Goal: Task Accomplishment & Management: Complete application form

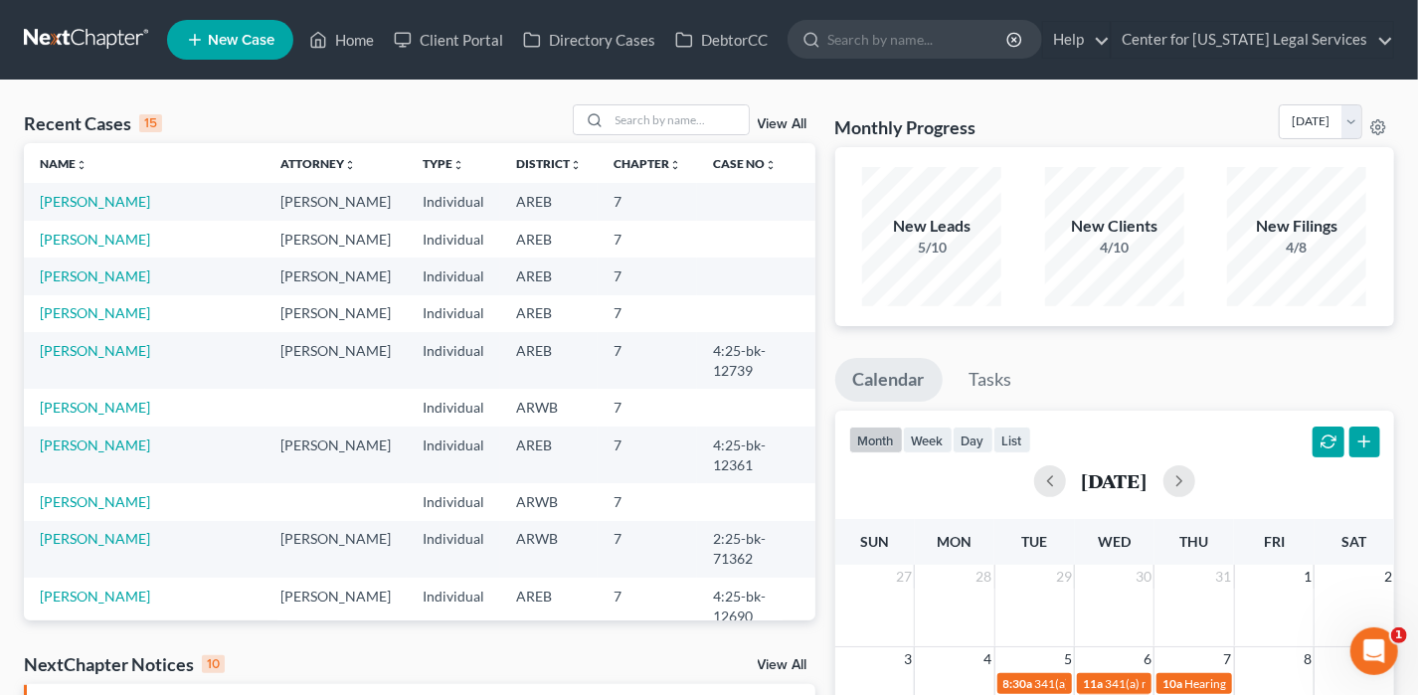
click at [67, 210] on td "[PERSON_NAME]" at bounding box center [144, 201] width 241 height 37
click at [86, 202] on link "[PERSON_NAME]" at bounding box center [95, 201] width 110 height 17
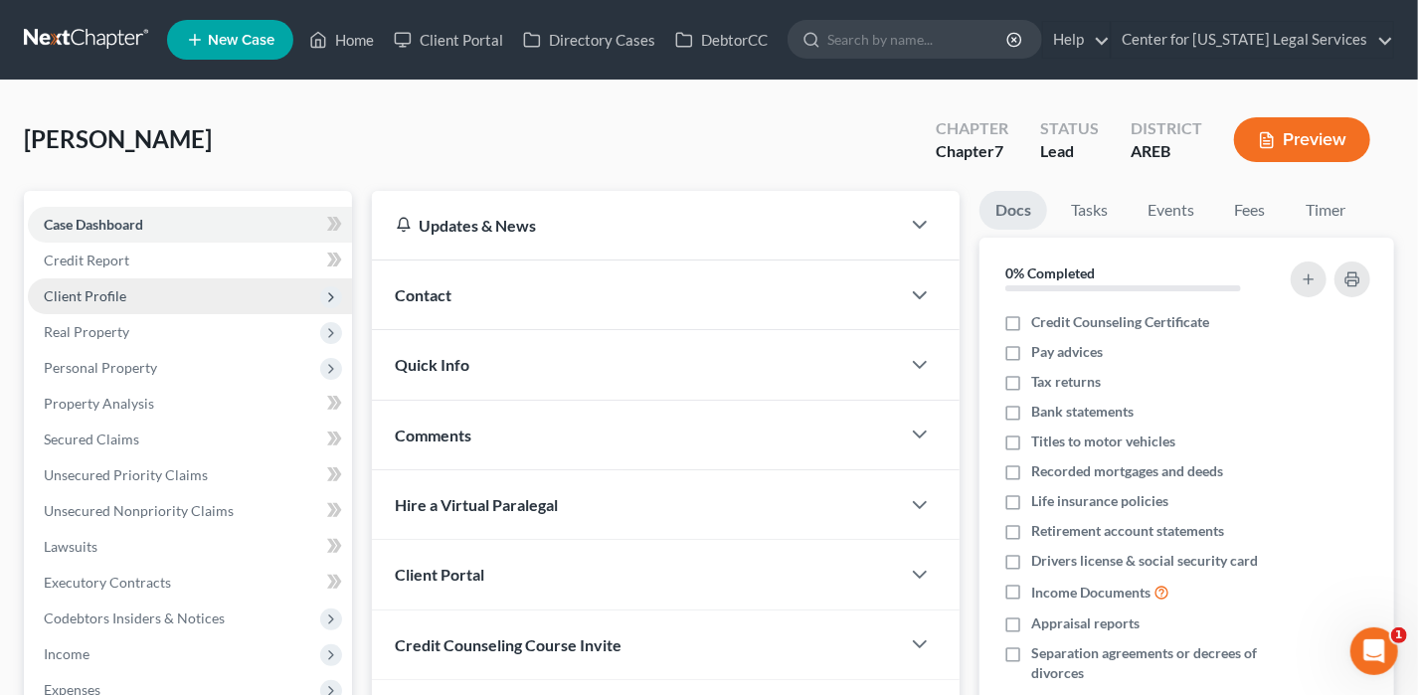
click at [160, 293] on span "Client Profile" at bounding box center [190, 296] width 324 height 36
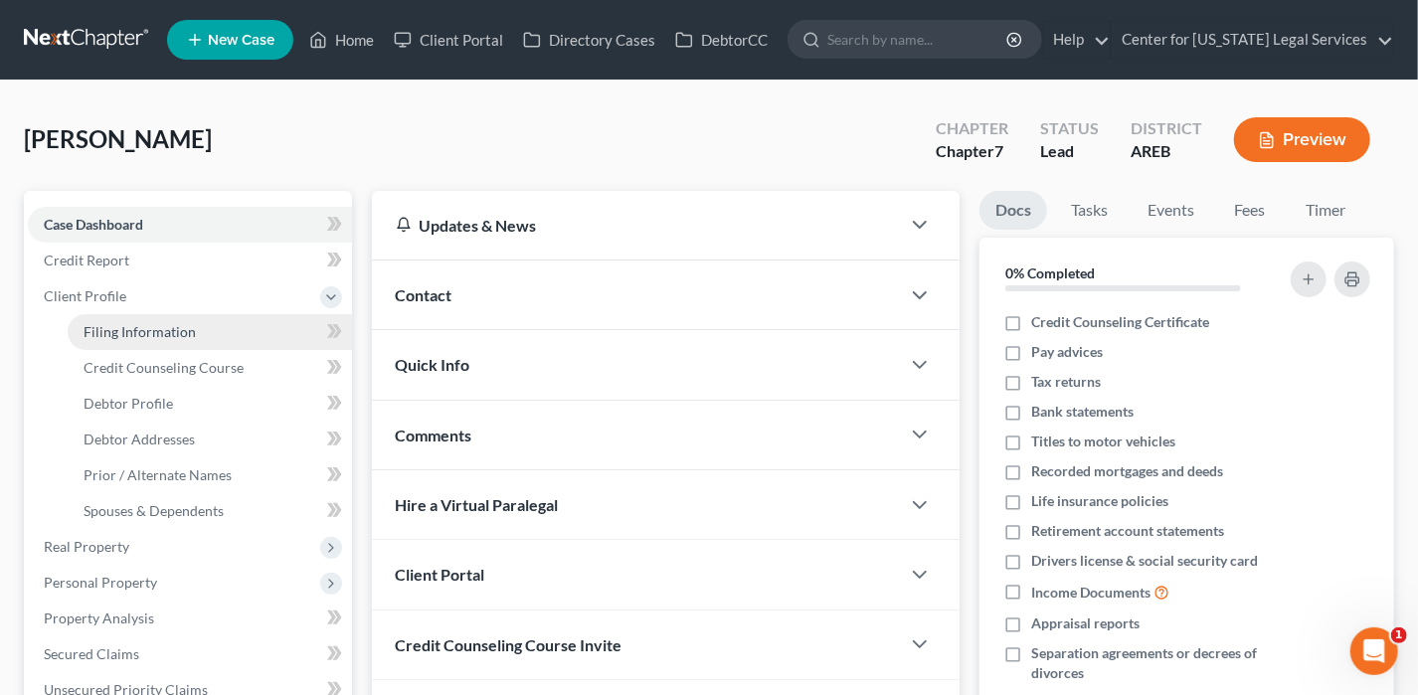
click at [217, 335] on link "Filing Information" at bounding box center [210, 332] width 284 height 36
select select "1"
select select "0"
select select "2"
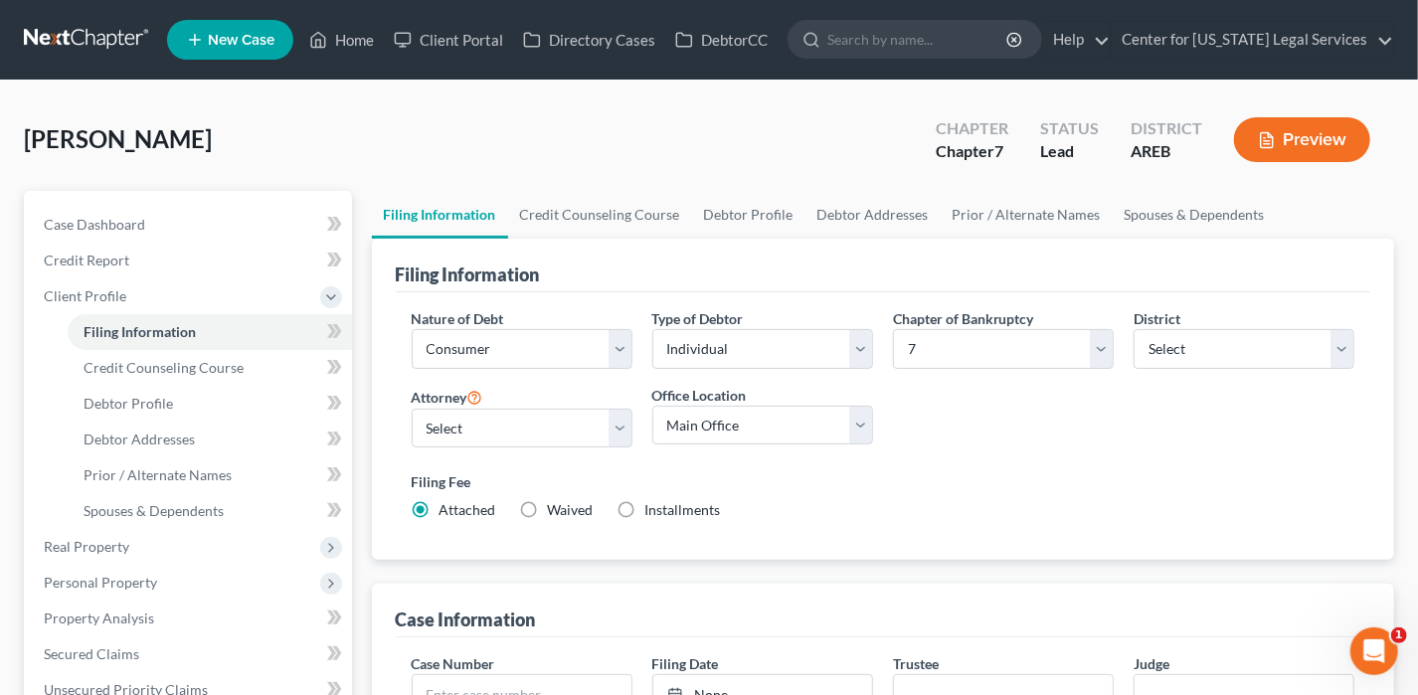
click at [548, 505] on label "Waived Waived" at bounding box center [571, 510] width 46 height 20
click at [556, 505] on input "Waived Waived" at bounding box center [562, 506] width 13 height 13
radio input "true"
radio input "false"
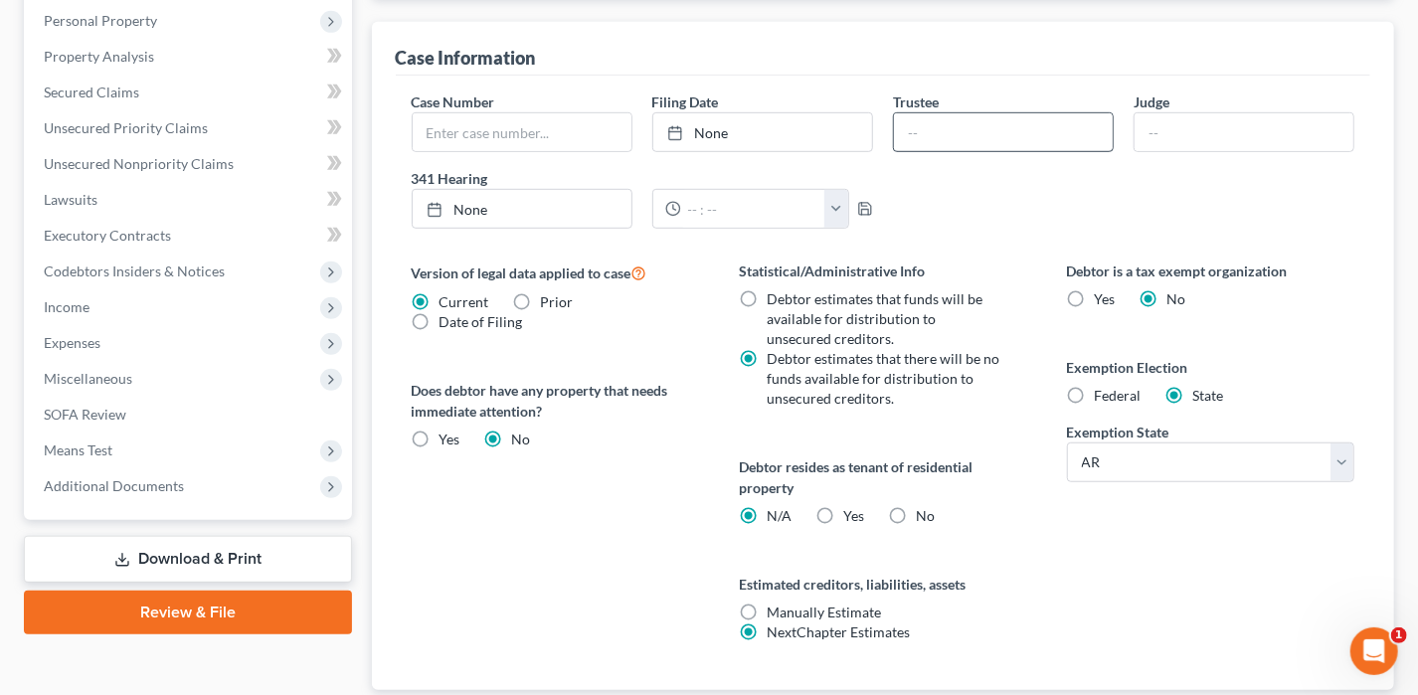
scroll to position [597, 0]
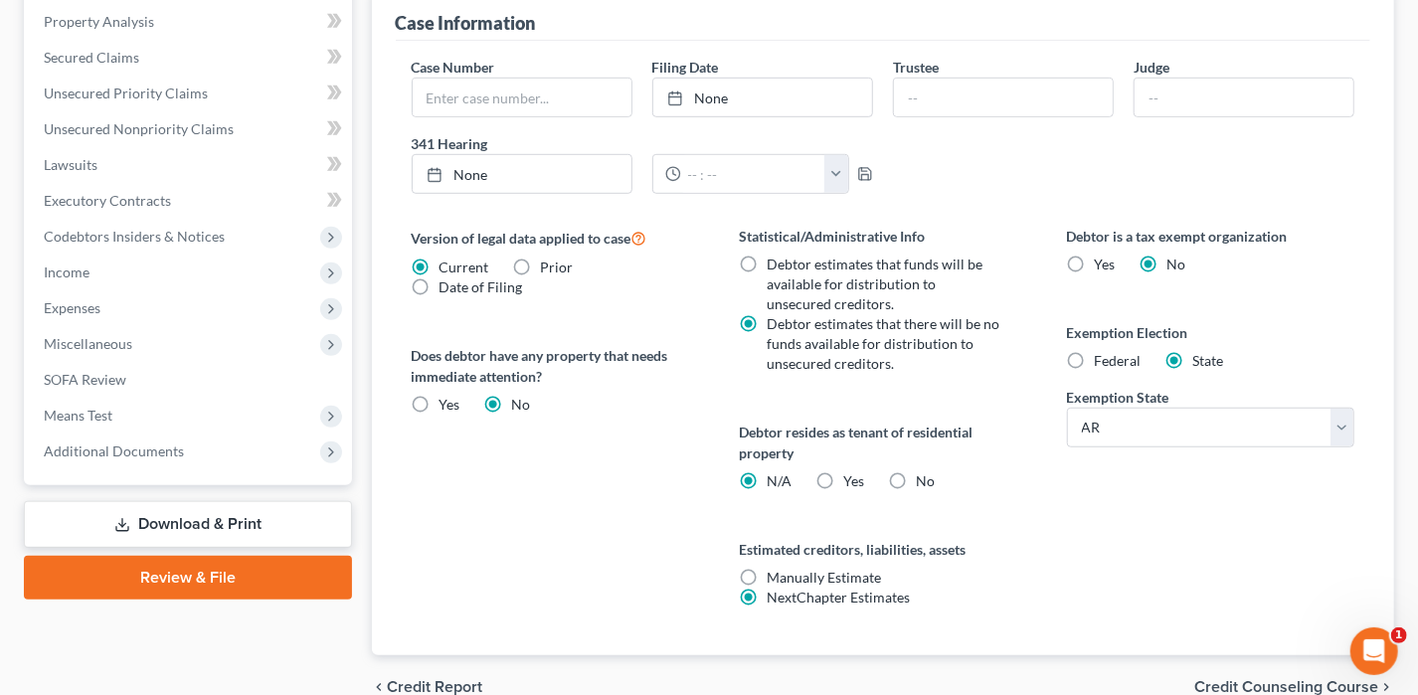
click at [1095, 356] on label "Federal" at bounding box center [1118, 361] width 47 height 20
click at [1103, 356] on input "Federal" at bounding box center [1109, 357] width 13 height 13
radio input "true"
radio input "false"
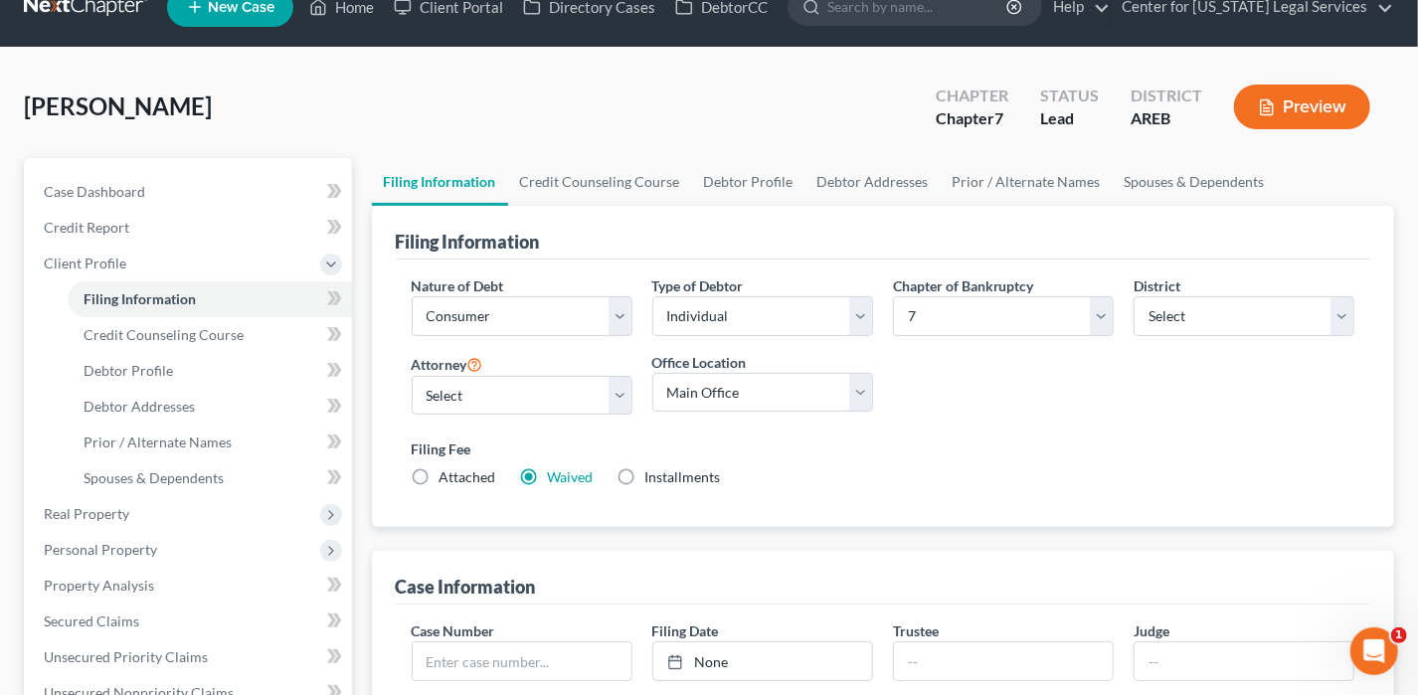
scroll to position [0, 0]
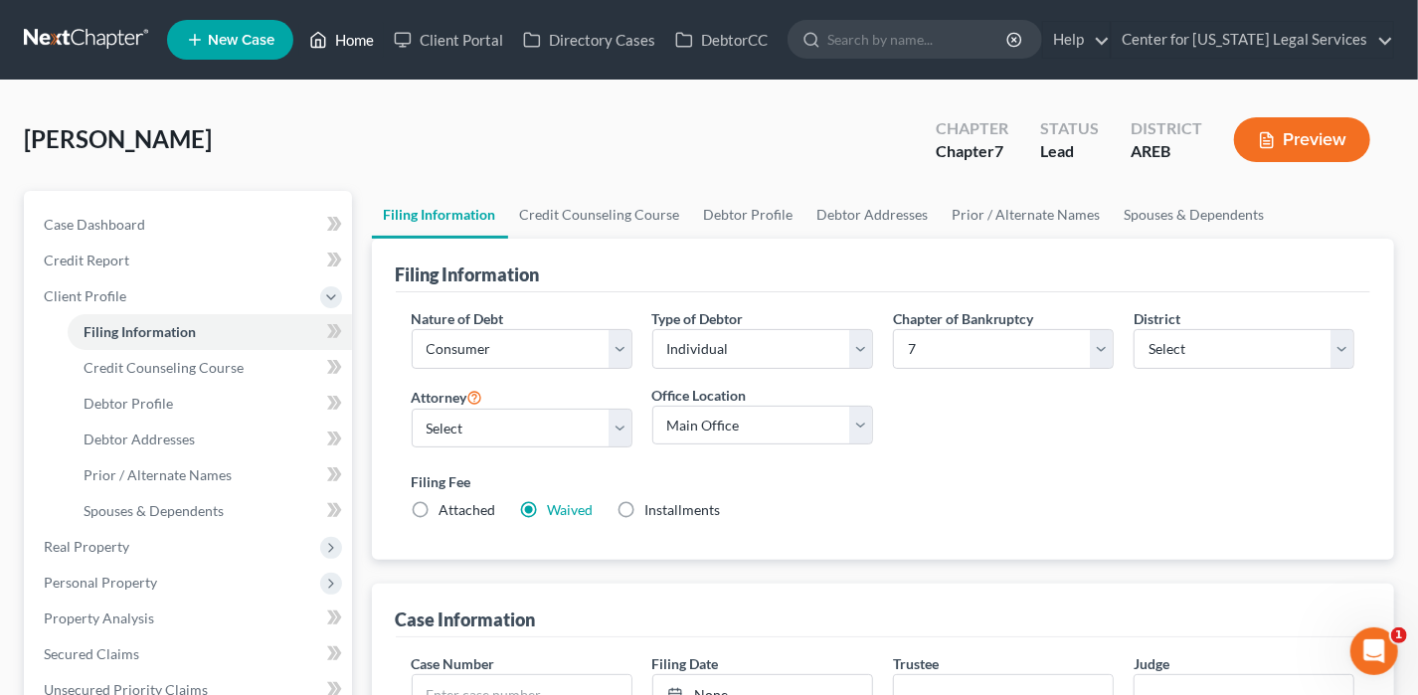
click at [328, 37] on link "Home" at bounding box center [341, 40] width 85 height 36
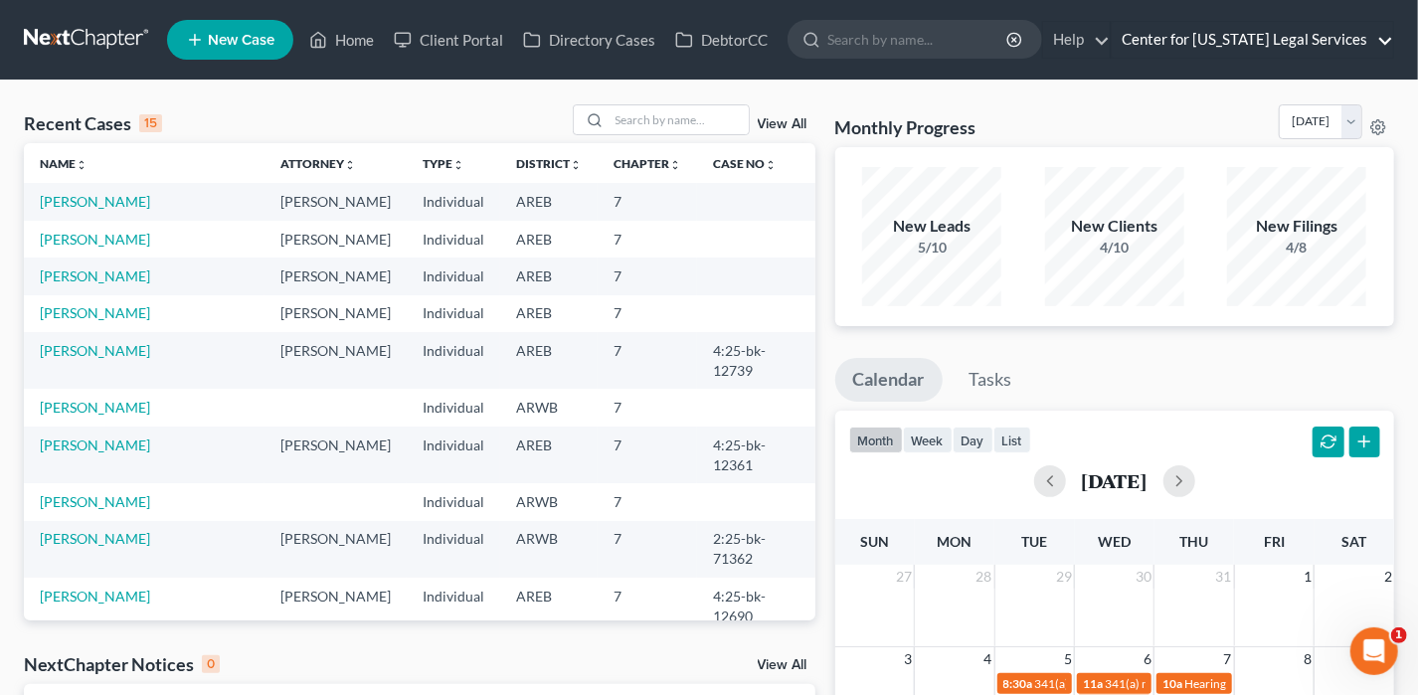
click at [1207, 42] on link "Center for [US_STATE] Legal Services" at bounding box center [1252, 40] width 281 height 36
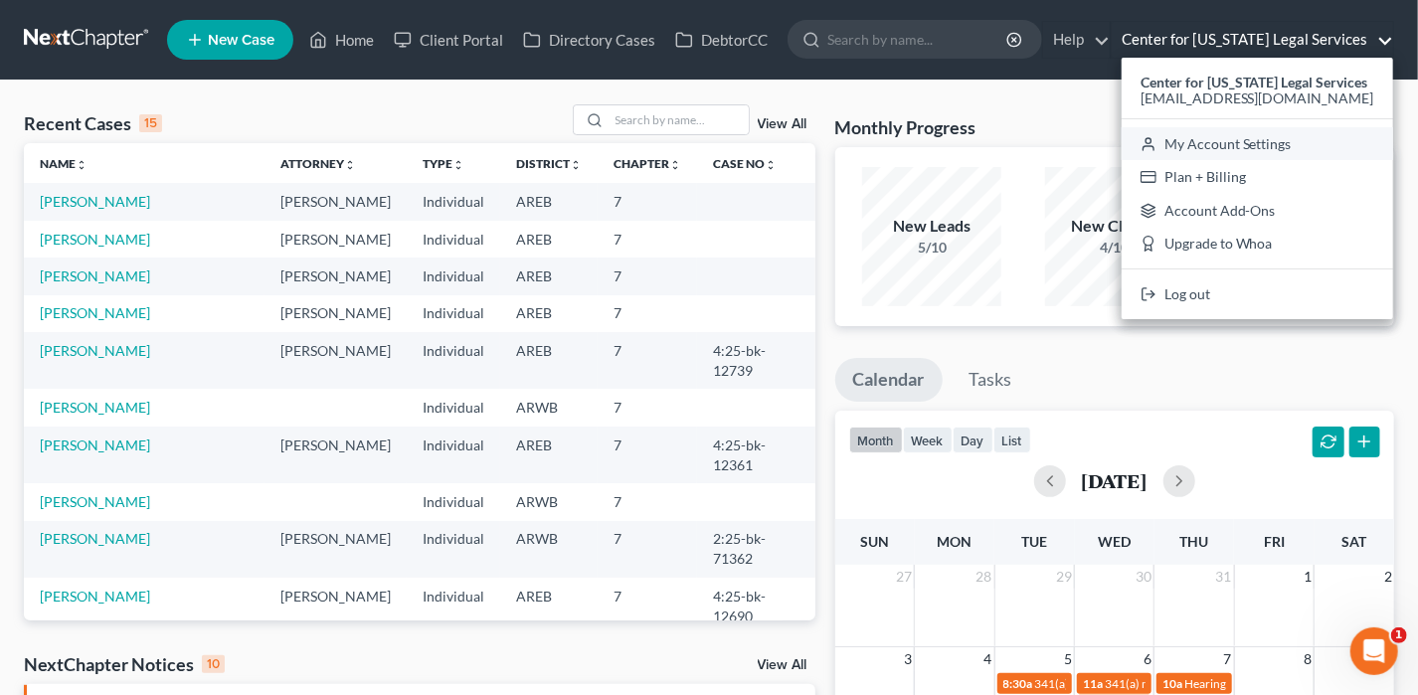
click at [1220, 147] on link "My Account Settings" at bounding box center [1258, 144] width 272 height 34
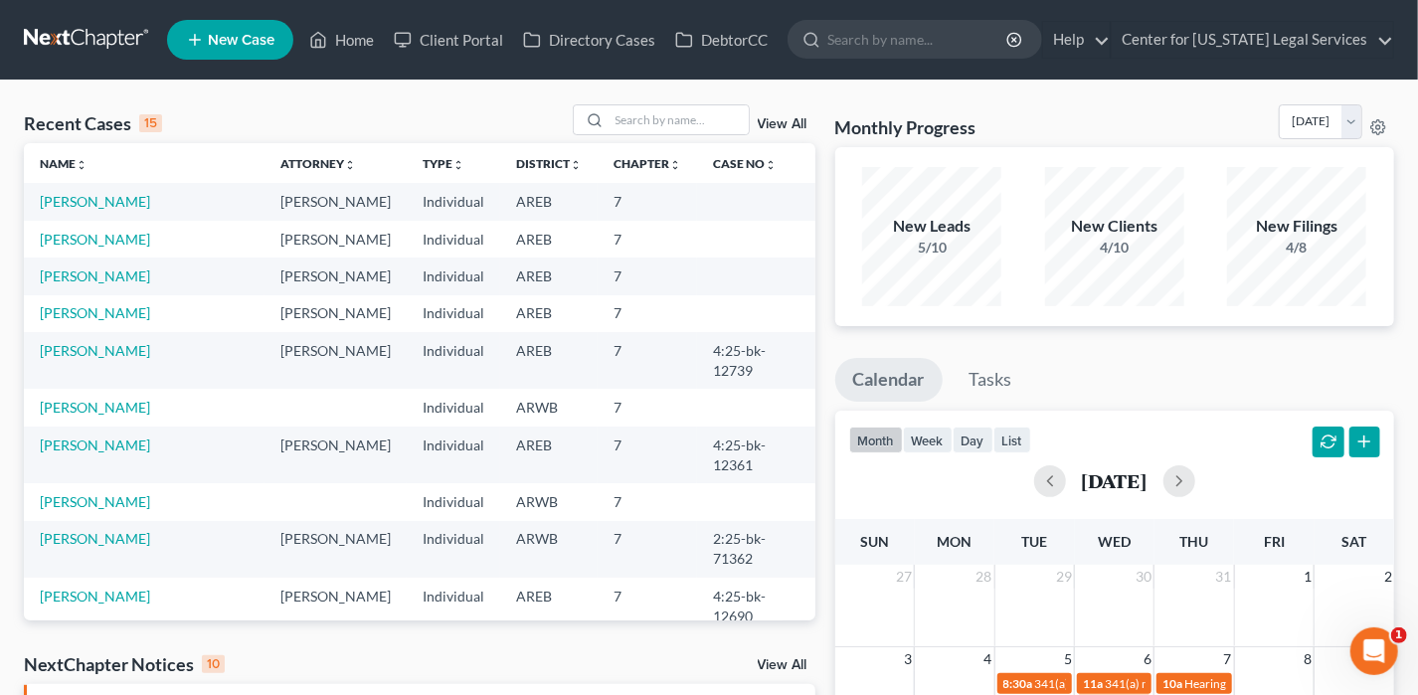
select select "5"
select select "23"
select select "2"
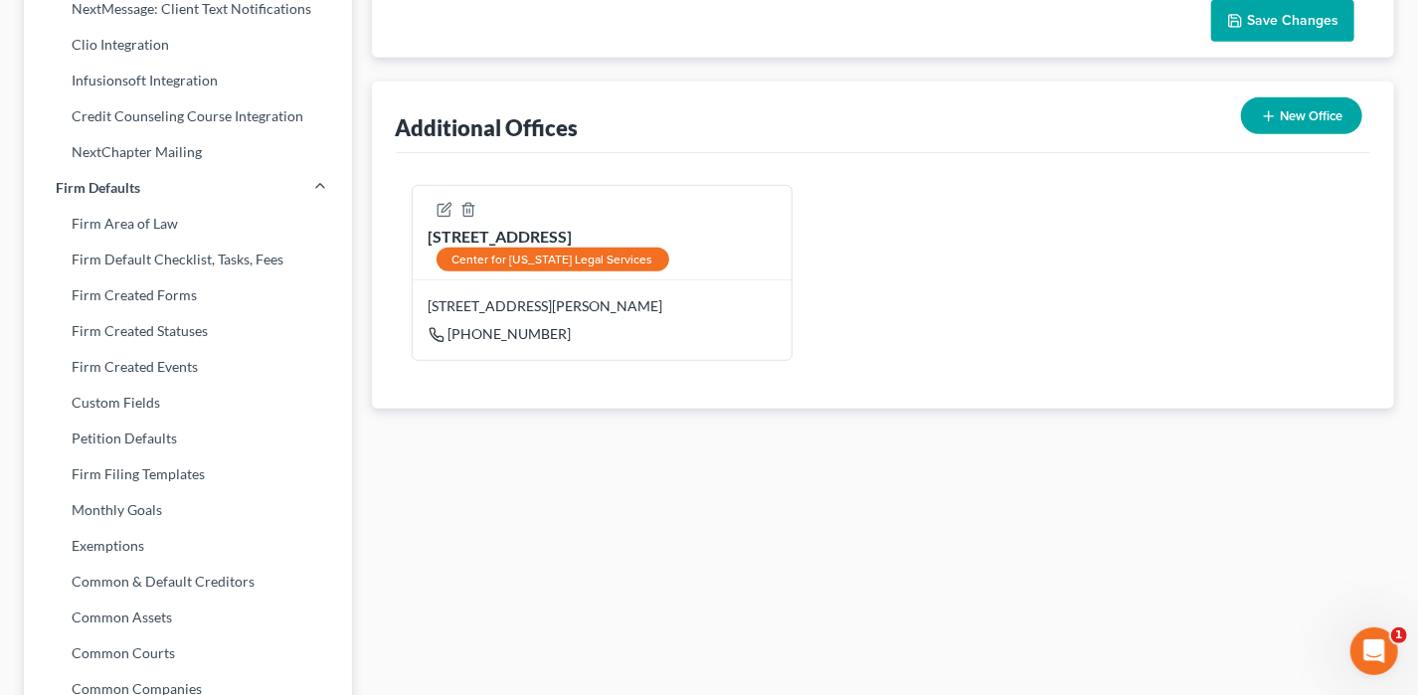
scroll to position [597, 0]
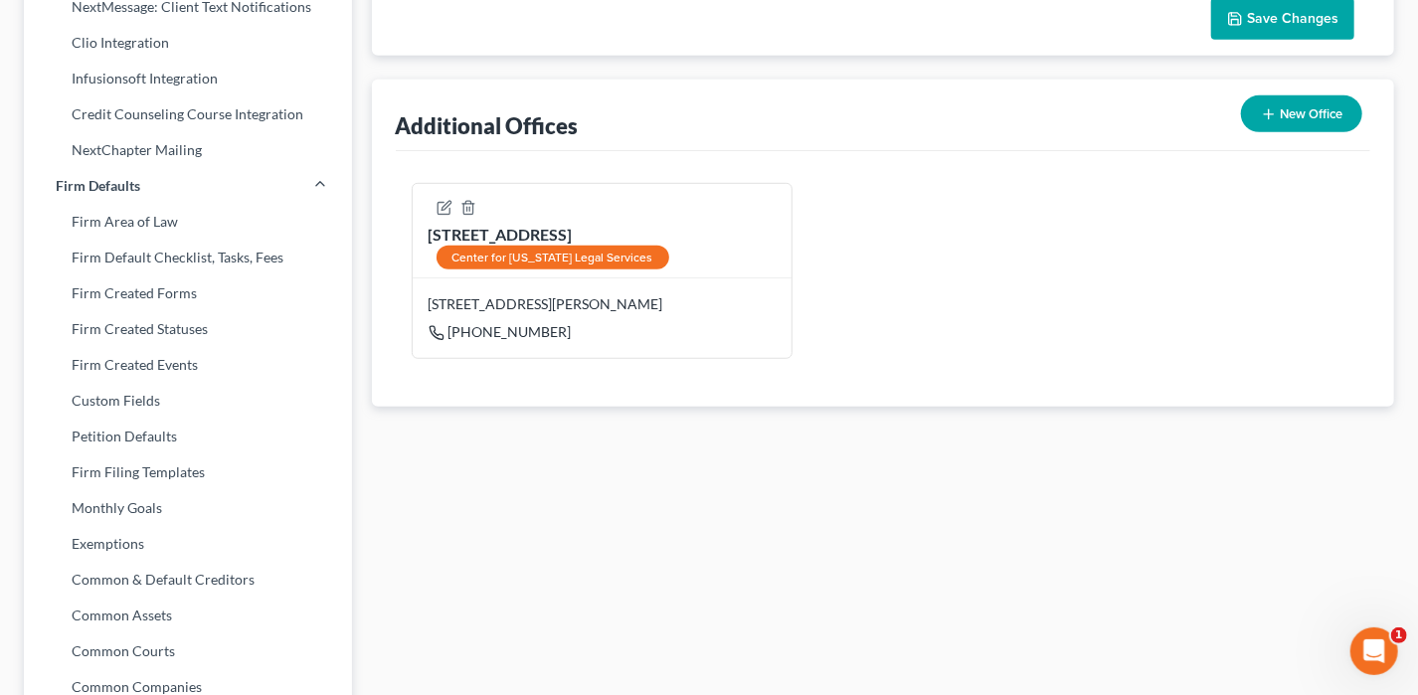
click at [1284, 102] on button "New Office" at bounding box center [1301, 113] width 121 height 37
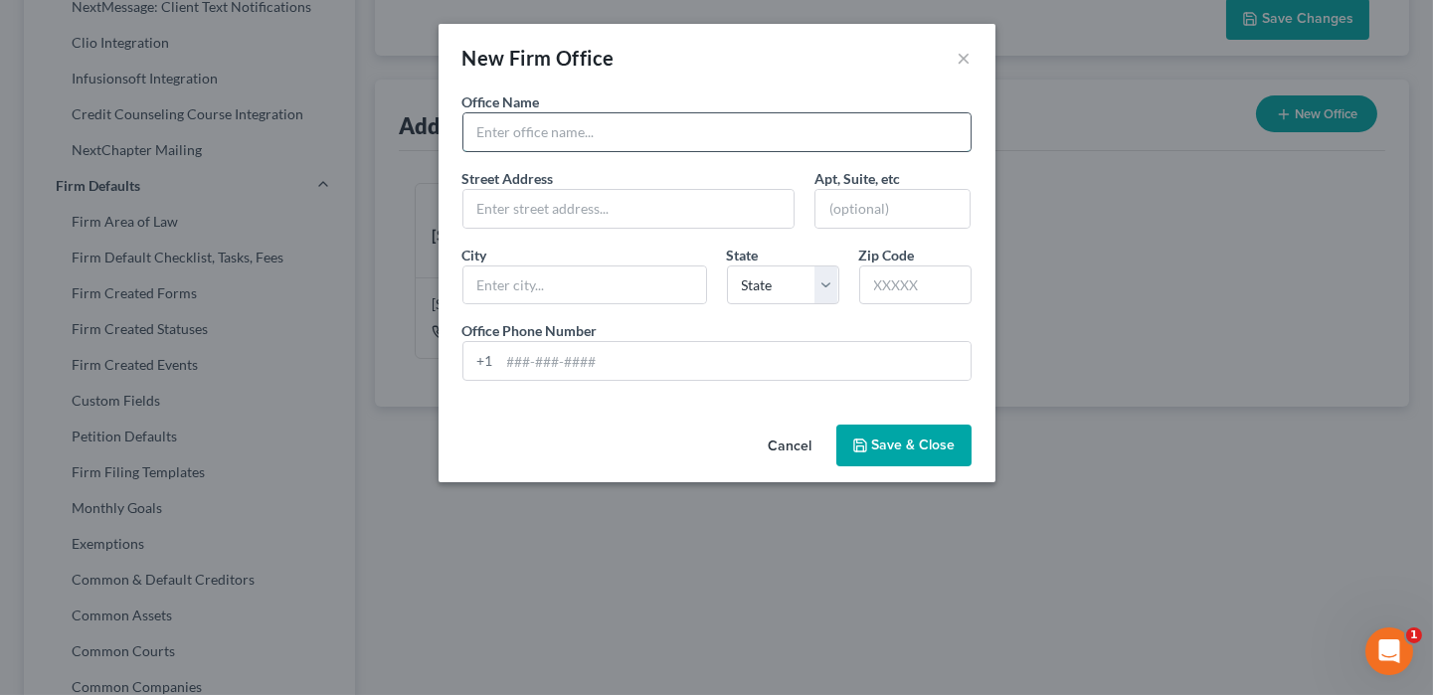
click at [620, 127] on input "text" at bounding box center [716, 132] width 507 height 38
click at [770, 438] on button "Cancel" at bounding box center [791, 447] width 76 height 40
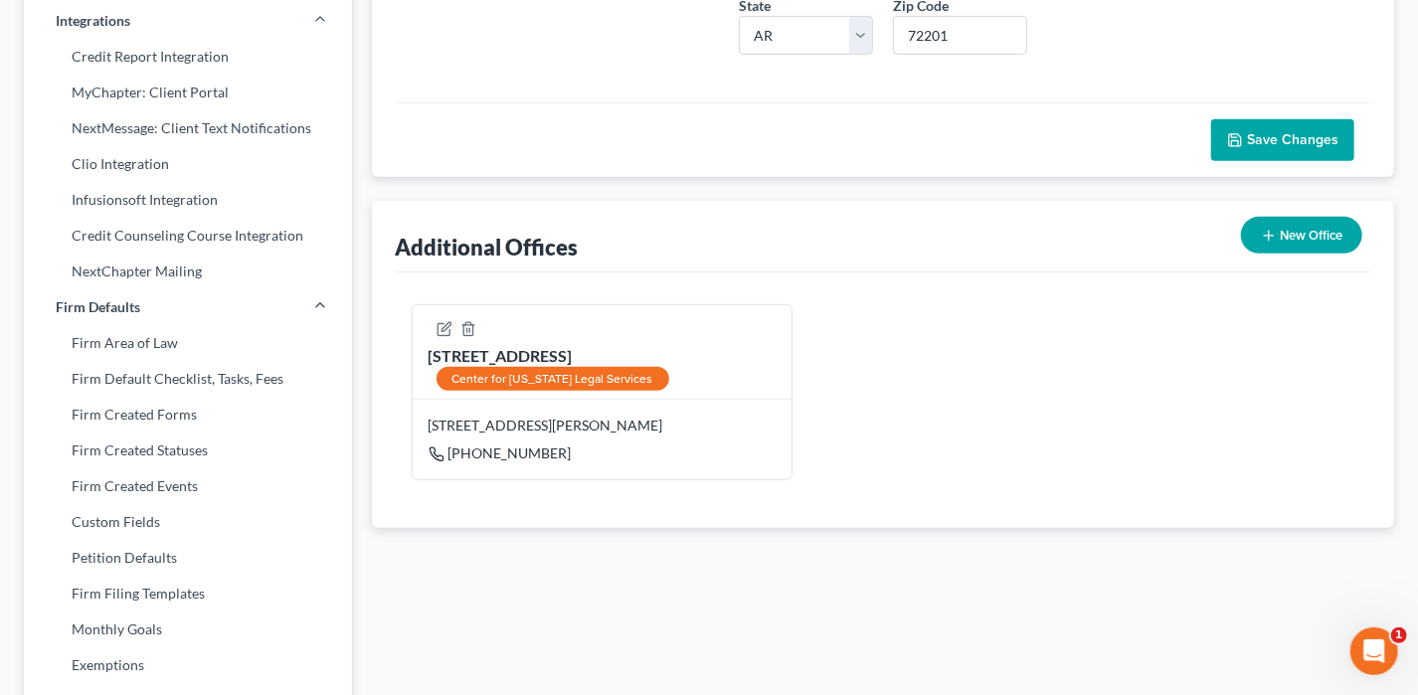
scroll to position [398, 0]
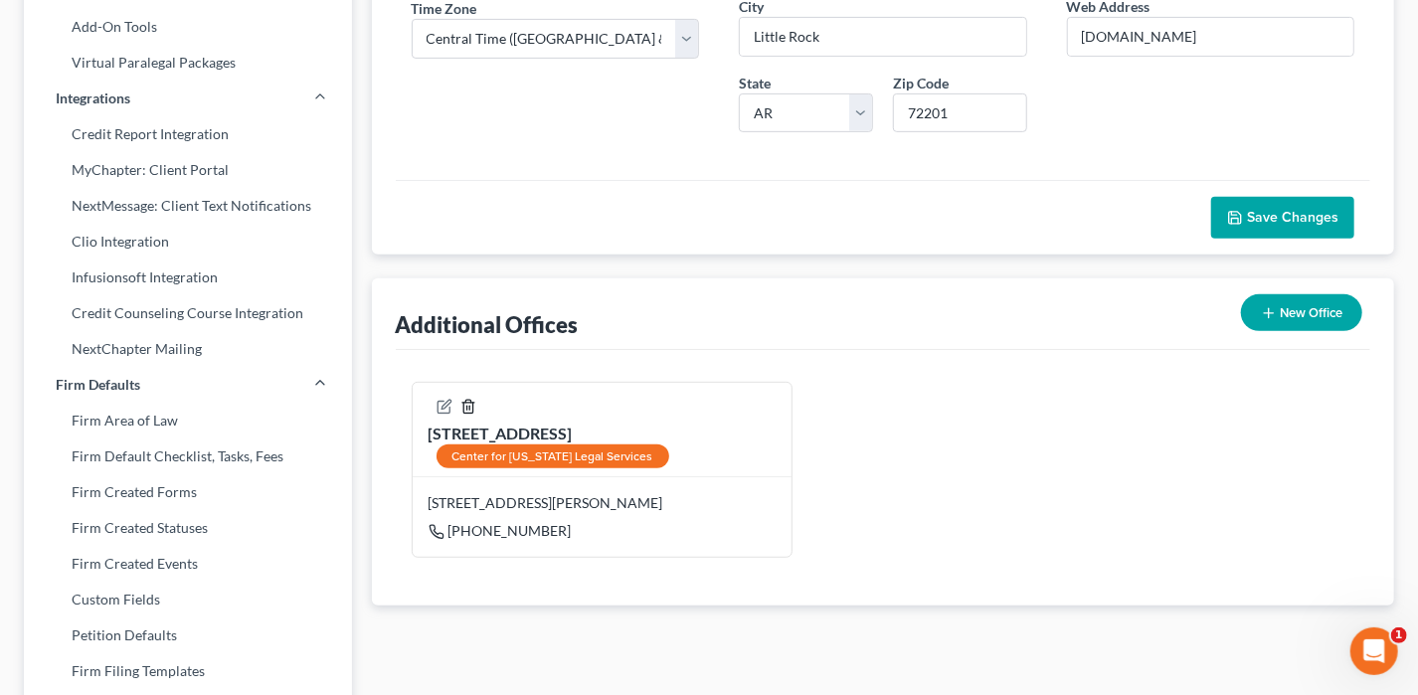
click at [469, 402] on icon "button" at bounding box center [468, 407] width 16 height 16
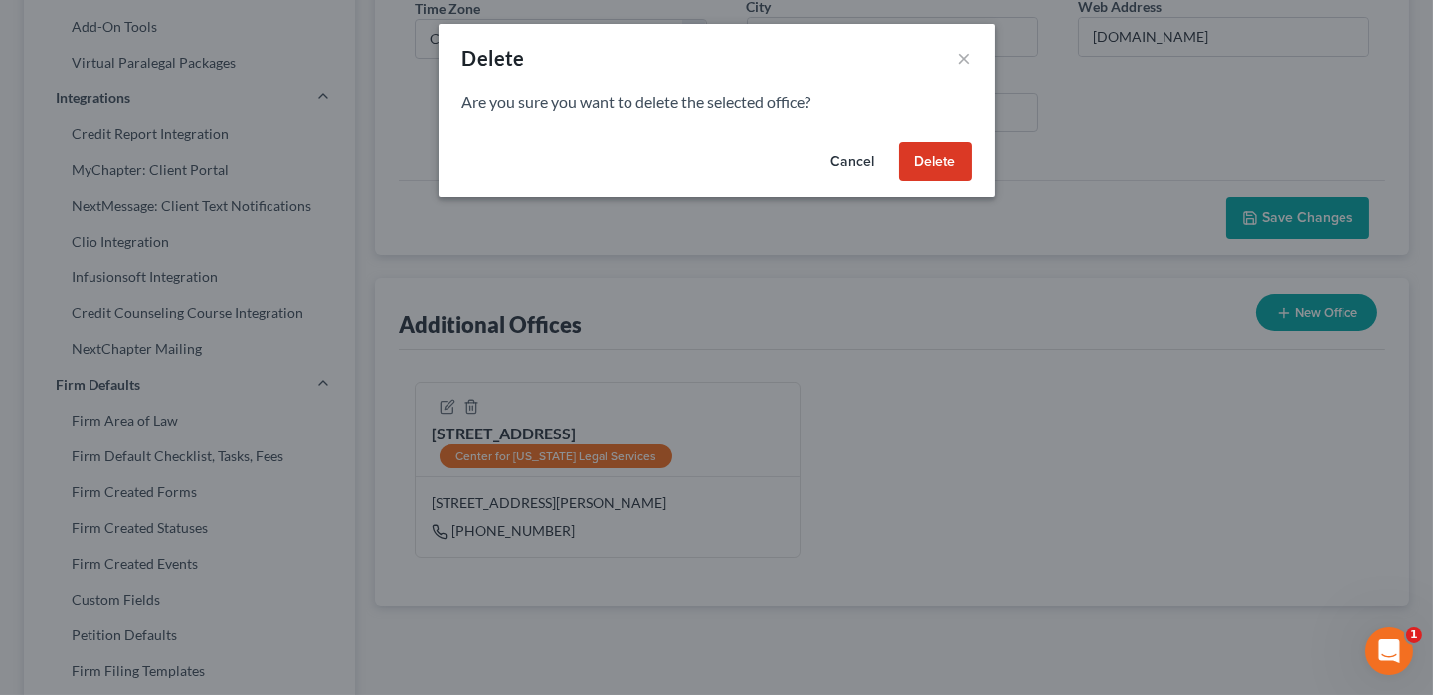
click at [959, 153] on button "Delete" at bounding box center [935, 162] width 73 height 40
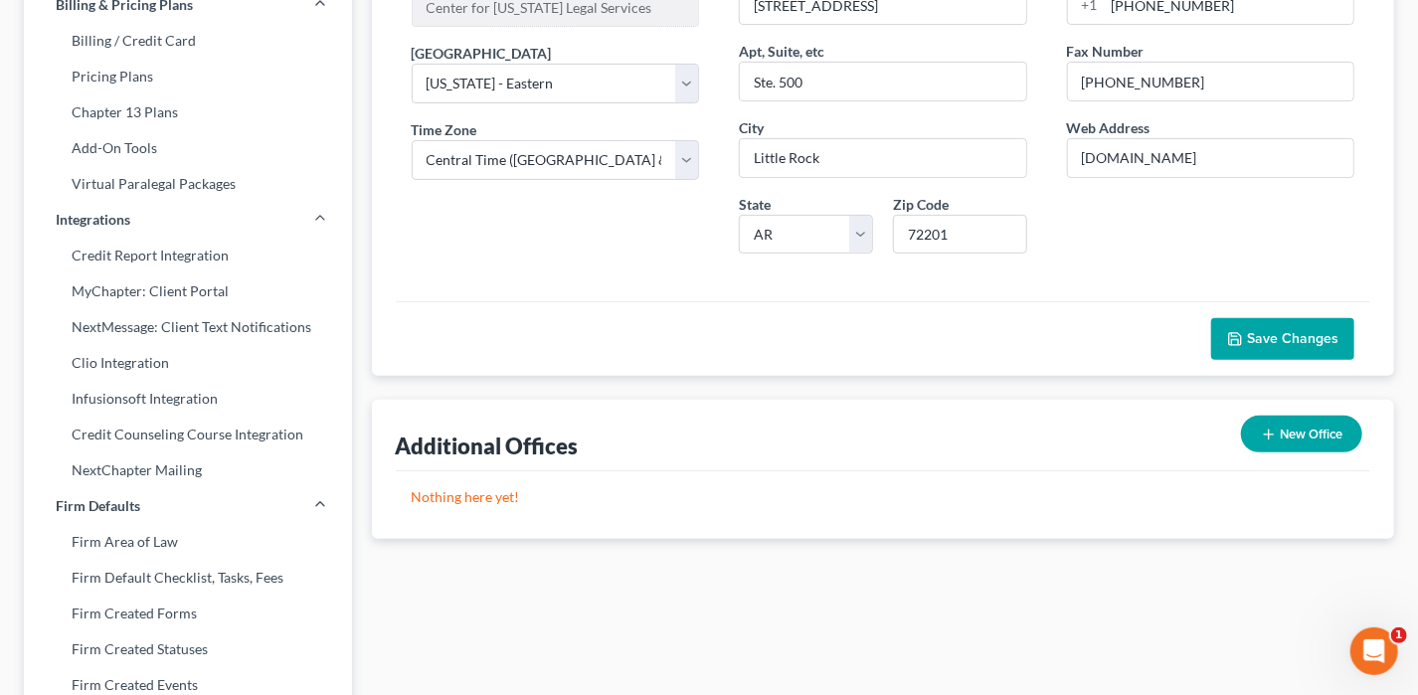
scroll to position [298, 0]
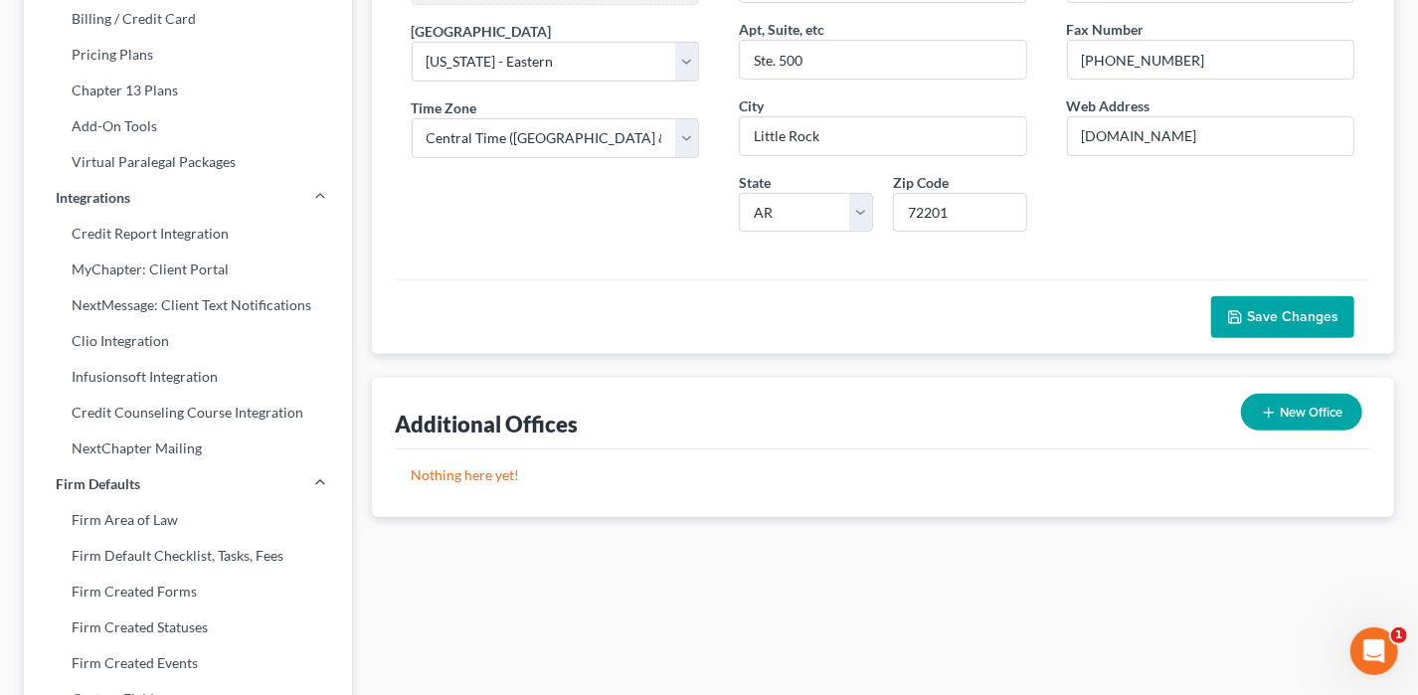
click at [1236, 326] on button "Save Changes" at bounding box center [1282, 317] width 143 height 42
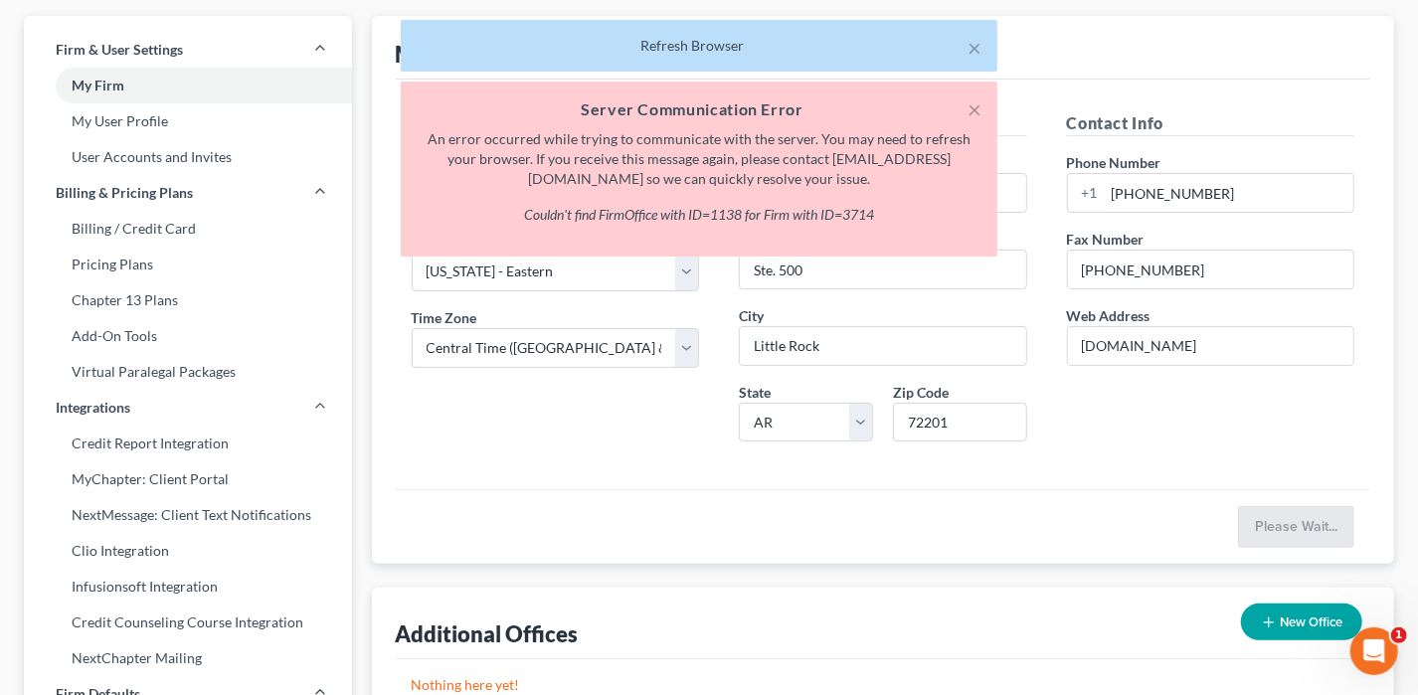
scroll to position [0, 0]
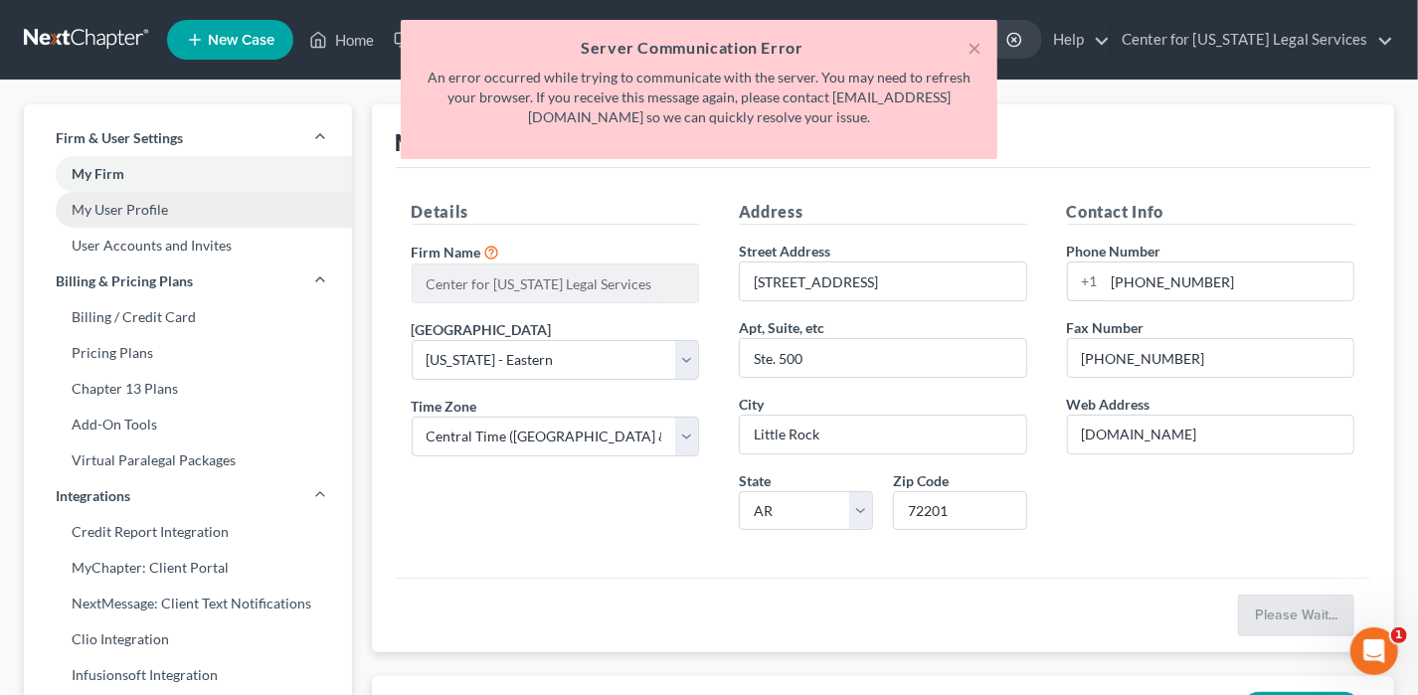
click at [112, 205] on link "My User Profile" at bounding box center [188, 210] width 328 height 36
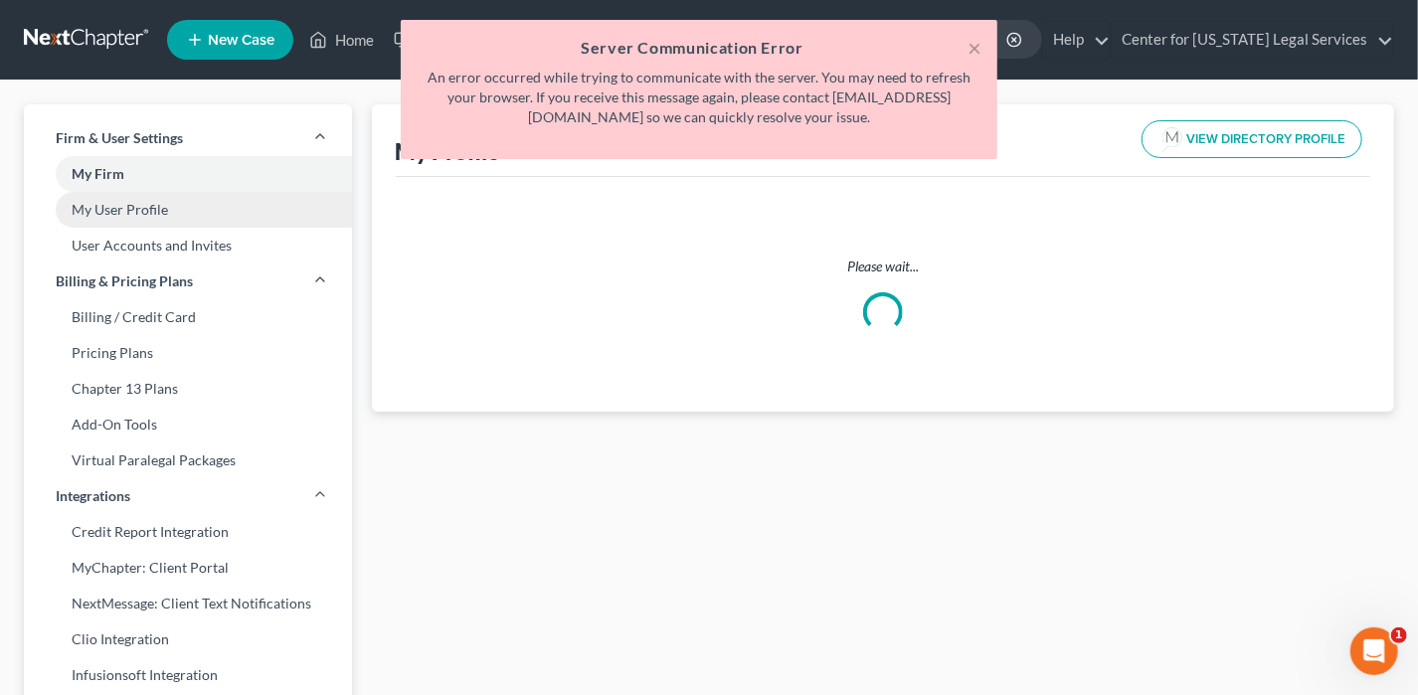
select select "2"
select select "5"
select select "attorney"
select select "0"
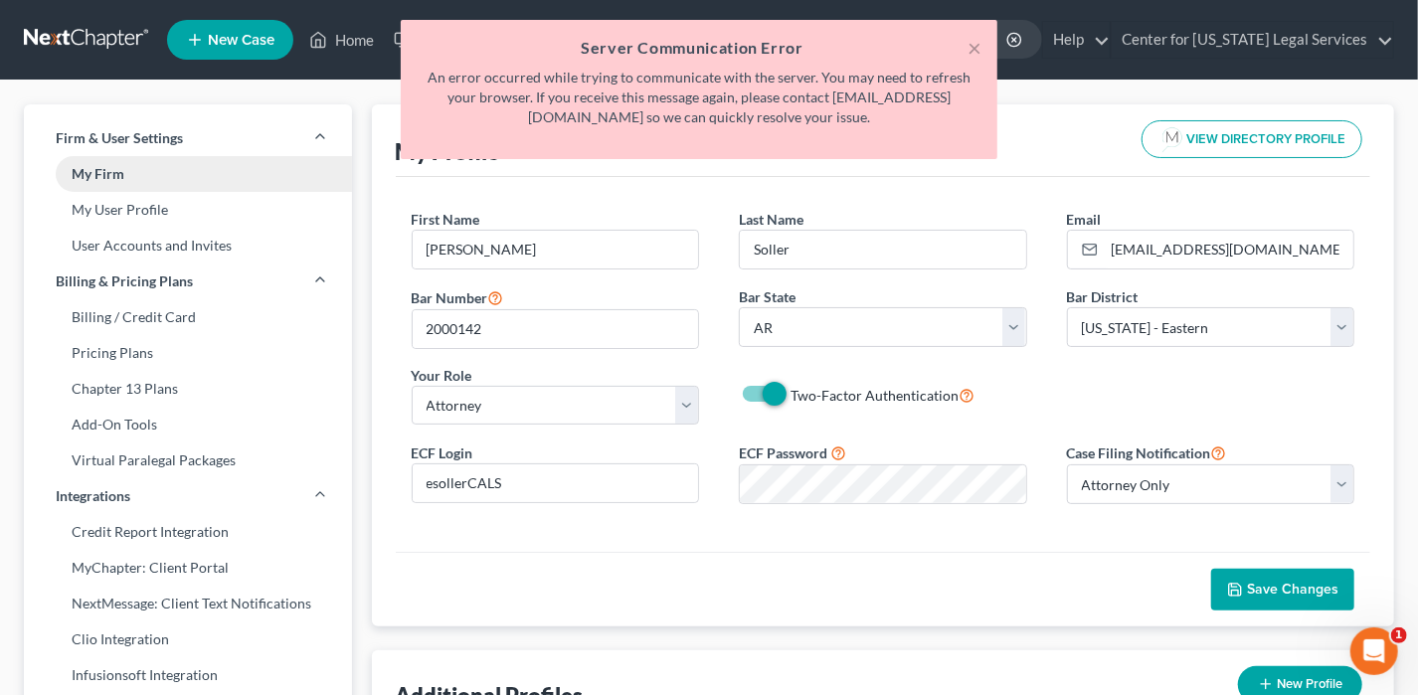
click at [122, 169] on link "My Firm" at bounding box center [188, 174] width 328 height 36
select select "5"
select select "23"
select select "2"
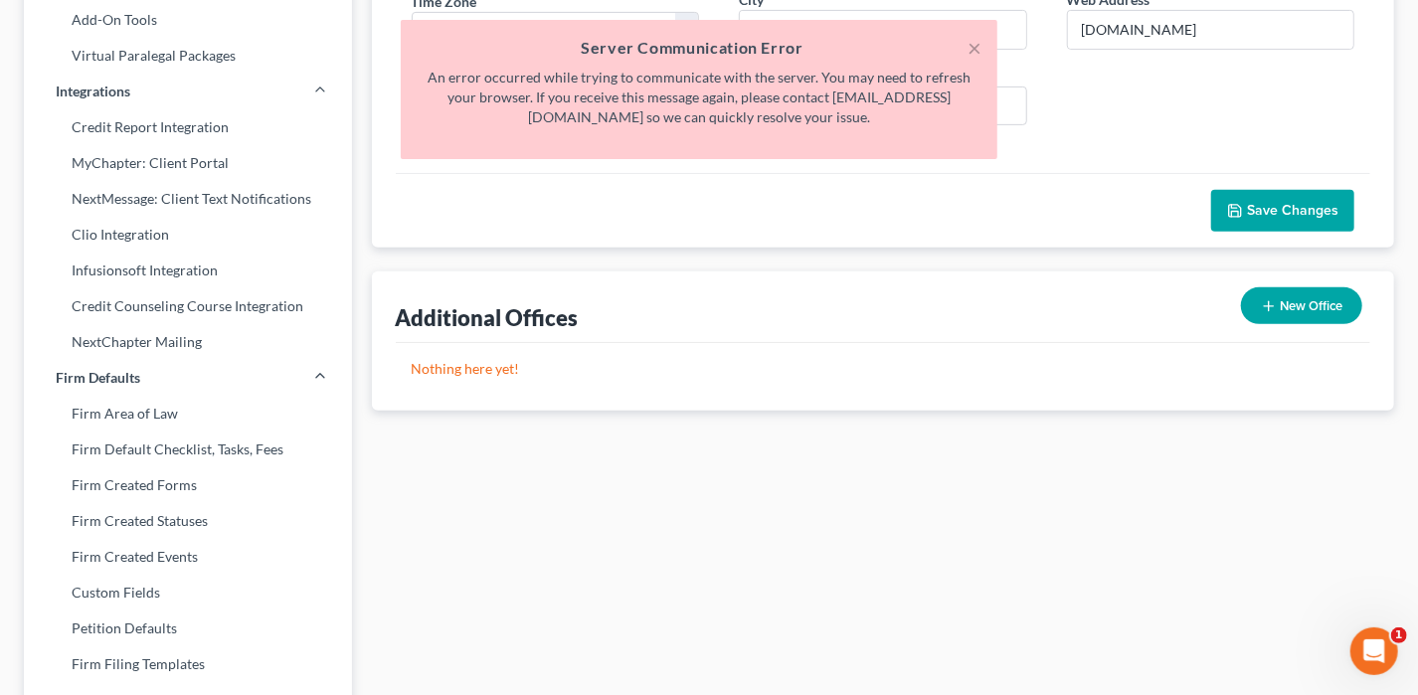
scroll to position [398, 0]
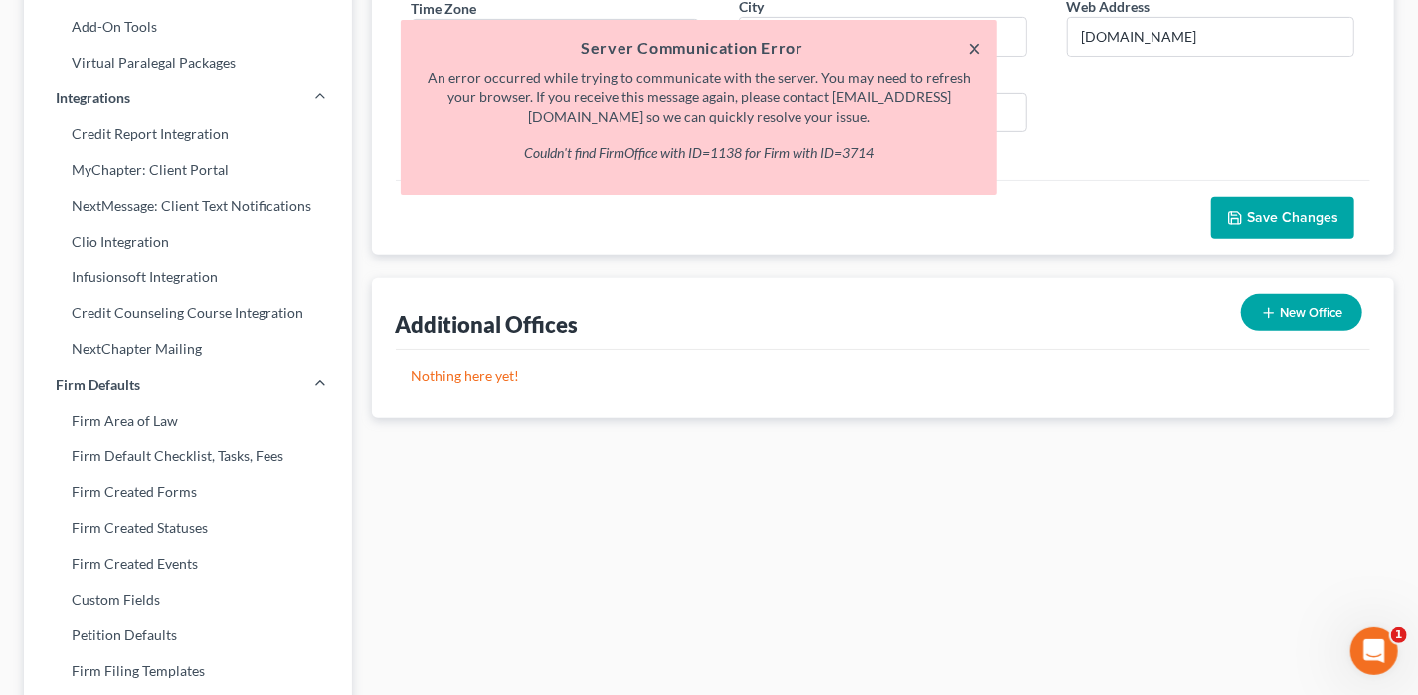
click at [976, 47] on button "×" at bounding box center [975, 48] width 14 height 24
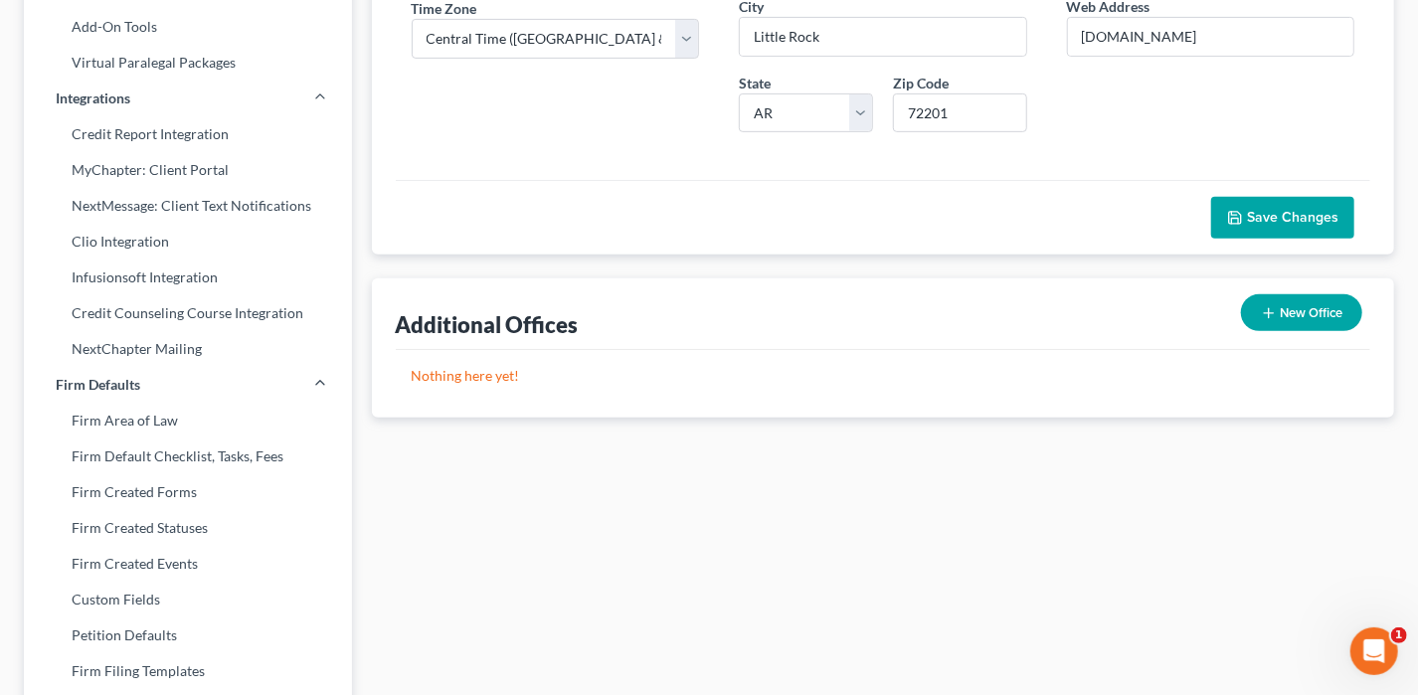
click at [1297, 221] on span "Save Changes" at bounding box center [1292, 217] width 91 height 17
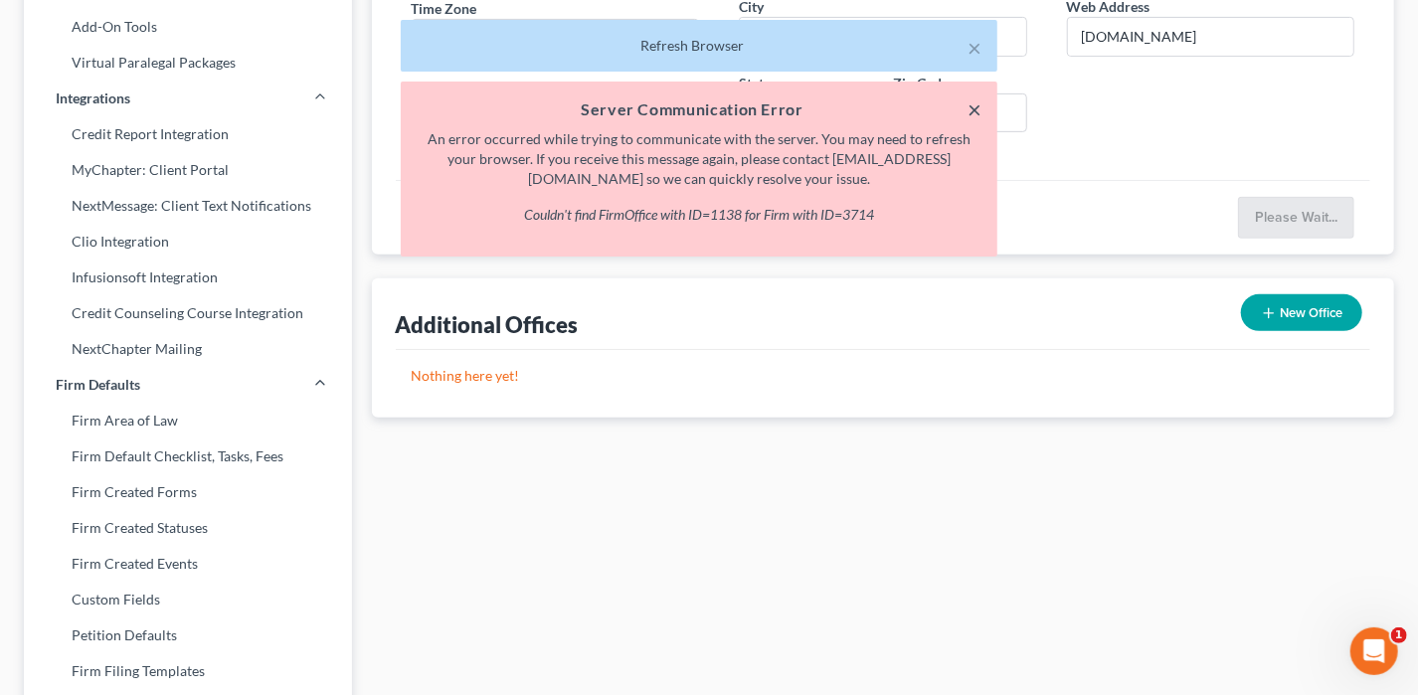
click at [978, 108] on button "×" at bounding box center [975, 109] width 14 height 24
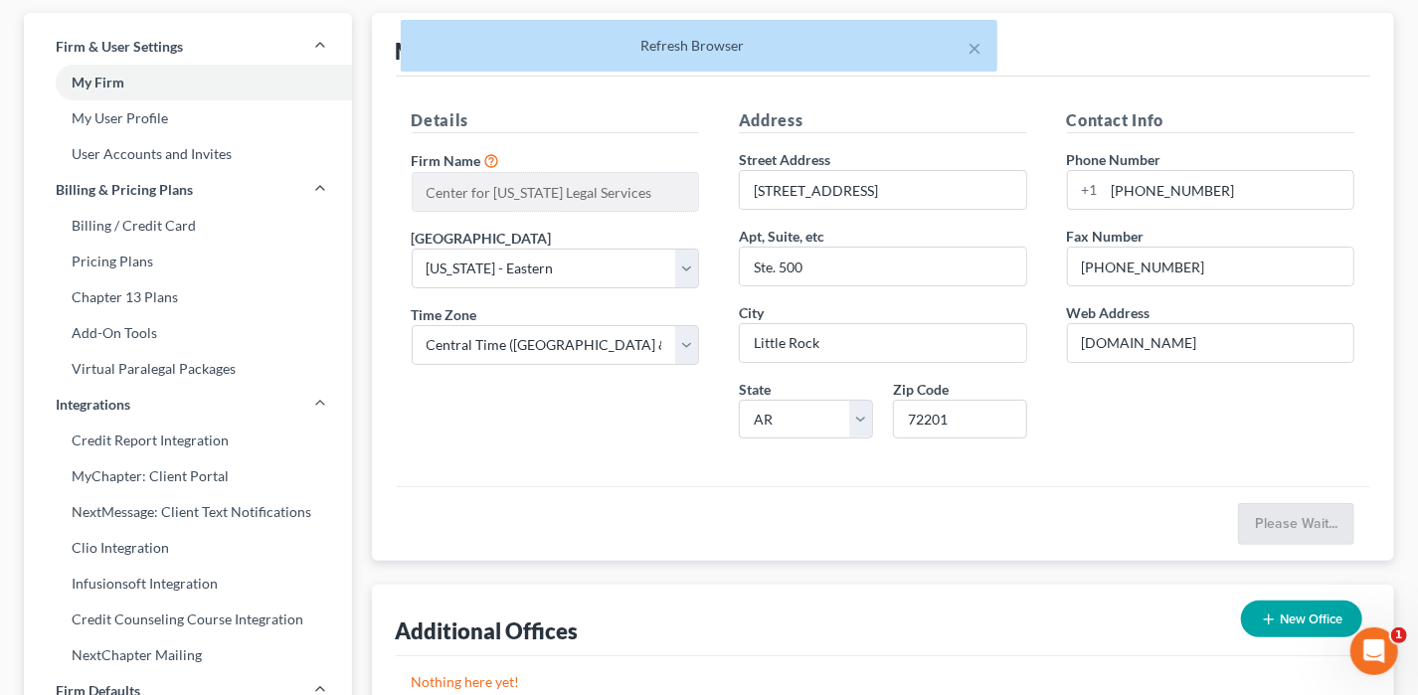
scroll to position [0, 0]
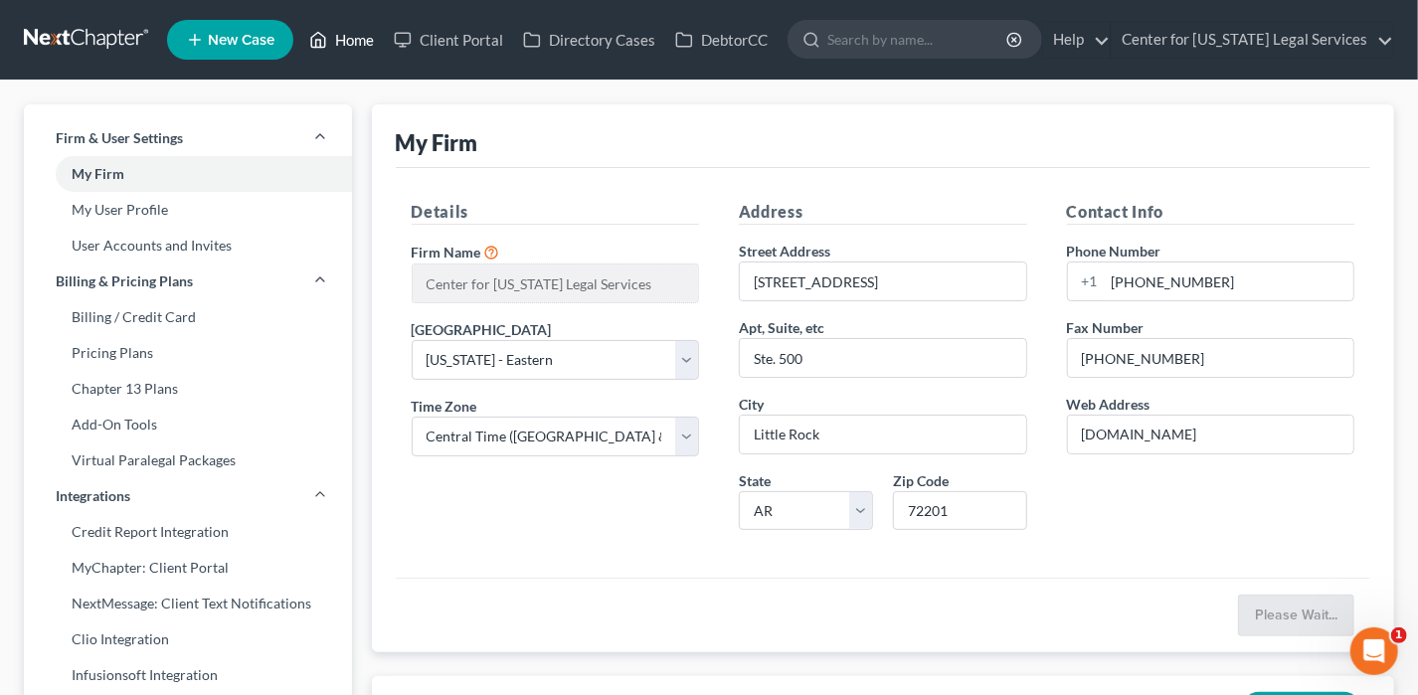
click at [342, 33] on link "Home" at bounding box center [341, 40] width 85 height 36
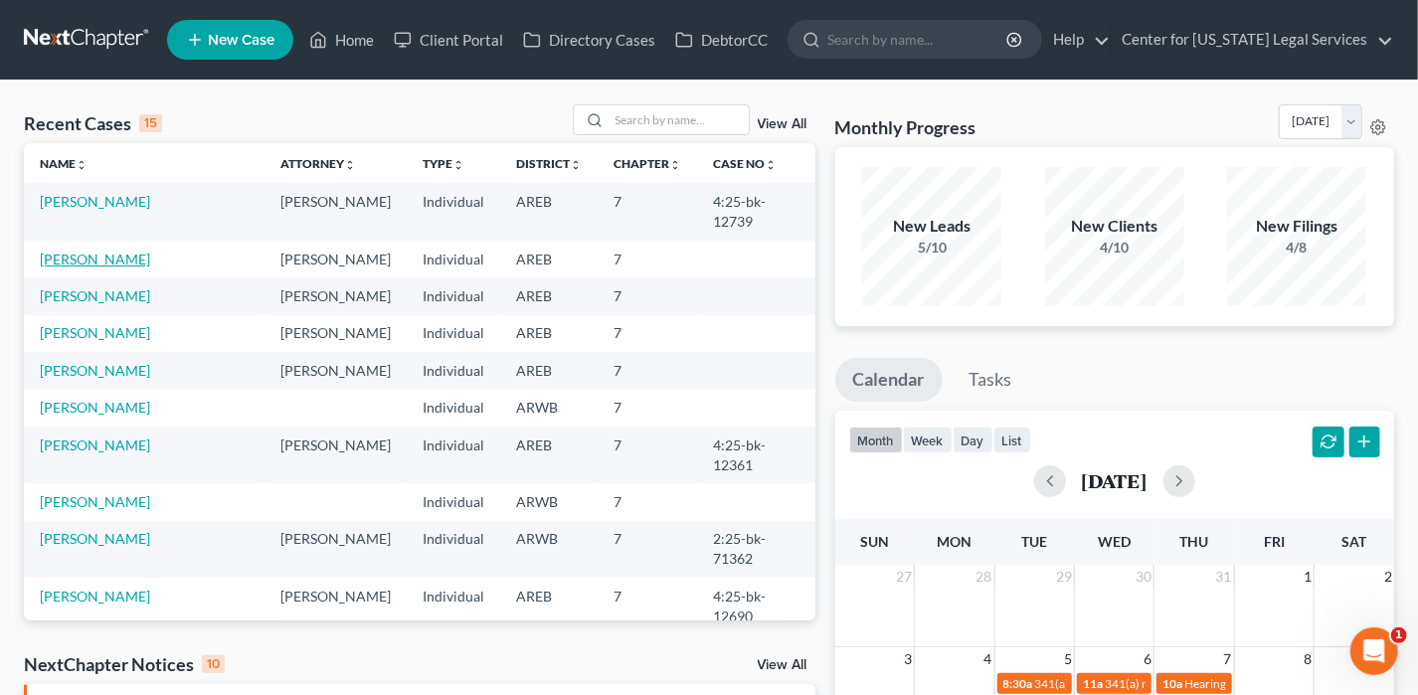
click at [75, 251] on link "[PERSON_NAME]" at bounding box center [95, 259] width 110 height 17
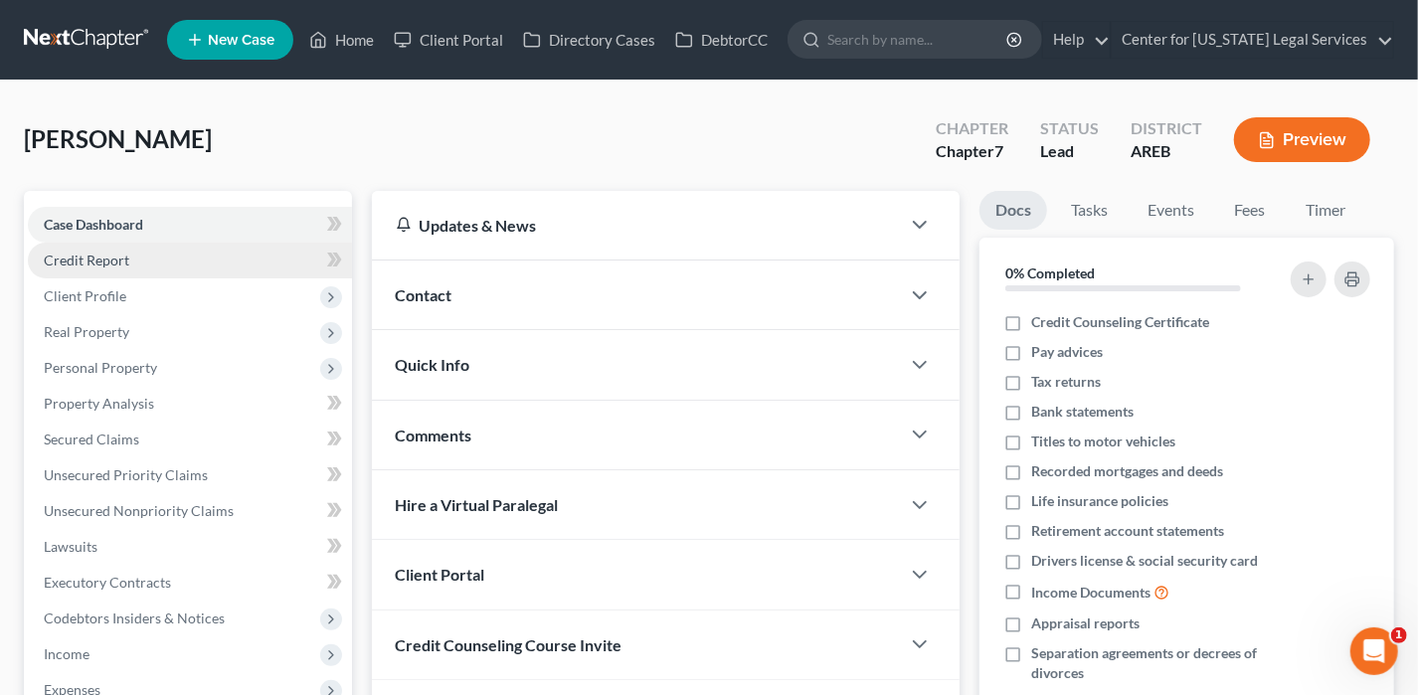
click at [148, 270] on link "Credit Report" at bounding box center [190, 261] width 324 height 36
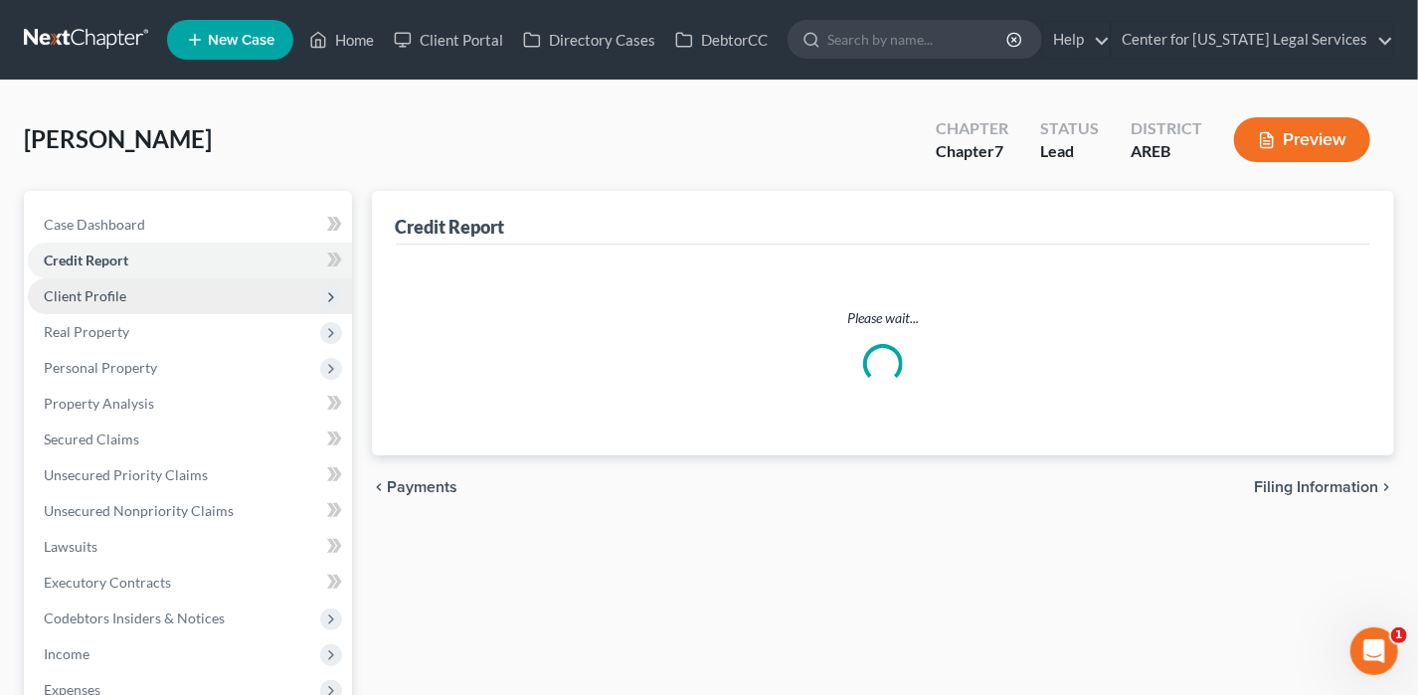
click at [110, 294] on span "Client Profile" at bounding box center [85, 295] width 83 height 17
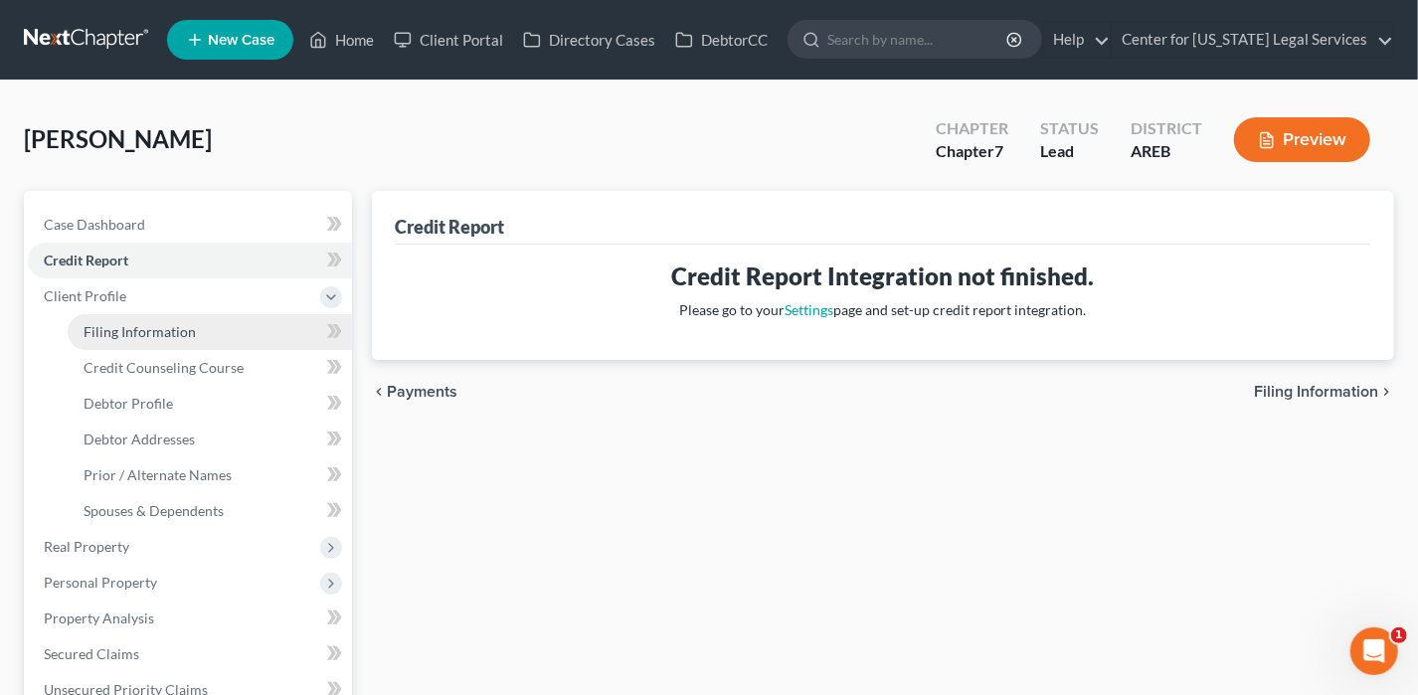
click at [174, 335] on span "Filing Information" at bounding box center [140, 331] width 112 height 17
select select "1"
select select "0"
select select "5"
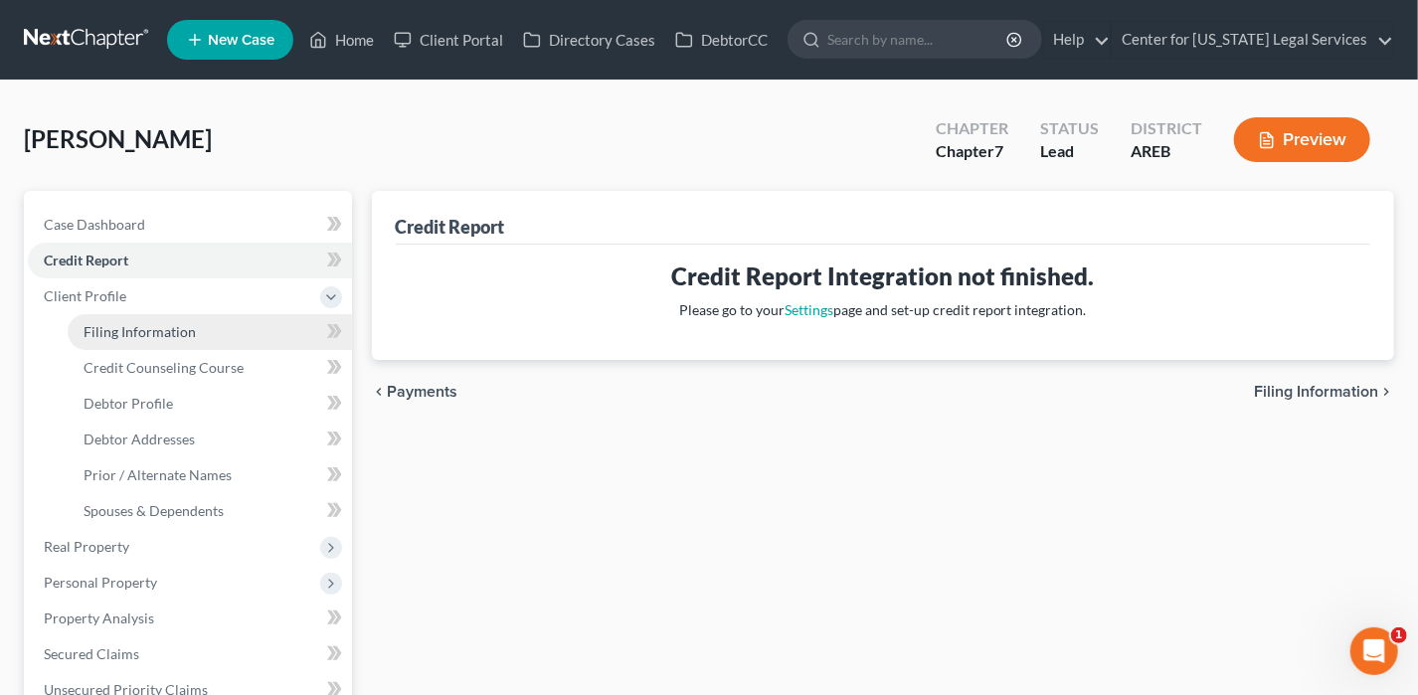
select select "5"
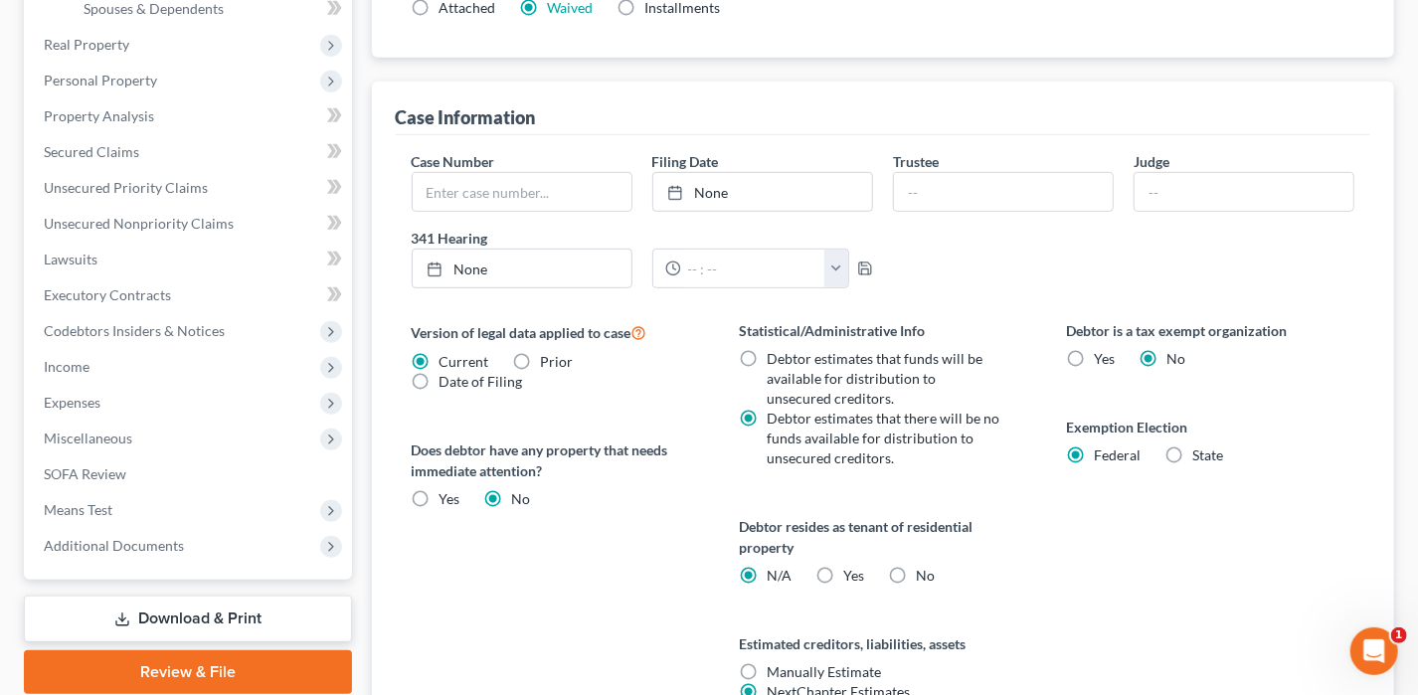
scroll to position [597, 0]
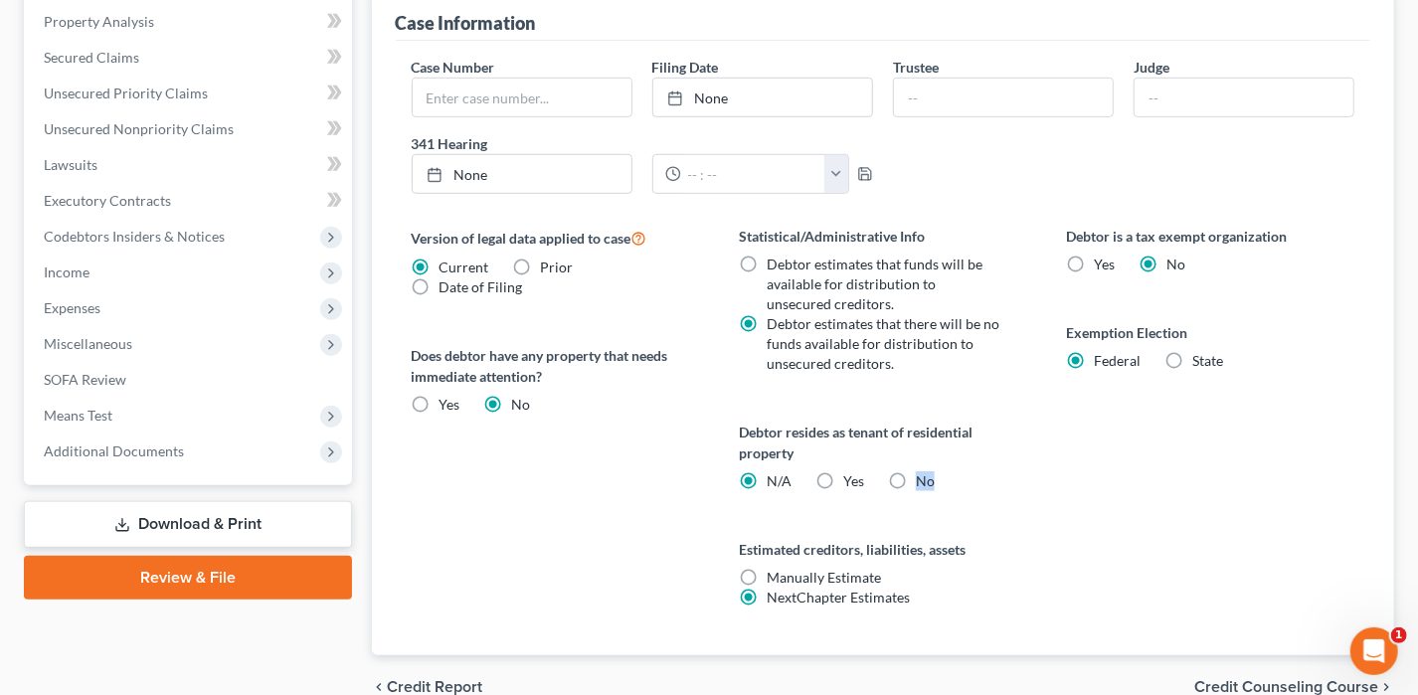
drag, startPoint x: 896, startPoint y: 470, endPoint x: 882, endPoint y: 460, distance: 17.1
click at [882, 460] on div "Debtor resides as tenant of residential property N/A Yes Yes No" at bounding box center [883, 457] width 288 height 70
drag, startPoint x: 879, startPoint y: 454, endPoint x: 842, endPoint y: 438, distance: 40.1
click at [842, 438] on label "Debtor resides as tenant of residential property" at bounding box center [883, 443] width 288 height 42
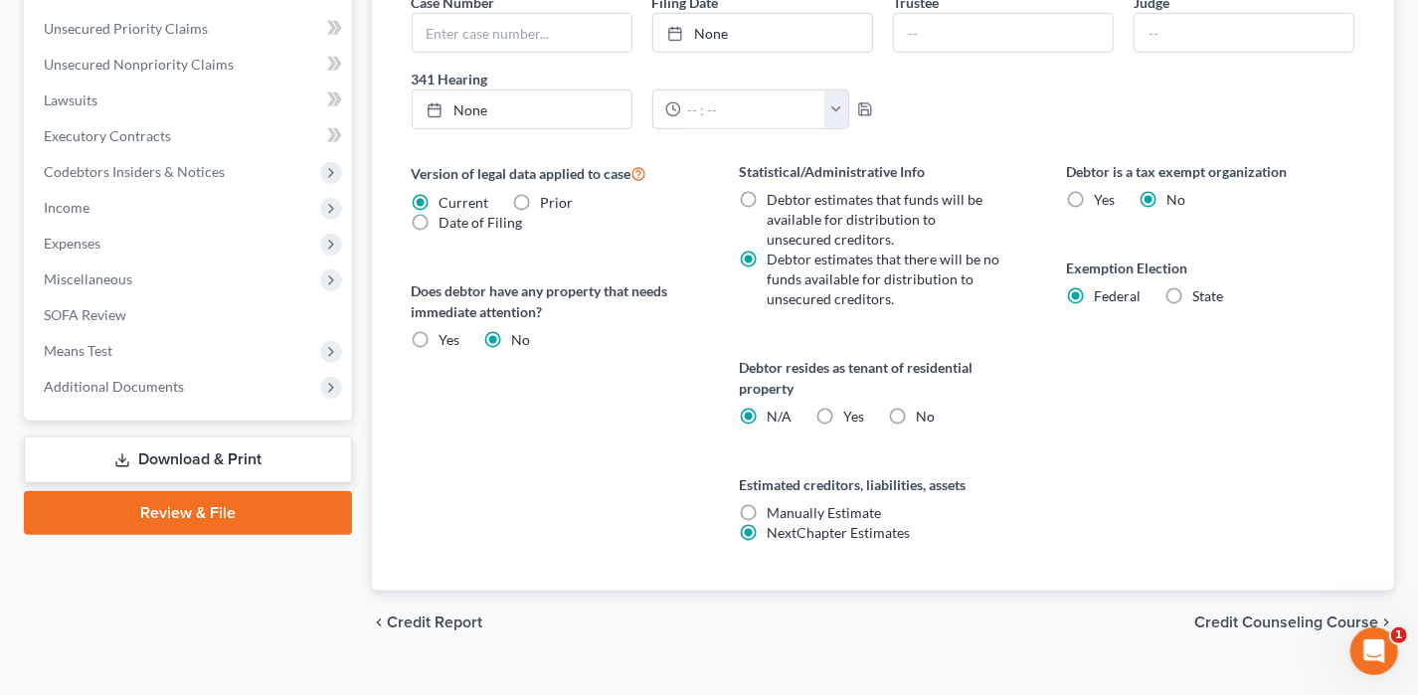
scroll to position [692, 0]
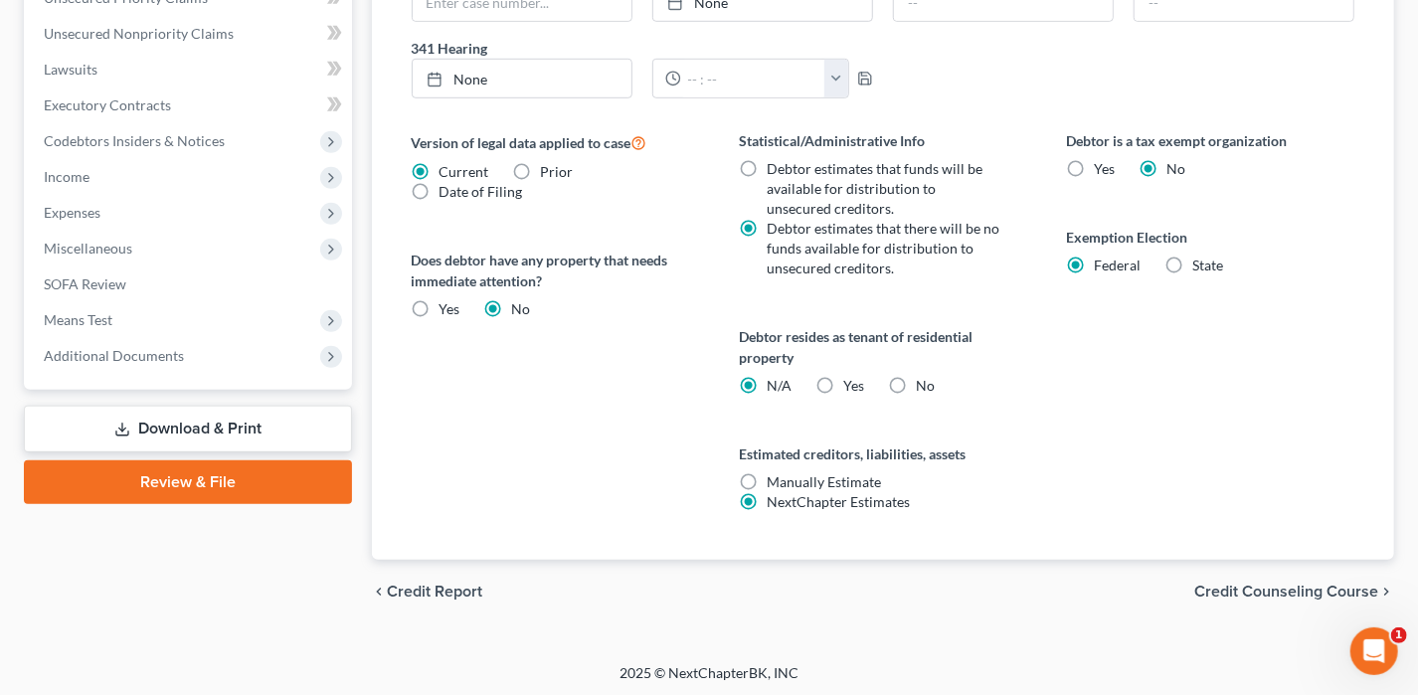
click at [1216, 589] on span "Credit Counseling Course" at bounding box center [1286, 592] width 184 height 16
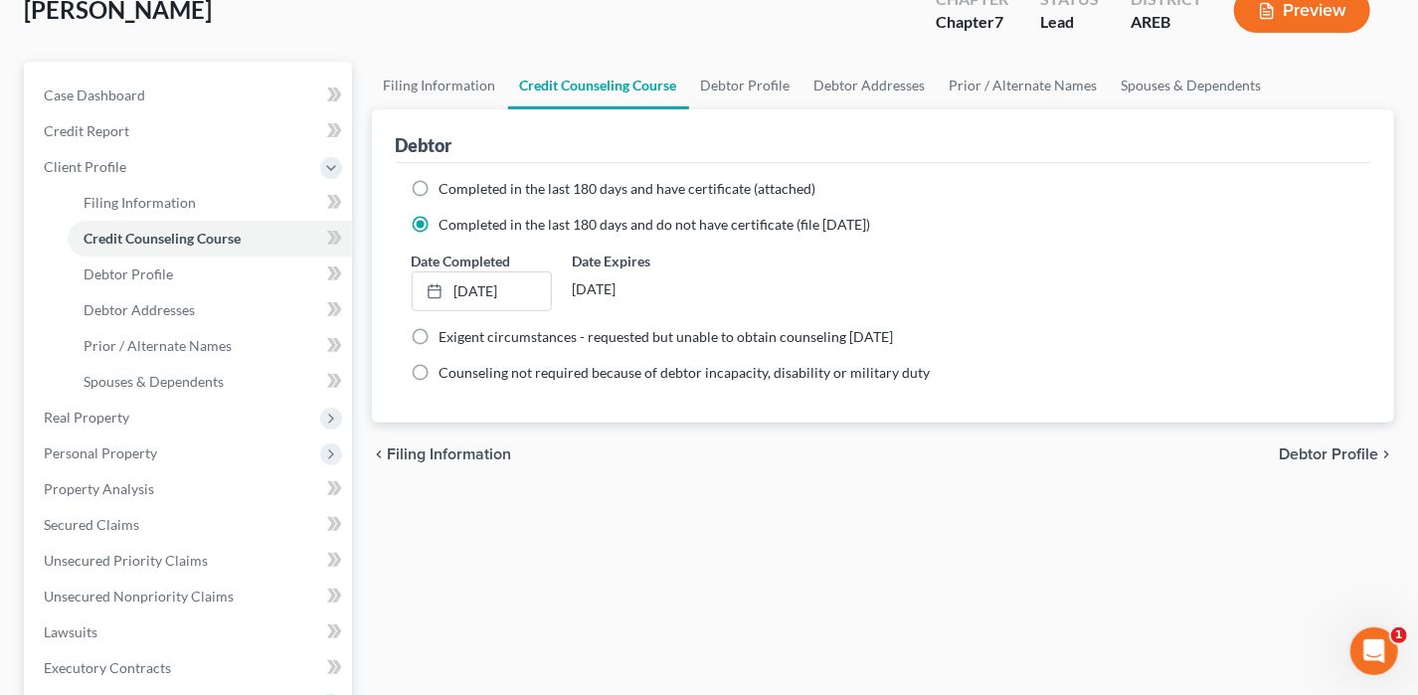
scroll to position [573, 0]
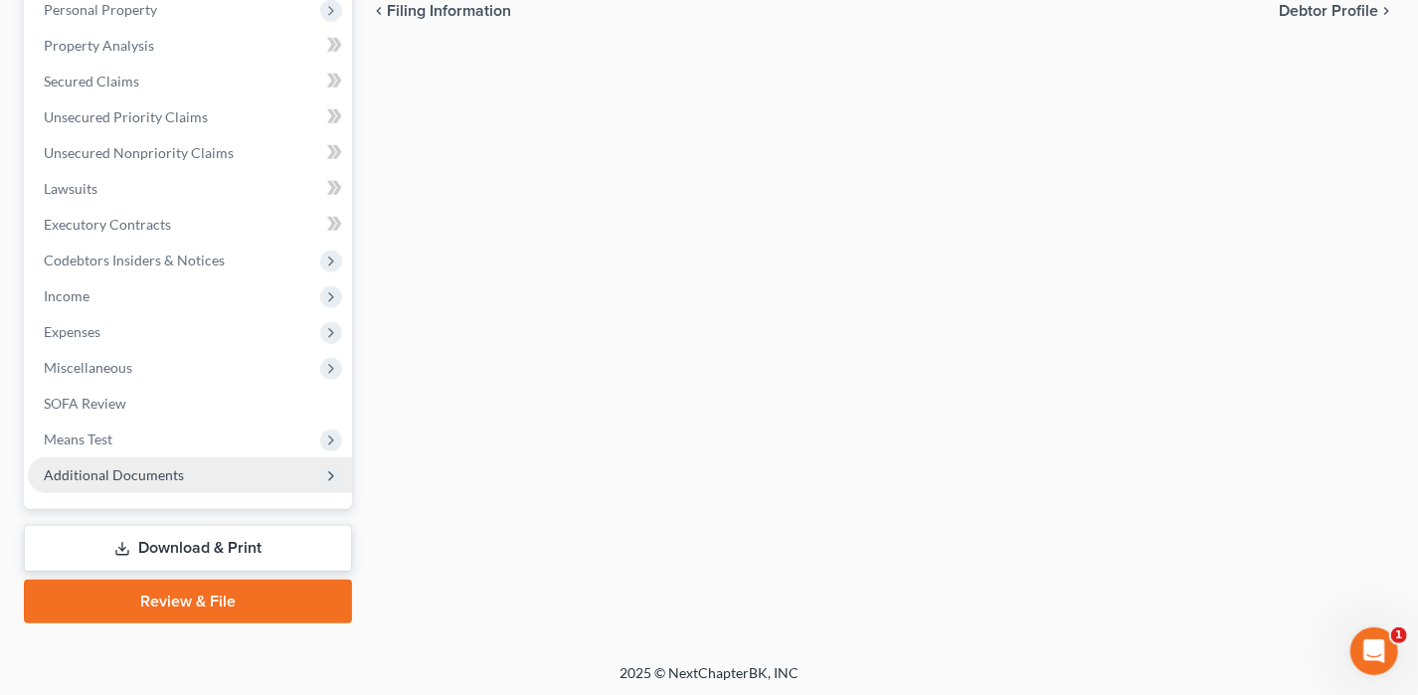
click at [177, 473] on span "Additional Documents" at bounding box center [114, 474] width 140 height 17
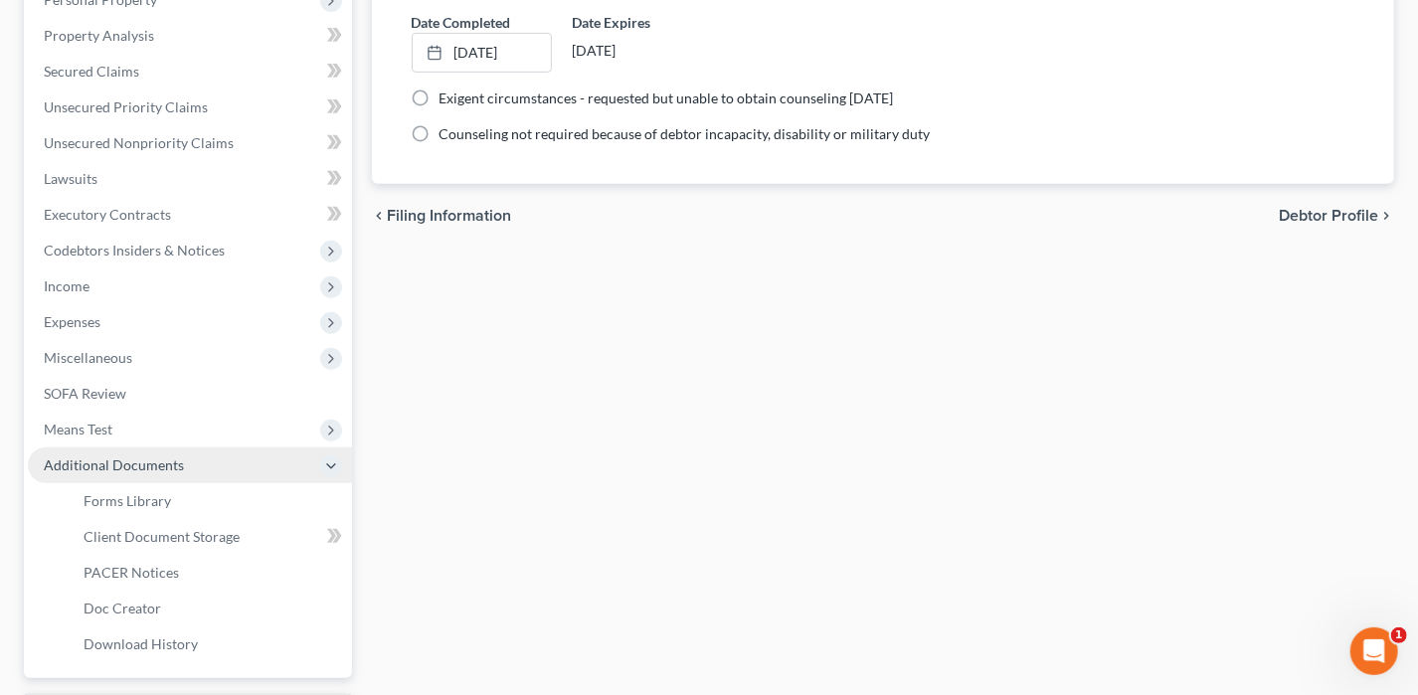
scroll to position [358, 0]
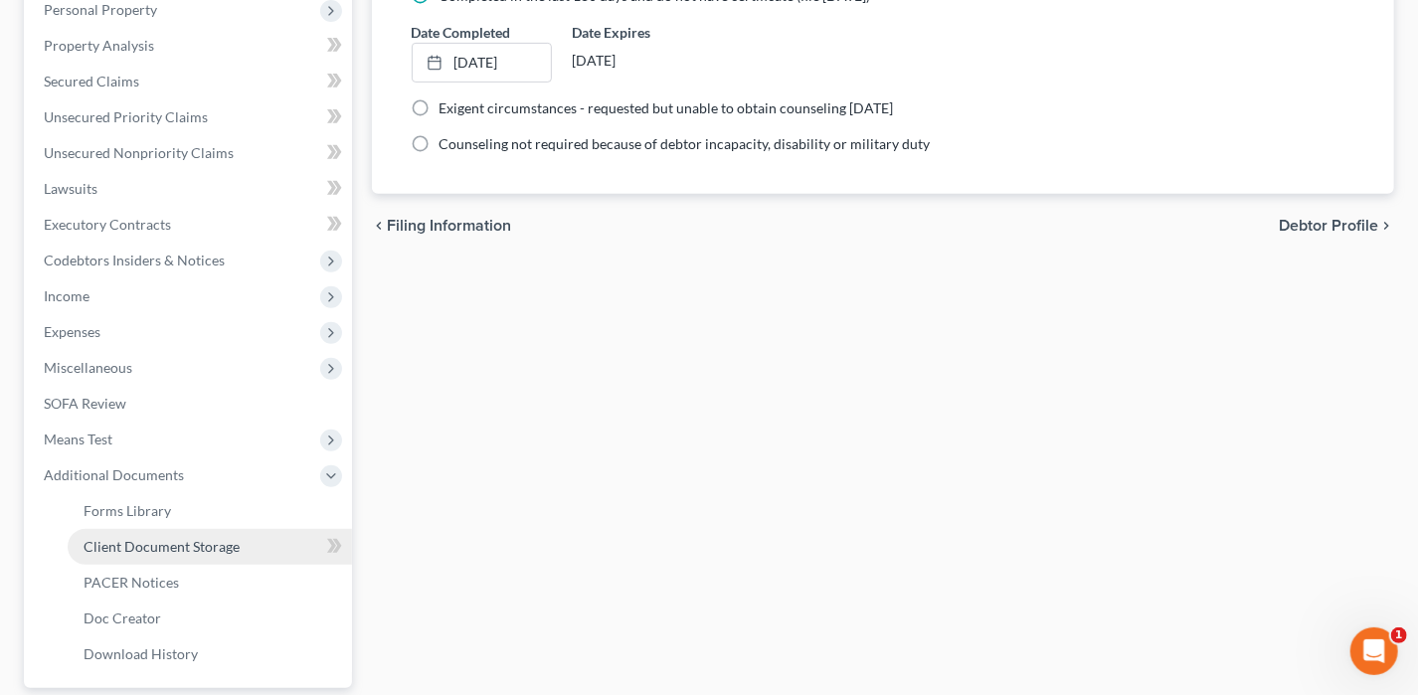
click at [198, 544] on span "Client Document Storage" at bounding box center [162, 546] width 156 height 17
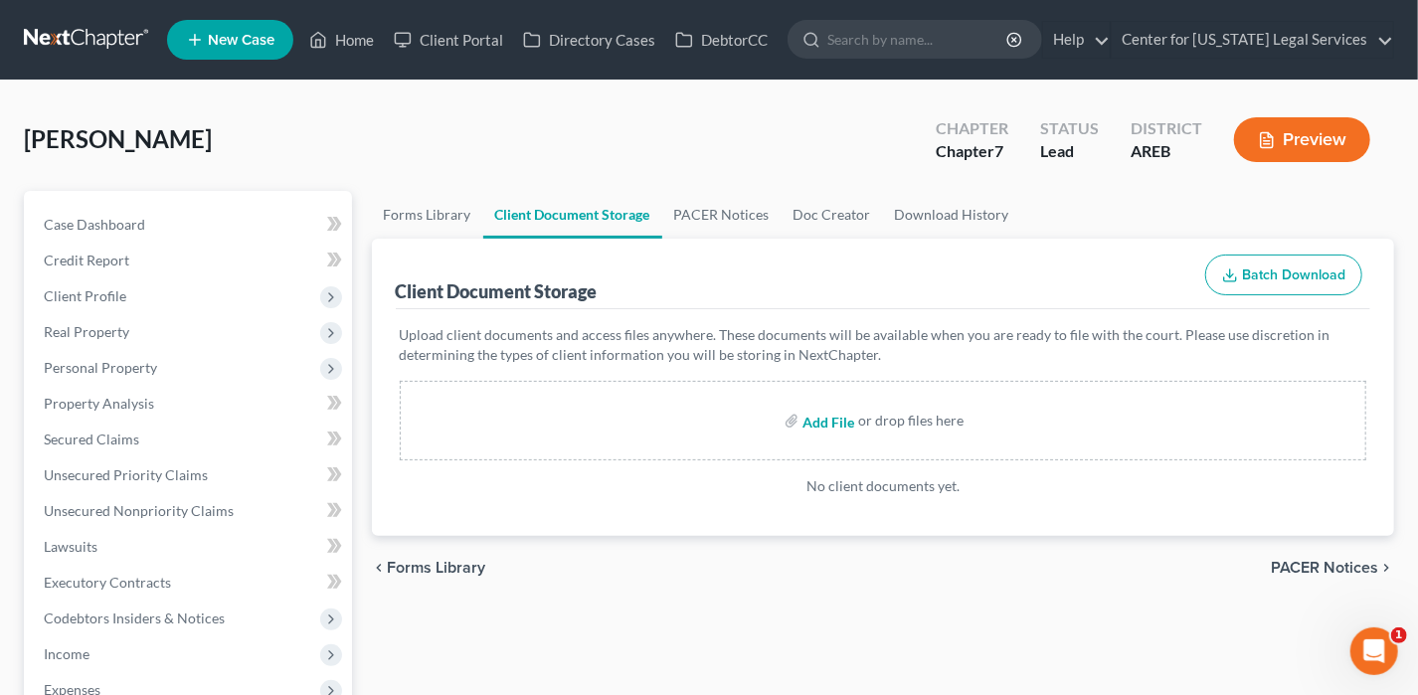
click at [847, 423] on input "file" at bounding box center [827, 421] width 48 height 36
type input "C:\fakepath\CCC [DATE] (1) [PERSON_NAME].pdf"
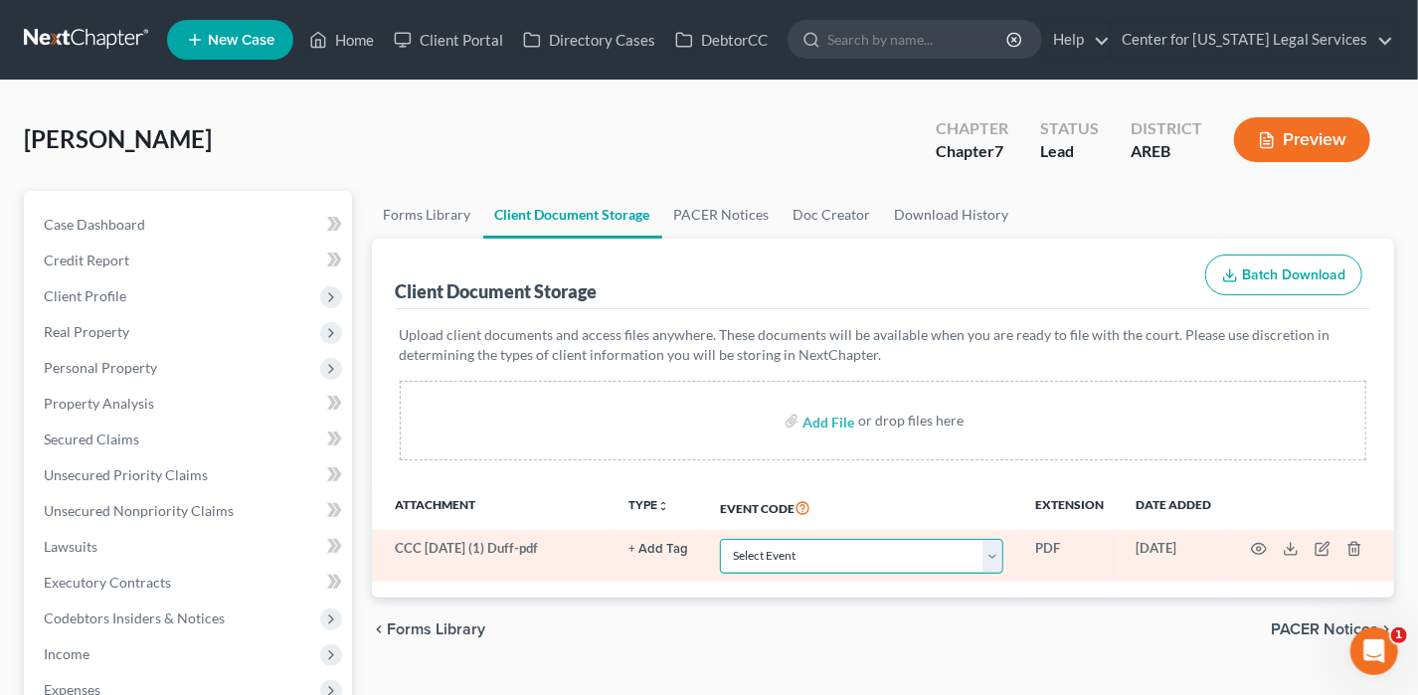
click at [902, 546] on select "Select Event Certificate of Credit Counseling - Debtor Certificate of Credit Co…" at bounding box center [861, 556] width 283 height 35
select select "0"
click at [720, 539] on select "Select Event Certificate of Credit Counseling - Debtor Certificate of Credit Co…" at bounding box center [861, 556] width 283 height 35
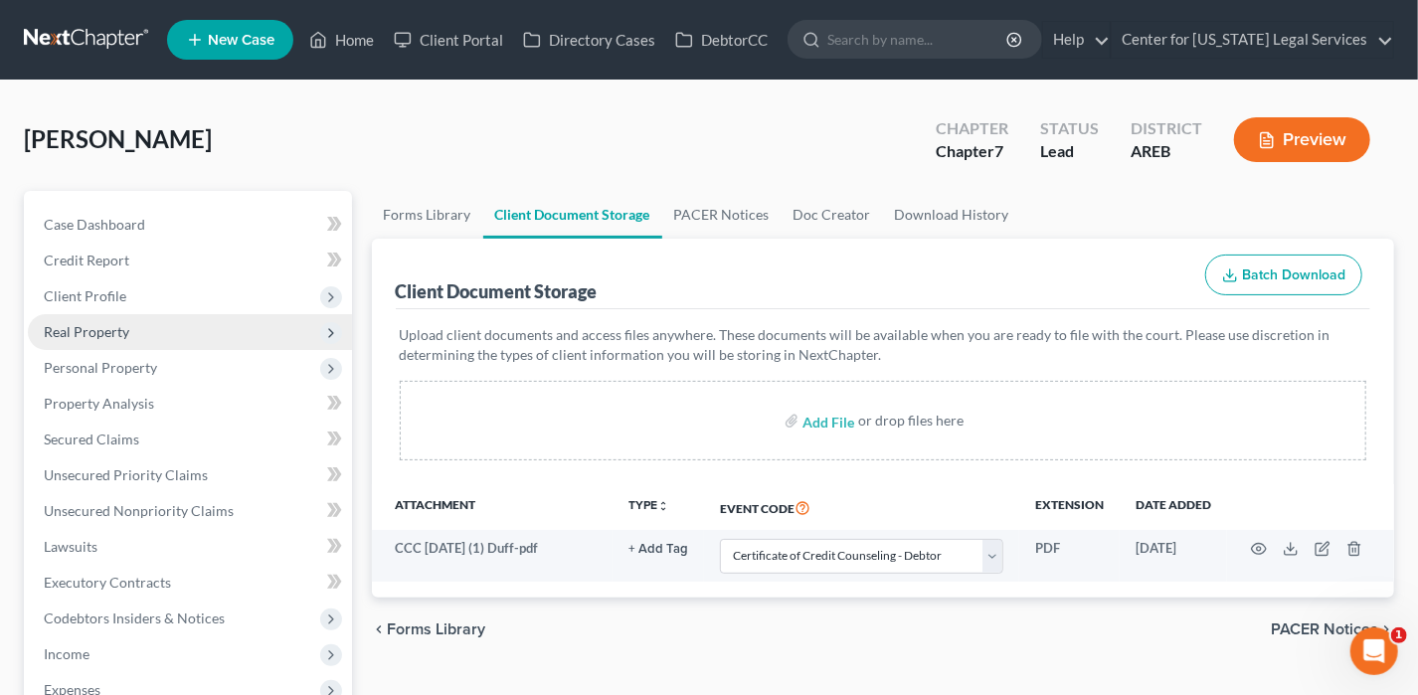
click at [72, 326] on span "Real Property" at bounding box center [87, 331] width 86 height 17
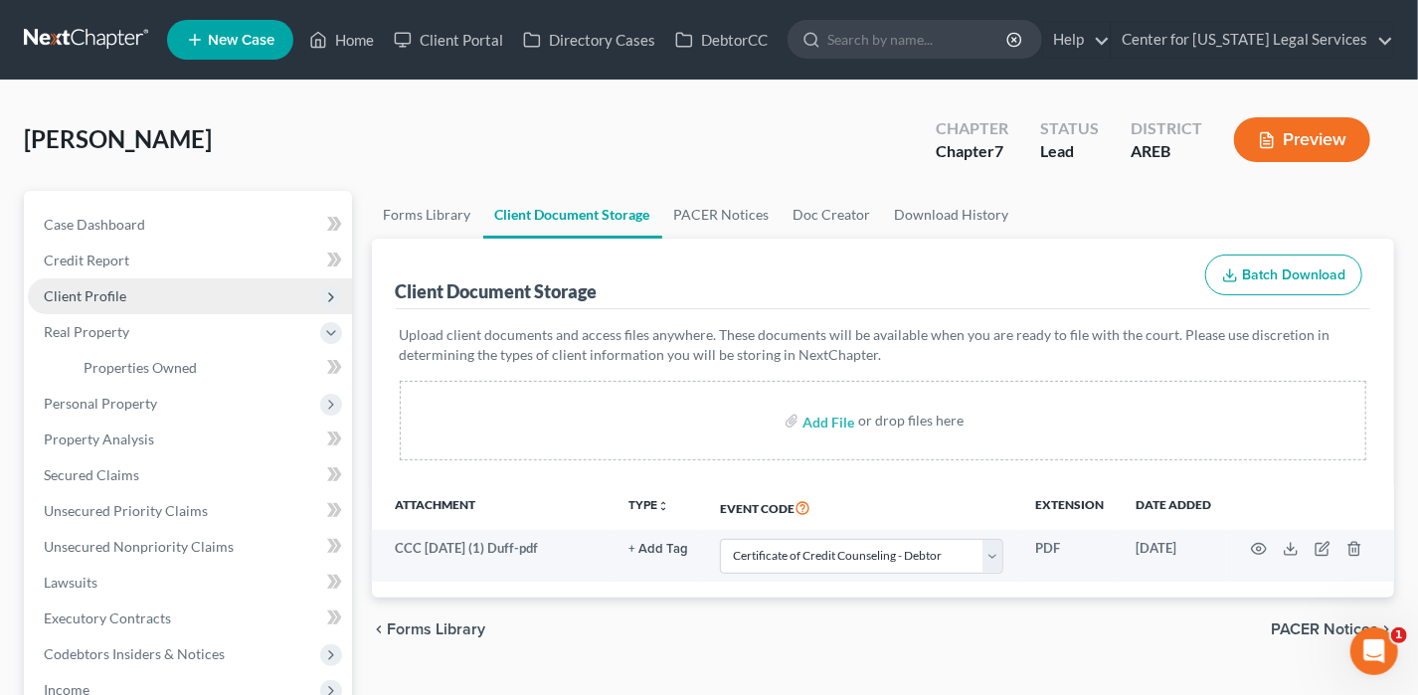
click at [104, 294] on span "Client Profile" at bounding box center [85, 295] width 83 height 17
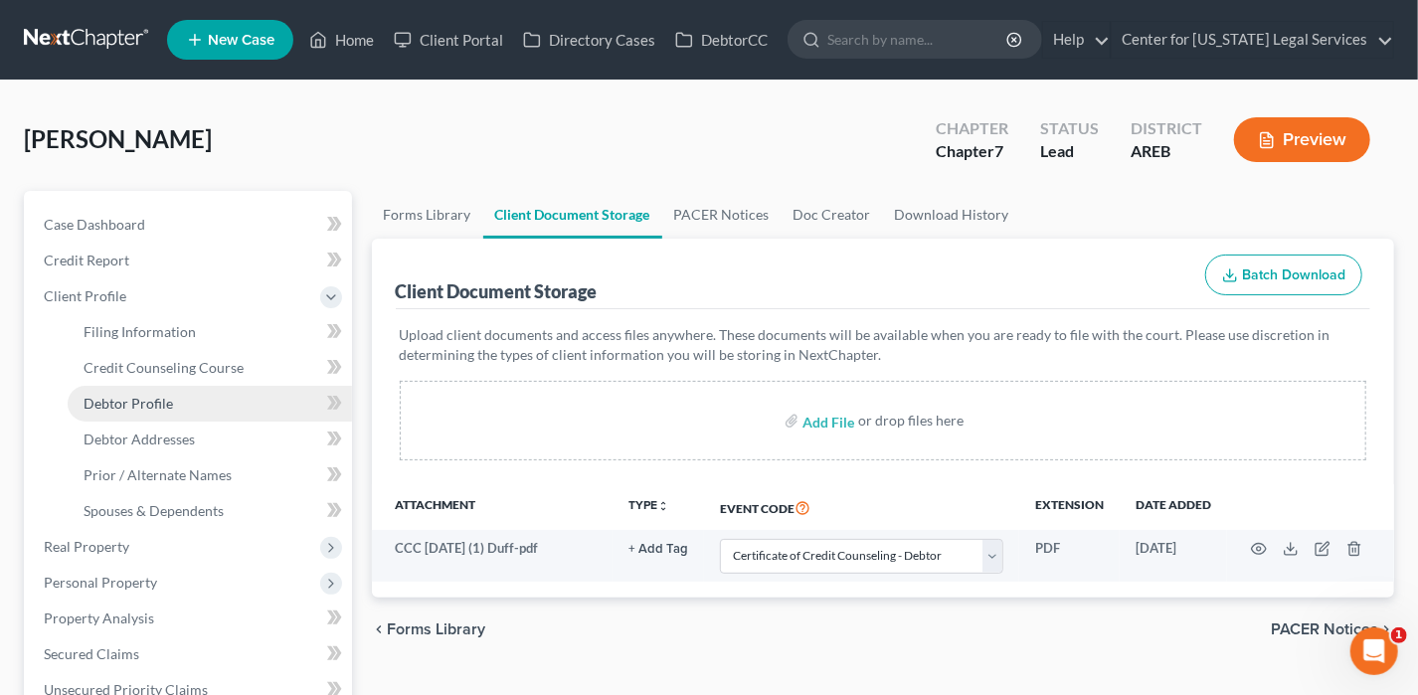
click at [150, 404] on span "Debtor Profile" at bounding box center [129, 403] width 90 height 17
select select "4"
select select "0"
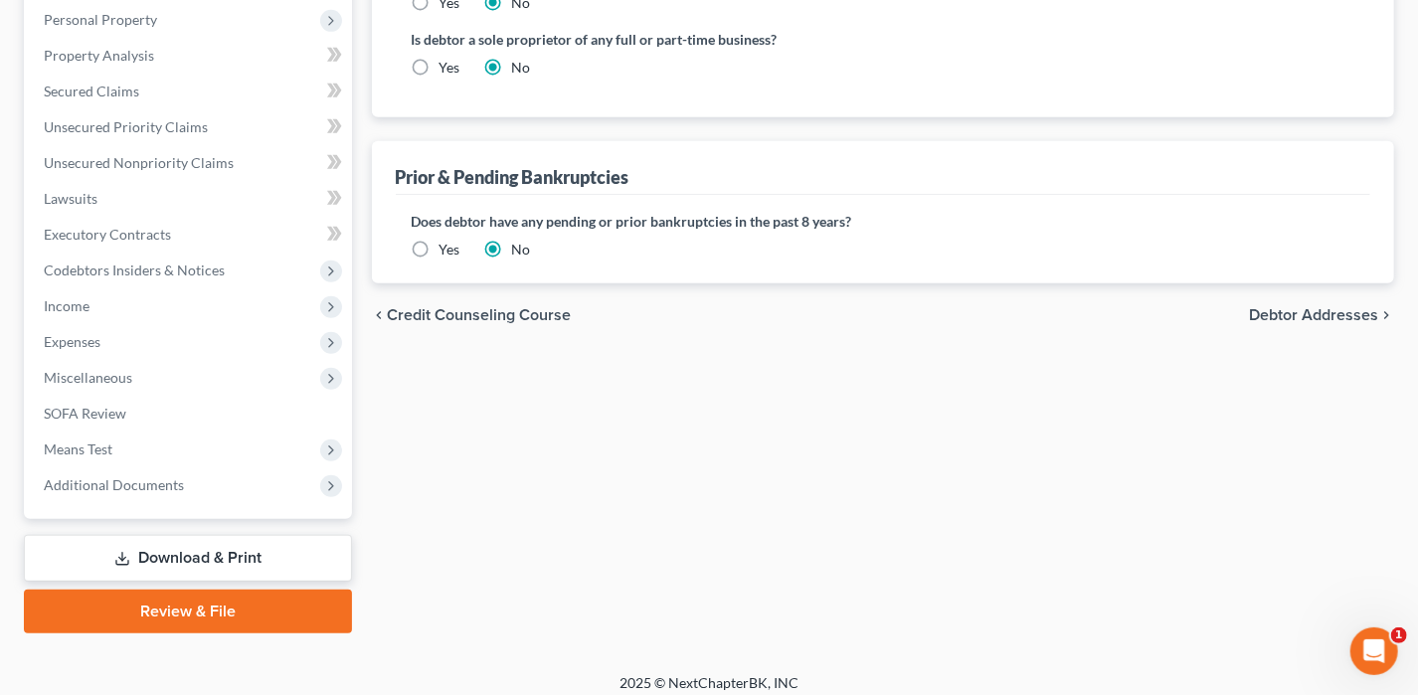
scroll to position [573, 0]
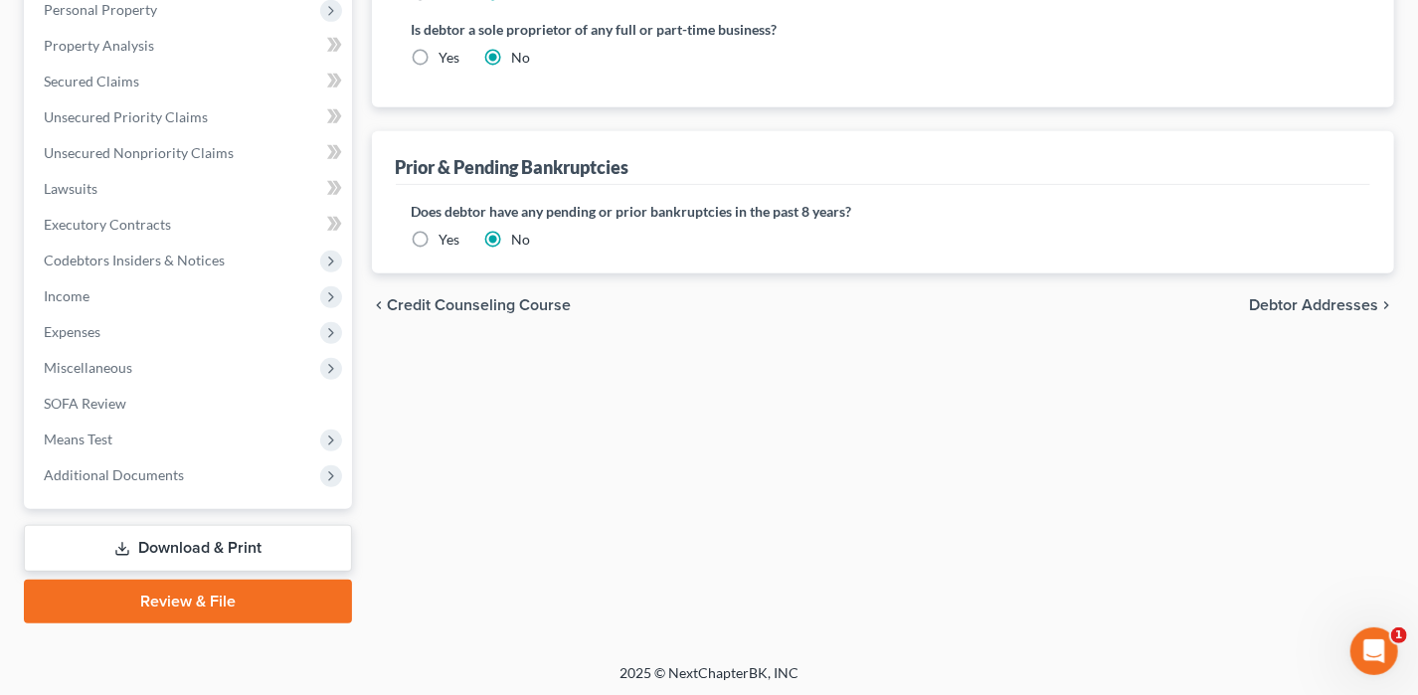
click at [1323, 305] on span "Debtor Addresses" at bounding box center [1313, 305] width 129 height 16
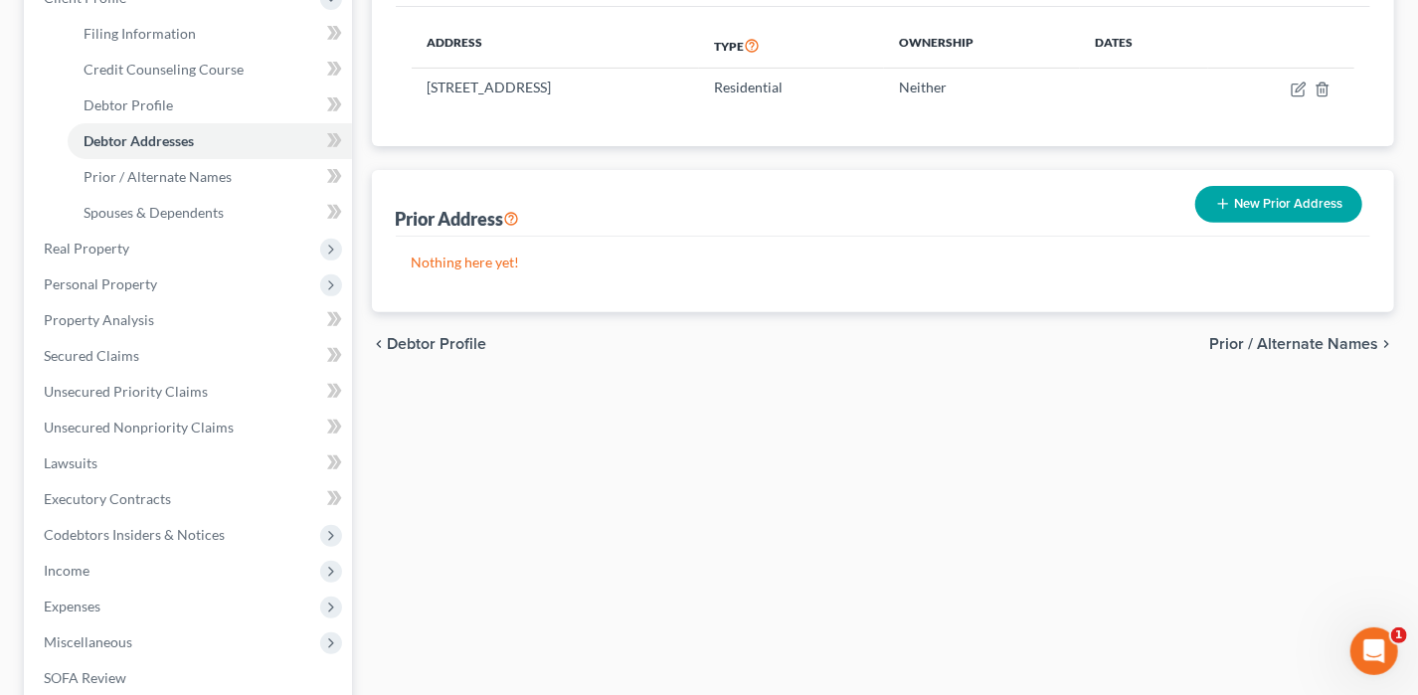
click at [1317, 336] on span "Prior / Alternate Names" at bounding box center [1293, 344] width 169 height 16
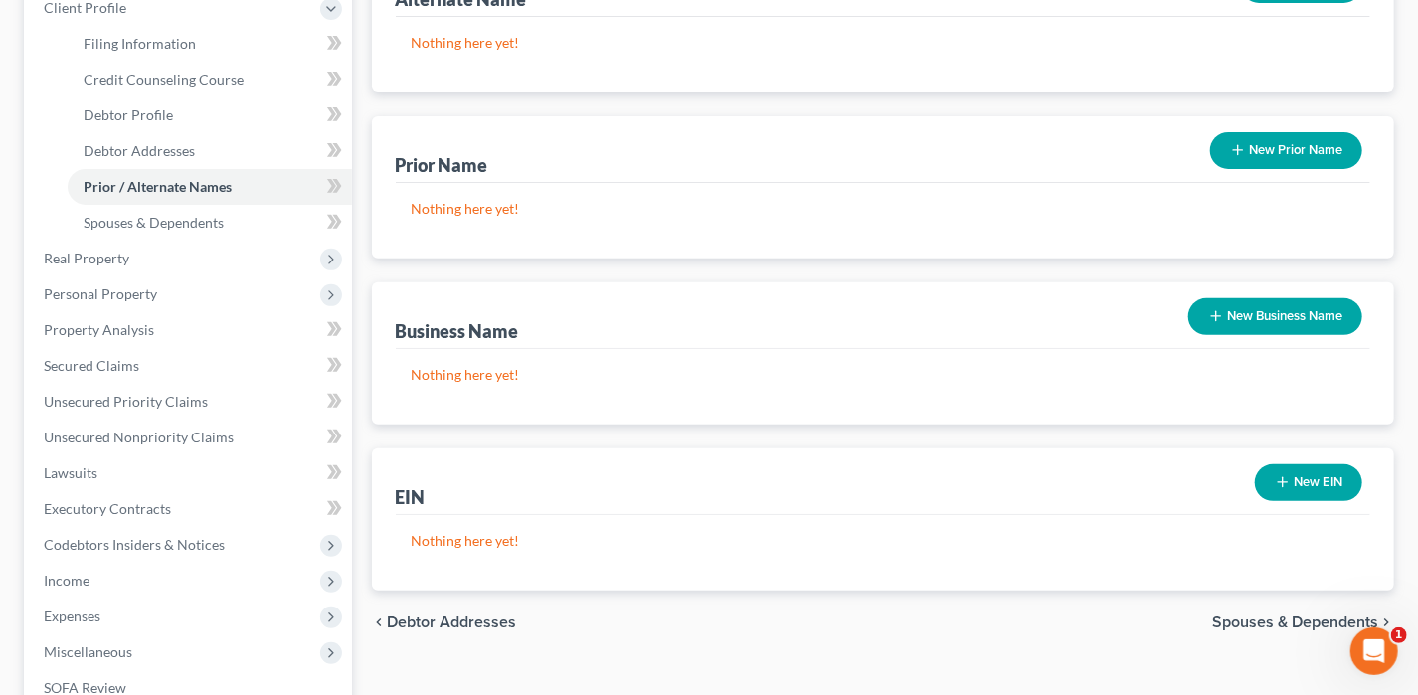
scroll to position [497, 0]
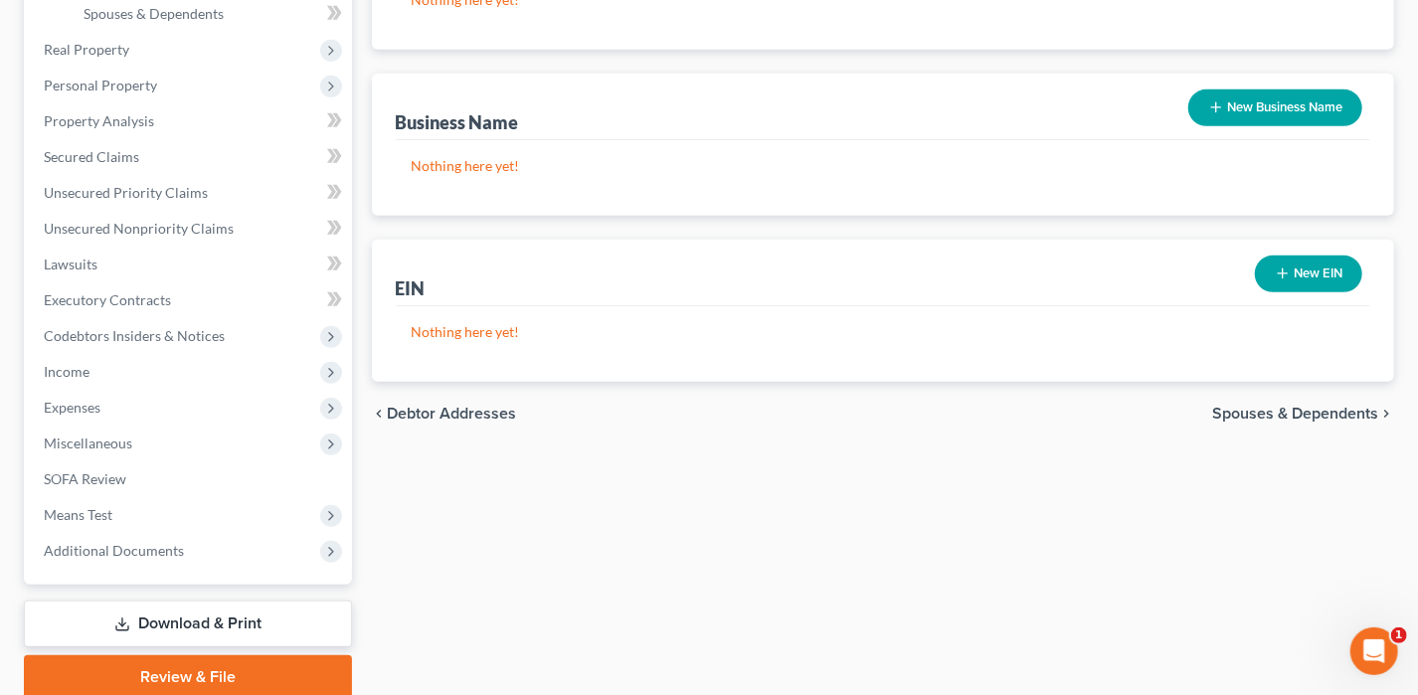
click at [1309, 408] on span "Spouses & Dependents" at bounding box center [1295, 414] width 166 height 16
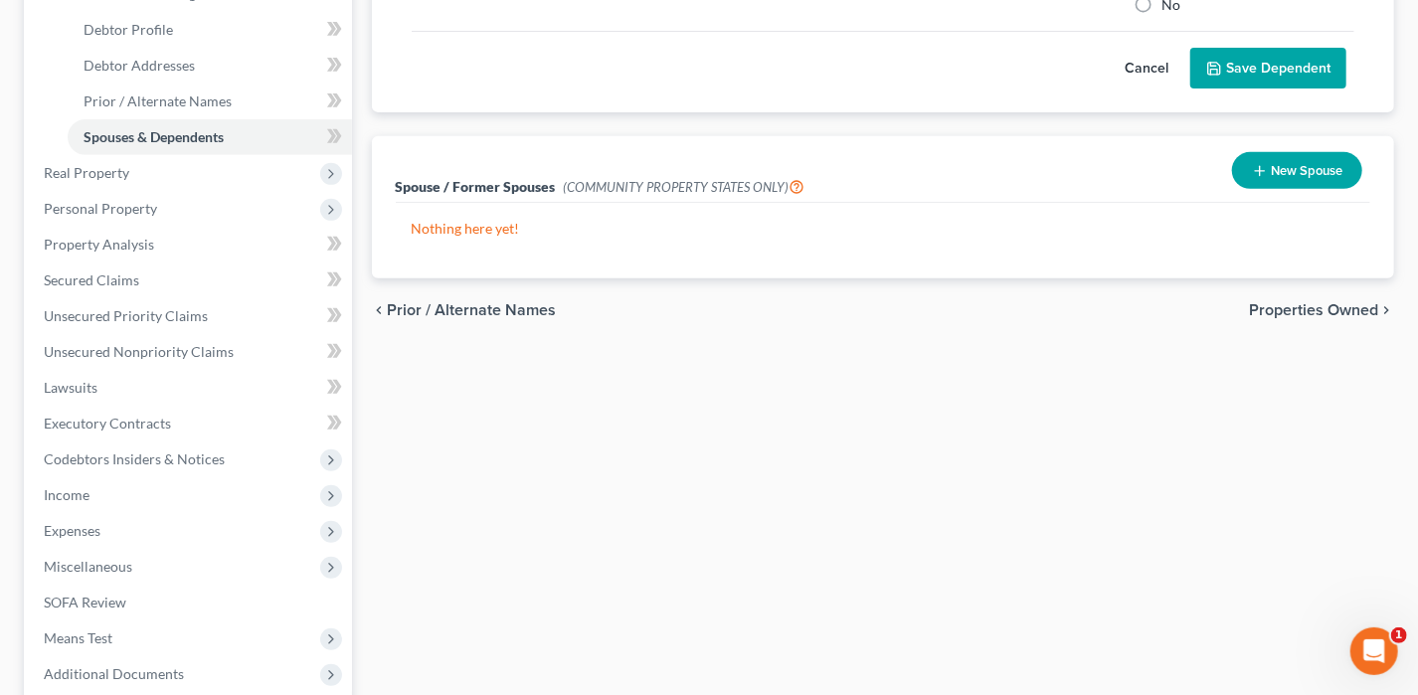
click at [1279, 308] on span "Properties Owned" at bounding box center [1313, 310] width 129 height 16
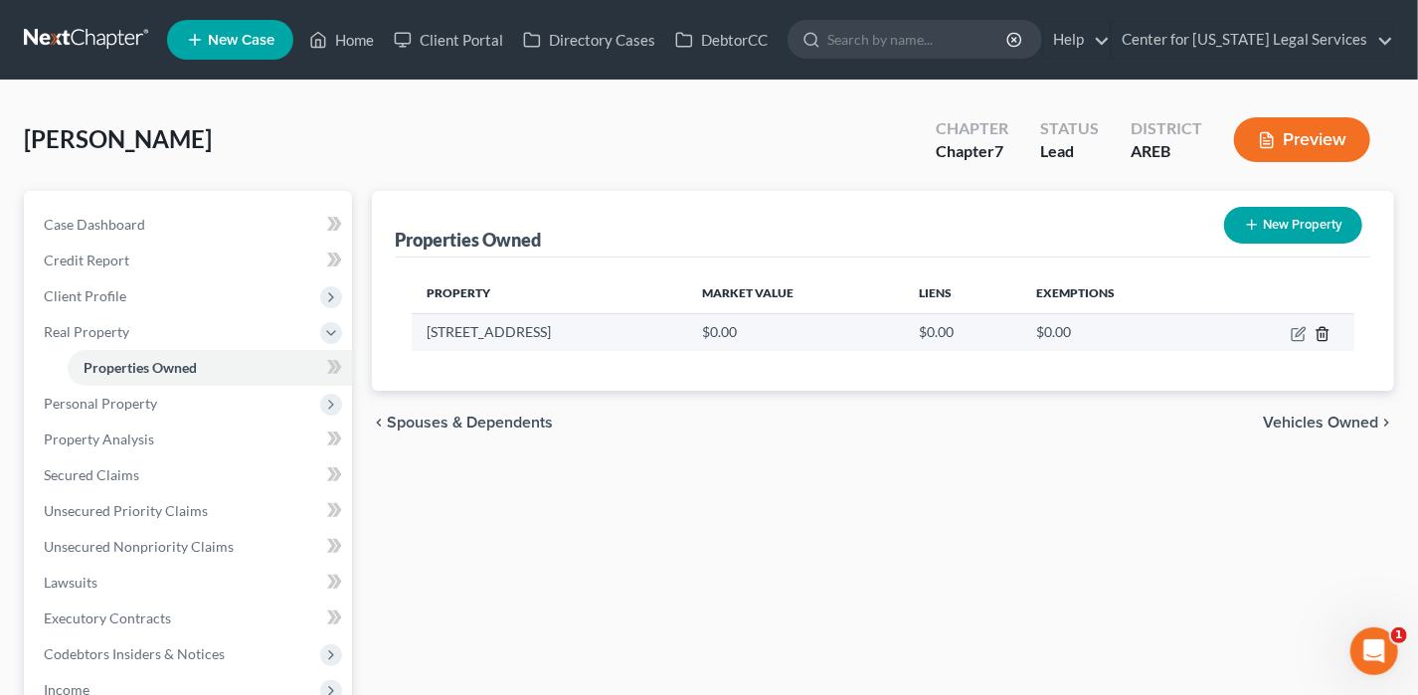
click at [1323, 333] on icon "button" at bounding box center [1323, 334] width 16 height 16
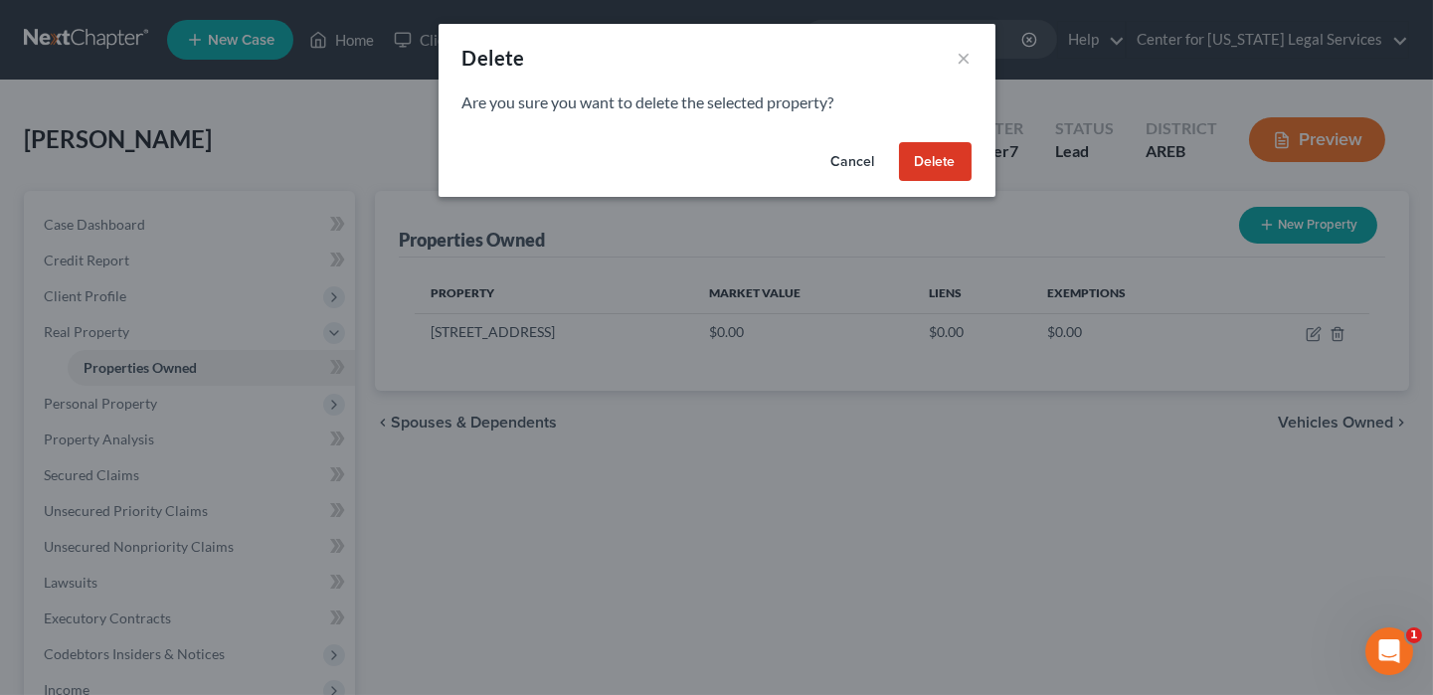
click at [957, 174] on button "Delete" at bounding box center [935, 162] width 73 height 40
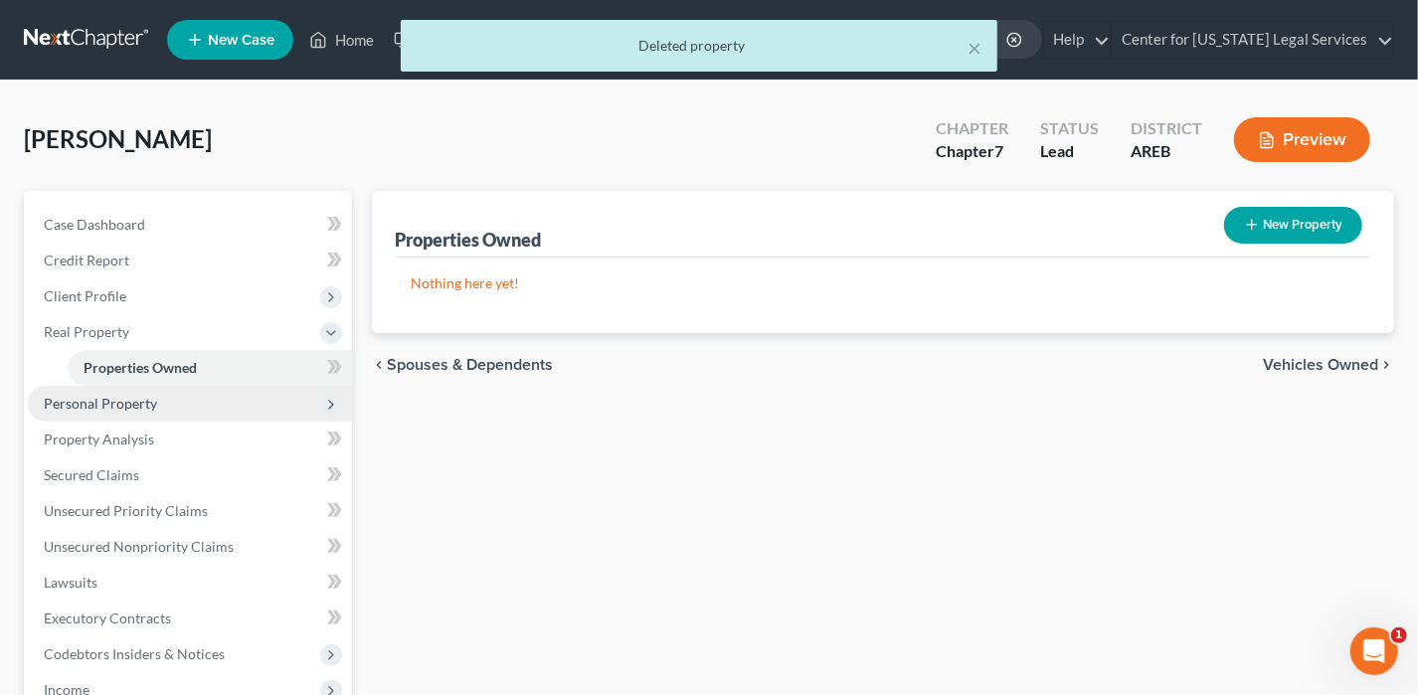
click at [86, 407] on span "Personal Property" at bounding box center [100, 403] width 113 height 17
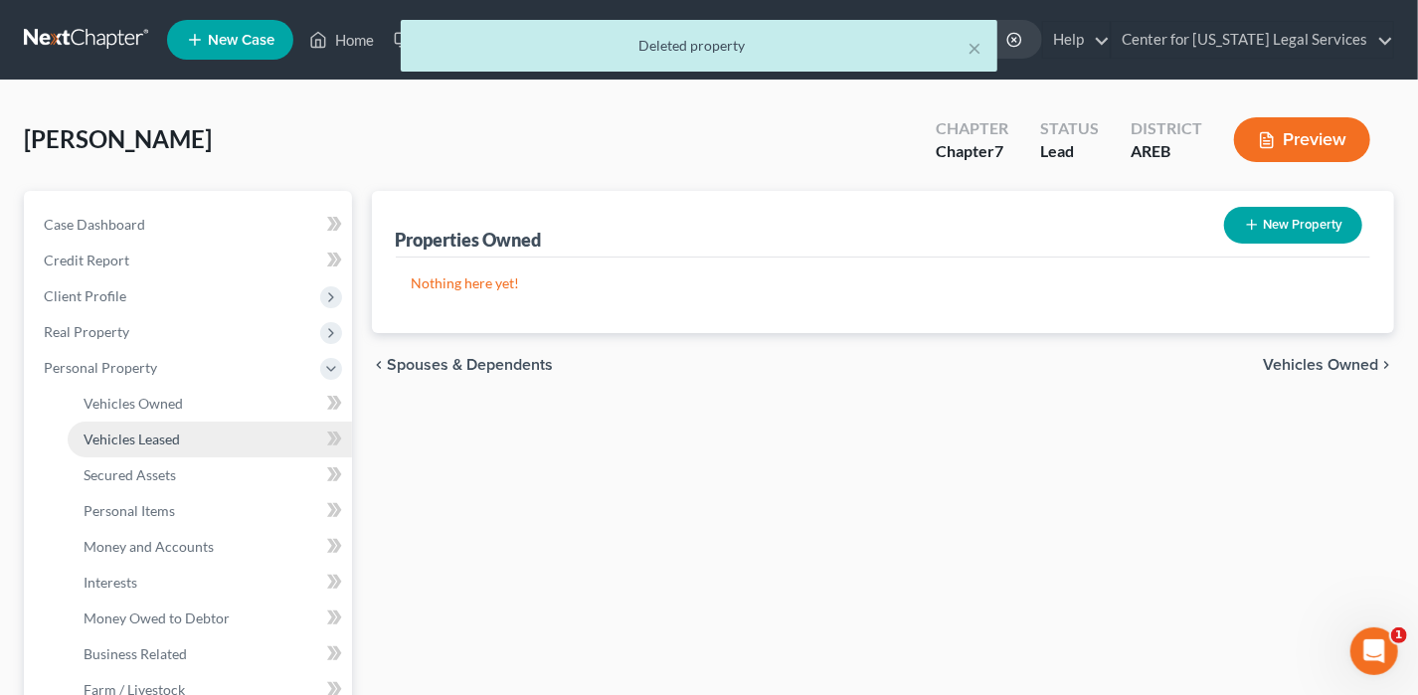
click at [126, 445] on span "Vehicles Leased" at bounding box center [132, 439] width 96 height 17
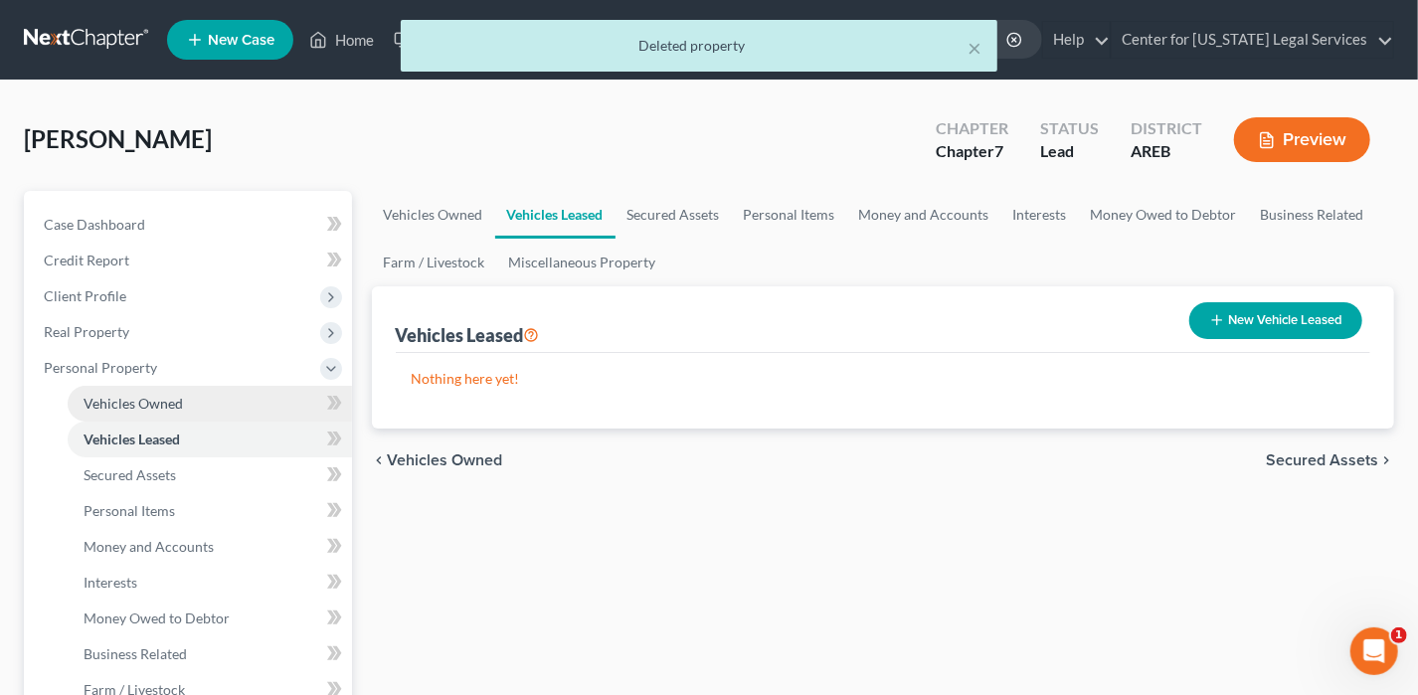
click at [129, 395] on span "Vehicles Owned" at bounding box center [133, 403] width 99 height 17
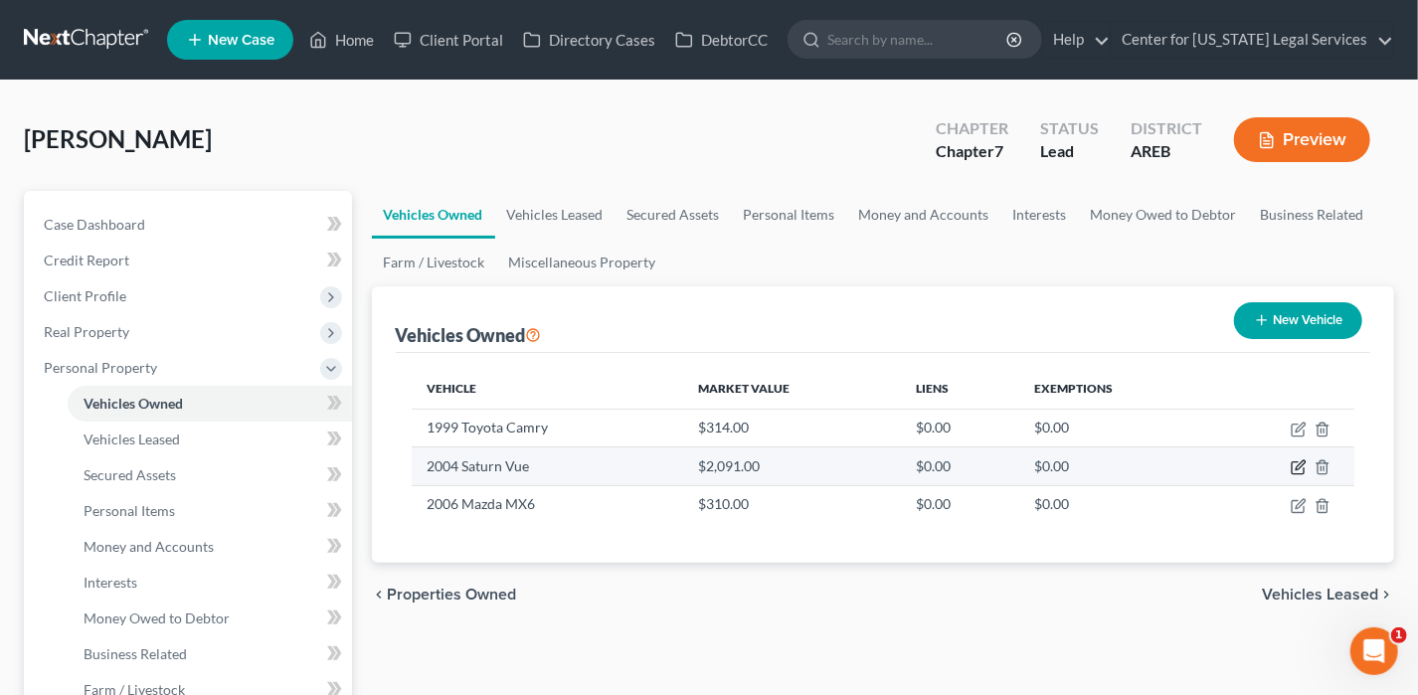
click at [1295, 461] on icon "button" at bounding box center [1299, 467] width 16 height 16
select select "0"
select select "22"
select select "4"
select select "0"
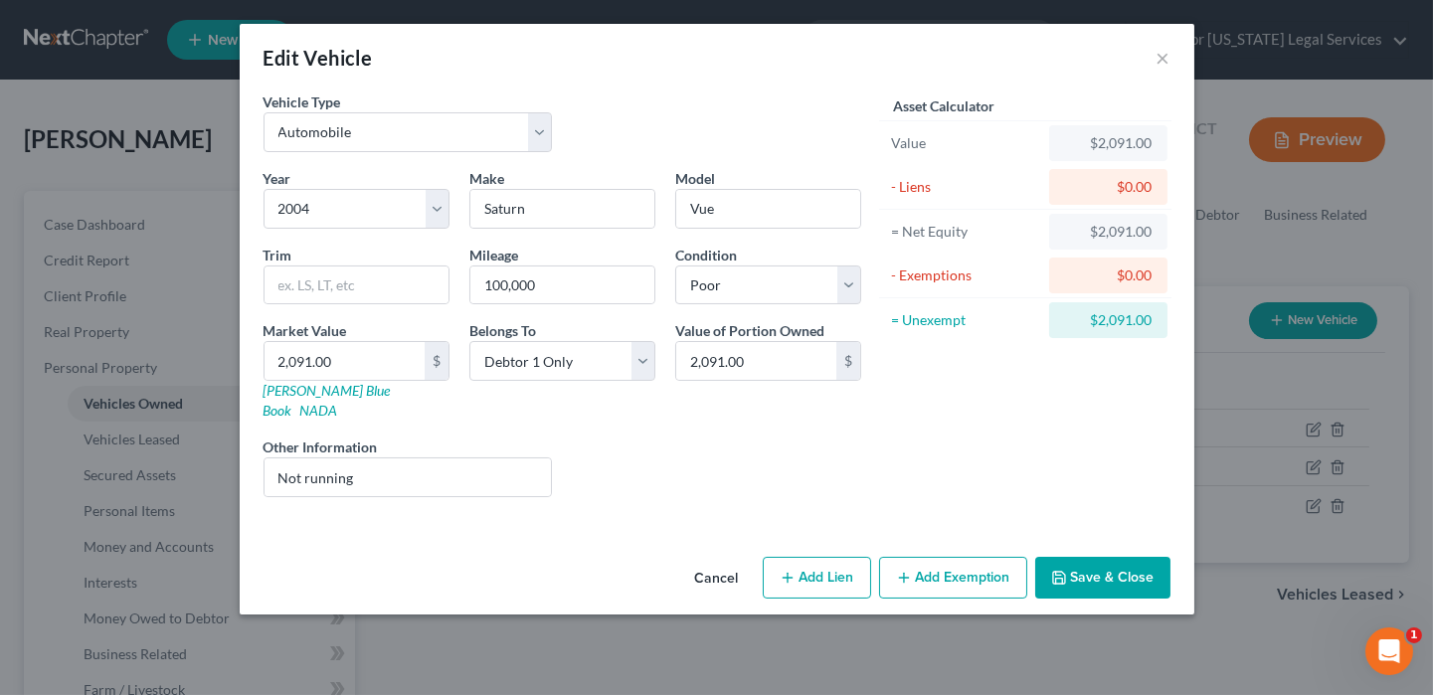
click at [721, 559] on button "Cancel" at bounding box center [717, 579] width 76 height 40
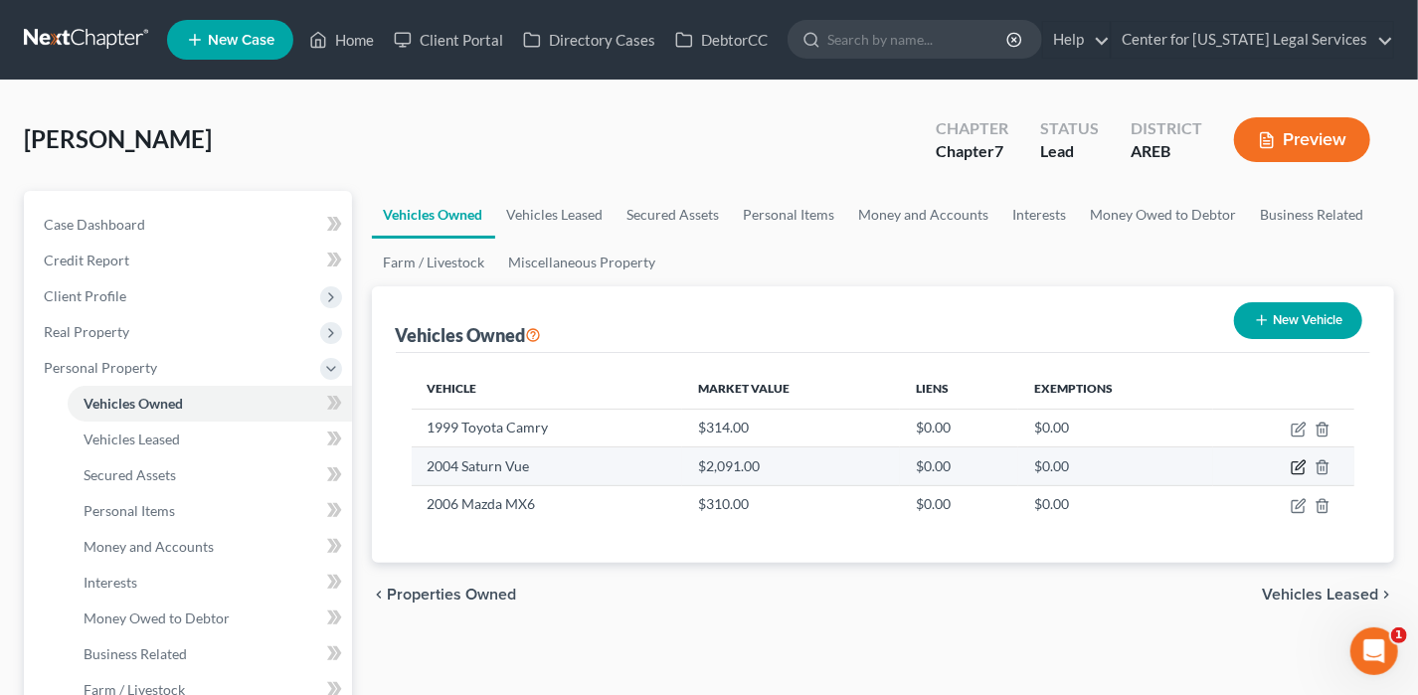
click at [1302, 465] on icon "button" at bounding box center [1299, 467] width 16 height 16
select select "0"
select select "22"
select select "4"
select select "0"
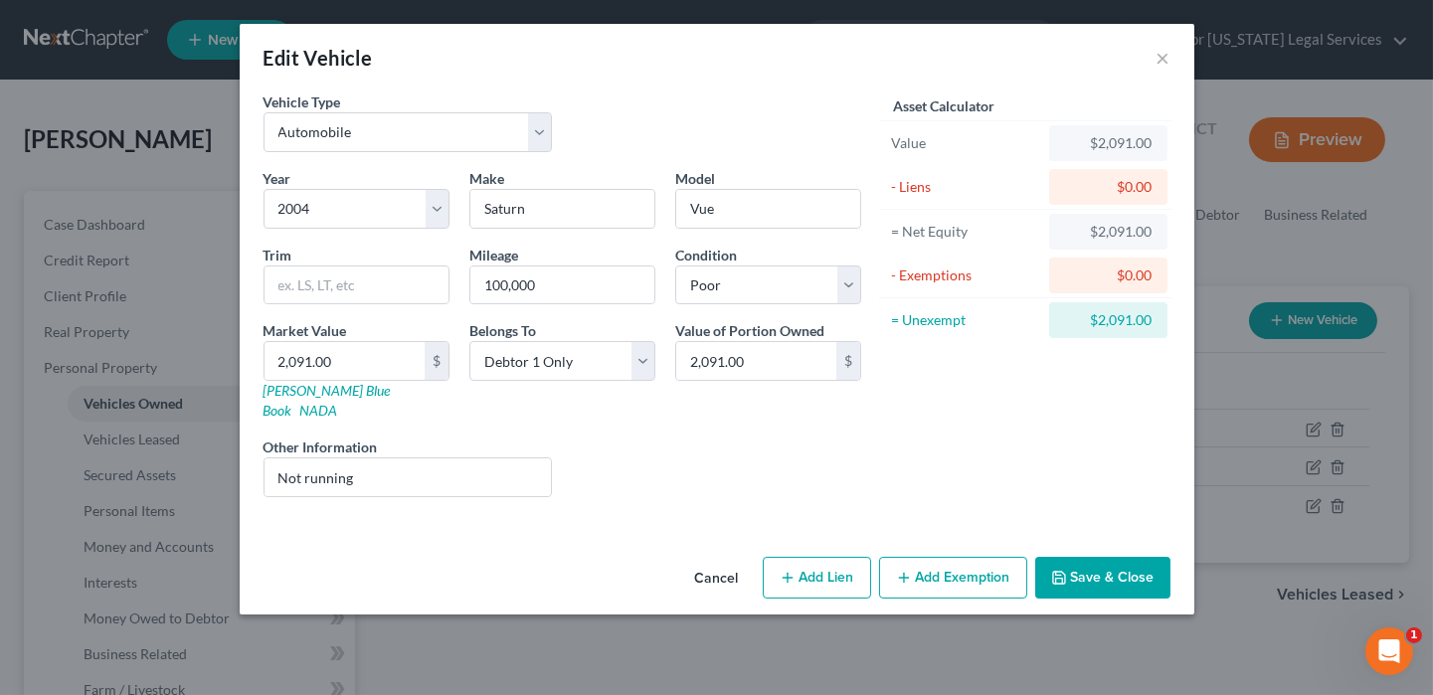
click at [943, 557] on button "Add Exemption" at bounding box center [953, 578] width 148 height 42
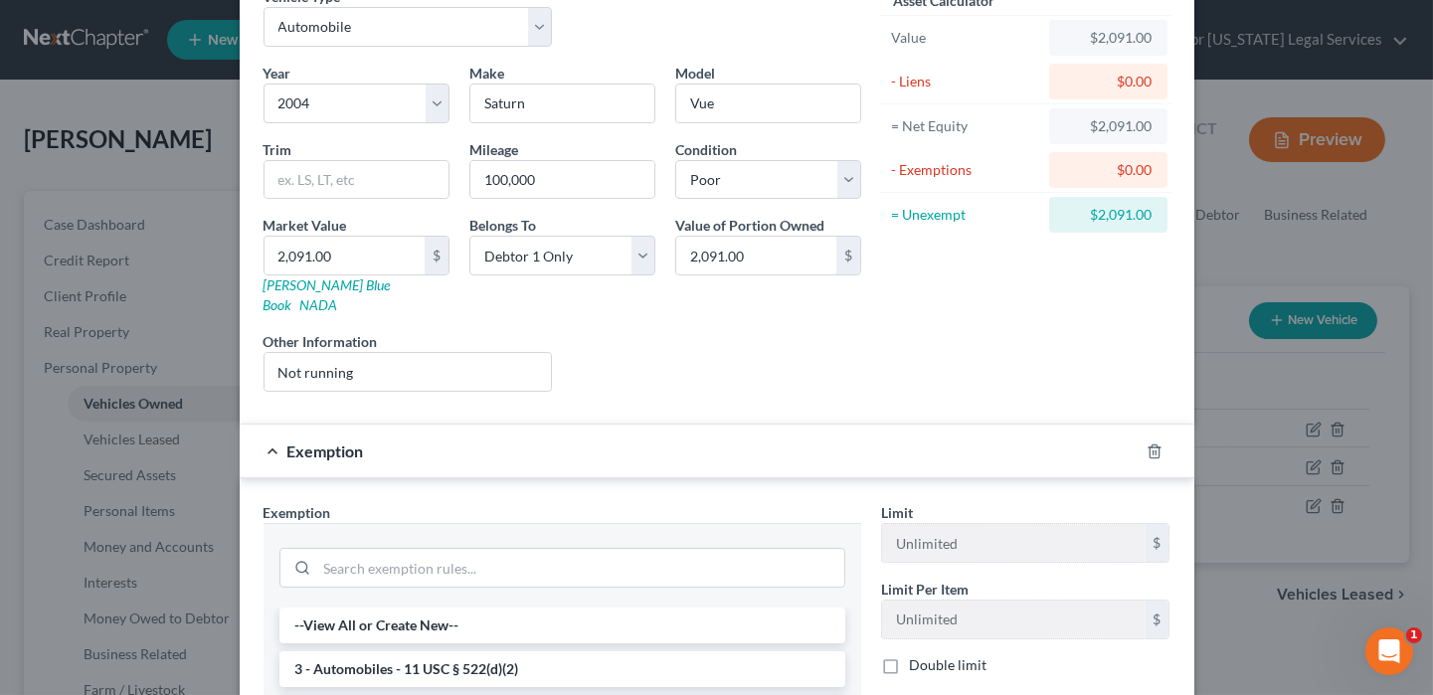
scroll to position [298, 0]
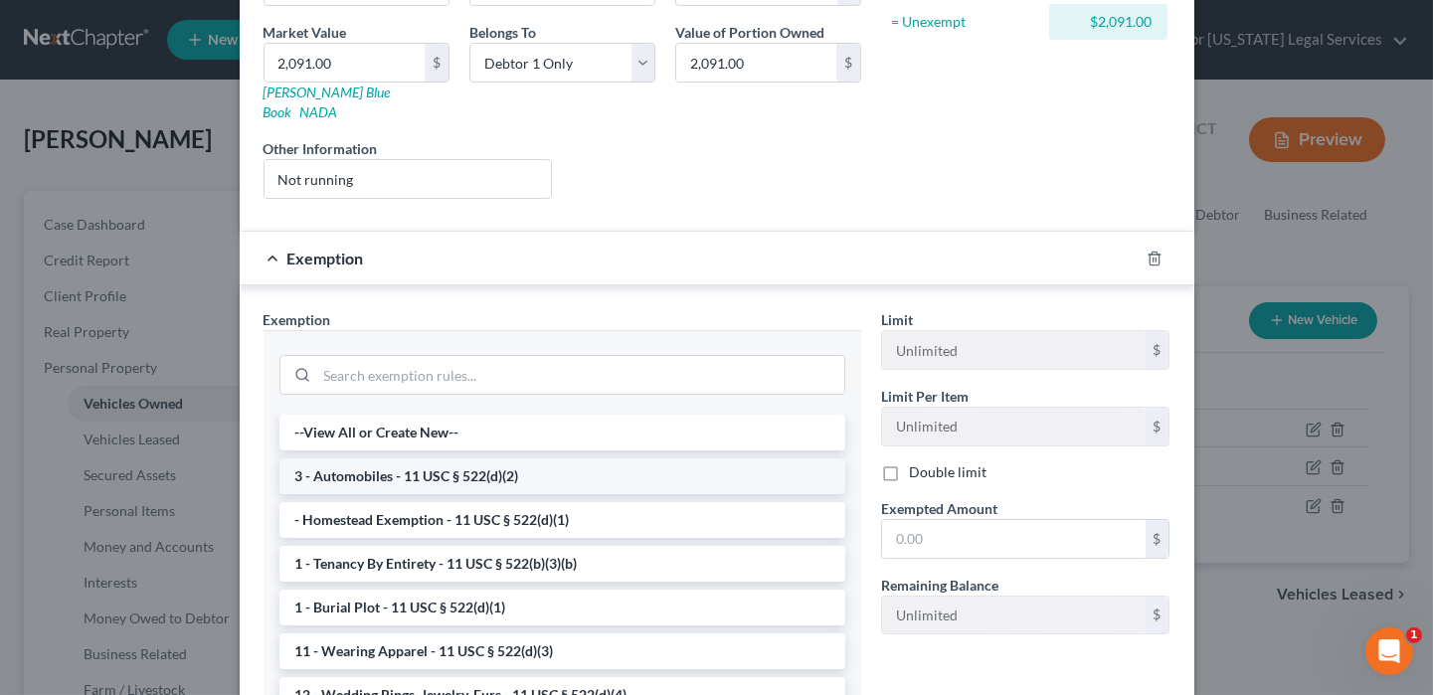
click at [409, 458] on li "3 - Automobiles - 11 USC § 522(d)(2)" at bounding box center [562, 476] width 566 height 36
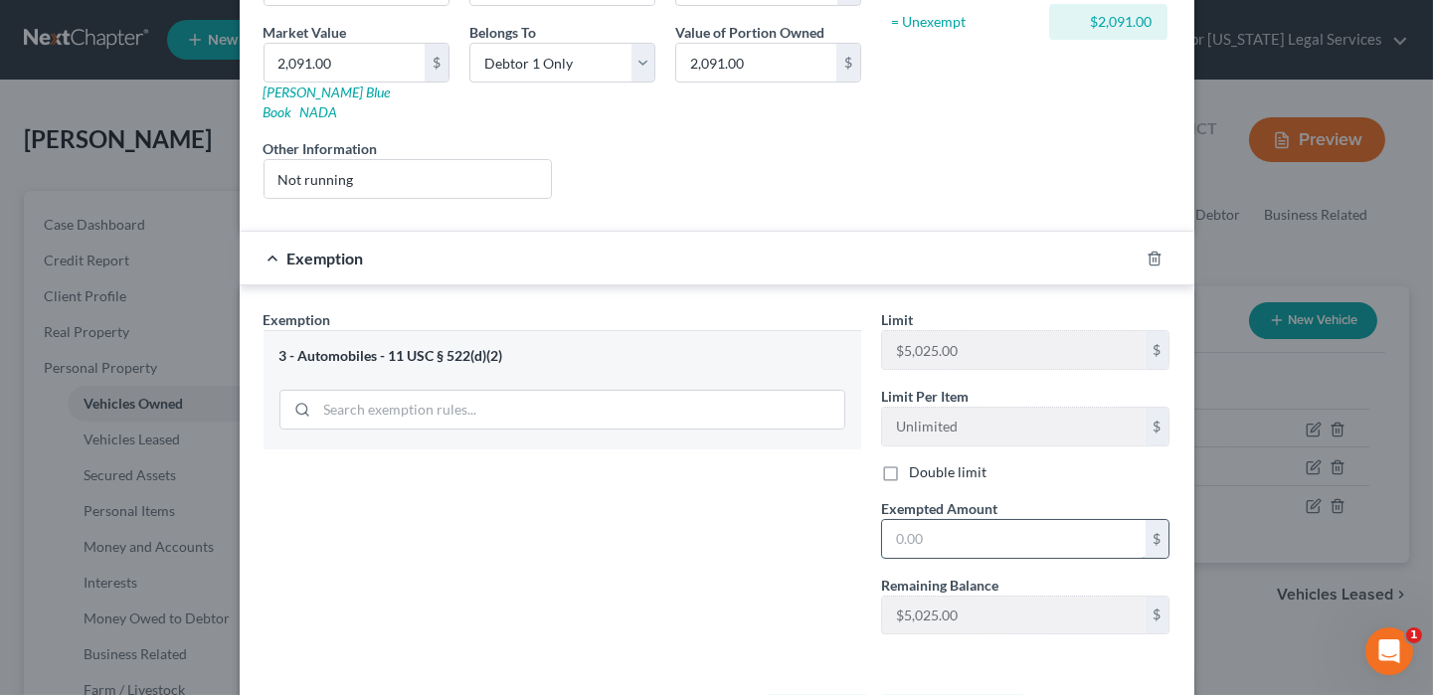
click at [899, 520] on input "text" at bounding box center [1014, 539] width 264 height 38
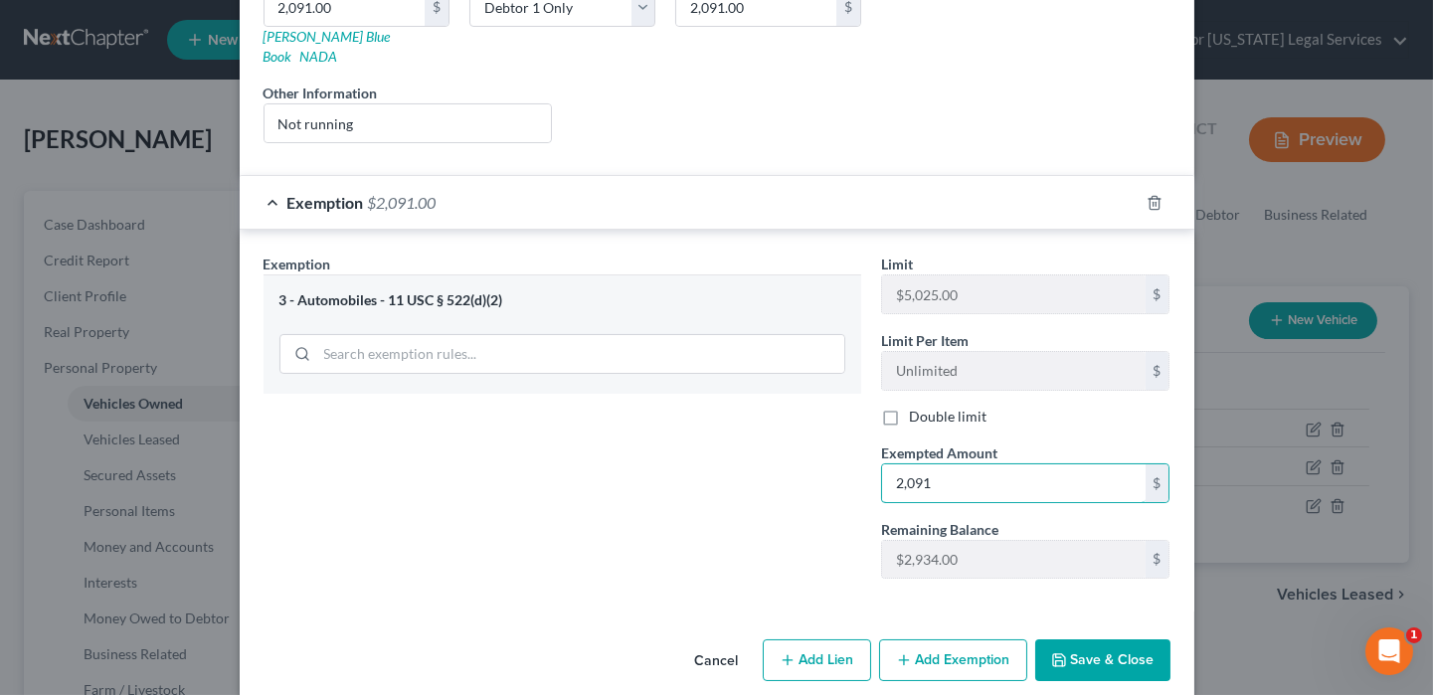
type input "2,091"
click at [1119, 639] on button "Save & Close" at bounding box center [1102, 660] width 135 height 42
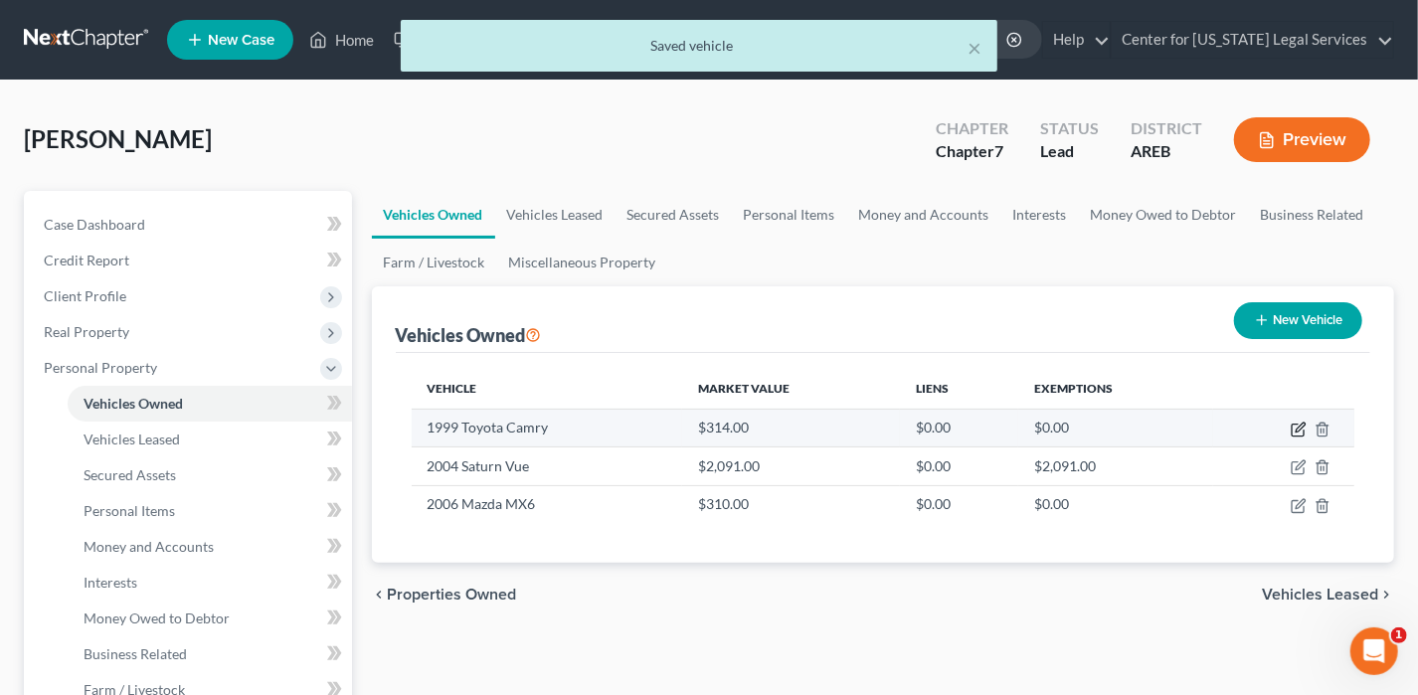
click at [1301, 427] on icon "button" at bounding box center [1300, 427] width 9 height 9
select select "0"
select select "27"
select select "3"
select select "0"
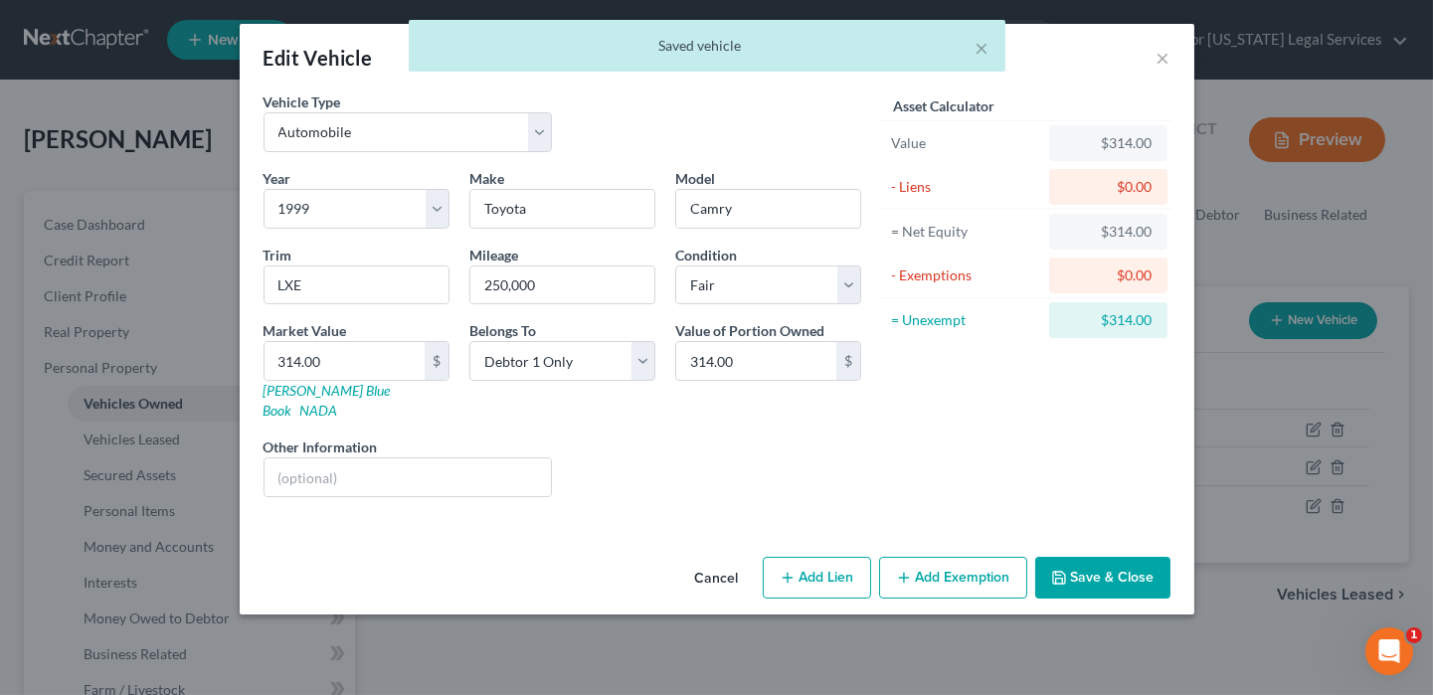
click at [896, 557] on button "Add Exemption" at bounding box center [953, 578] width 148 height 42
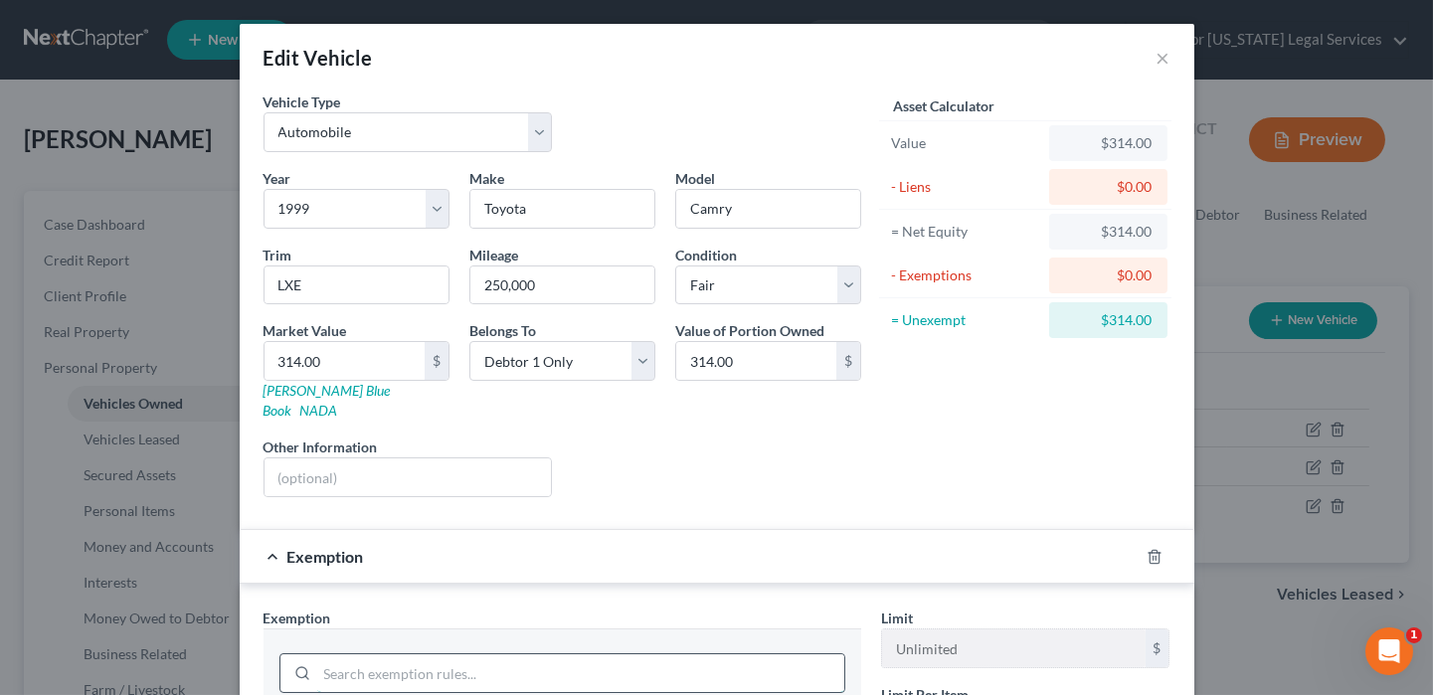
click at [359, 657] on input "search" at bounding box center [580, 673] width 527 height 38
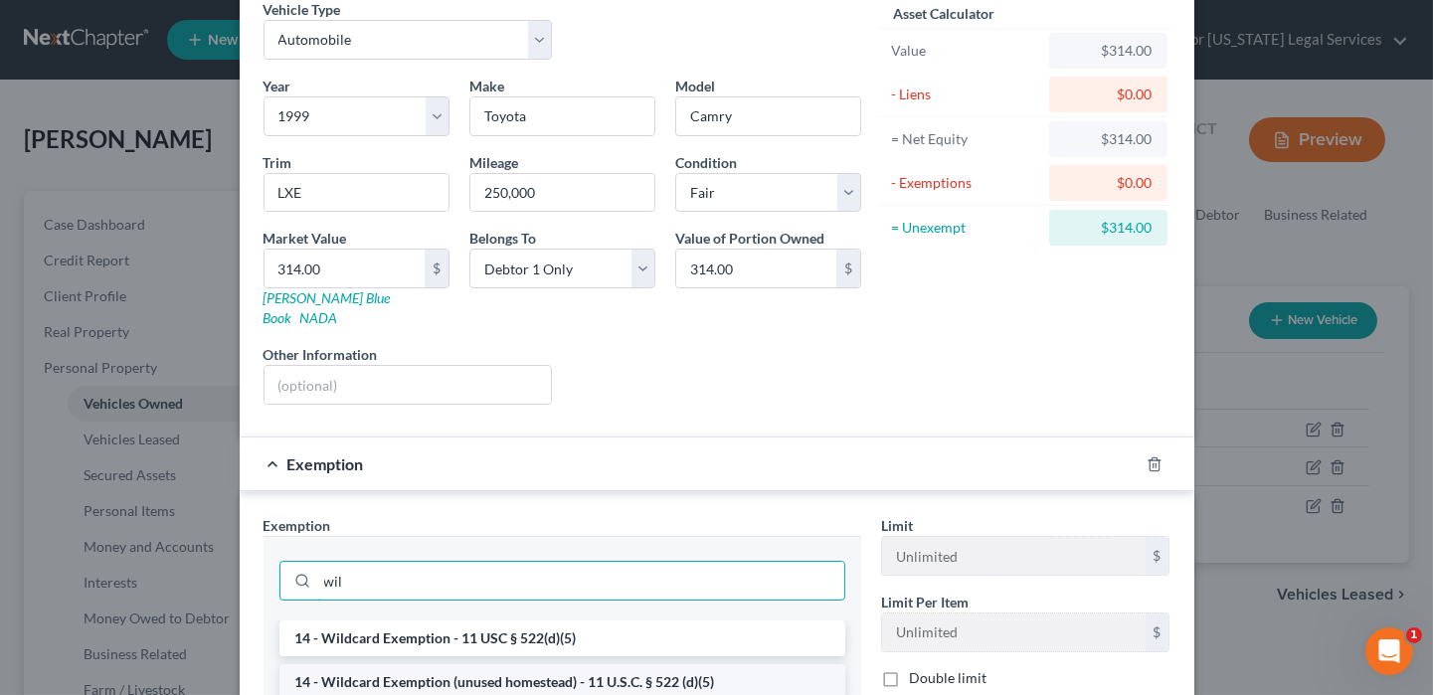
scroll to position [199, 0]
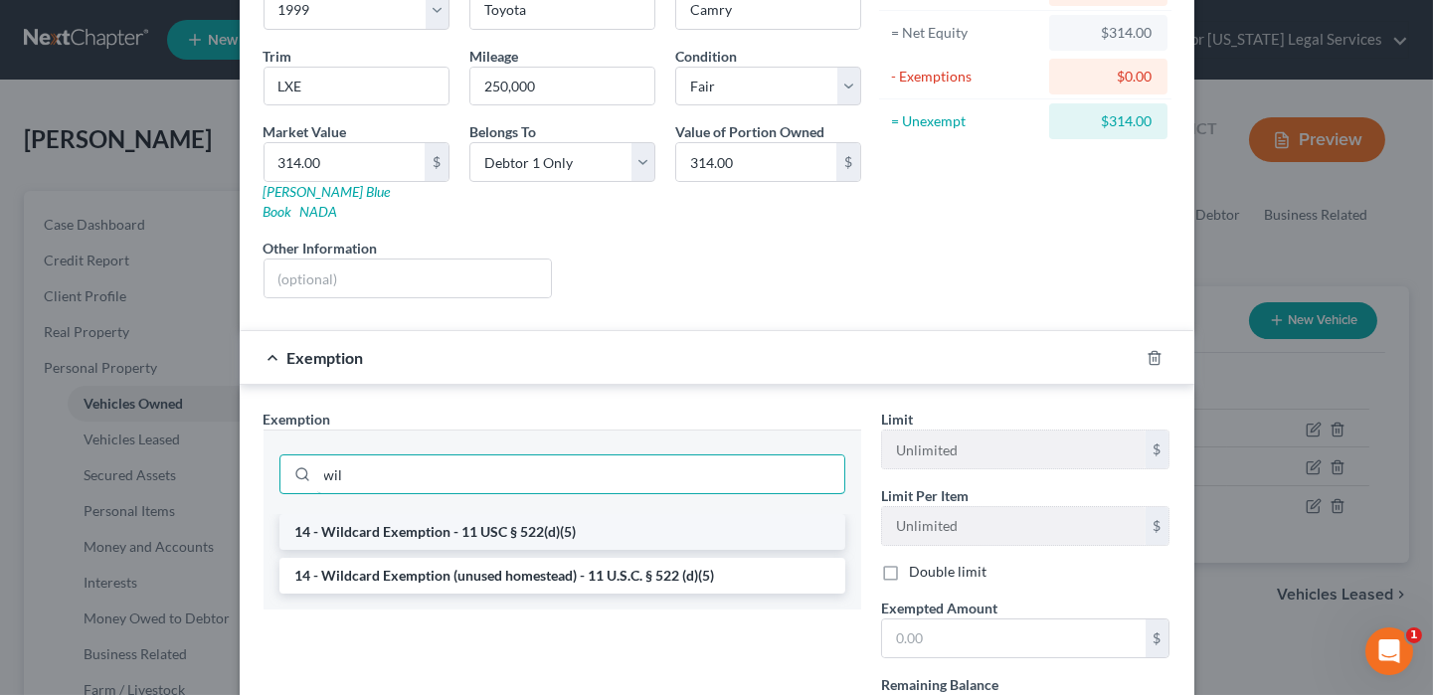
type input "wil"
click at [385, 514] on li "14 - Wildcard Exemption - 11 USC § 522(d)(5)" at bounding box center [562, 532] width 566 height 36
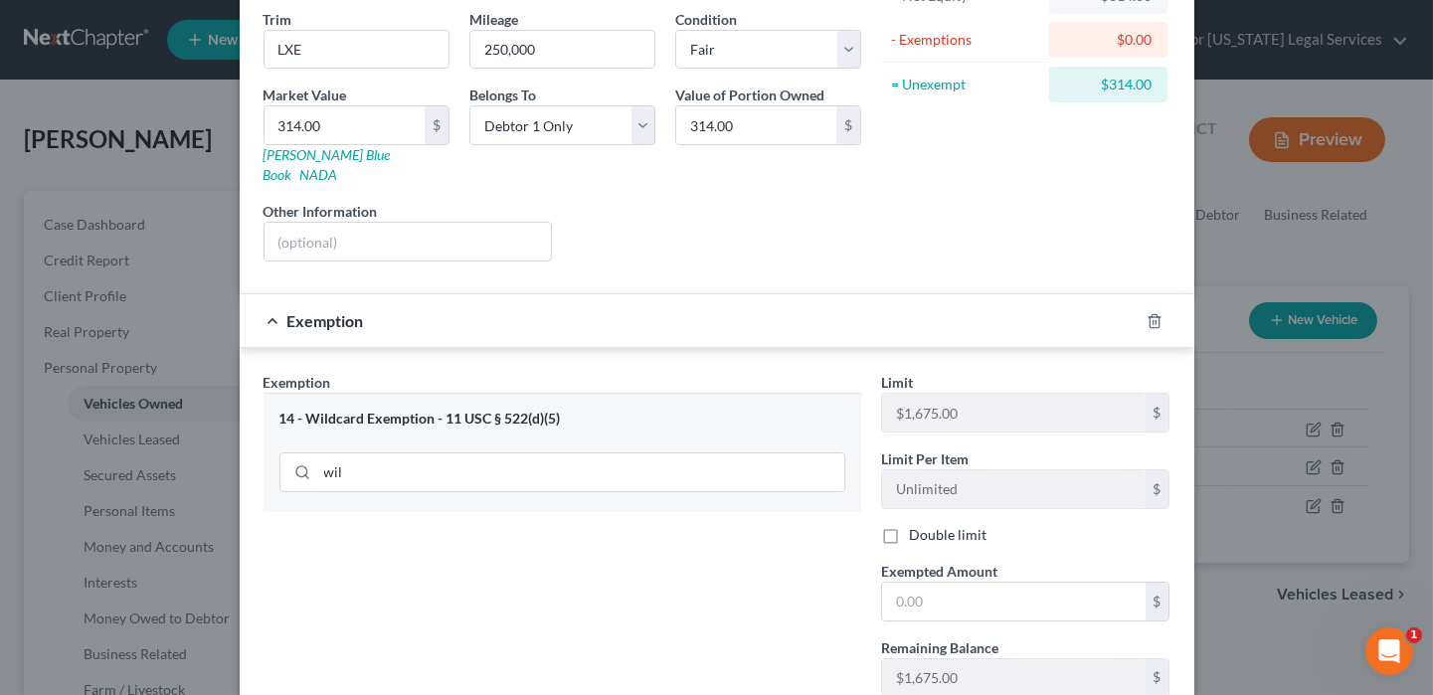
scroll to position [298, 0]
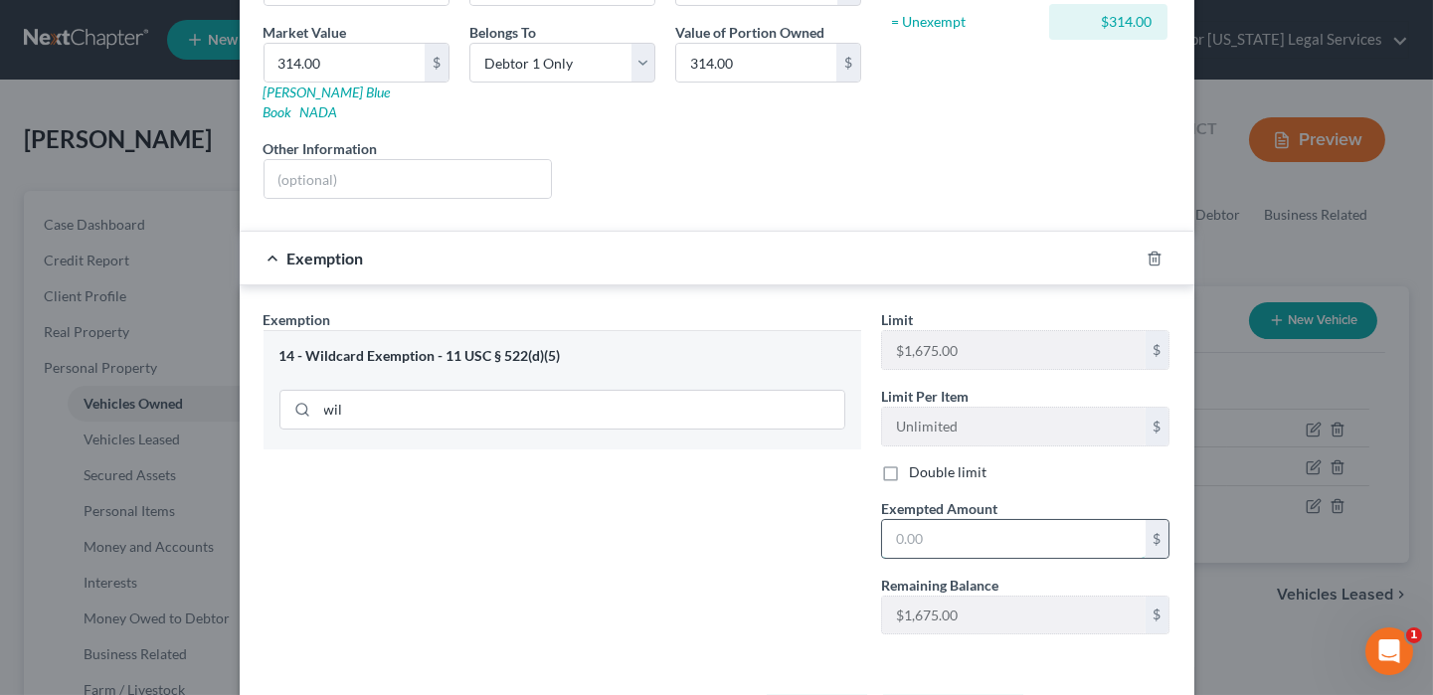
click at [894, 520] on input "text" at bounding box center [1014, 539] width 264 height 38
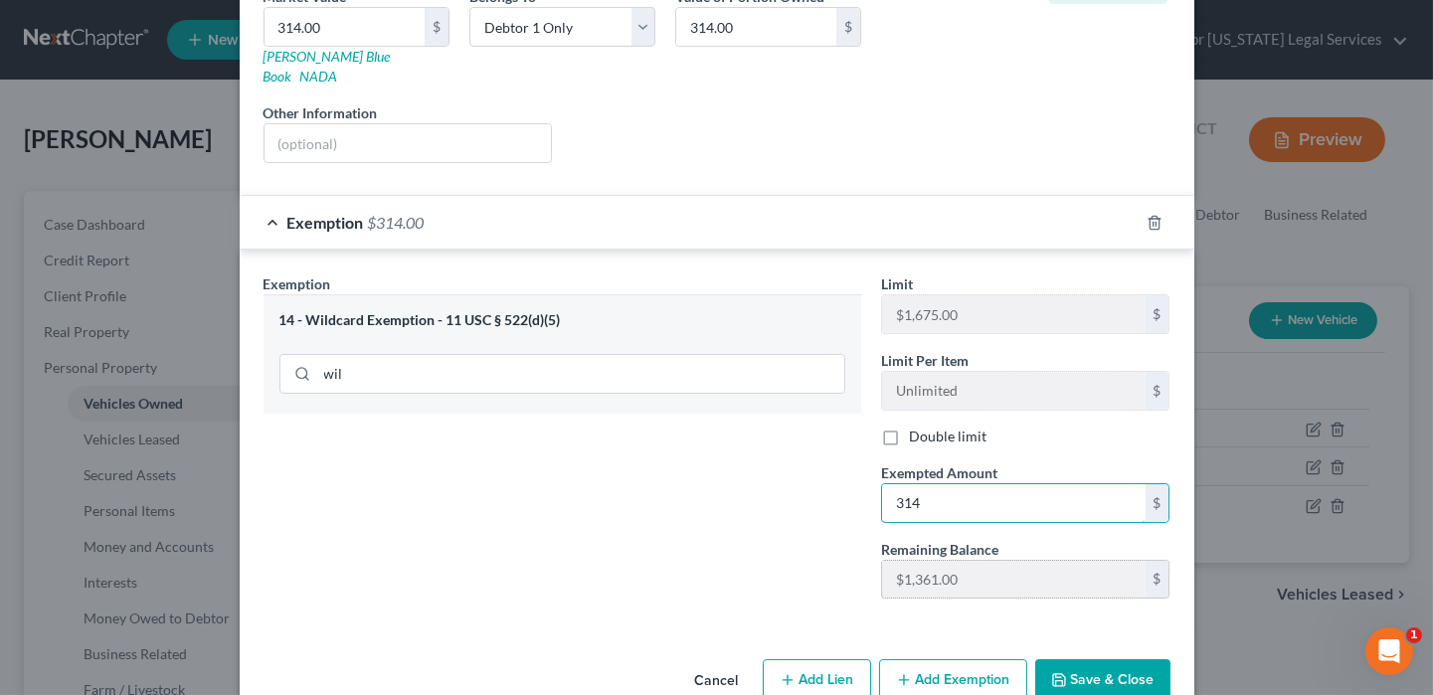
scroll to position [354, 0]
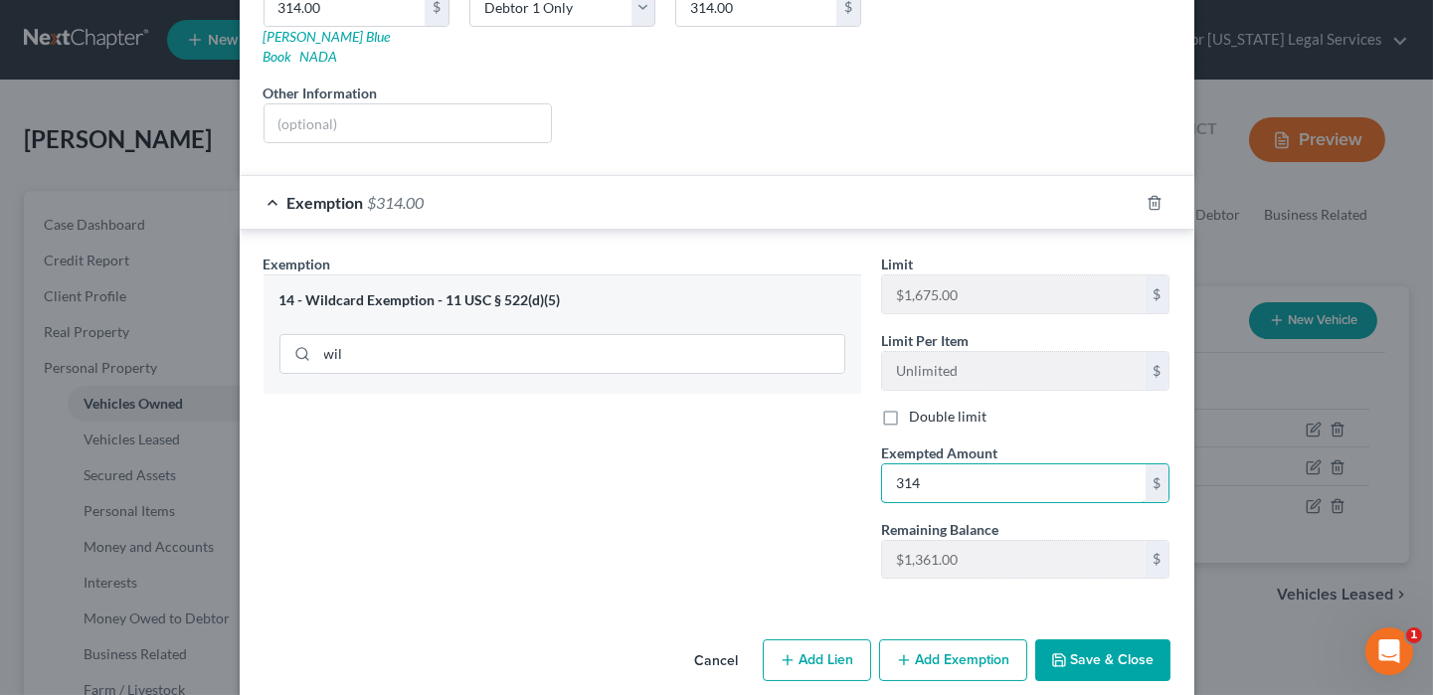
type input "314"
click at [1060, 639] on button "Save & Close" at bounding box center [1102, 660] width 135 height 42
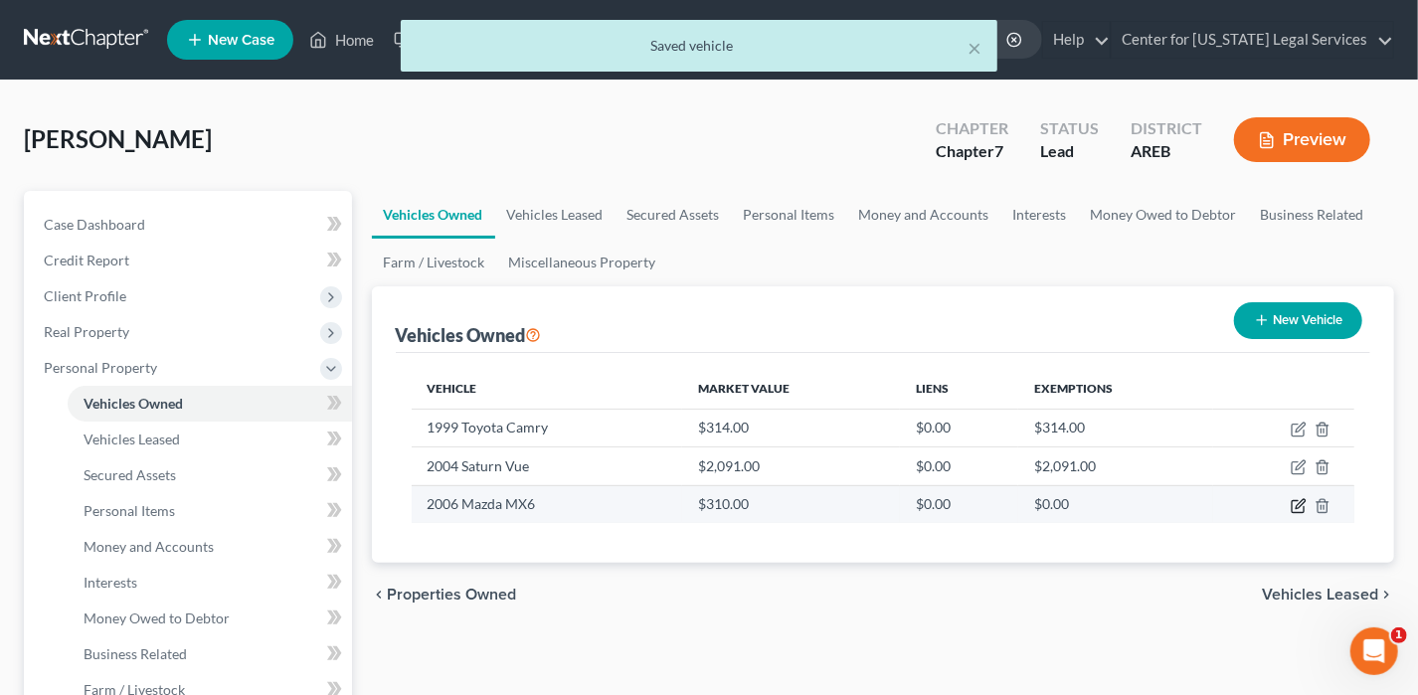
click at [1295, 503] on icon "button" at bounding box center [1299, 506] width 16 height 16
select select "0"
select select "20"
select select "4"
select select "0"
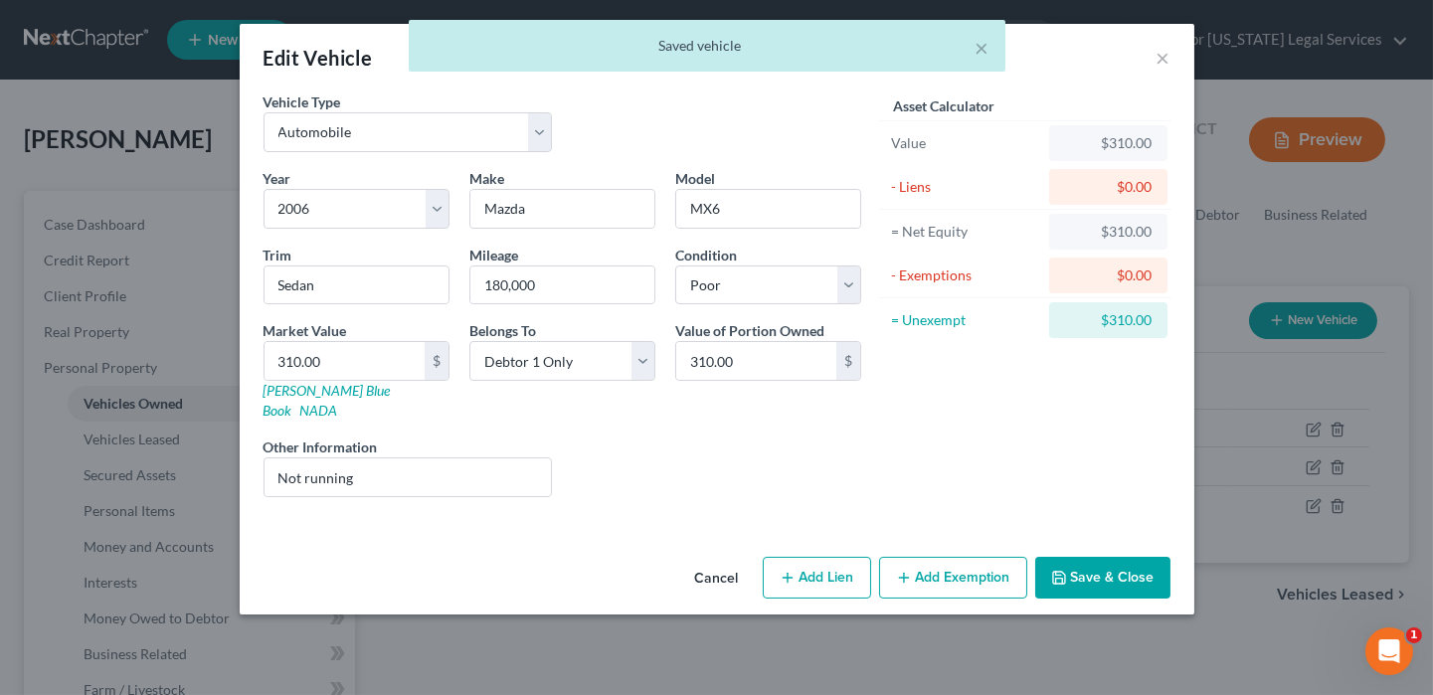
click at [966, 557] on button "Add Exemption" at bounding box center [953, 578] width 148 height 42
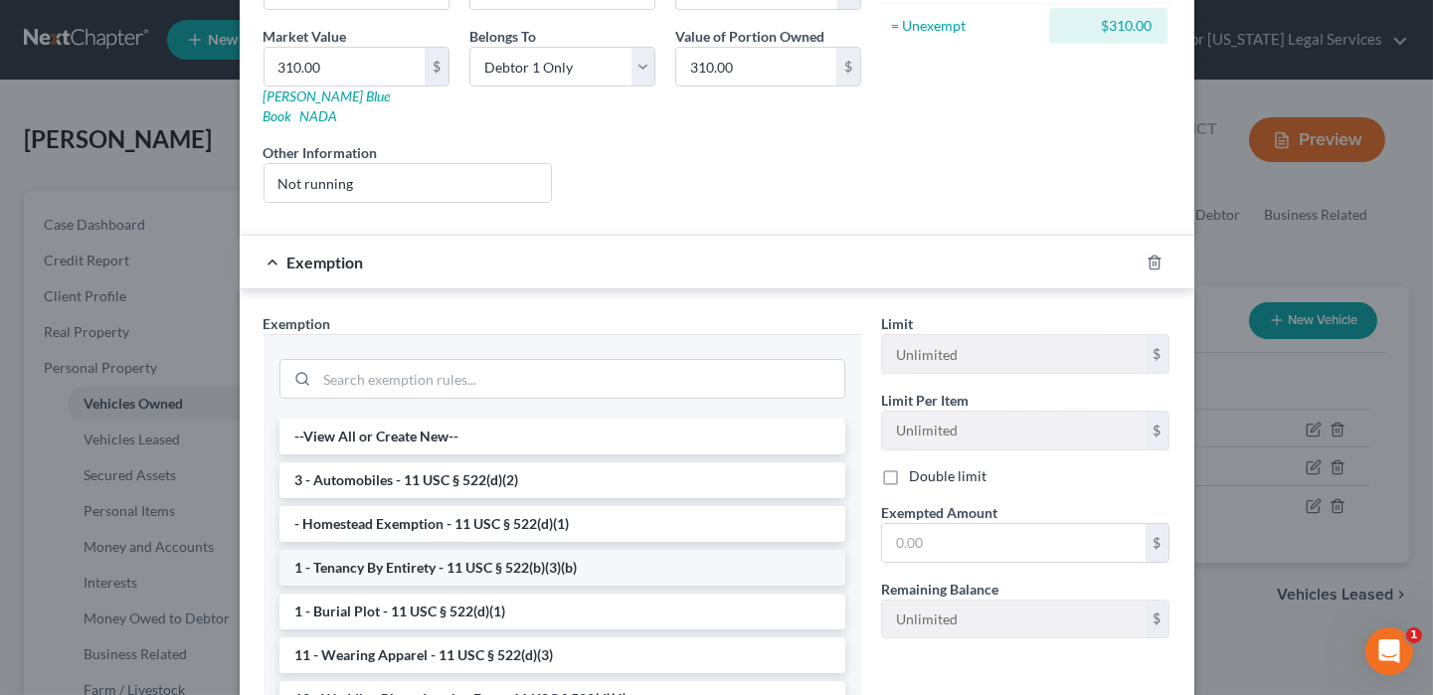
scroll to position [298, 0]
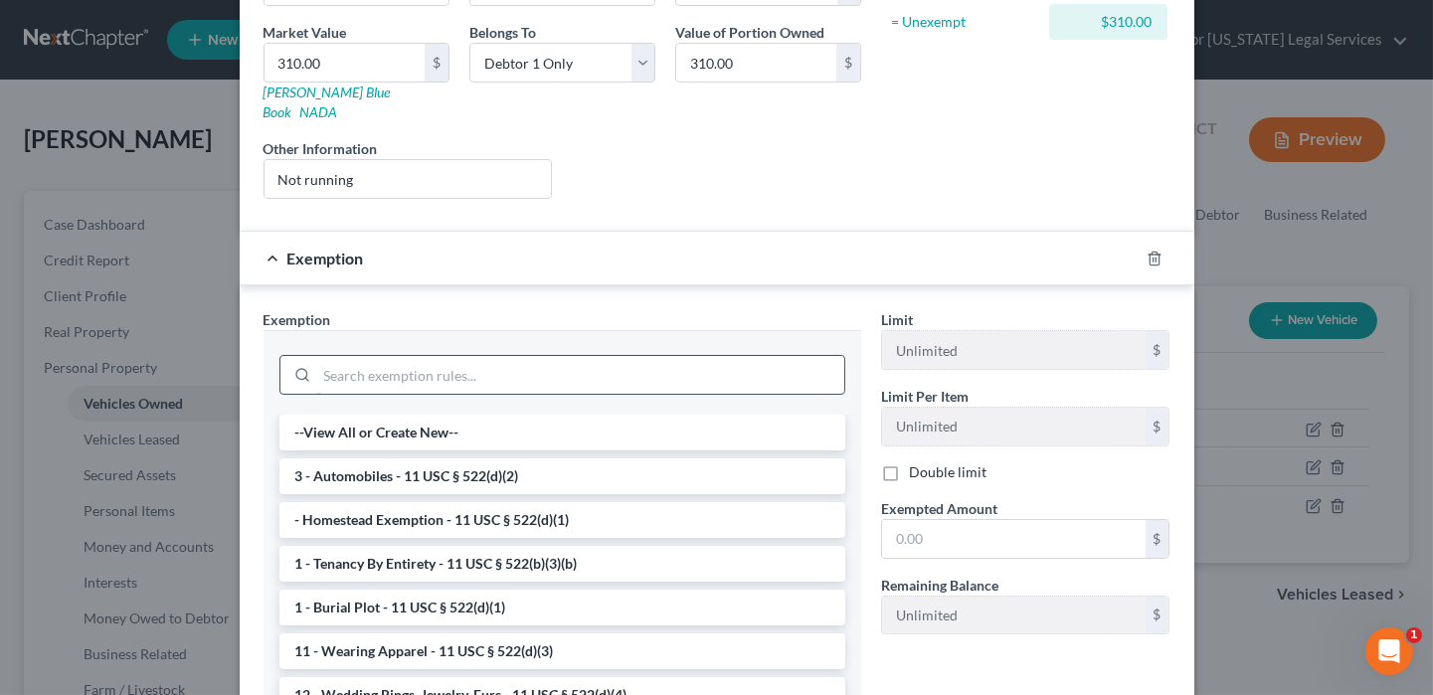
click at [386, 357] on input "search" at bounding box center [580, 375] width 527 height 38
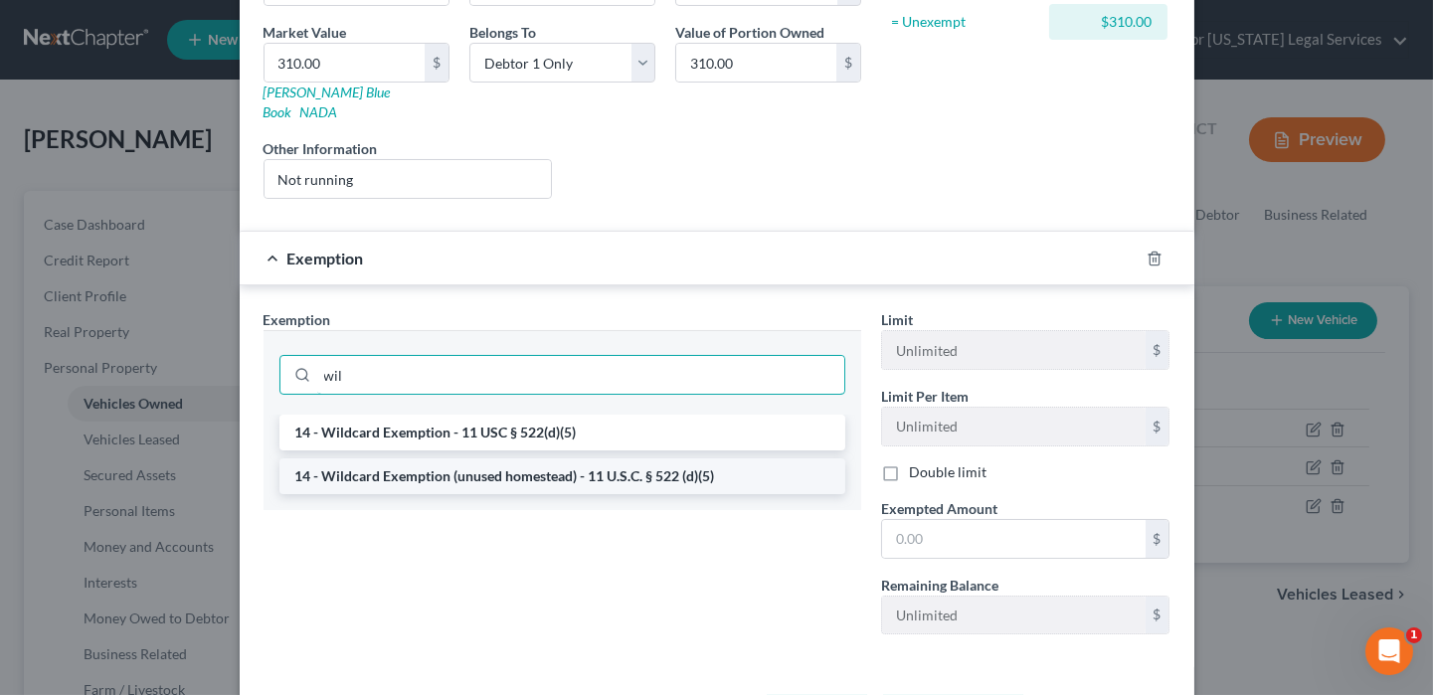
type input "wil"
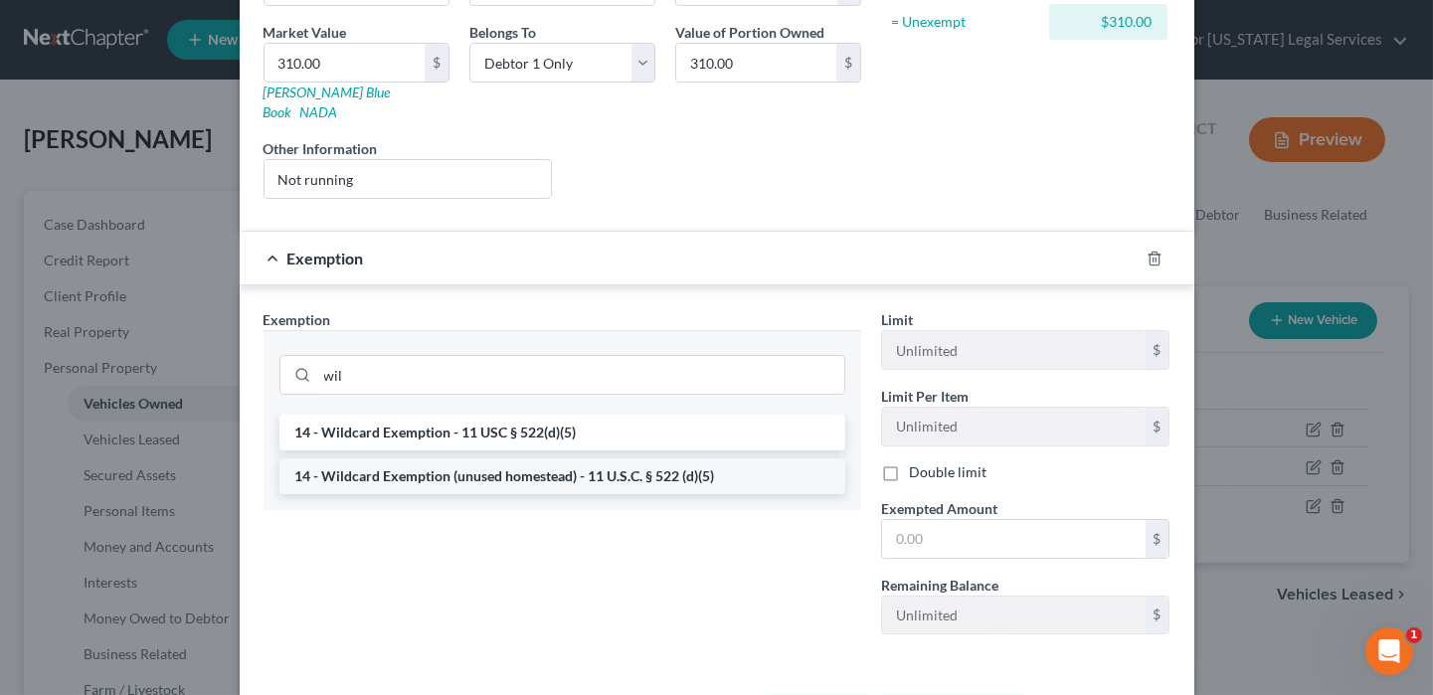
click at [414, 458] on li "14 - Wildcard Exemption (unused homestead) - 11 U.S.C. § 522 (d)(5)" at bounding box center [562, 476] width 566 height 36
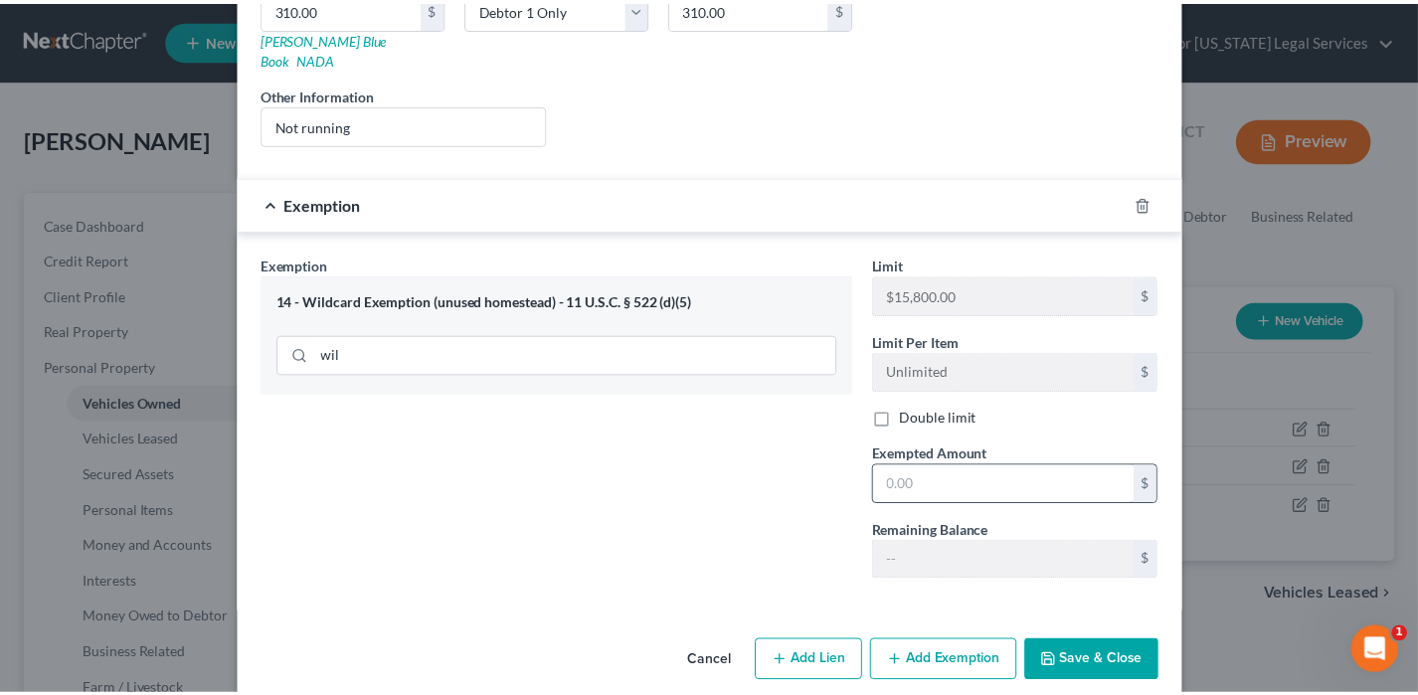
scroll to position [354, 0]
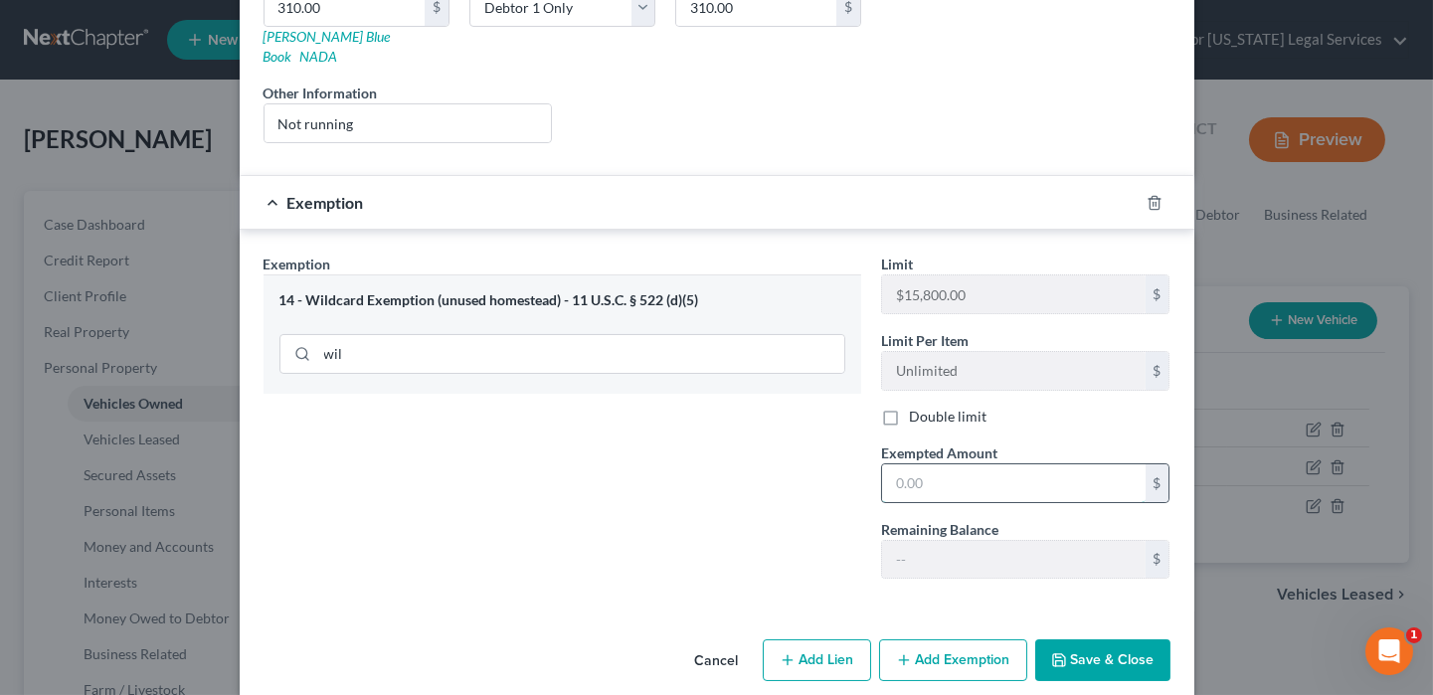
click at [954, 464] on input "text" at bounding box center [1014, 483] width 264 height 38
type input "310"
click at [1133, 639] on button "Save & Close" at bounding box center [1102, 660] width 135 height 42
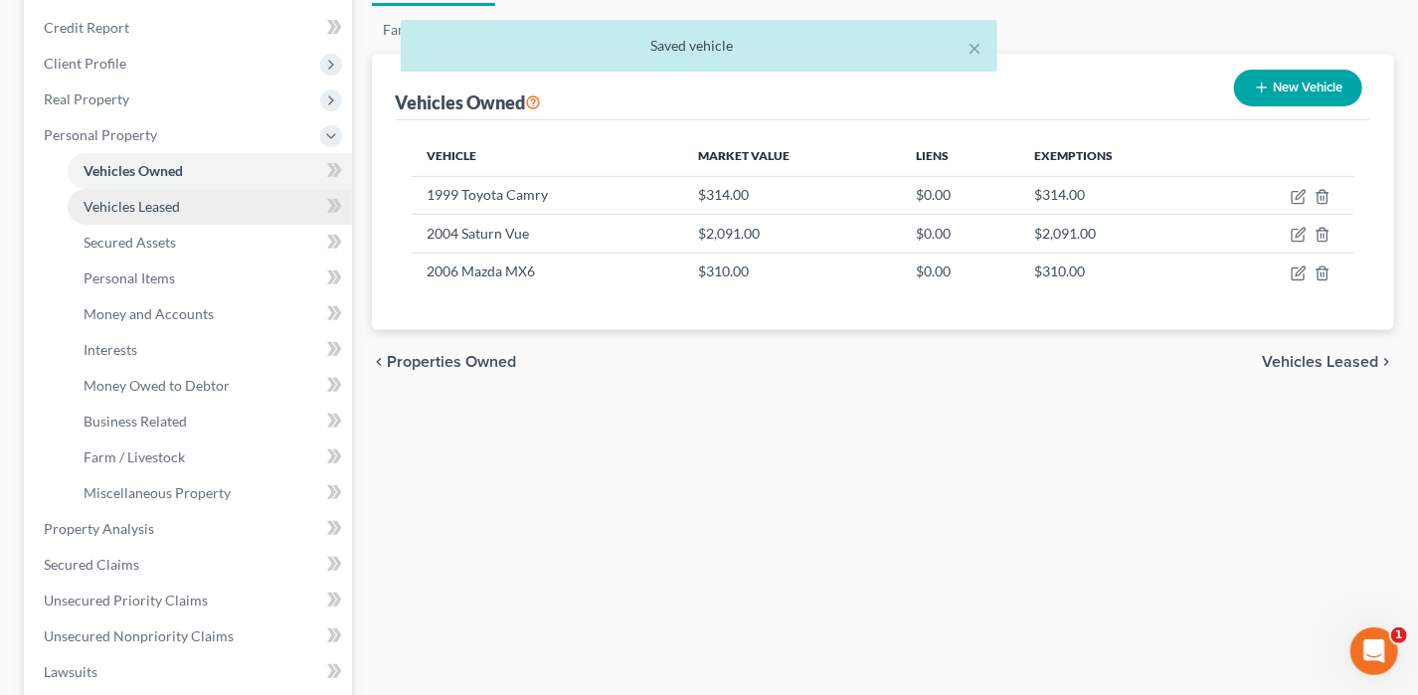
scroll to position [199, 0]
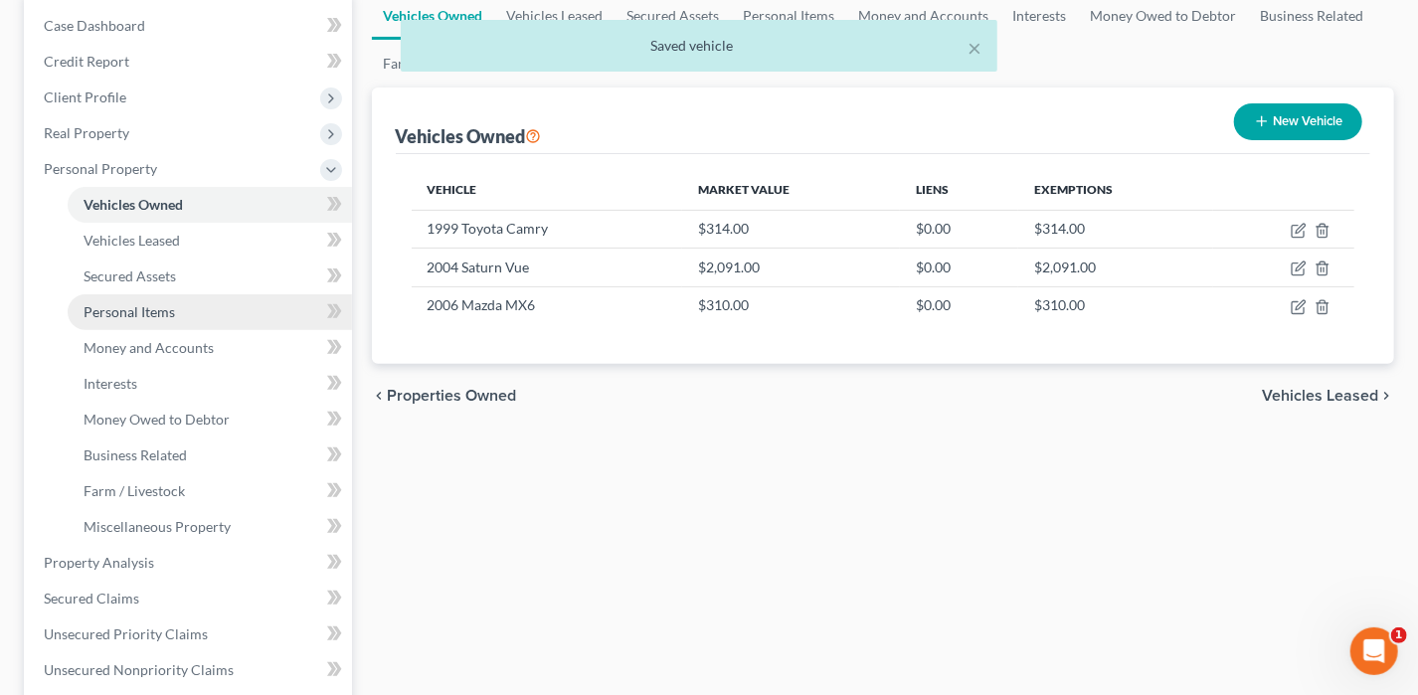
click at [139, 321] on link "Personal Items" at bounding box center [210, 312] width 284 height 36
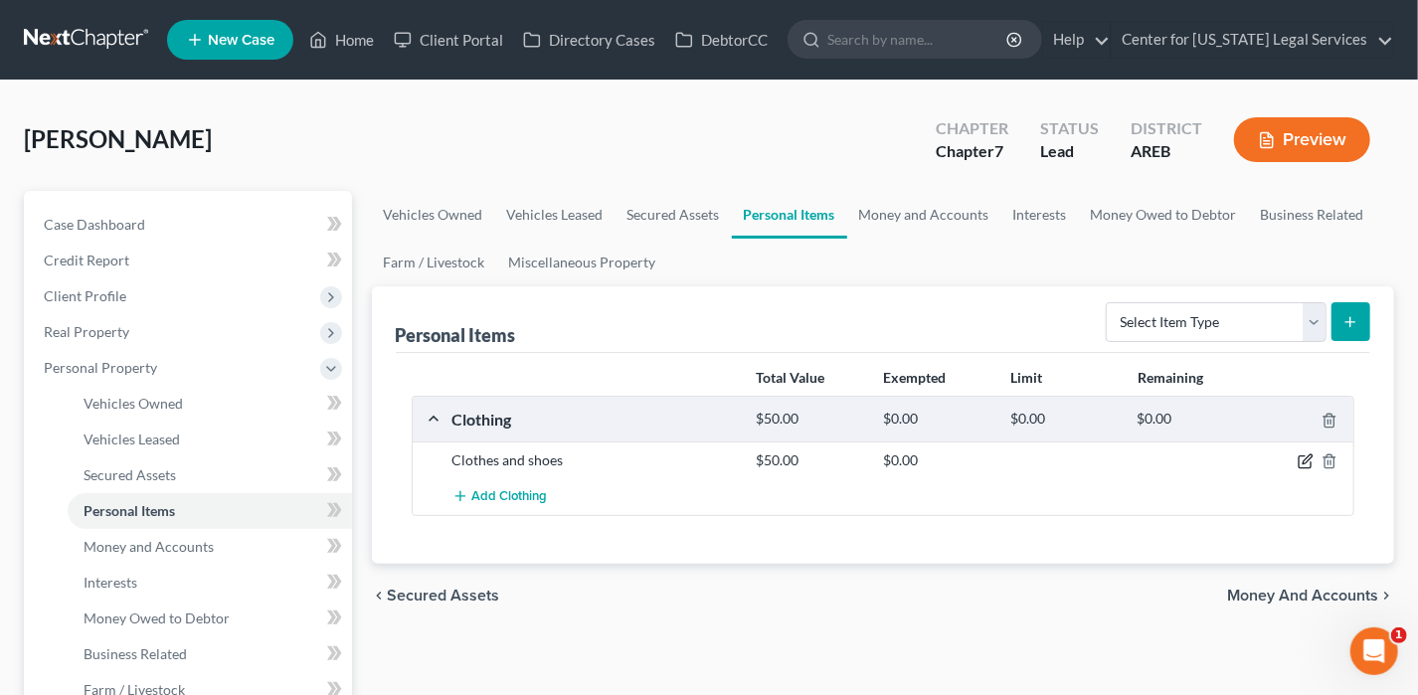
click at [1299, 457] on icon "button" at bounding box center [1305, 463] width 12 height 12
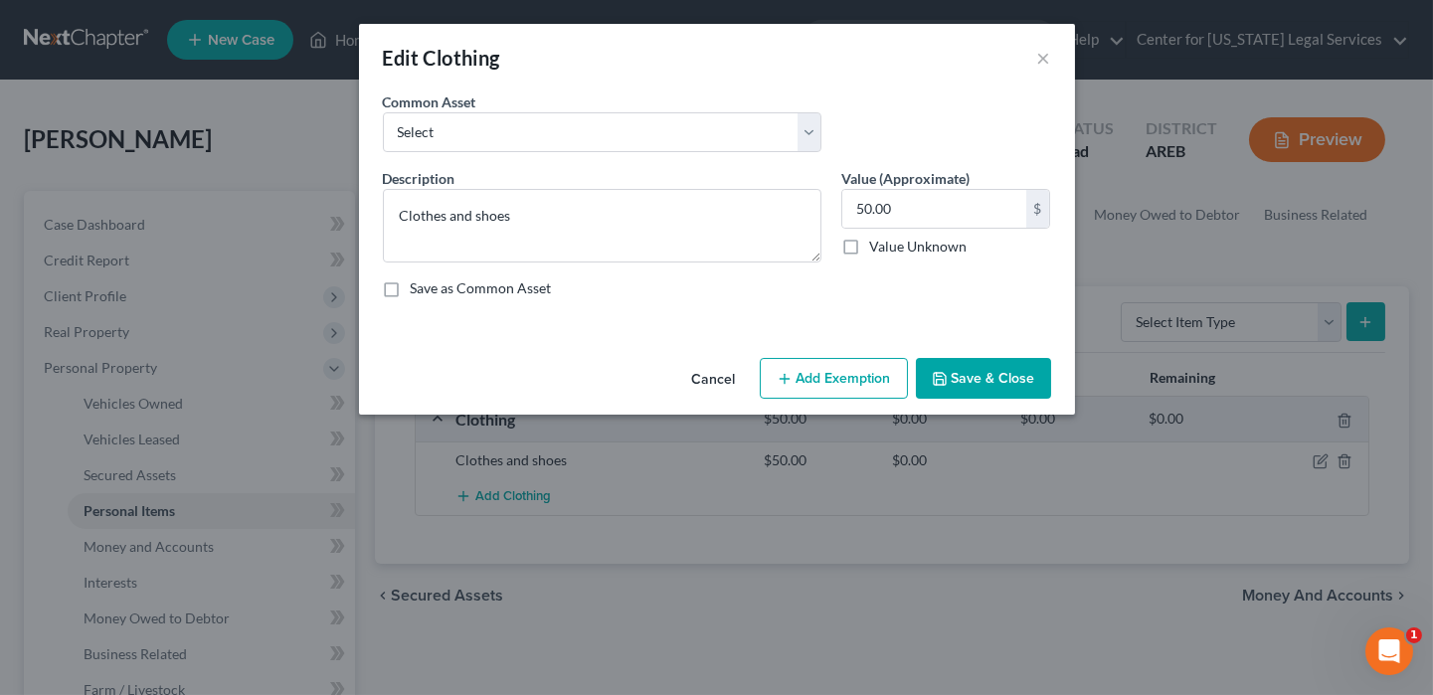
click at [825, 379] on button "Add Exemption" at bounding box center [834, 379] width 148 height 42
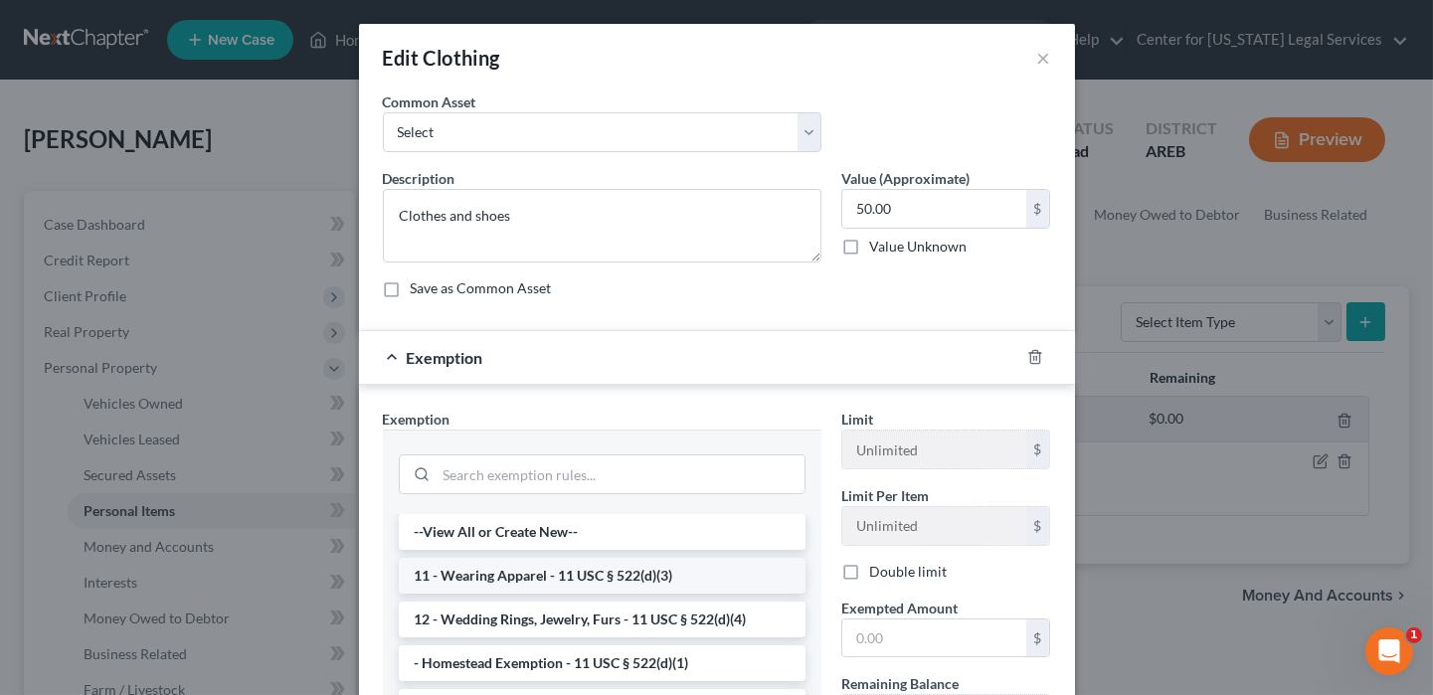
click at [544, 574] on li "11 - Wearing Apparel - 11 USC § 522(d)(3)" at bounding box center [602, 576] width 407 height 36
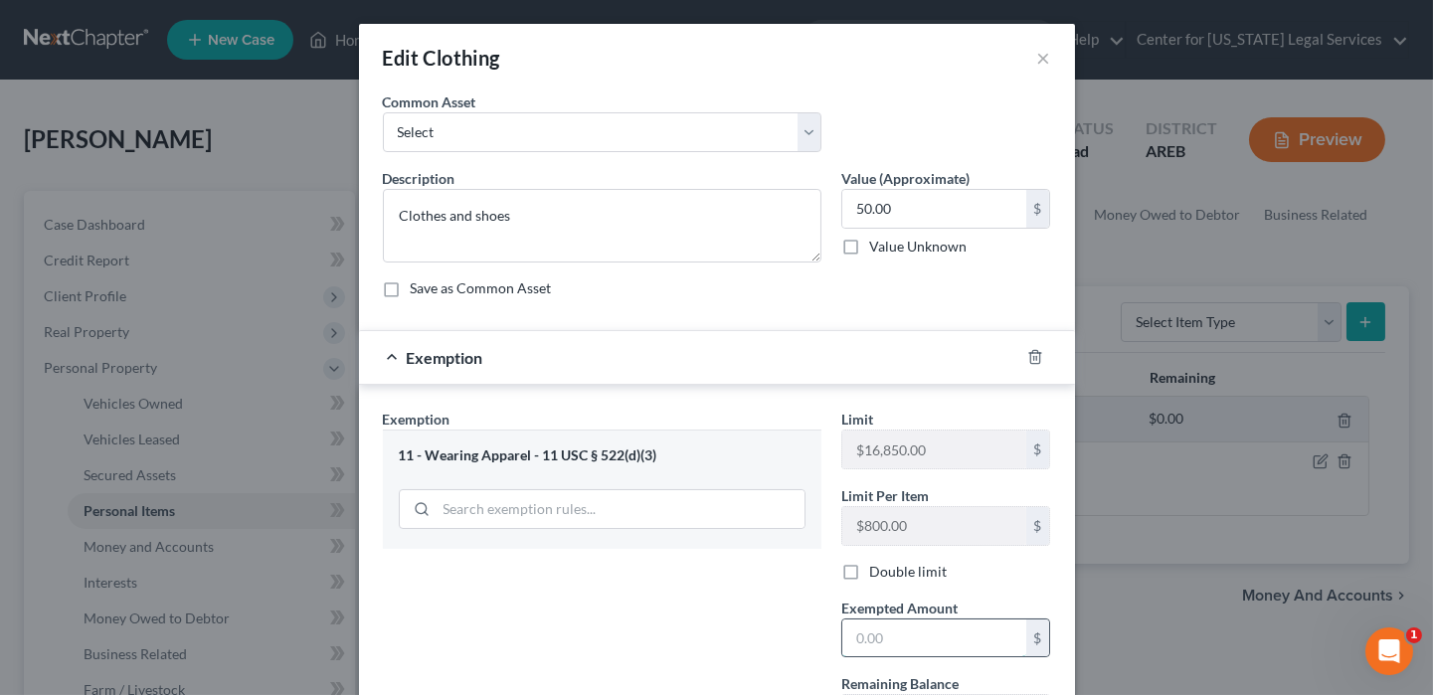
click at [914, 631] on input "text" at bounding box center [934, 639] width 184 height 38
type input "50"
click at [781, 629] on div "Exemption Set must be selected for CA. Exemption * 11 - Wearing Apparel - 11 US…" at bounding box center [602, 579] width 458 height 341
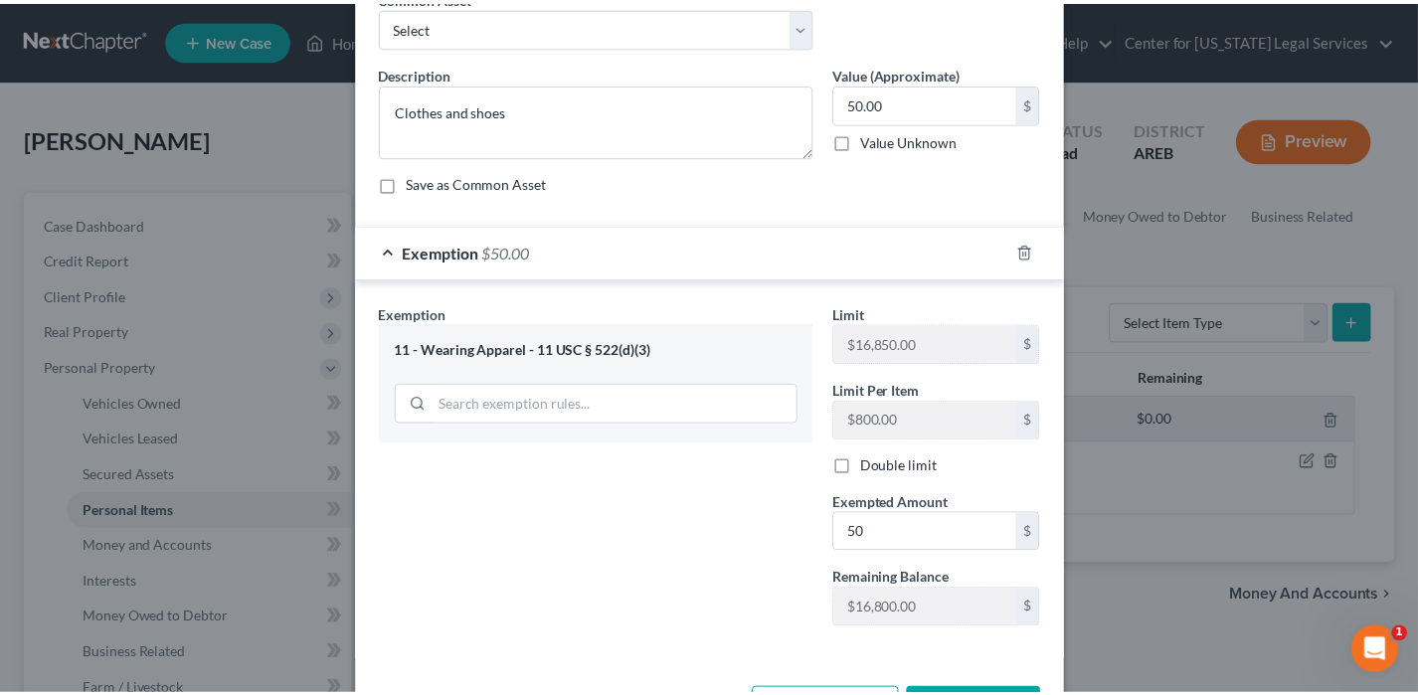
scroll to position [177, 0]
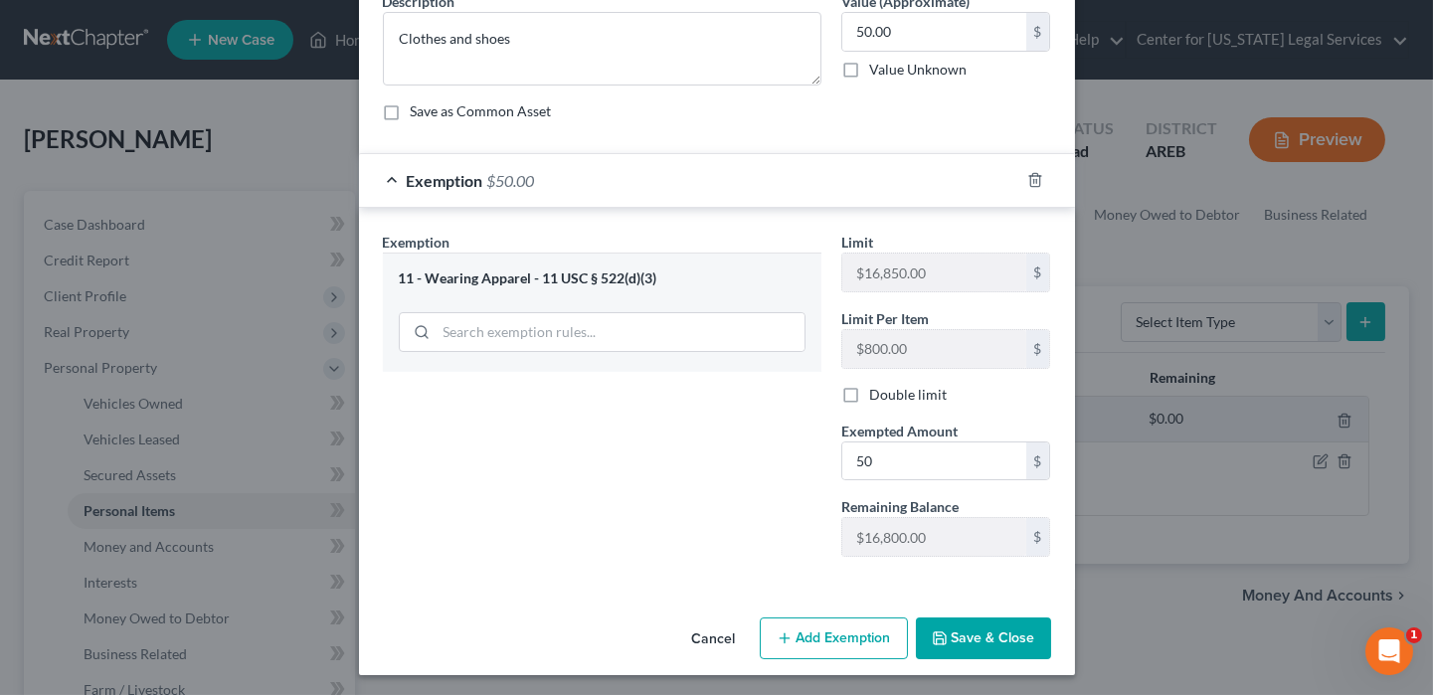
click at [987, 637] on button "Save & Close" at bounding box center [983, 639] width 135 height 42
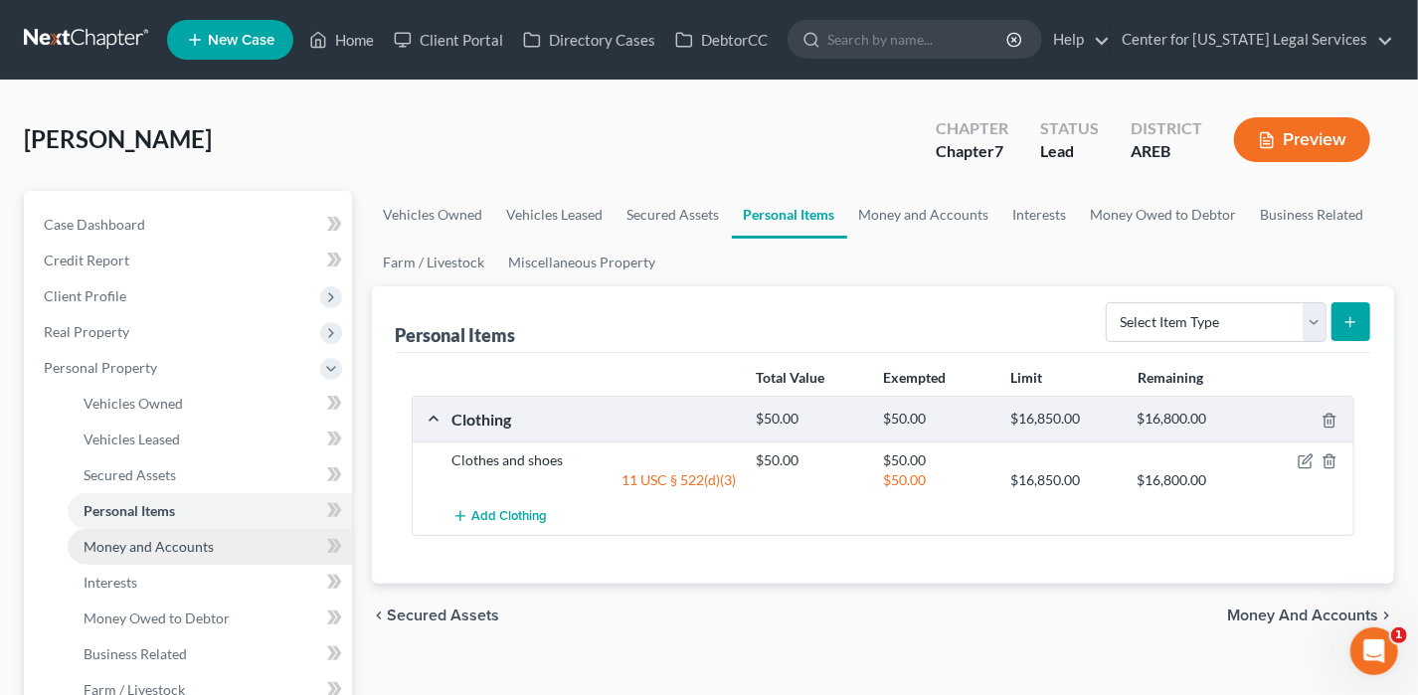
click at [146, 541] on span "Money and Accounts" at bounding box center [149, 546] width 130 height 17
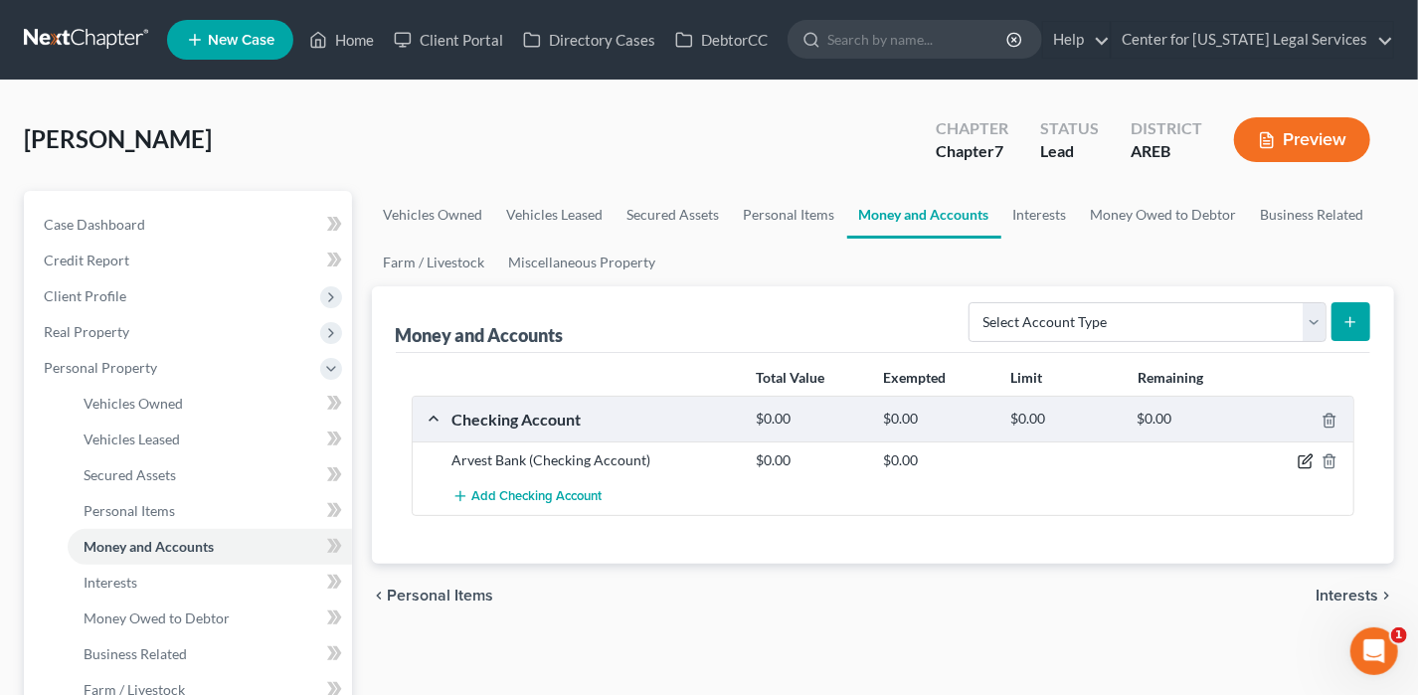
click at [1302, 456] on icon "button" at bounding box center [1306, 462] width 16 height 16
select select "2"
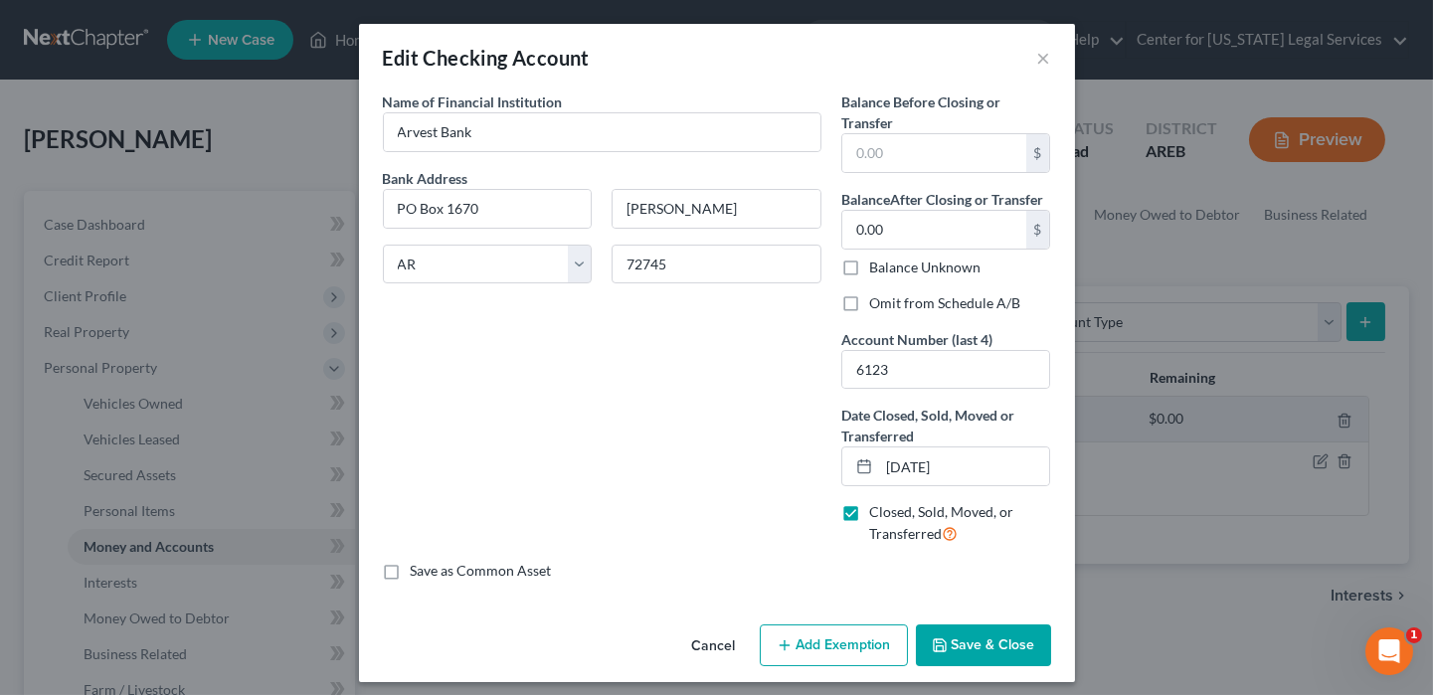
click at [975, 625] on button "Save & Close" at bounding box center [983, 646] width 135 height 42
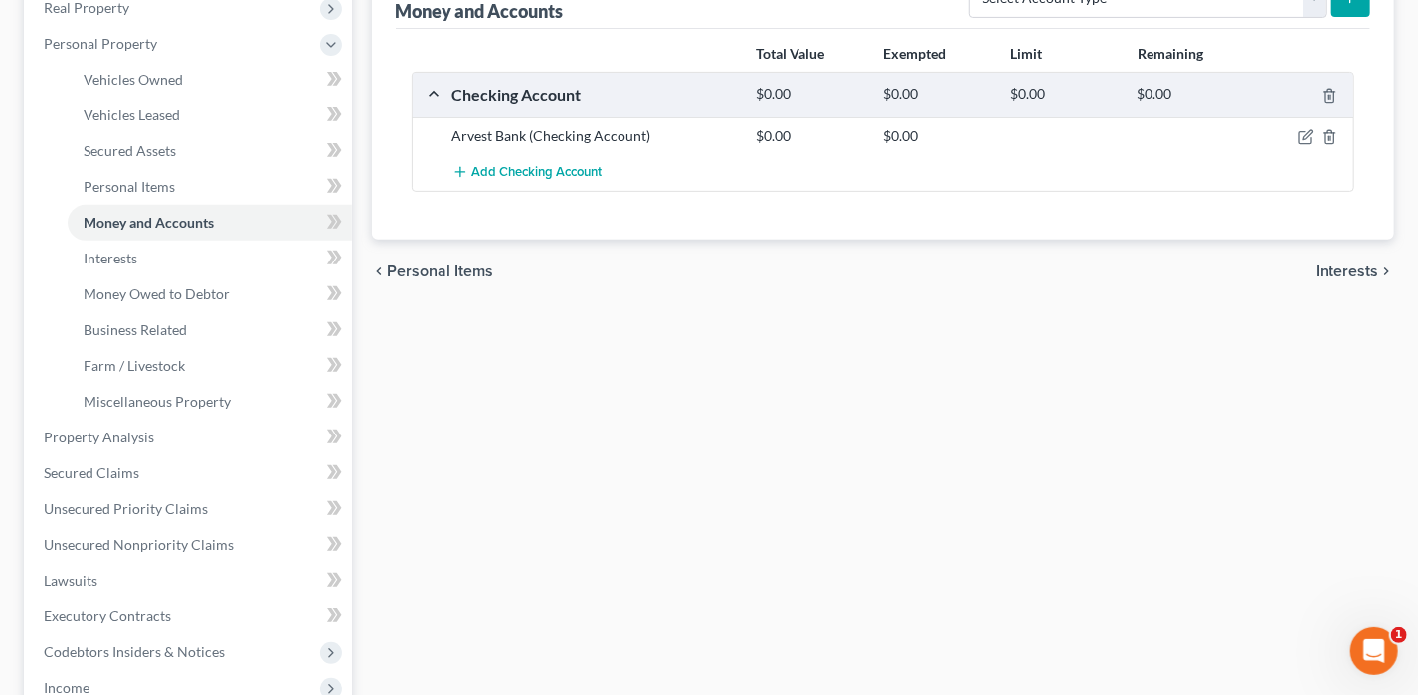
scroll to position [199, 0]
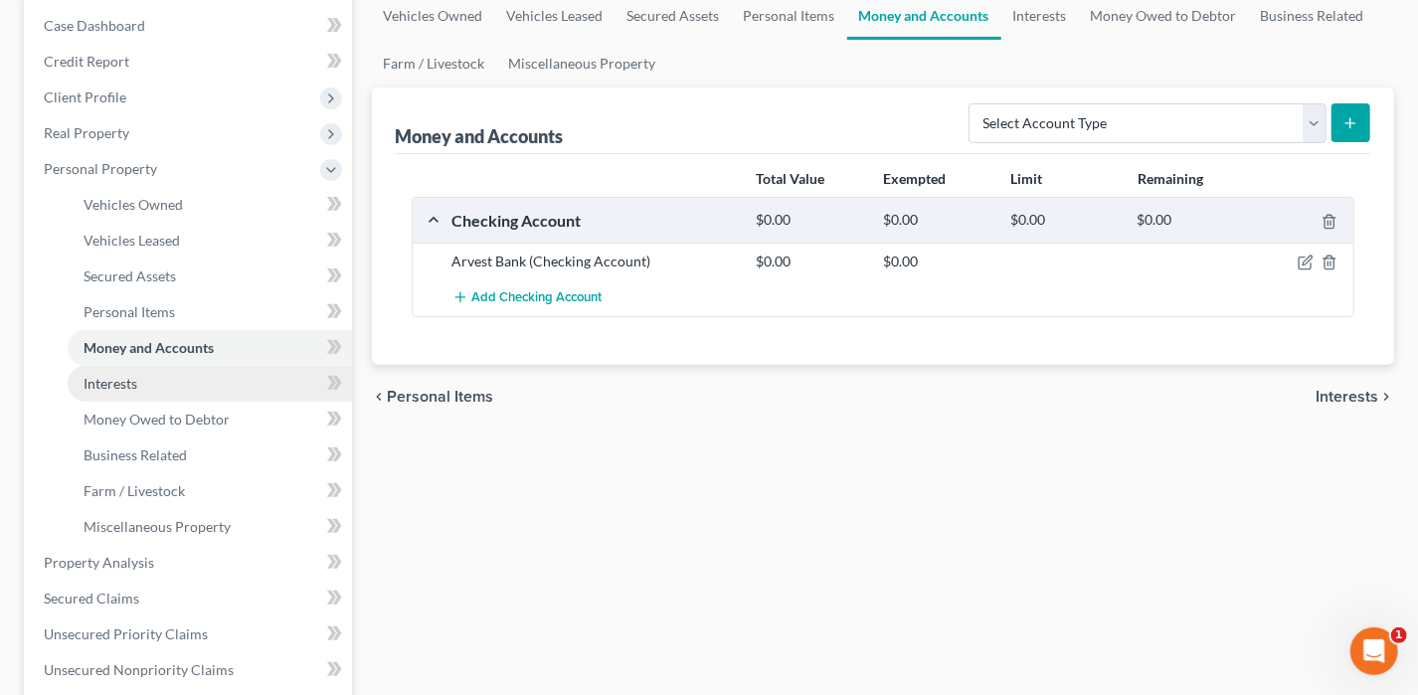
click at [112, 378] on span "Interests" at bounding box center [111, 383] width 54 height 17
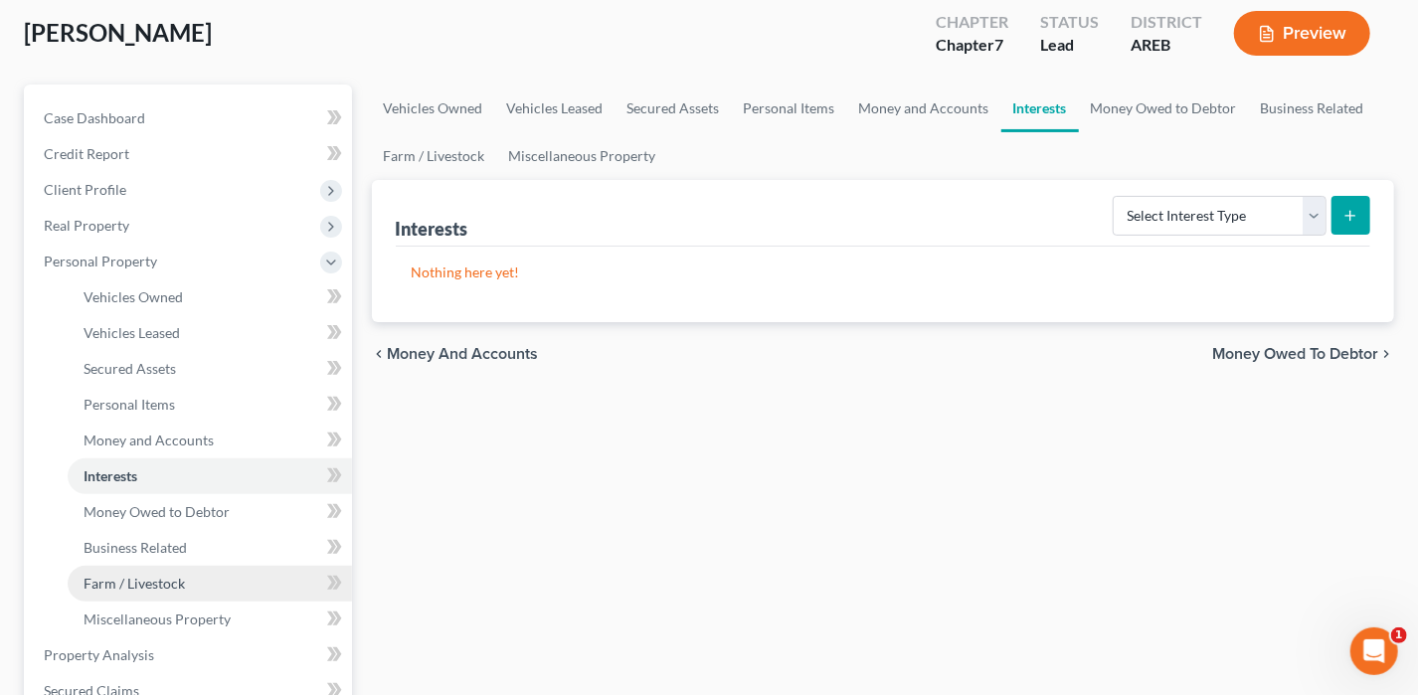
scroll to position [298, 0]
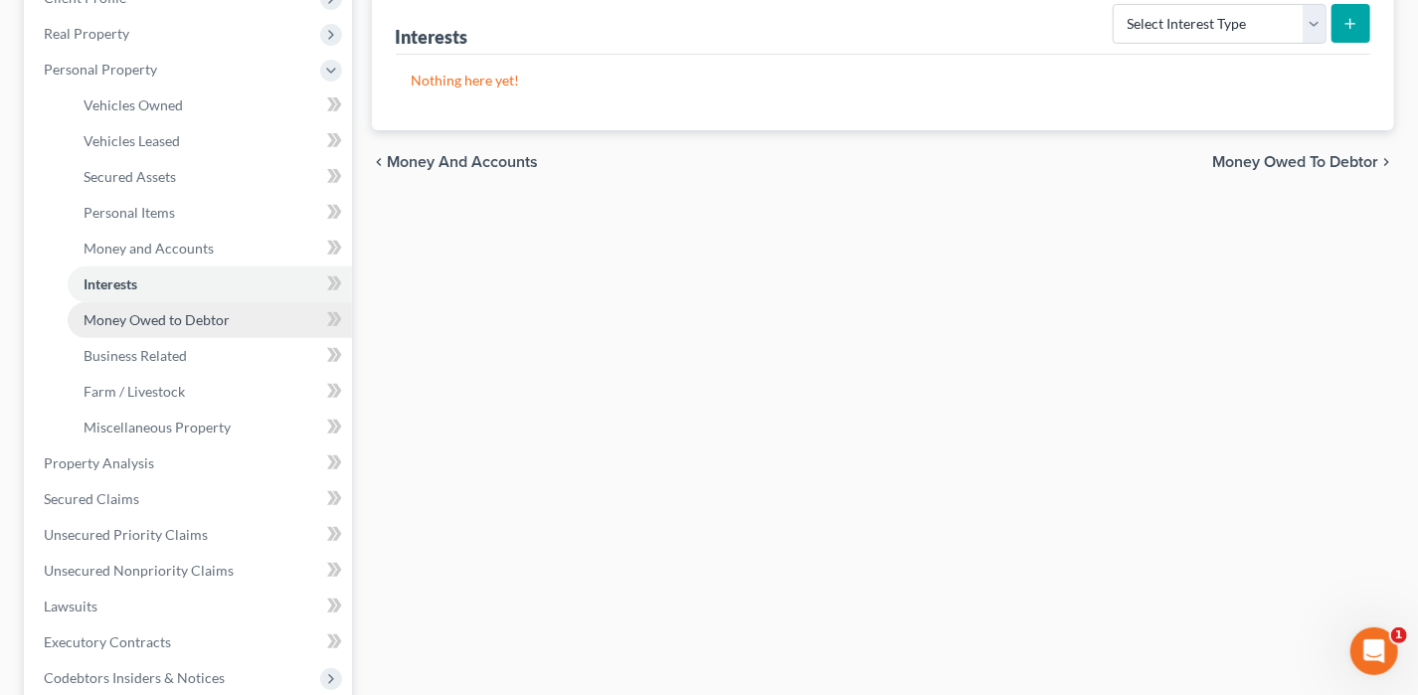
click at [130, 319] on span "Money Owed to Debtor" at bounding box center [157, 319] width 146 height 17
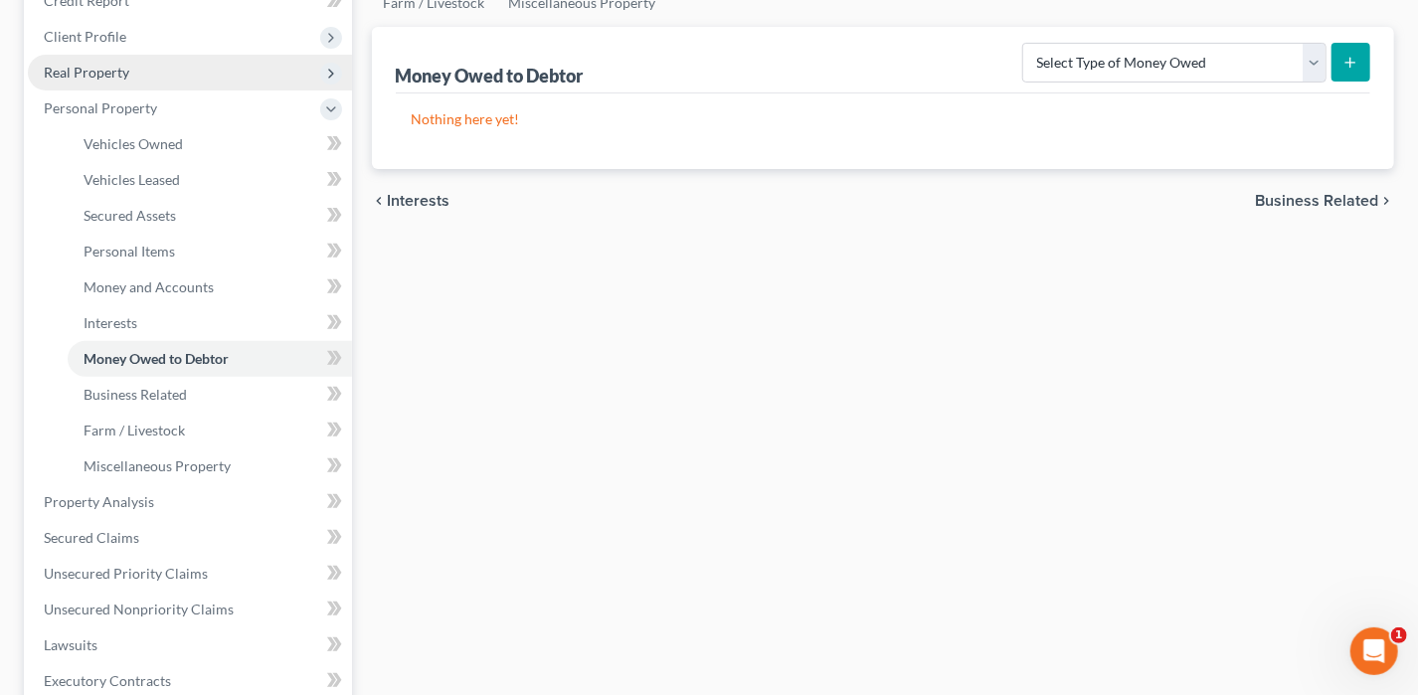
scroll to position [597, 0]
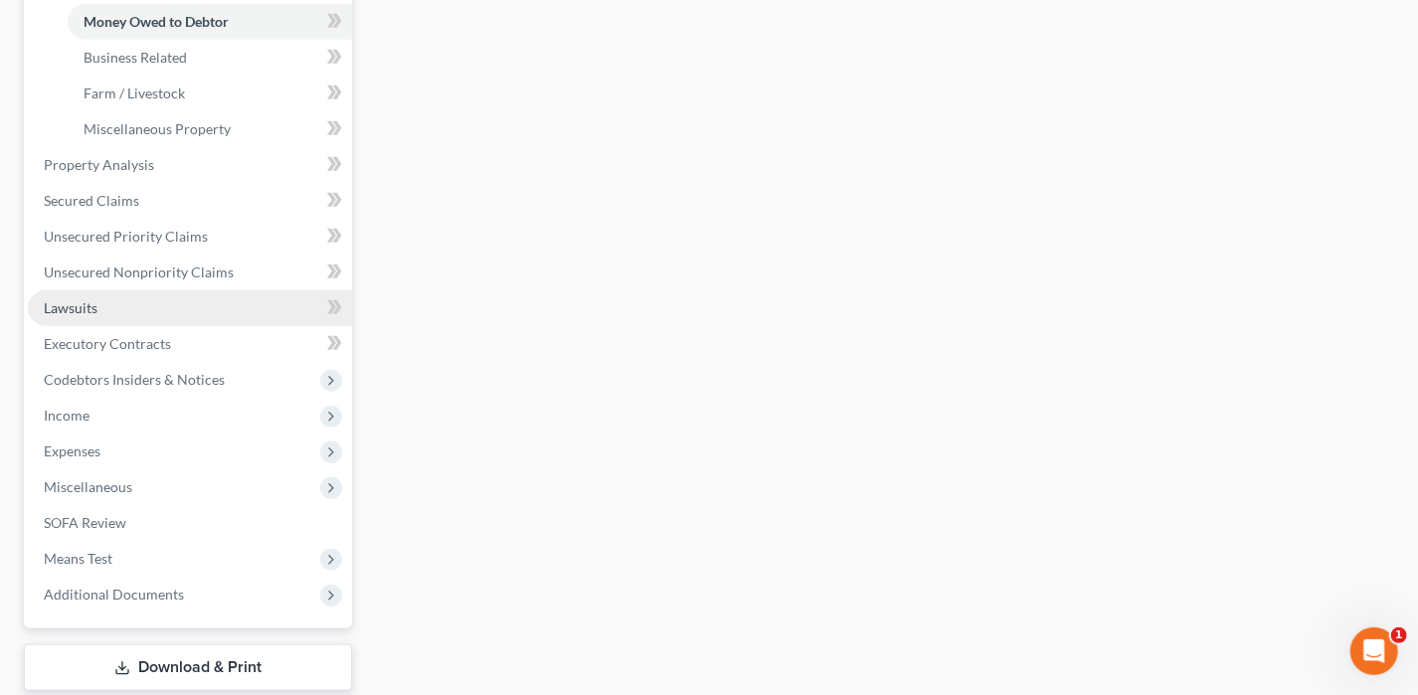
click at [125, 314] on link "Lawsuits" at bounding box center [190, 308] width 324 height 36
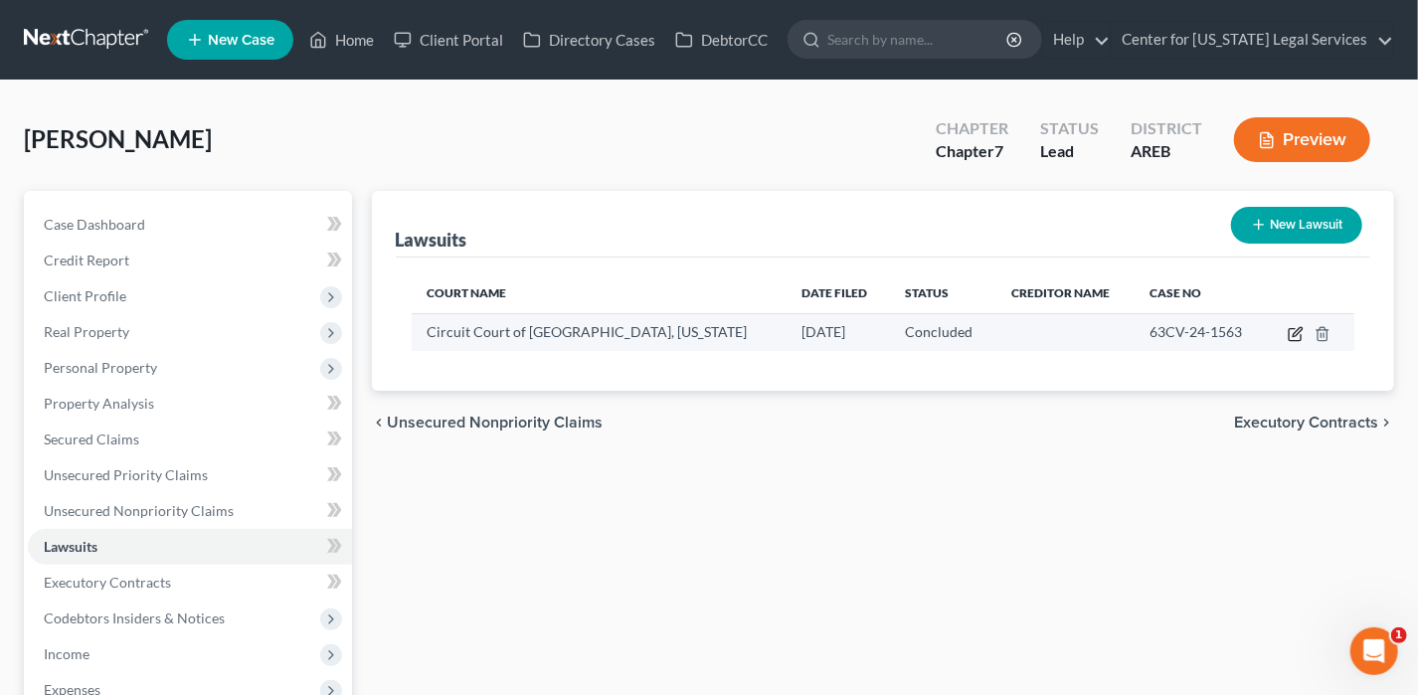
click at [1293, 333] on icon "button" at bounding box center [1297, 331] width 9 height 9
select select "2"
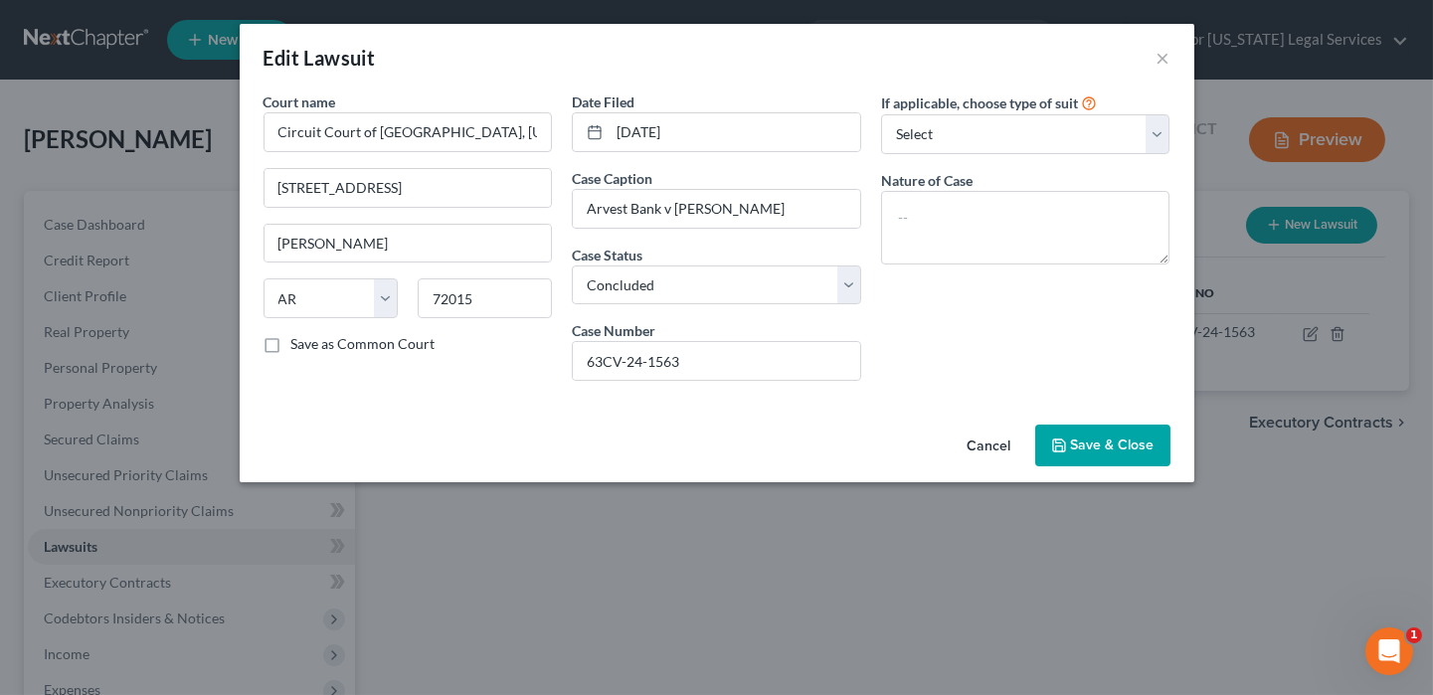
click at [1132, 428] on button "Save & Close" at bounding box center [1102, 446] width 135 height 42
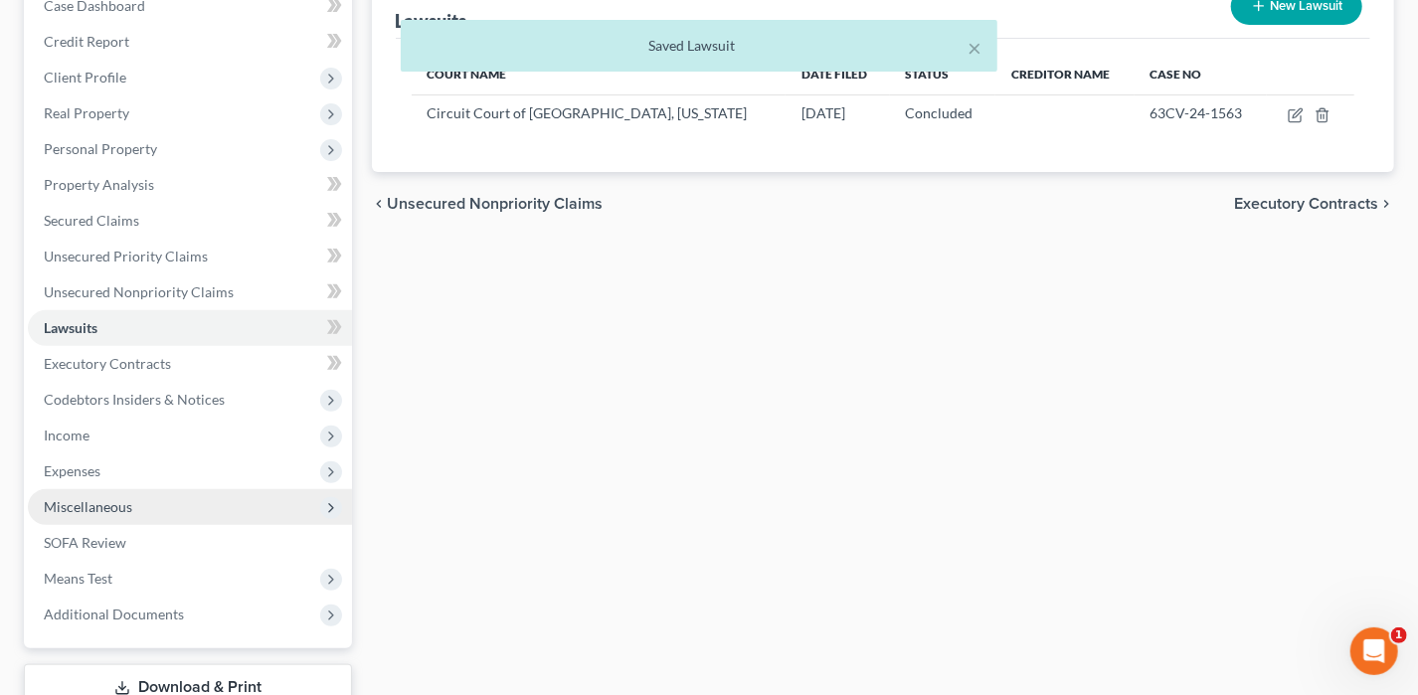
scroll to position [99, 0]
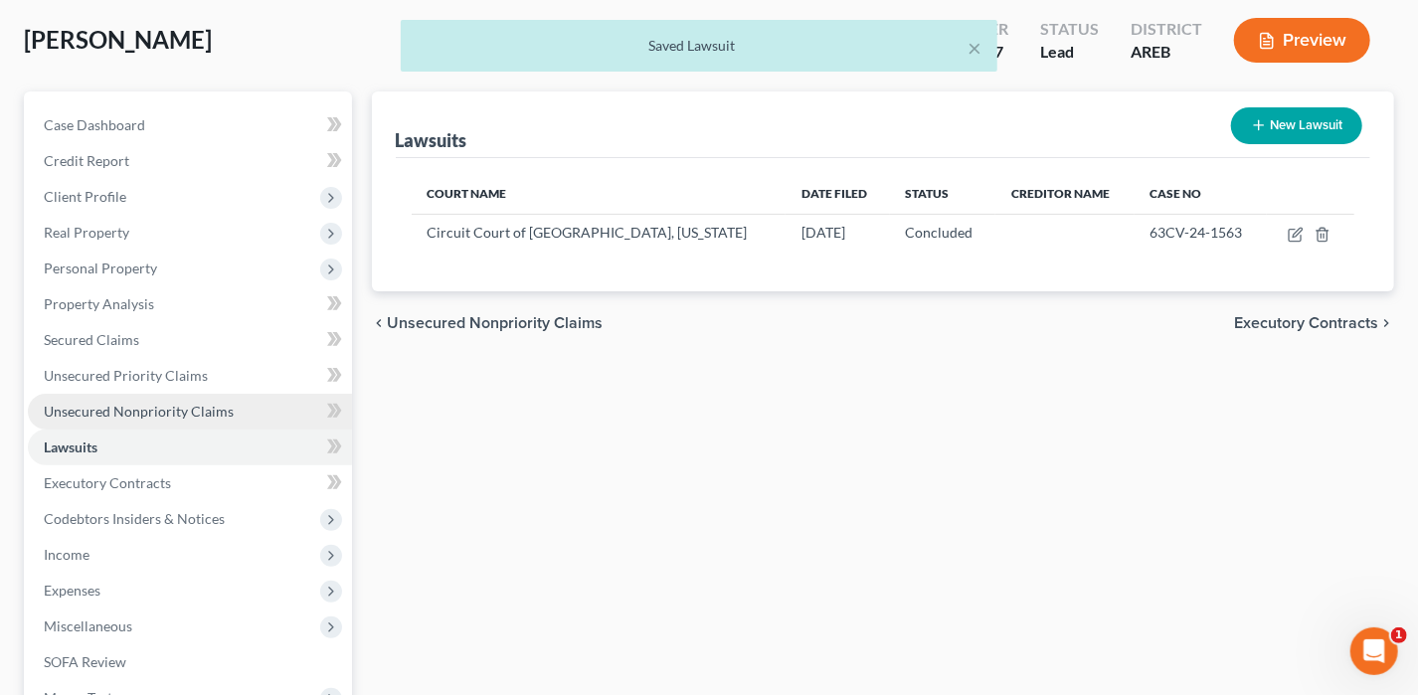
click at [141, 411] on span "Unsecured Nonpriority Claims" at bounding box center [139, 411] width 190 height 17
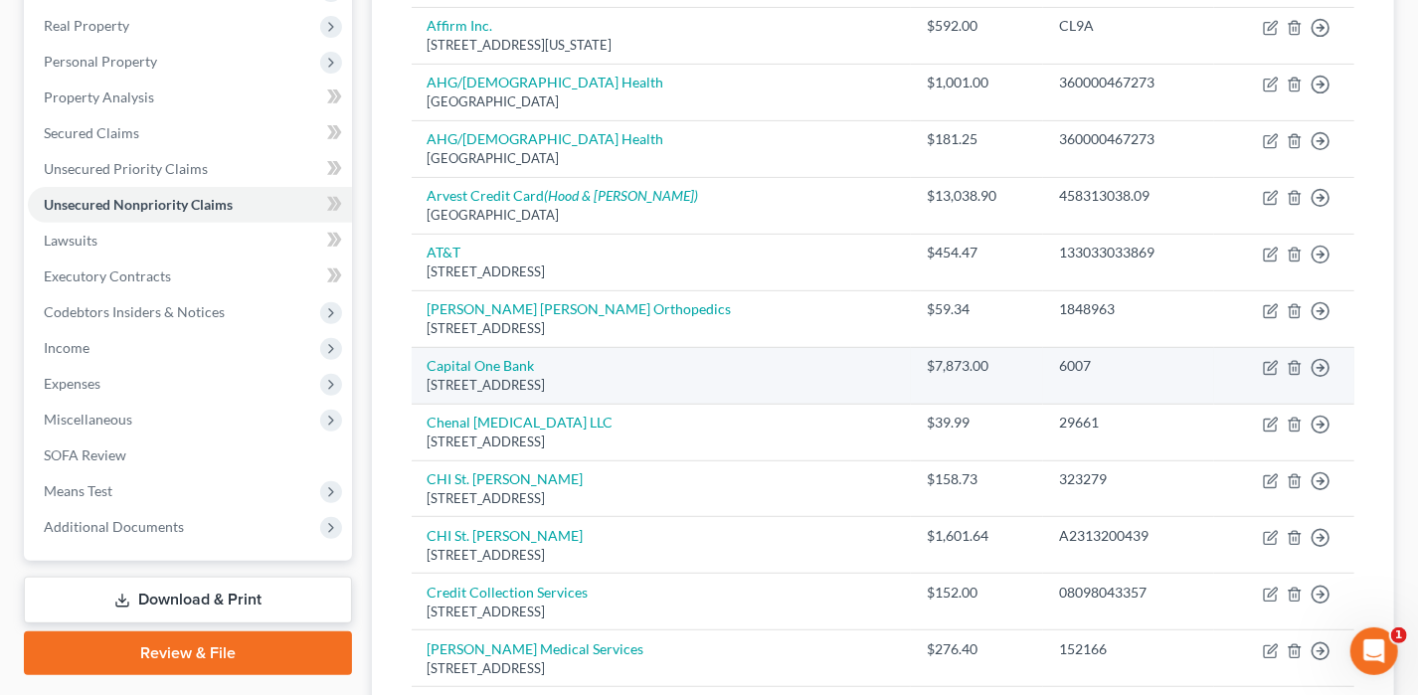
scroll to position [107, 0]
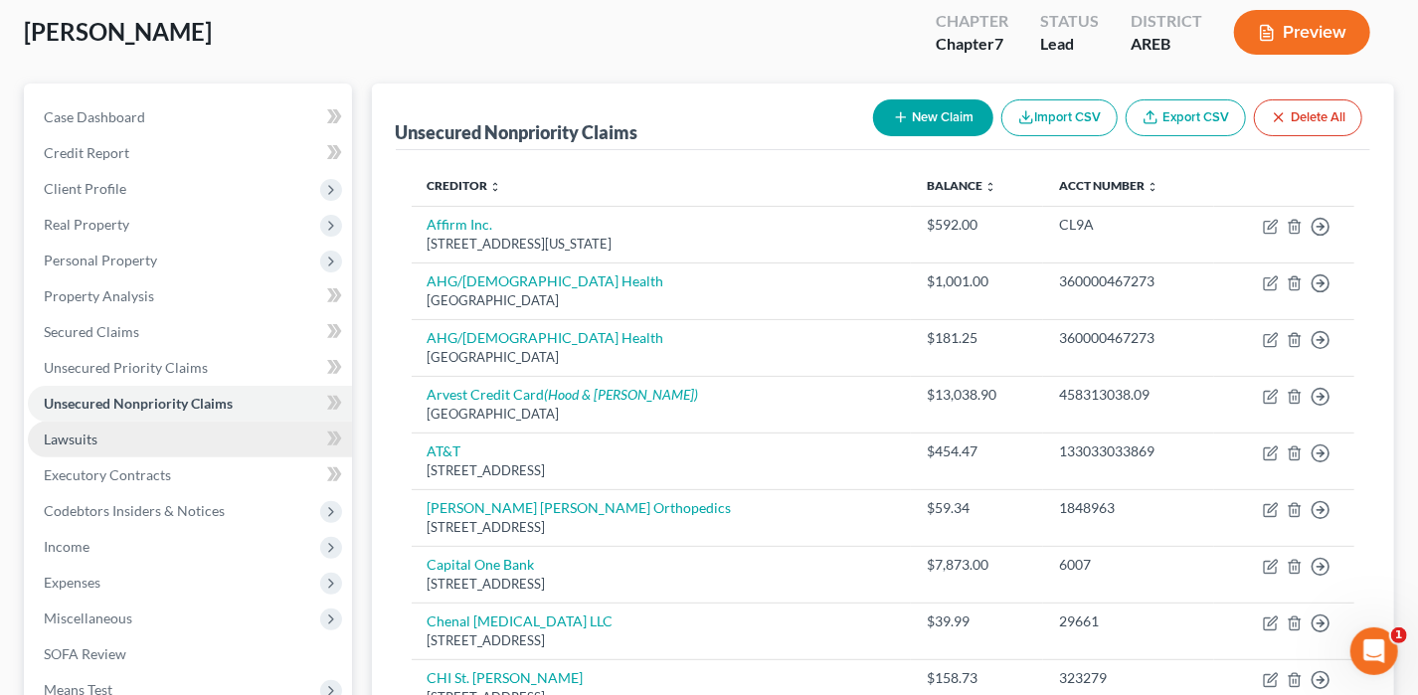
click at [101, 427] on link "Lawsuits" at bounding box center [190, 440] width 324 height 36
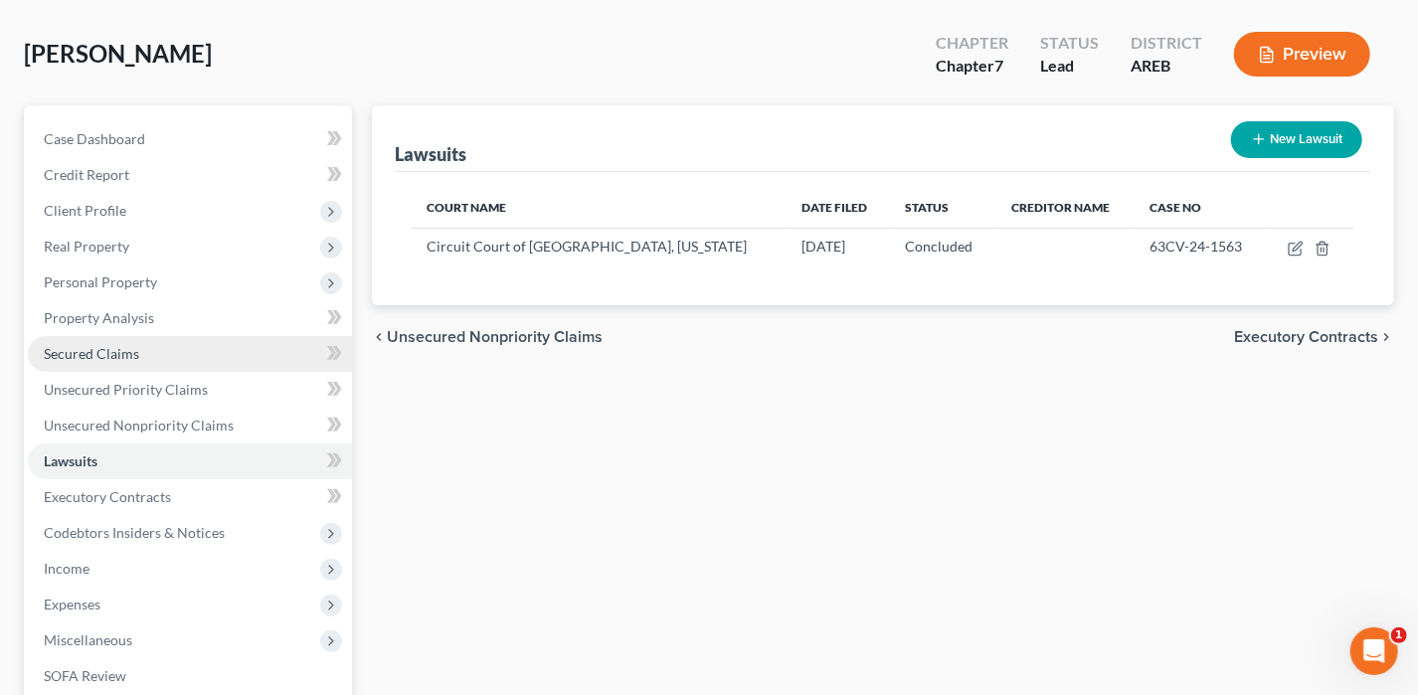
scroll to position [199, 0]
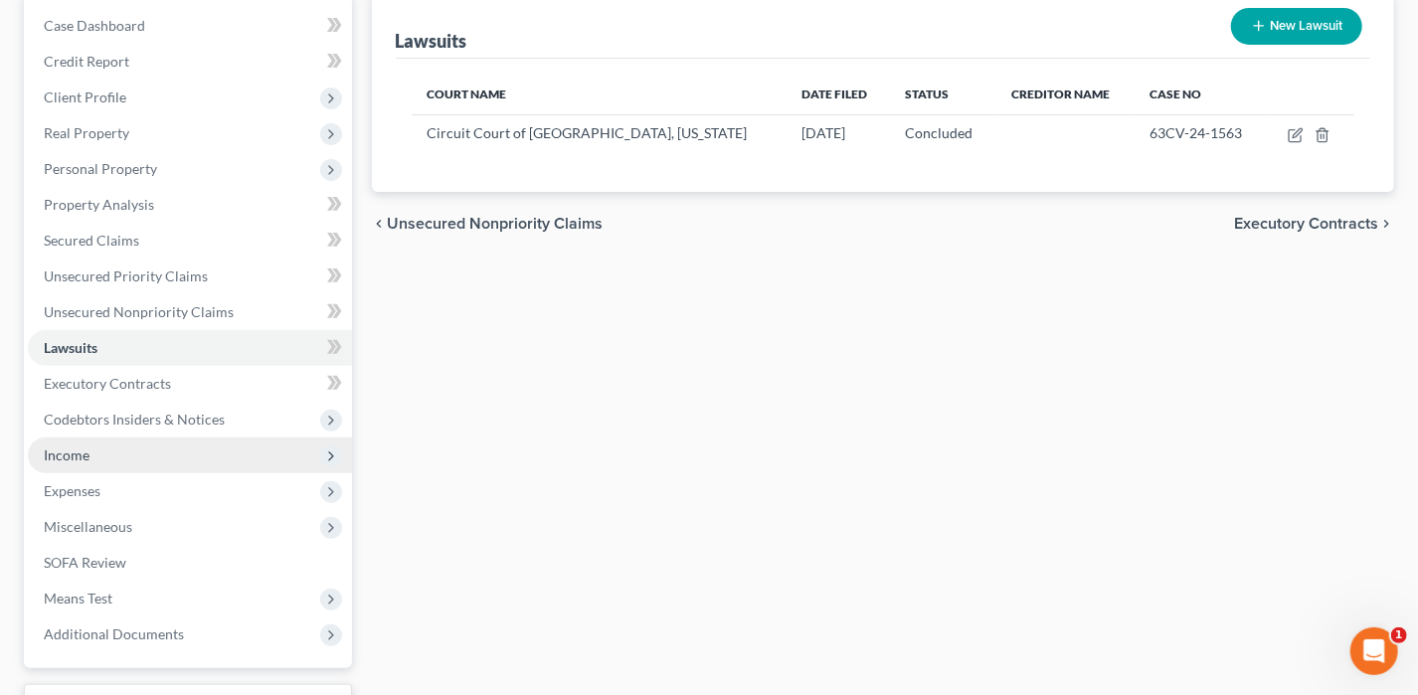
click at [76, 454] on span "Income" at bounding box center [67, 455] width 46 height 17
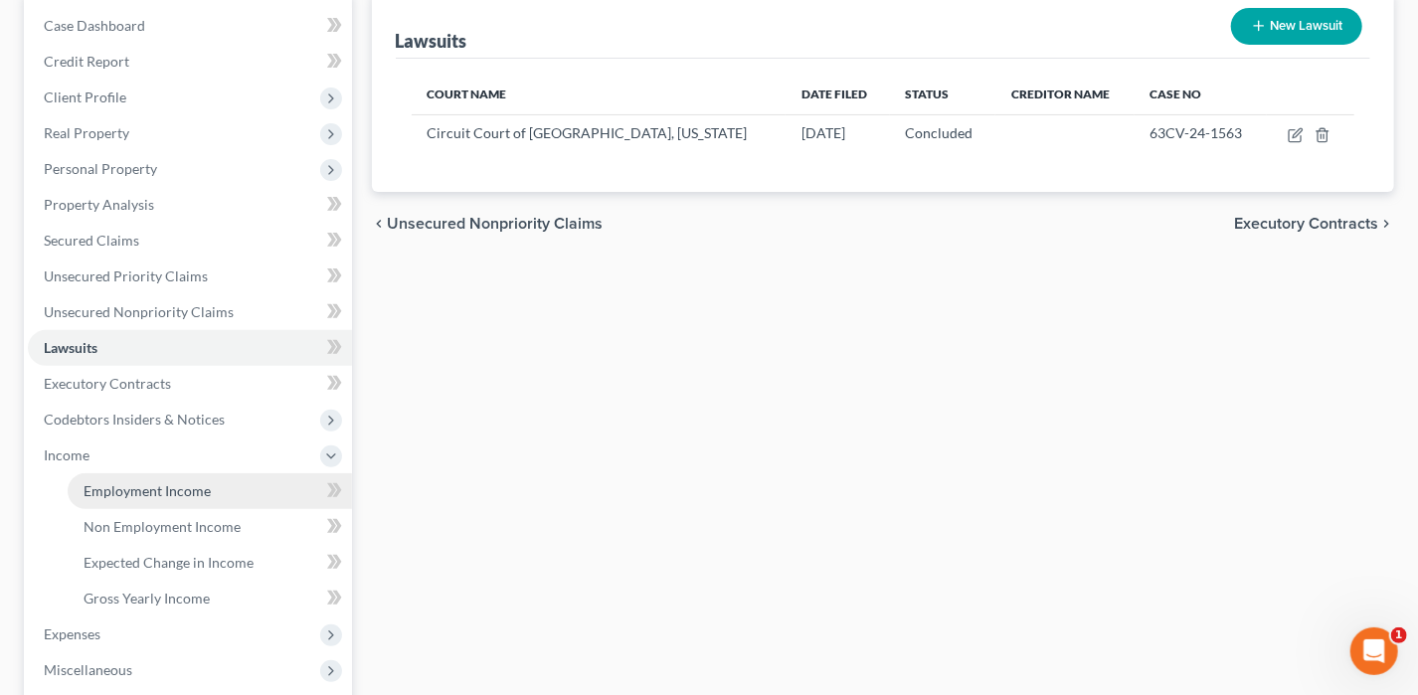
click at [183, 488] on span "Employment Income" at bounding box center [147, 490] width 127 height 17
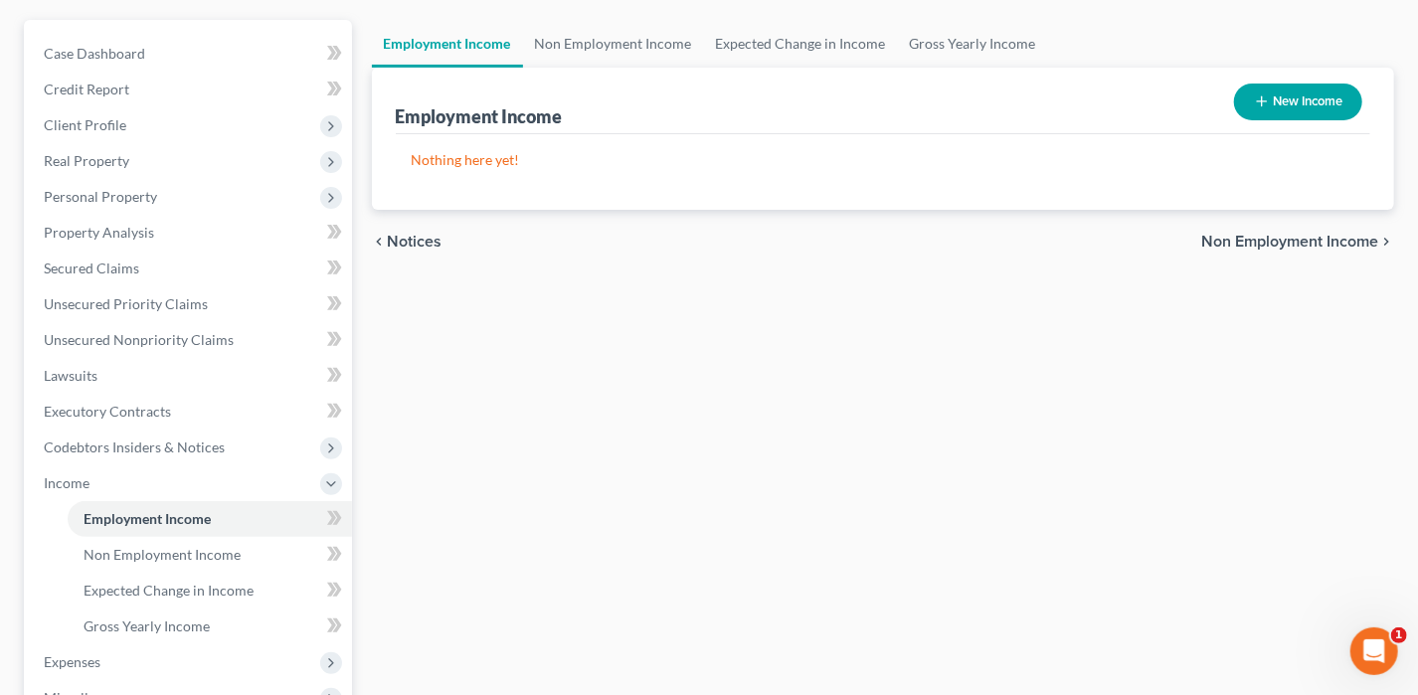
scroll to position [402, 0]
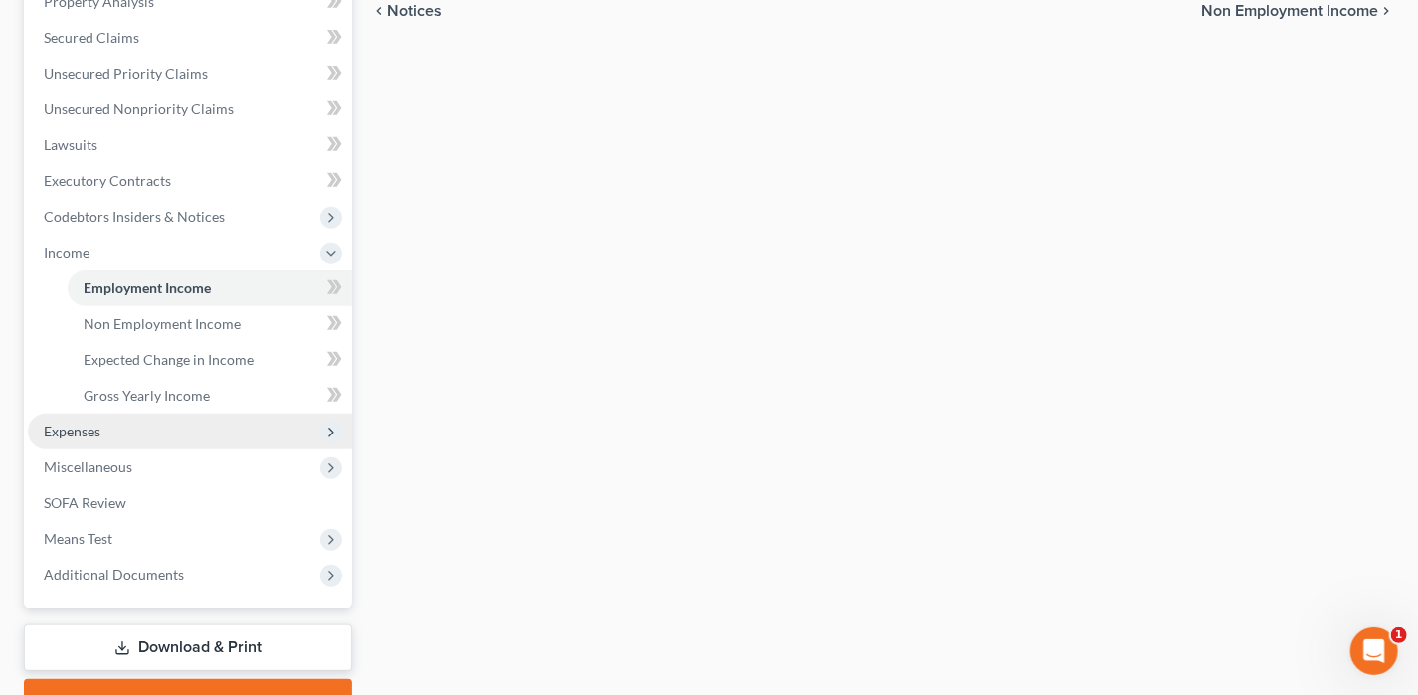
click at [86, 439] on span "Expenses" at bounding box center [190, 432] width 324 height 36
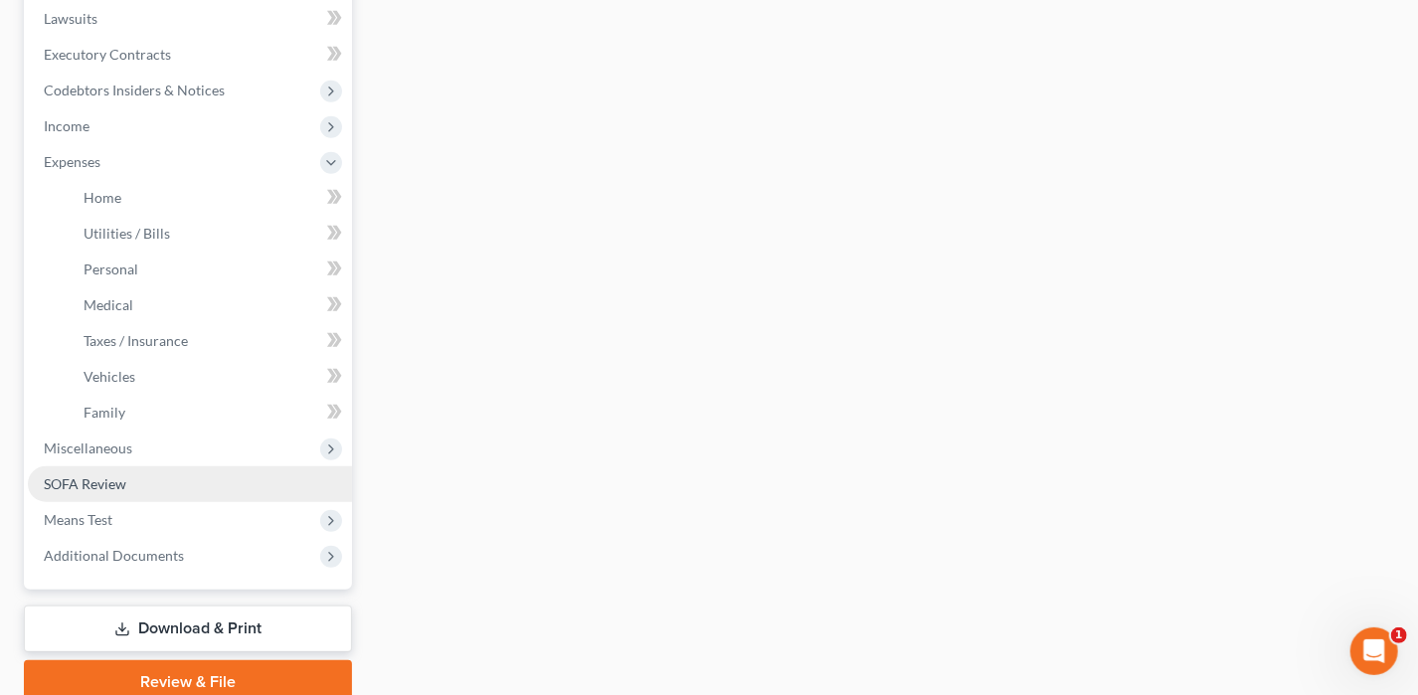
scroll to position [597, 0]
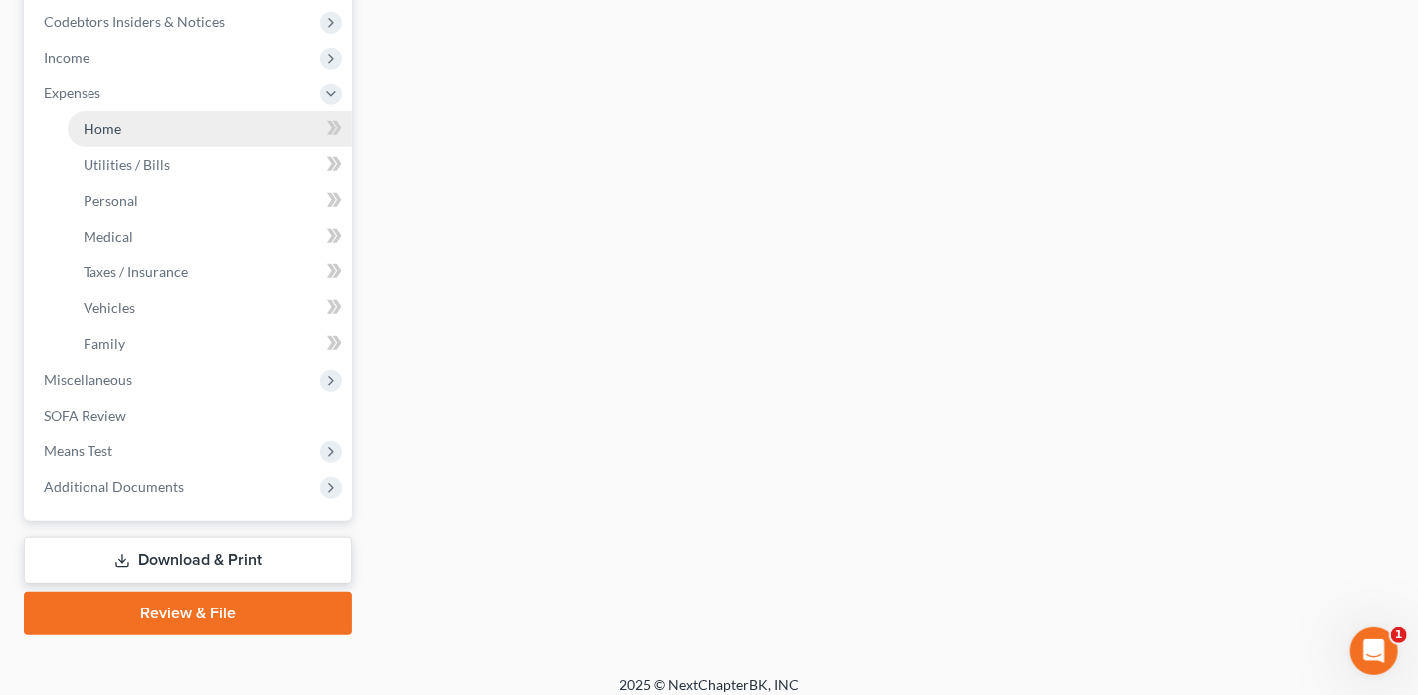
click at [104, 122] on span "Home" at bounding box center [103, 128] width 38 height 17
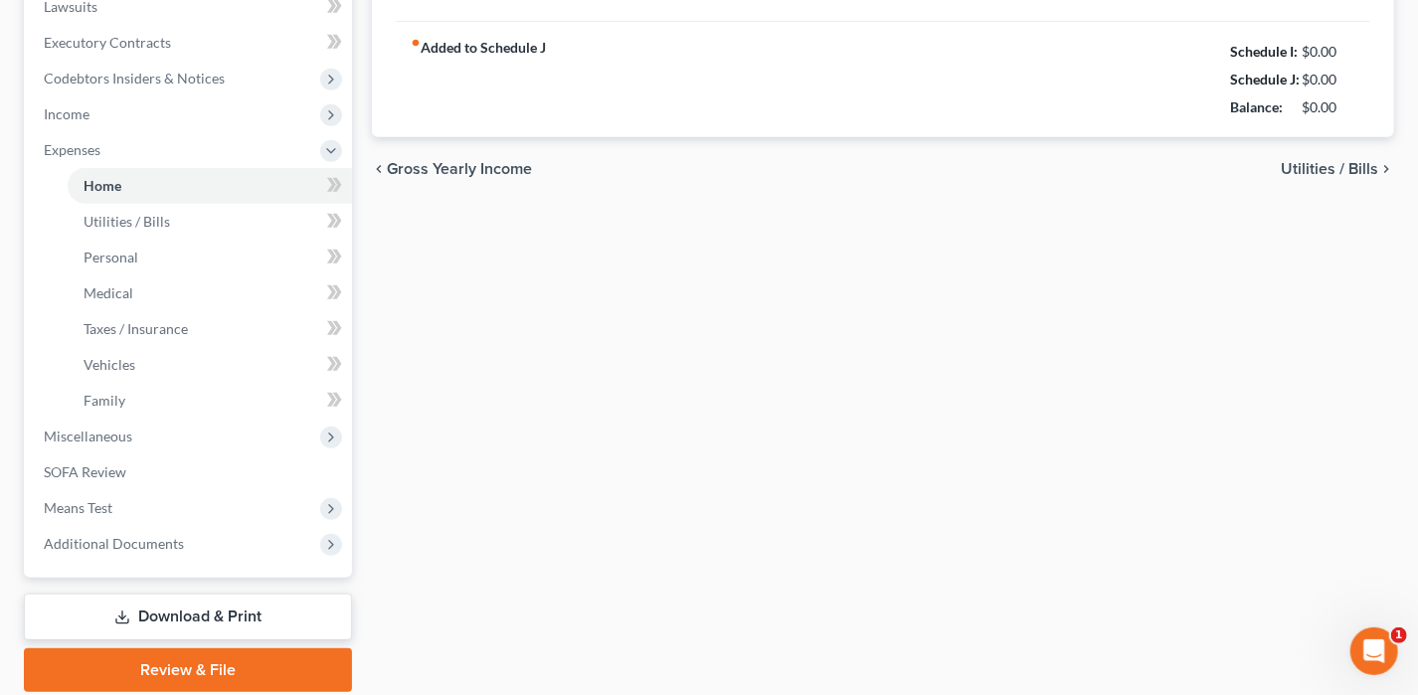
scroll to position [410, 0]
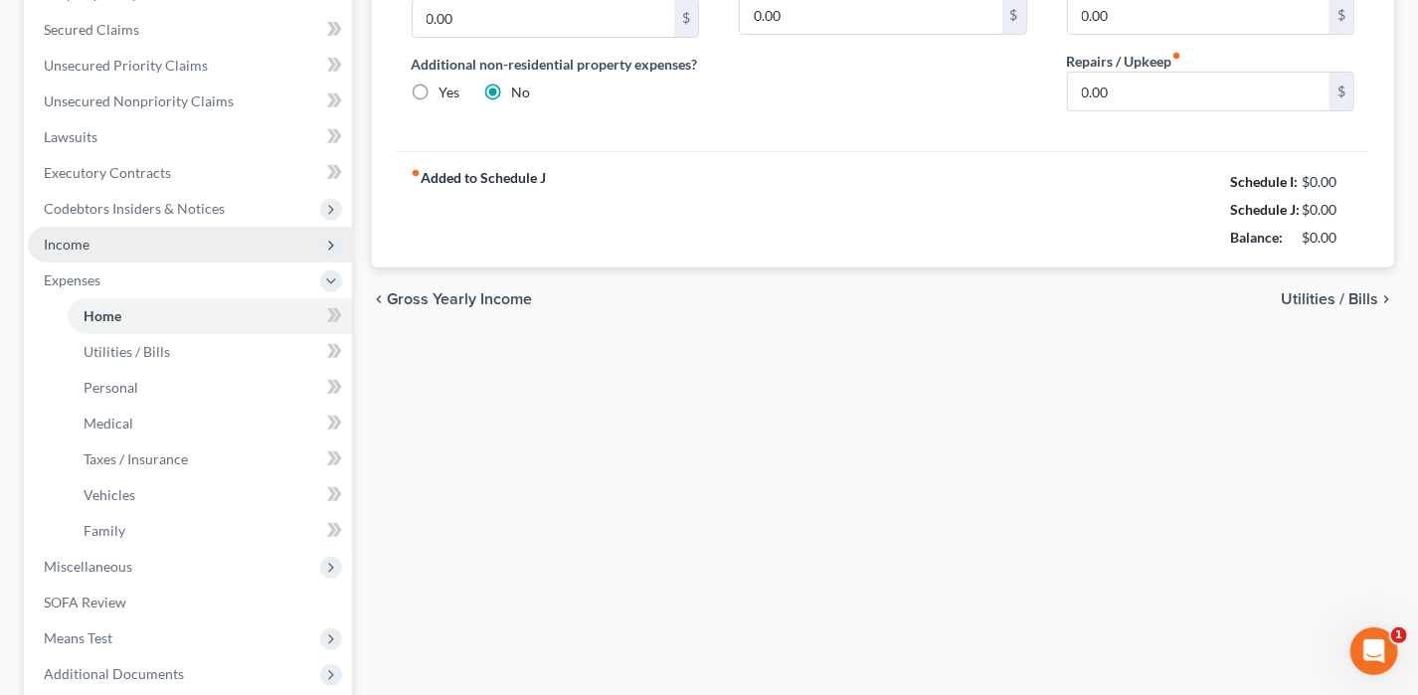
click at [89, 249] on span "Income" at bounding box center [190, 245] width 324 height 36
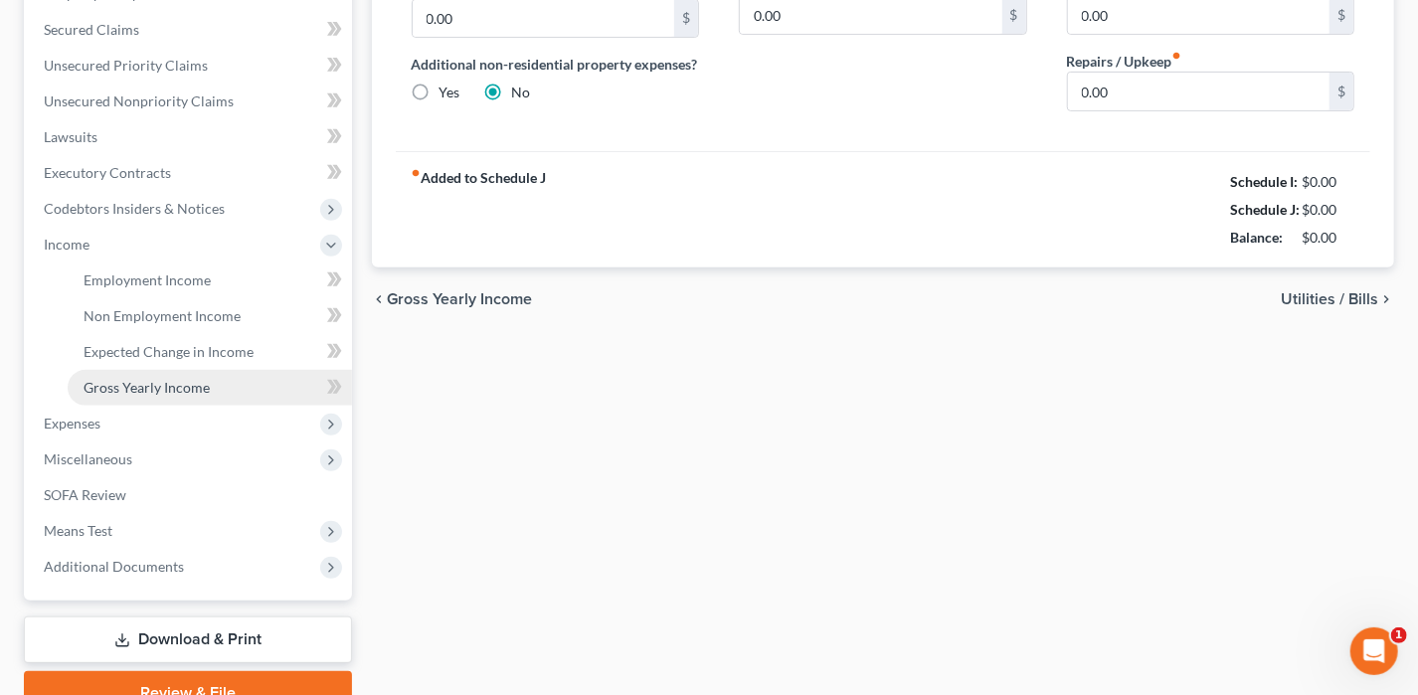
click at [162, 374] on link "Gross Yearly Income" at bounding box center [210, 388] width 284 height 36
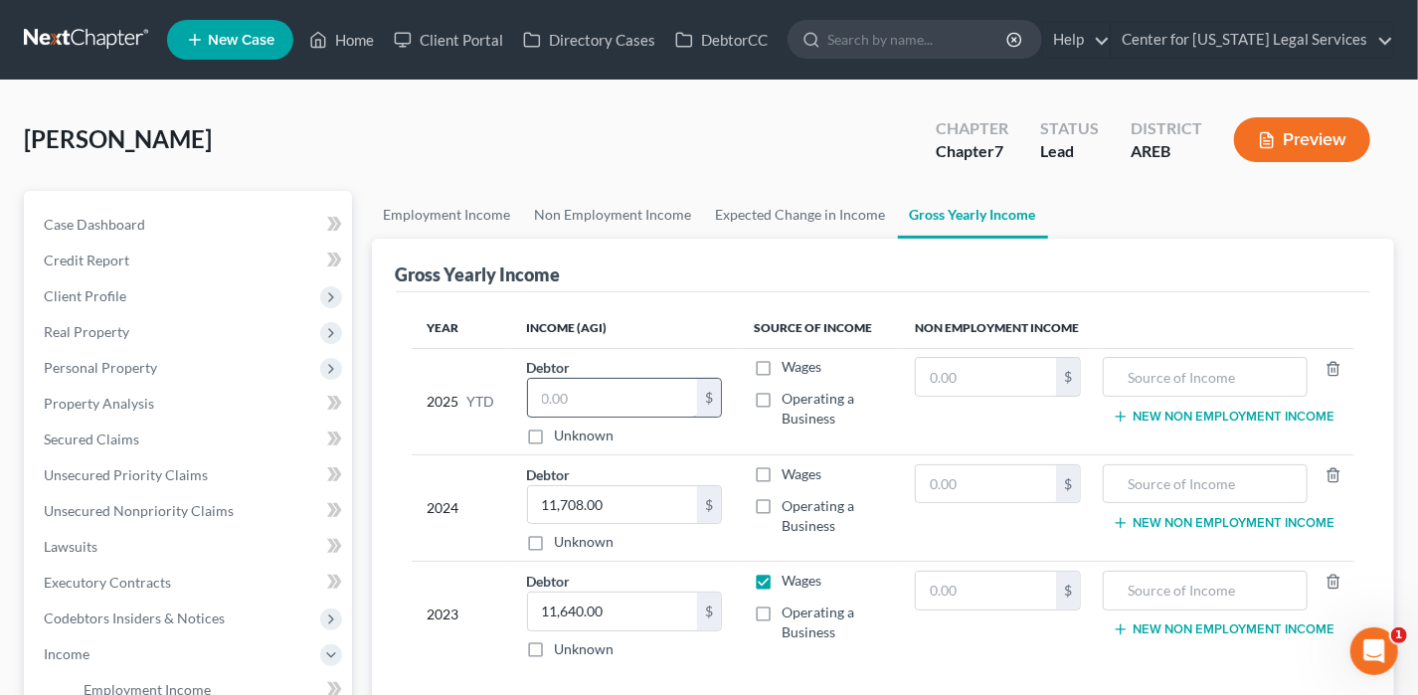
click at [596, 397] on input "text" at bounding box center [613, 398] width 170 height 38
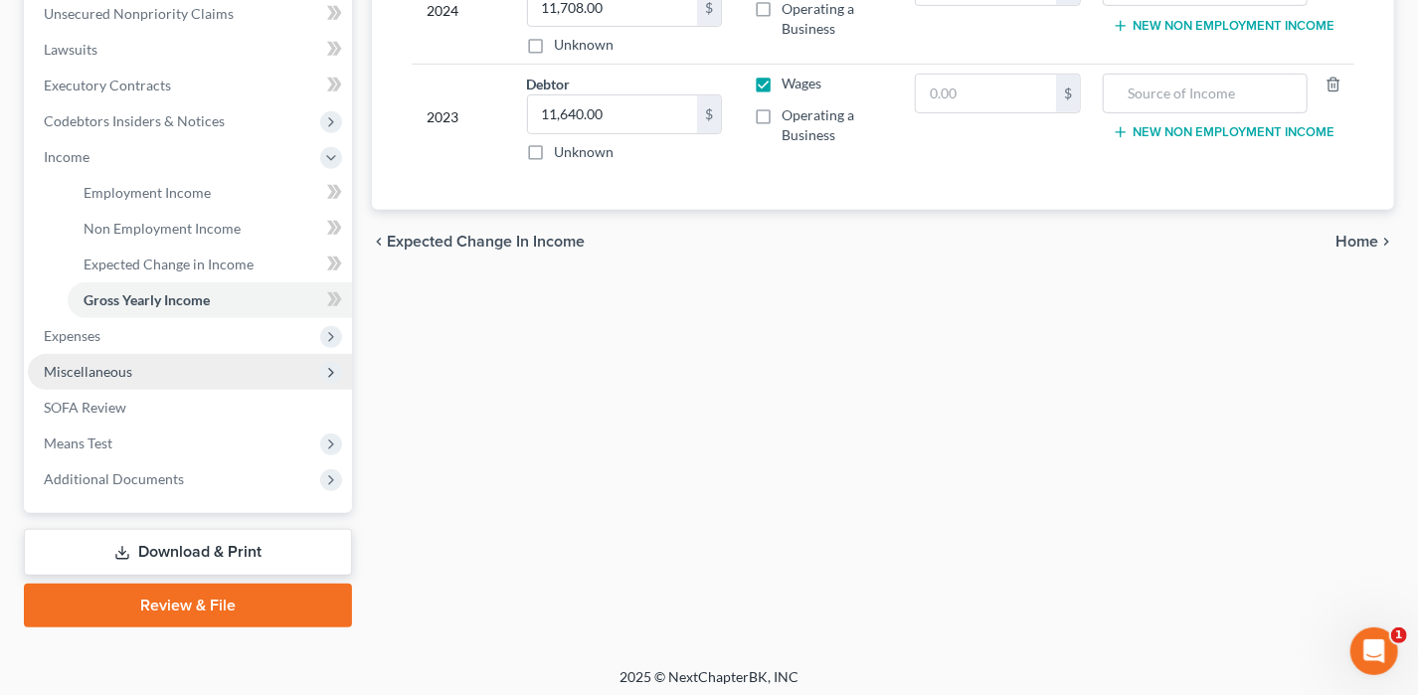
type input "0"
click at [99, 368] on span "Miscellaneous" at bounding box center [88, 371] width 89 height 17
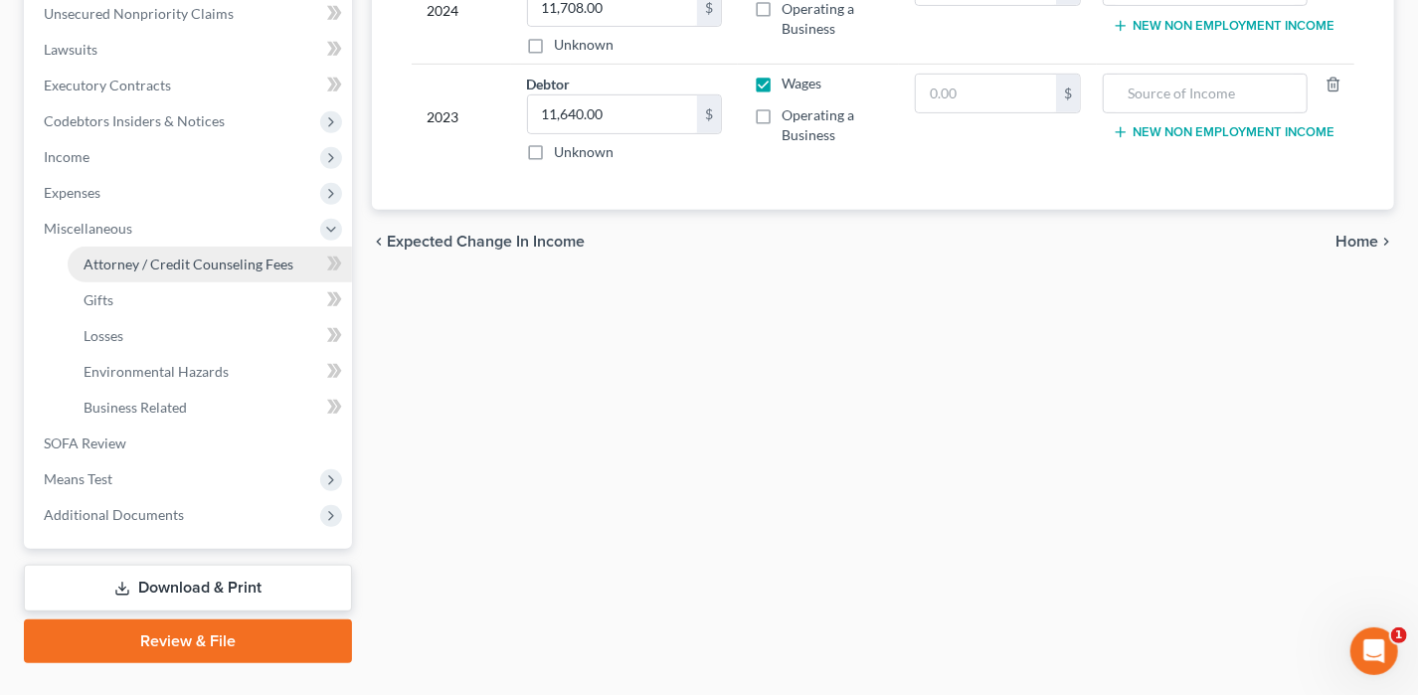
click at [205, 265] on span "Attorney / Credit Counseling Fees" at bounding box center [189, 264] width 210 height 17
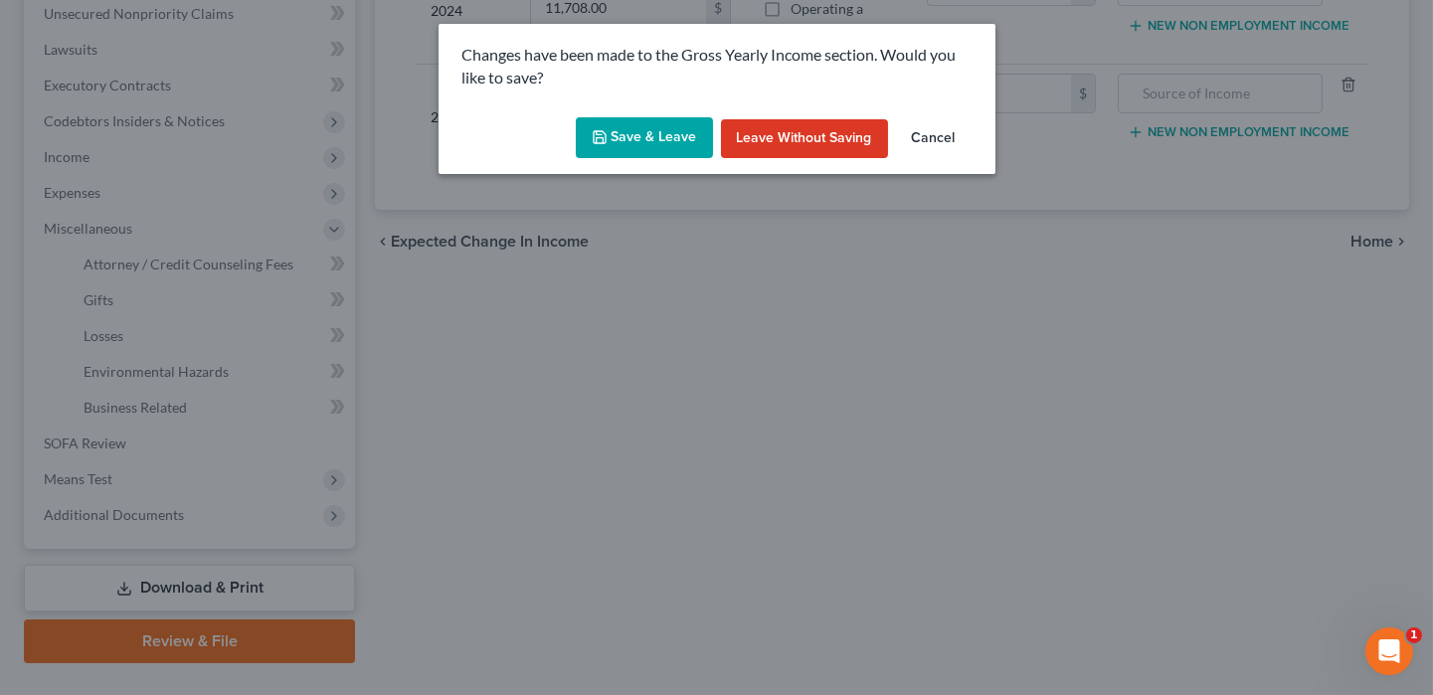
click at [650, 139] on button "Save & Leave" at bounding box center [644, 138] width 137 height 42
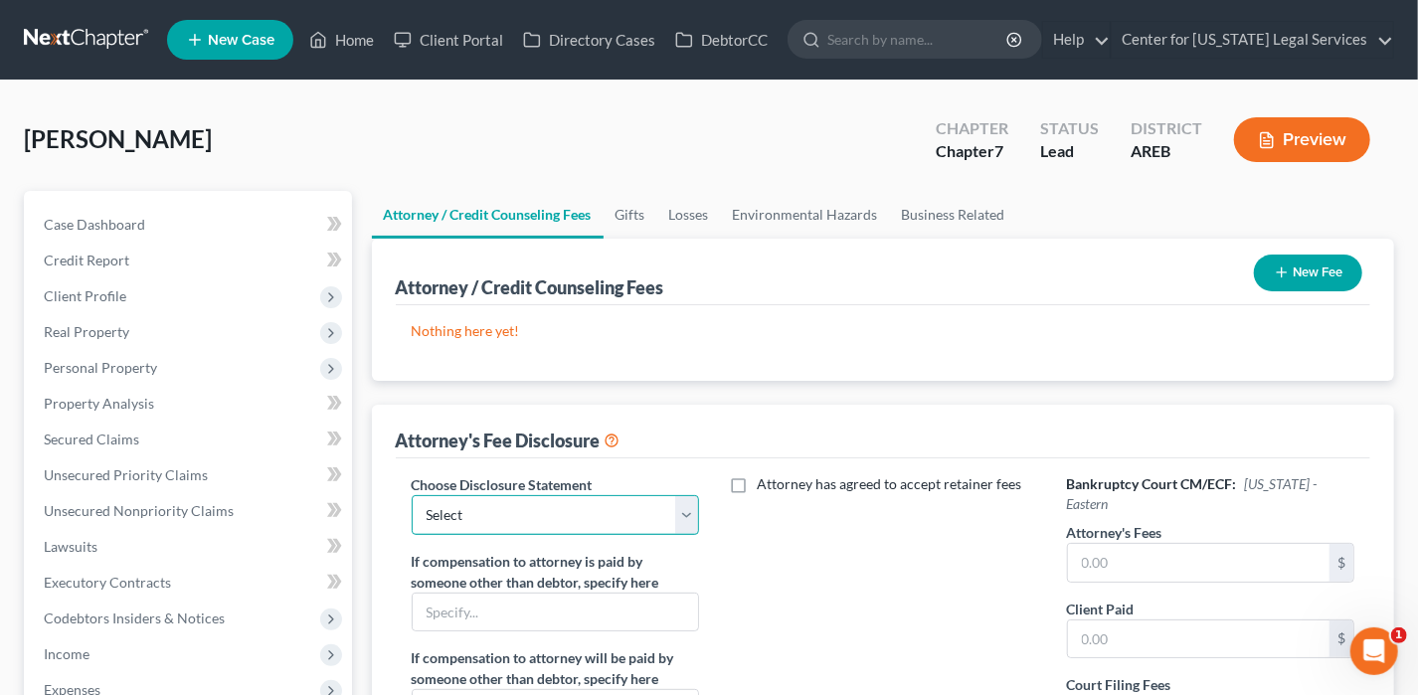
click at [541, 517] on select "Select Disclosure Disclosure" at bounding box center [556, 515] width 288 height 40
select select "0"
click at [412, 495] on select "Select Disclosure Disclosure" at bounding box center [556, 515] width 288 height 40
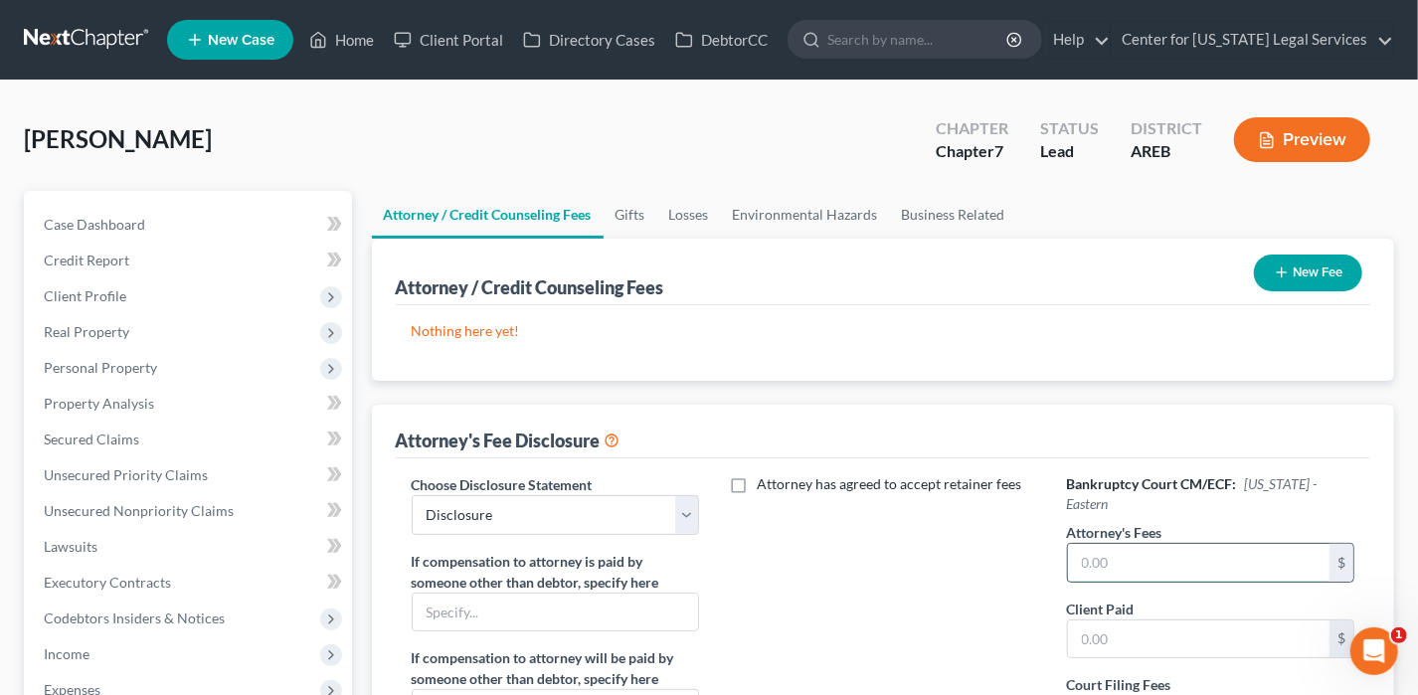
click at [1177, 548] on input "text" at bounding box center [1199, 563] width 263 height 38
type input "0"
click at [1159, 621] on input "text" at bounding box center [1199, 640] width 263 height 38
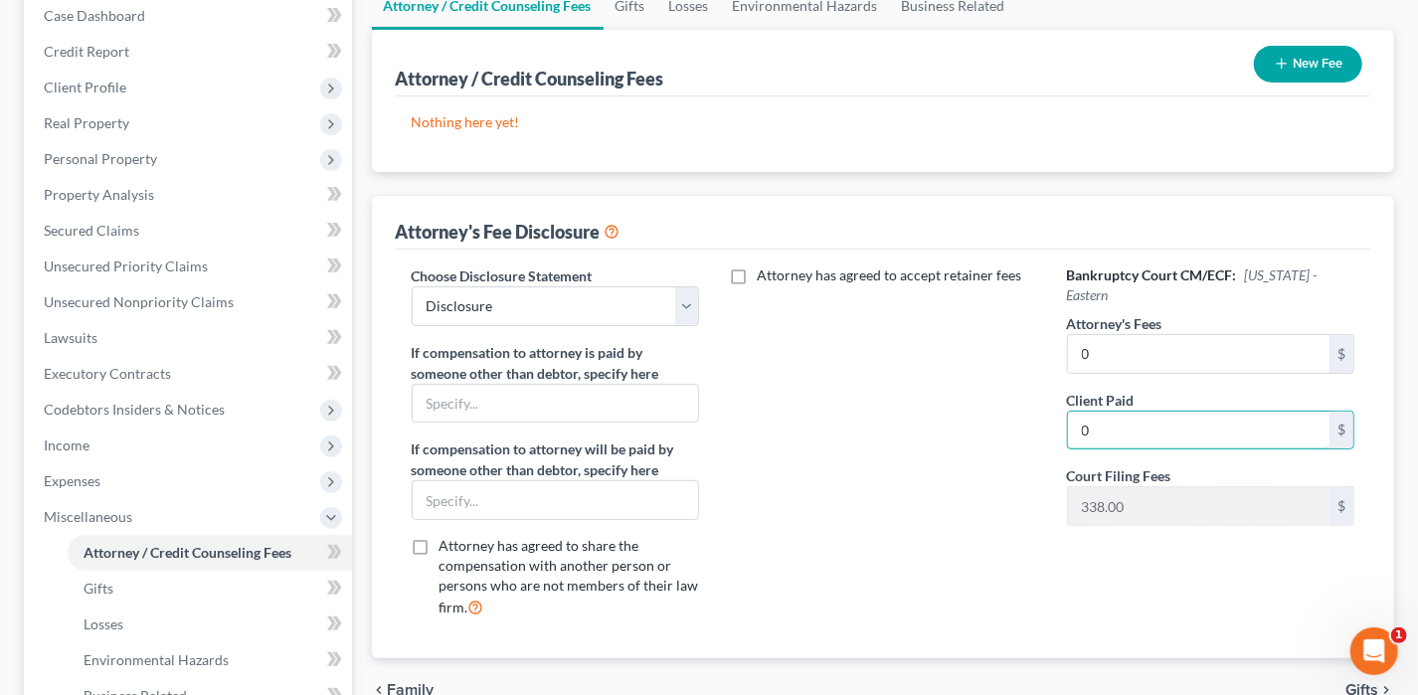
scroll to position [497, 0]
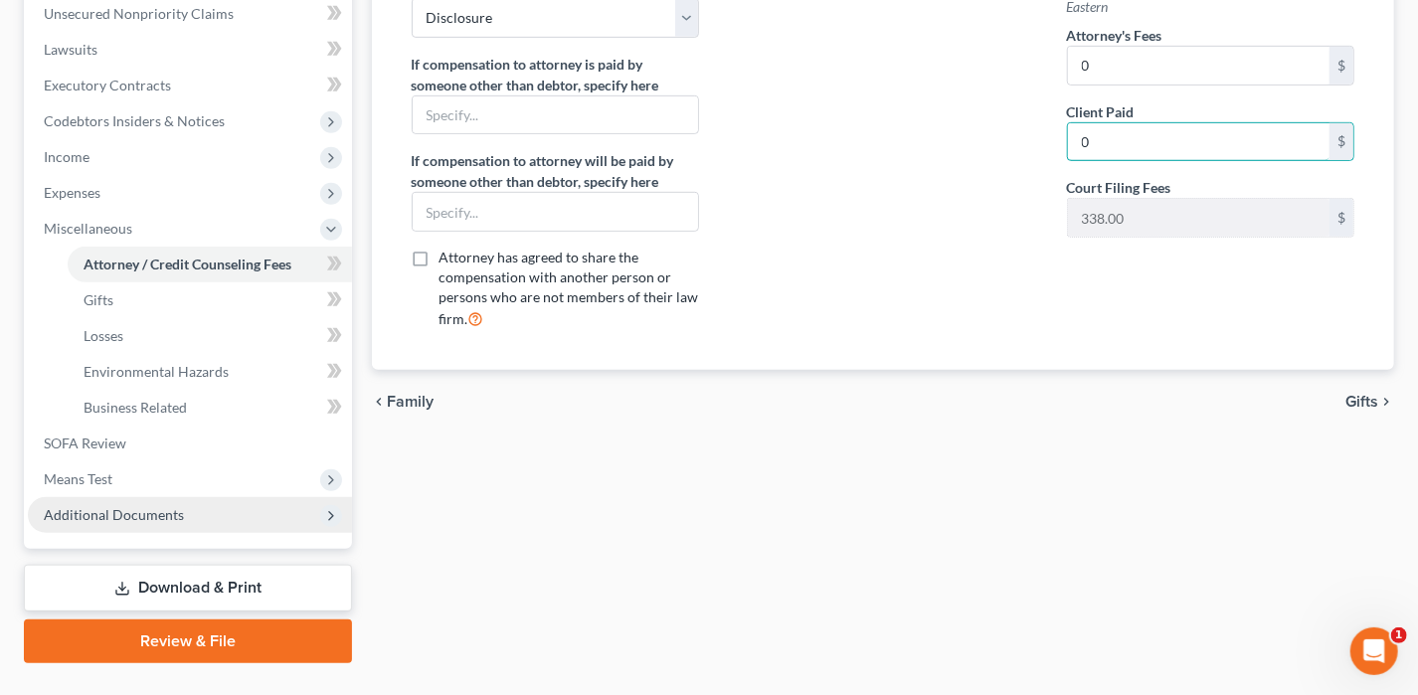
type input "0"
click at [191, 499] on span "Additional Documents" at bounding box center [190, 515] width 324 height 36
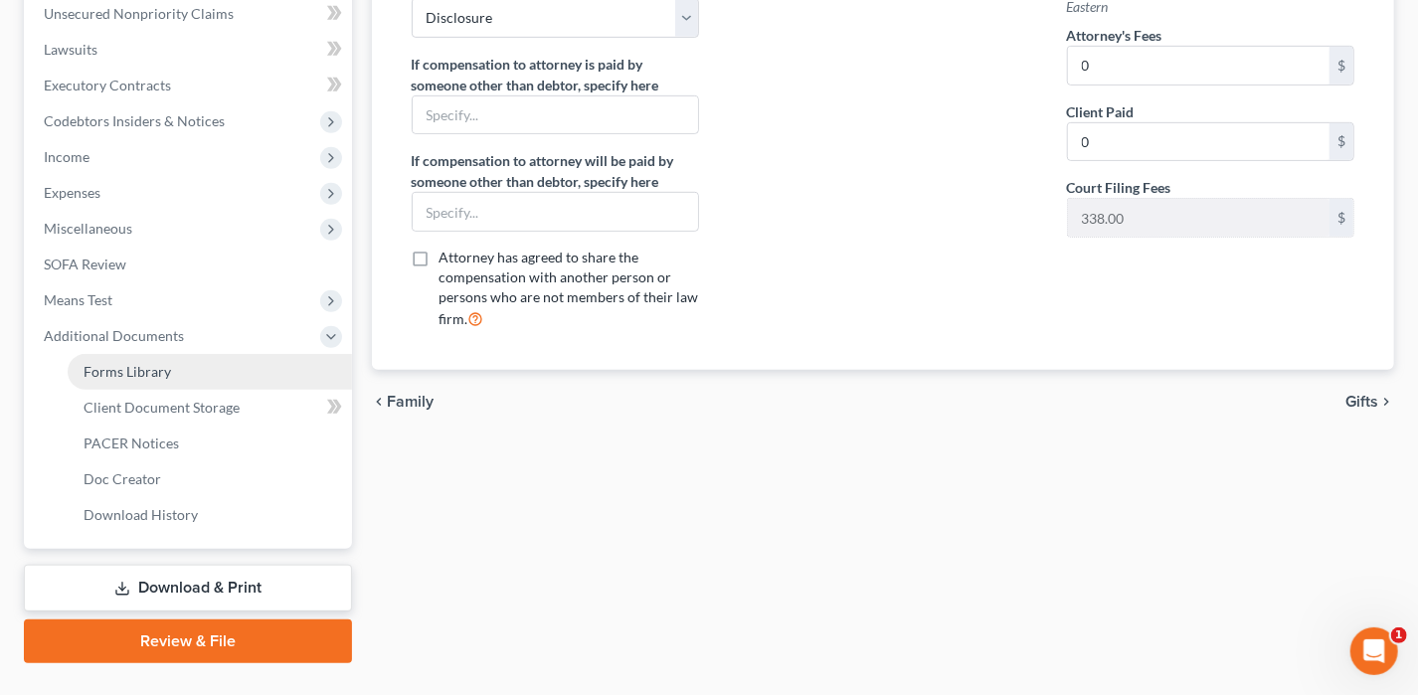
click at [170, 363] on link "Forms Library" at bounding box center [210, 372] width 284 height 36
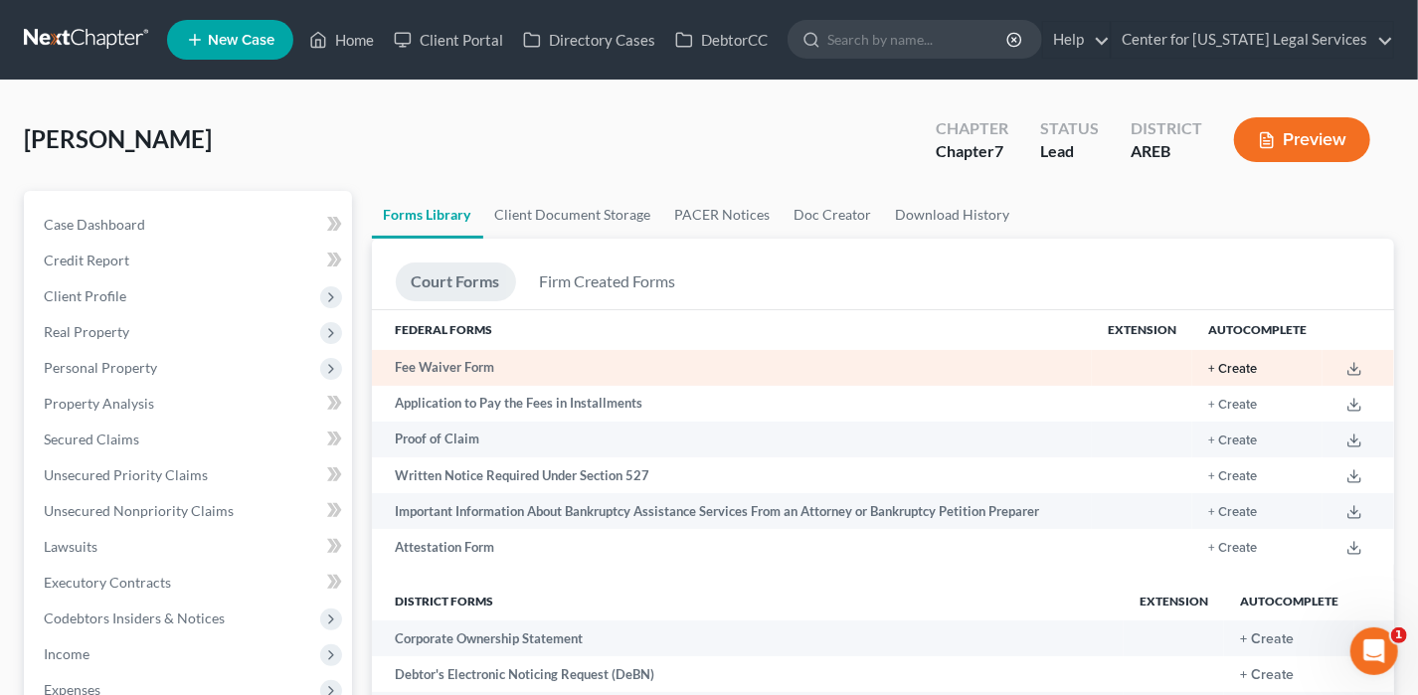
click at [1230, 367] on button "+ Create" at bounding box center [1232, 369] width 49 height 13
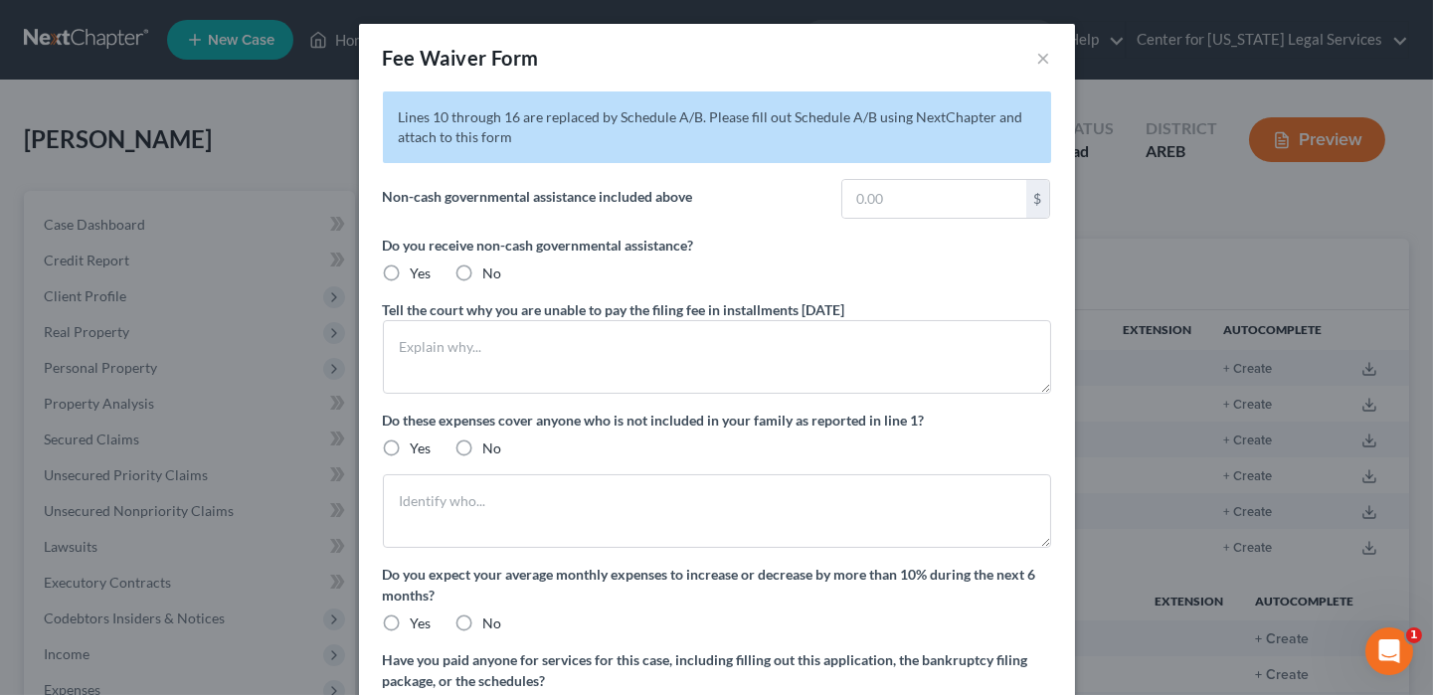
click at [483, 270] on label "No" at bounding box center [492, 274] width 19 height 20
click at [491, 270] on input "No" at bounding box center [497, 270] width 13 height 13
radio input "true"
click at [483, 439] on label "No" at bounding box center [492, 449] width 19 height 20
click at [491, 439] on input "No" at bounding box center [497, 445] width 13 height 13
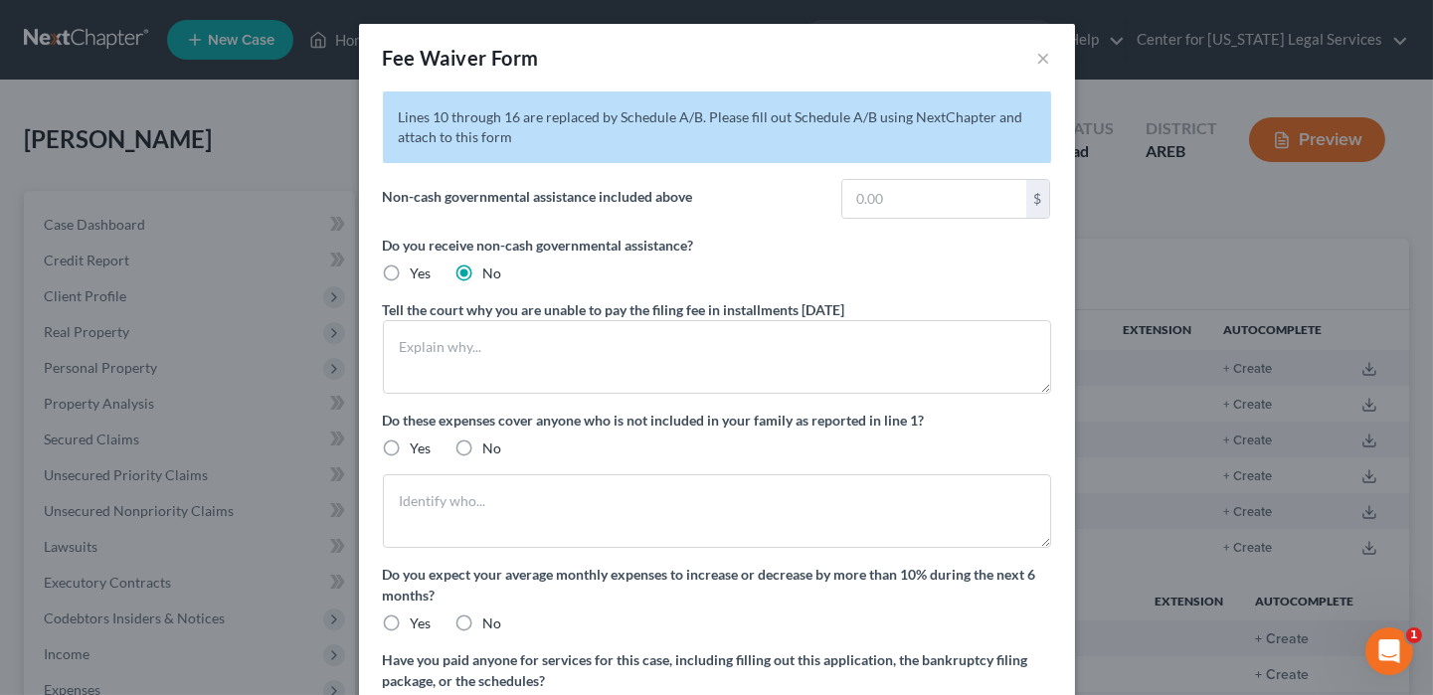
radio input "true"
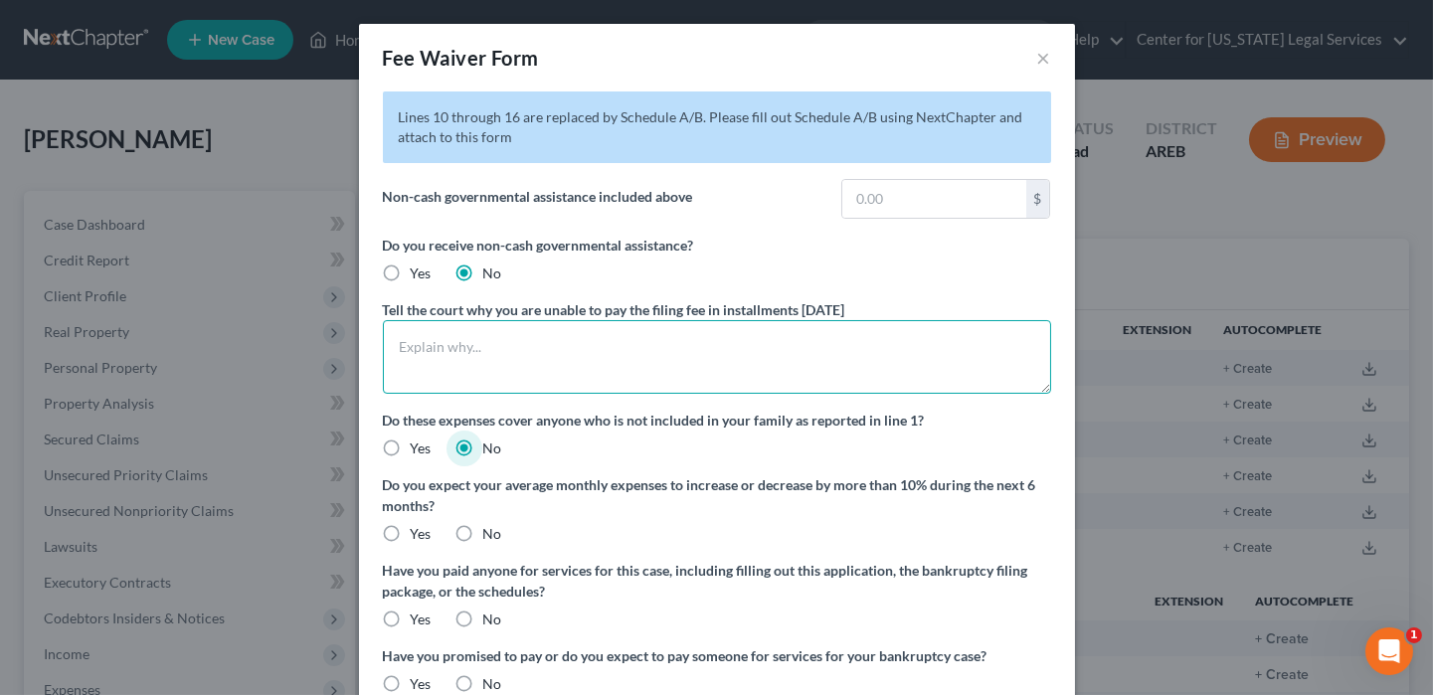
click at [480, 335] on textarea at bounding box center [717, 357] width 668 height 74
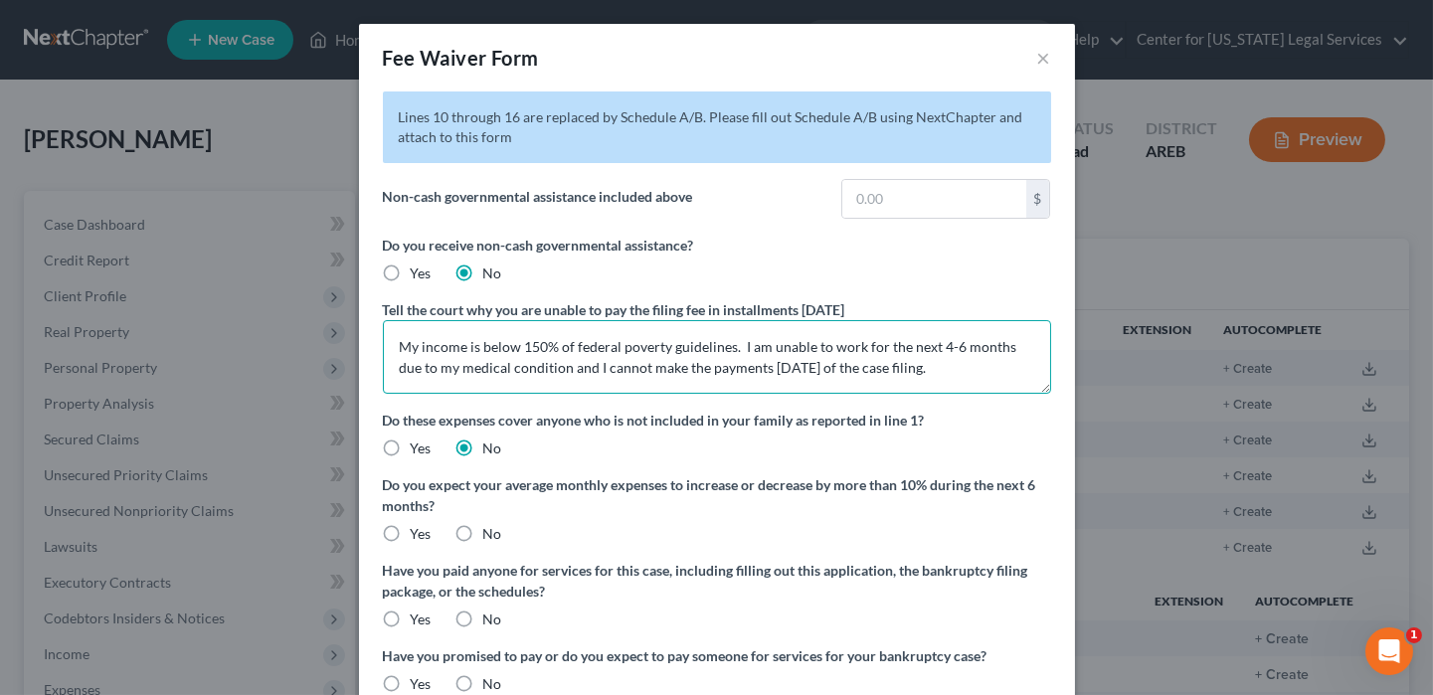
type textarea "My income is below 150% of federal poverty guidelines. I am unable to work for …"
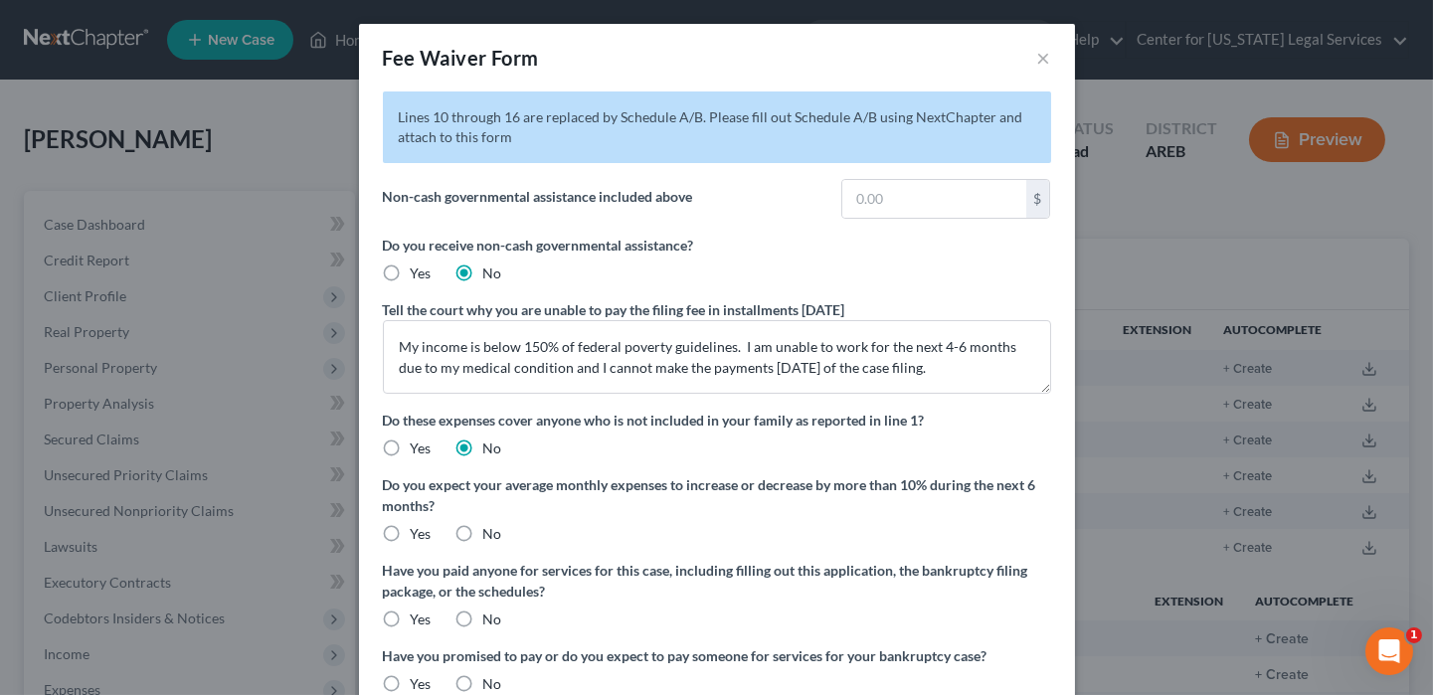
click at [483, 534] on label "No" at bounding box center [492, 534] width 19 height 20
click at [491, 534] on input "No" at bounding box center [497, 530] width 13 height 13
radio input "true"
click at [483, 610] on label "No" at bounding box center [492, 620] width 19 height 20
click at [491, 610] on input "No" at bounding box center [497, 616] width 13 height 13
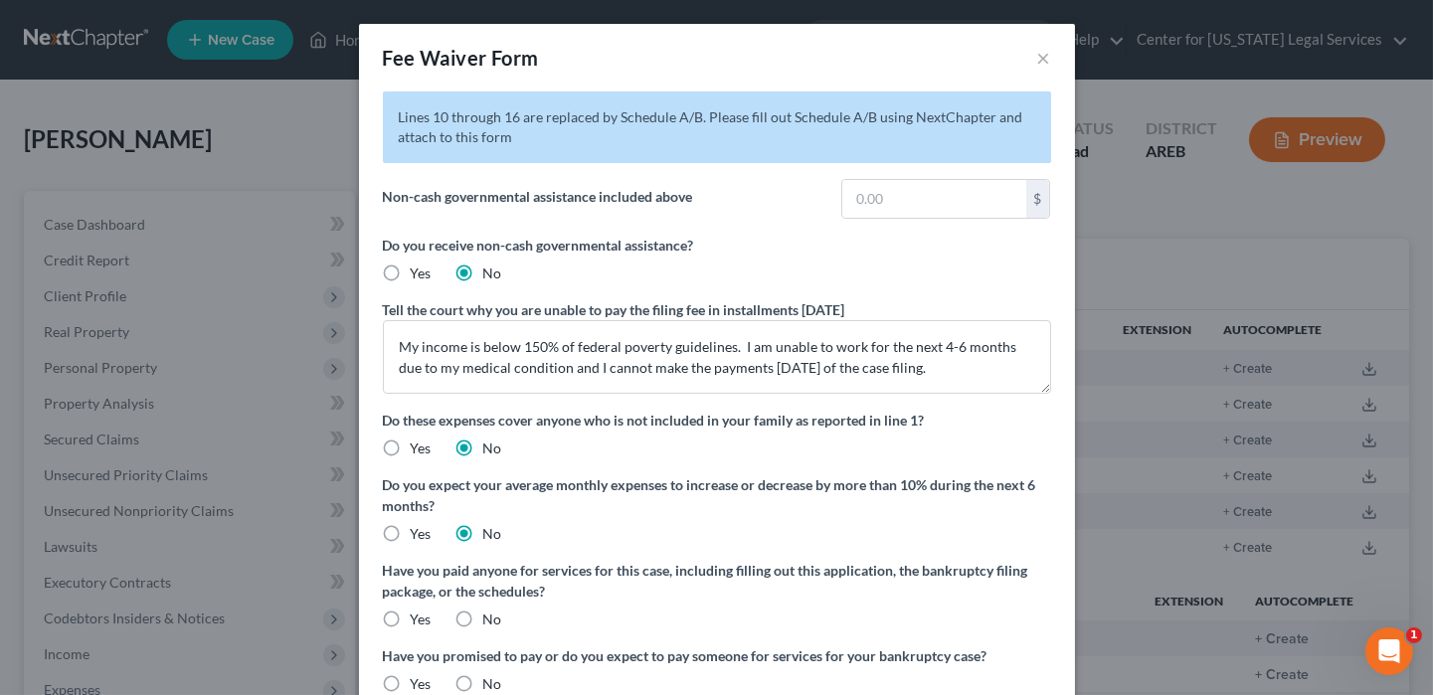
radio input "true"
click at [483, 675] on label "No" at bounding box center [492, 684] width 19 height 20
click at [491, 675] on input "No" at bounding box center [497, 680] width 13 height 13
radio input "true"
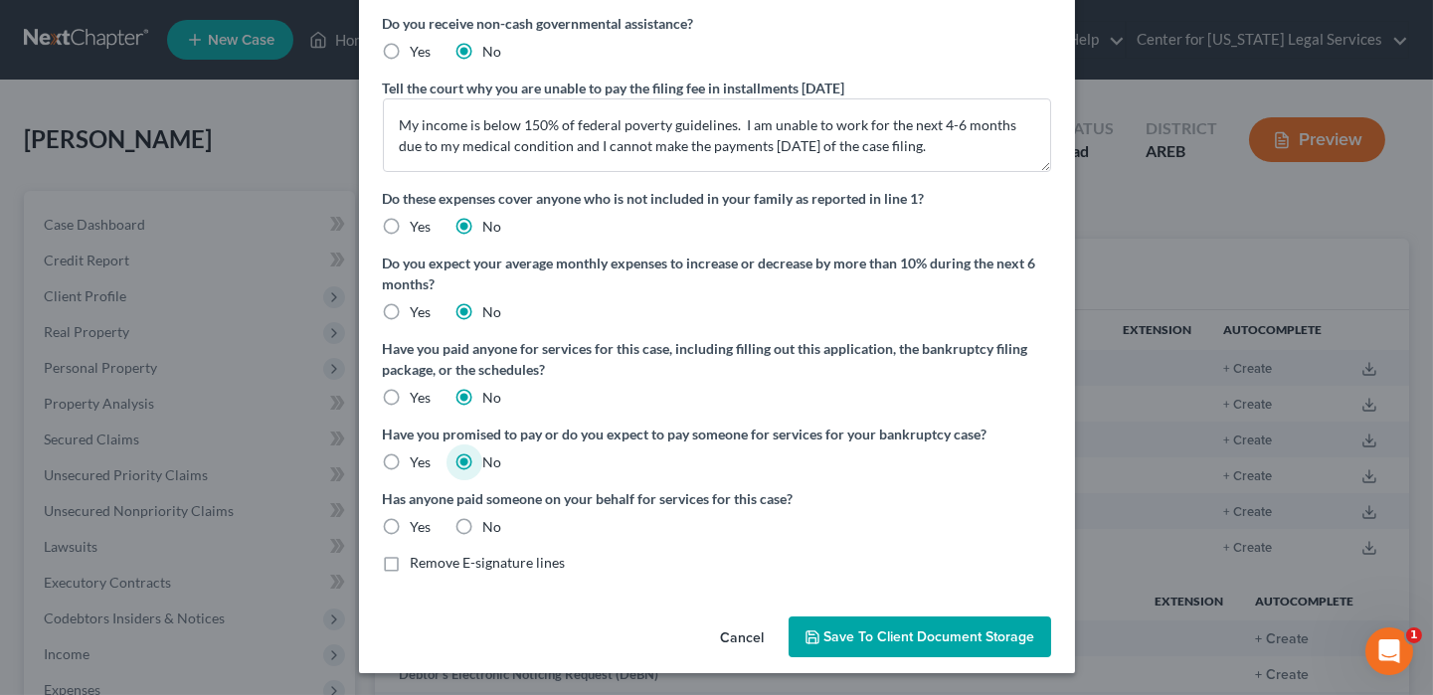
scroll to position [223, 0]
click at [483, 534] on label "No" at bounding box center [492, 526] width 19 height 20
click at [491, 529] on input "No" at bounding box center [497, 522] width 13 height 13
radio input "true"
click at [864, 628] on span "Save to Client Document Storage" at bounding box center [929, 636] width 211 height 17
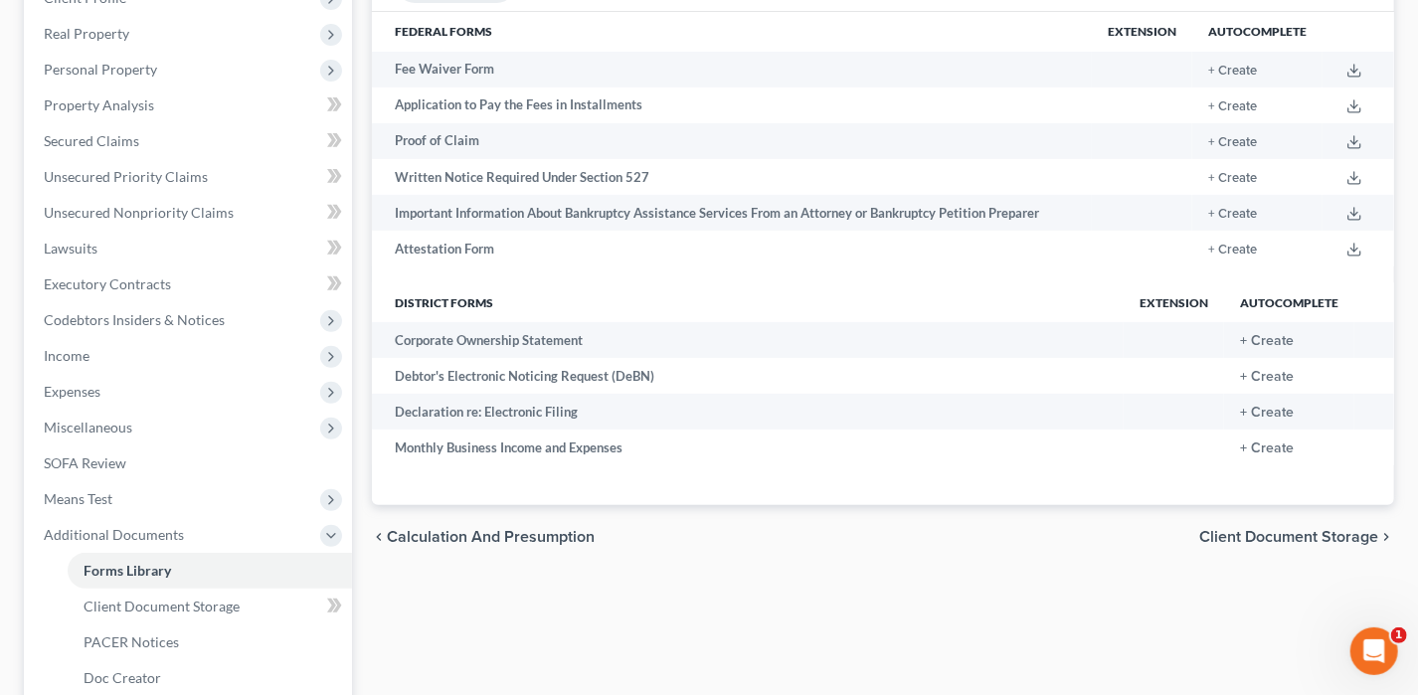
scroll to position [538, 0]
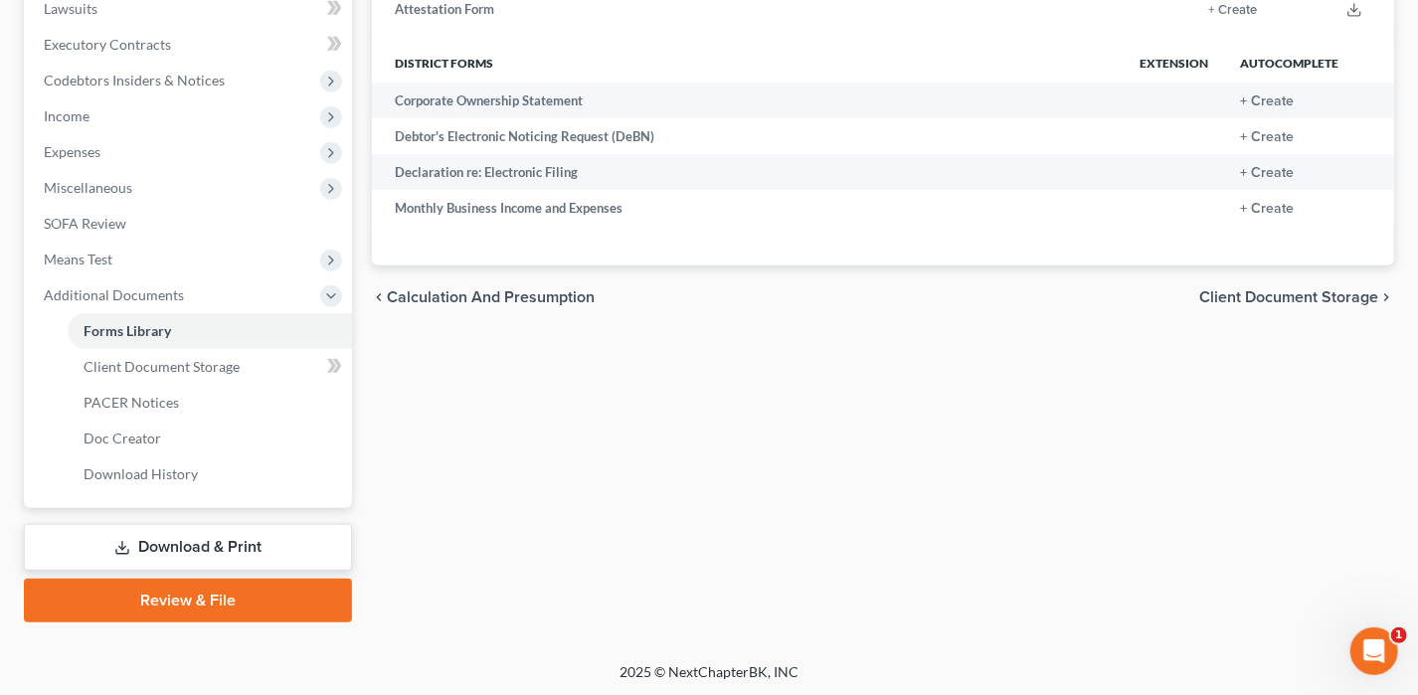
click at [250, 532] on link "Download & Print" at bounding box center [188, 547] width 328 height 47
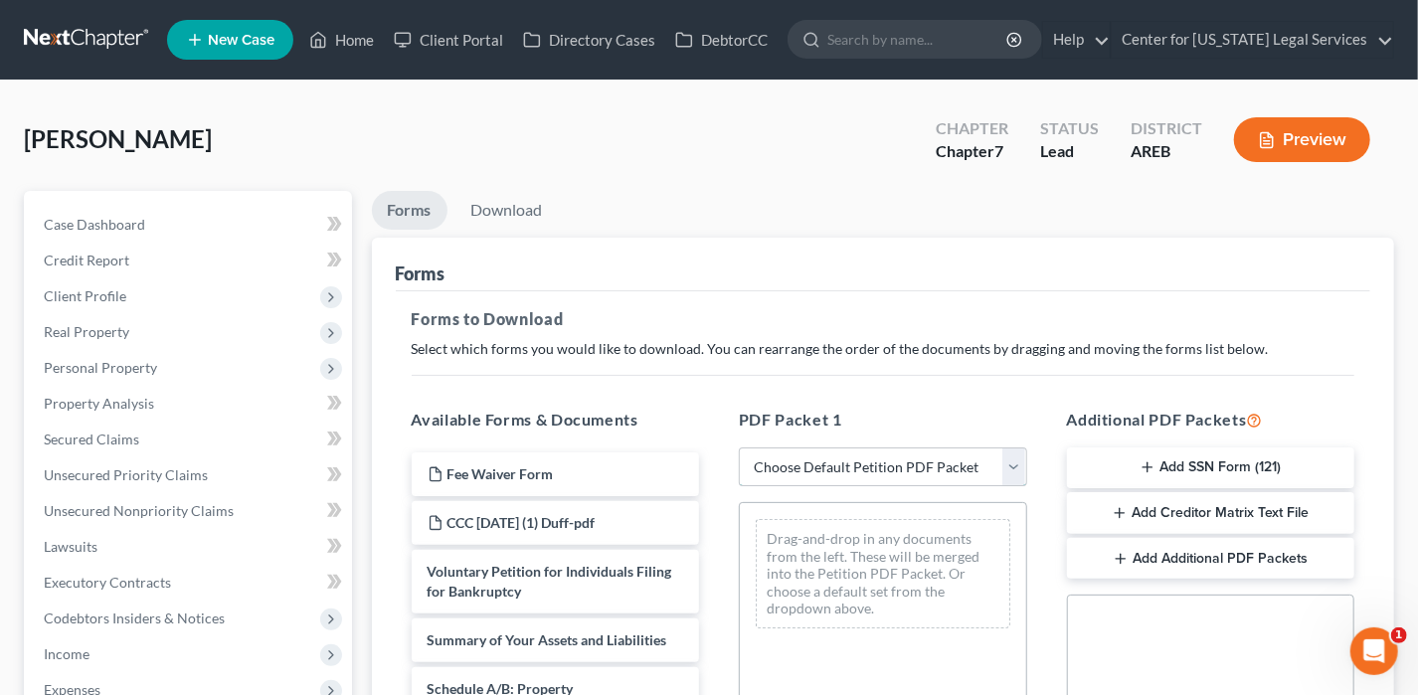
click at [796, 461] on select "Choose Default Petition PDF Packet Complete Bankruptcy Petition (all forms and …" at bounding box center [883, 468] width 288 height 40
select select "0"
click at [739, 448] on select "Choose Default Petition PDF Packet Complete Bankruptcy Petition (all forms and …" at bounding box center [883, 468] width 288 height 40
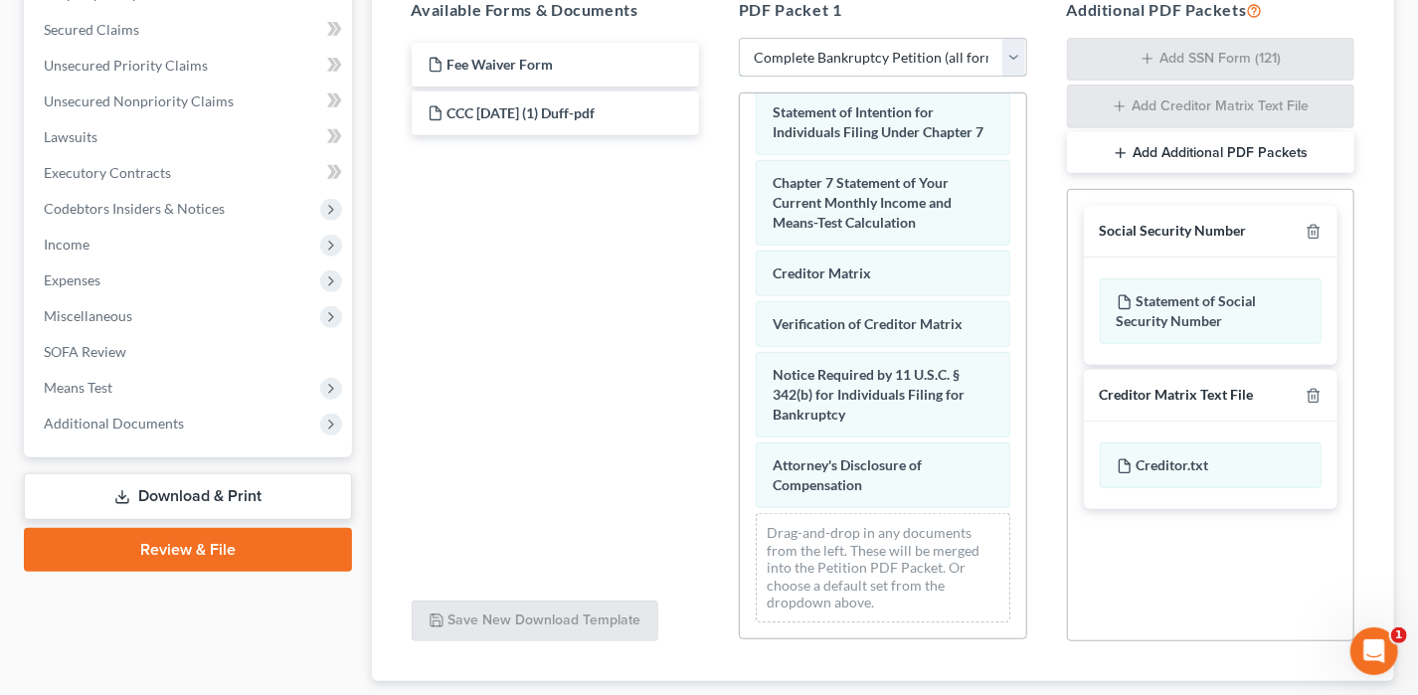
scroll to position [332, 0]
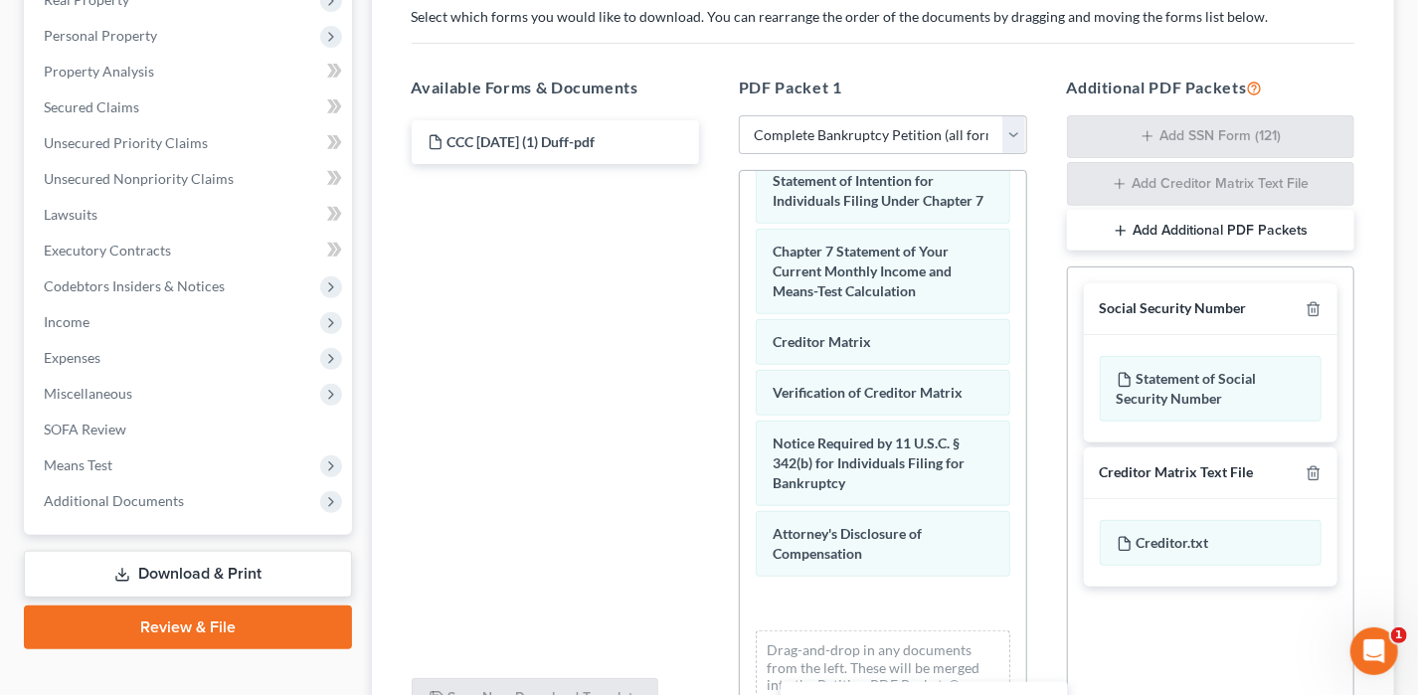
drag, startPoint x: 560, startPoint y: 138, endPoint x: 901, endPoint y: 603, distance: 576.3
click at [716, 164] on div "Fee Waiver Form Fee Waiver Form CCC [DATE] (1) Duff-pdf" at bounding box center [556, 142] width 320 height 44
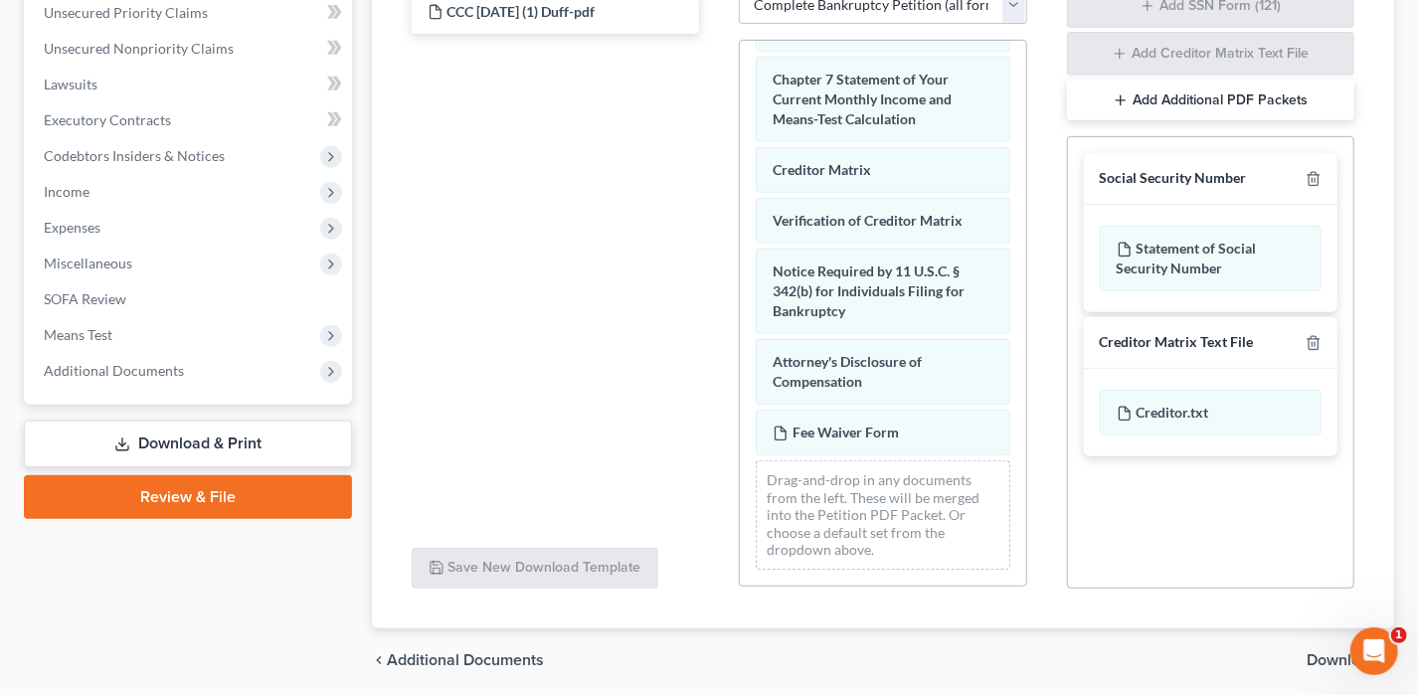
scroll to position [531, 0]
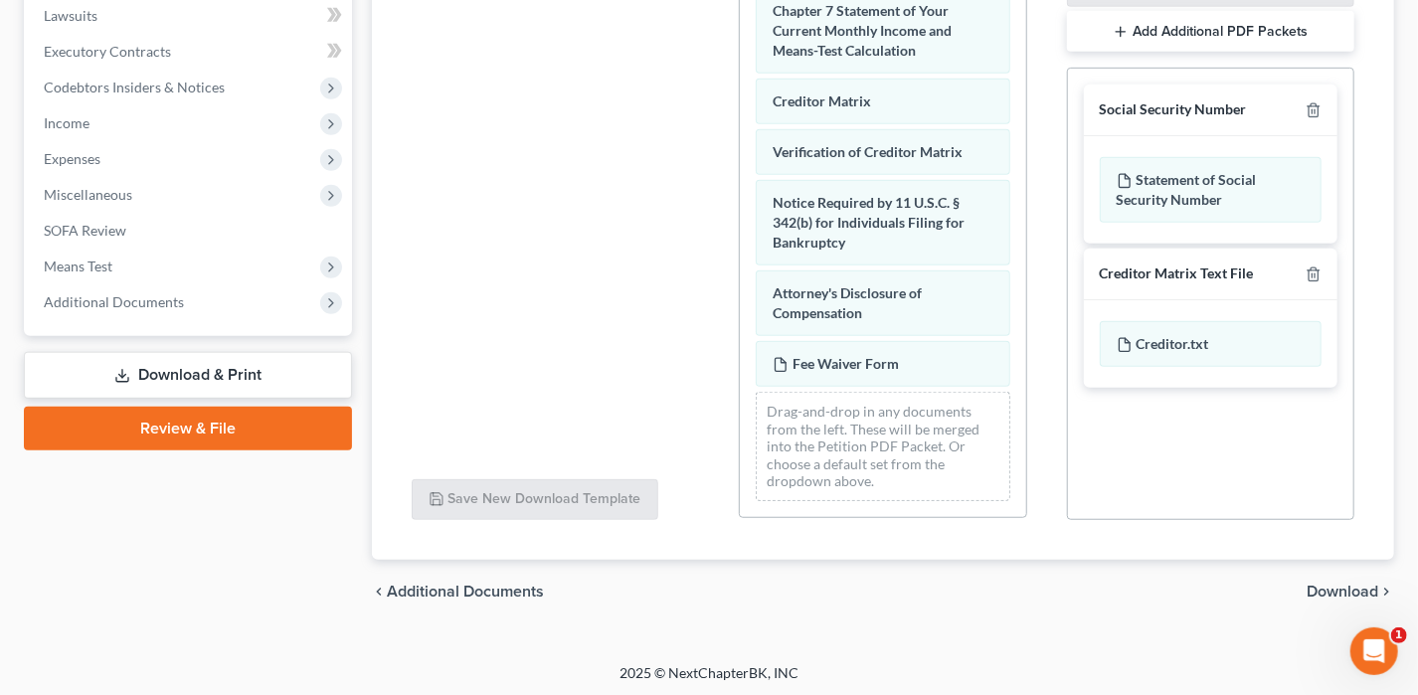
click at [1332, 589] on span "Download" at bounding box center [1343, 592] width 72 height 16
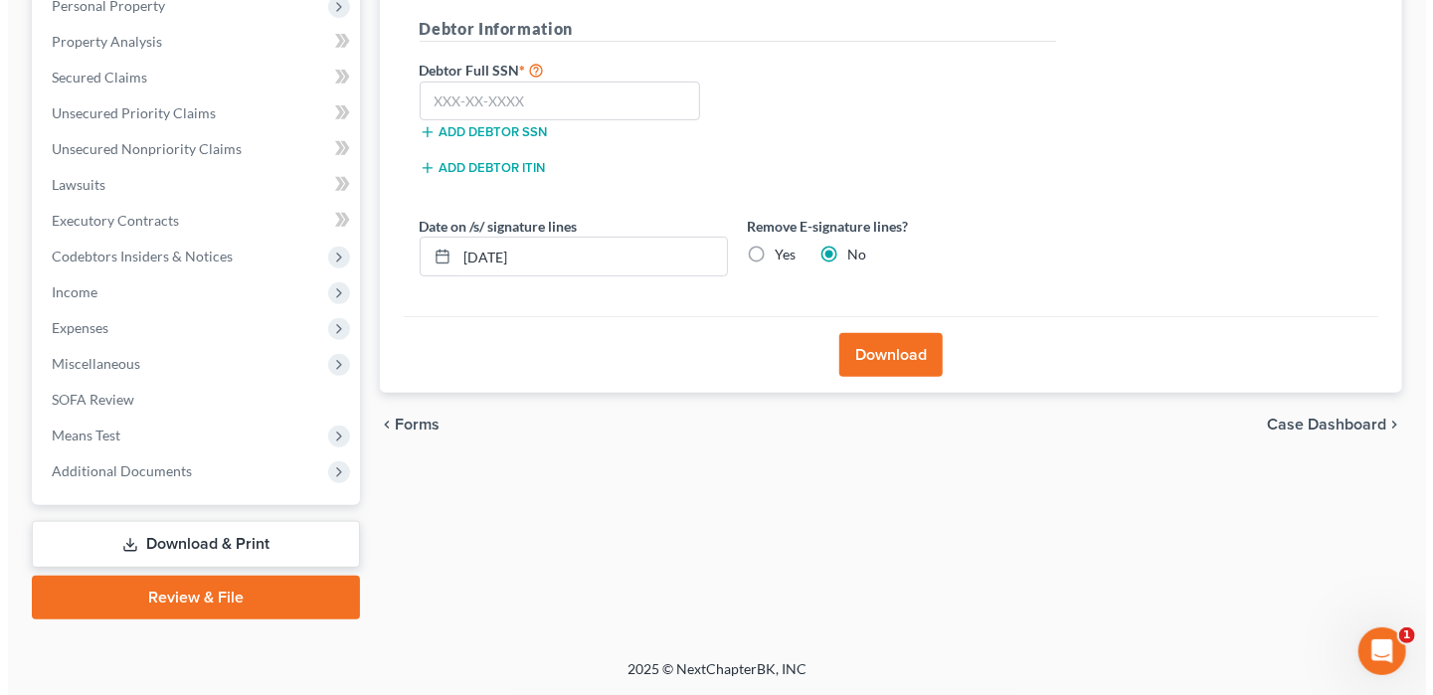
scroll to position [358, 0]
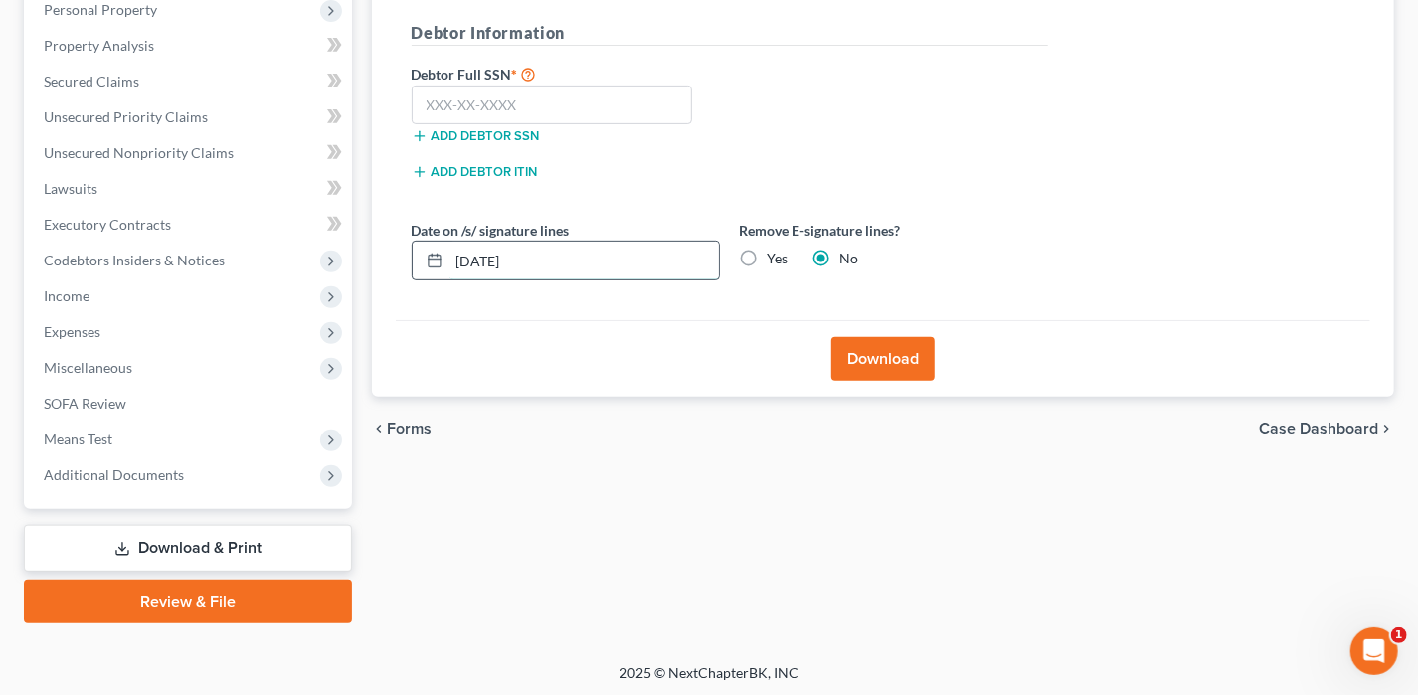
click at [492, 258] on input "[DATE]" at bounding box center [585, 261] width 270 height 38
type input "[DATE]"
click at [492, 64] on label "Debtor Full SSN *" at bounding box center [566, 74] width 328 height 24
click at [466, 102] on input "text" at bounding box center [552, 106] width 281 height 40
click at [463, 108] on input "text" at bounding box center [552, 106] width 281 height 40
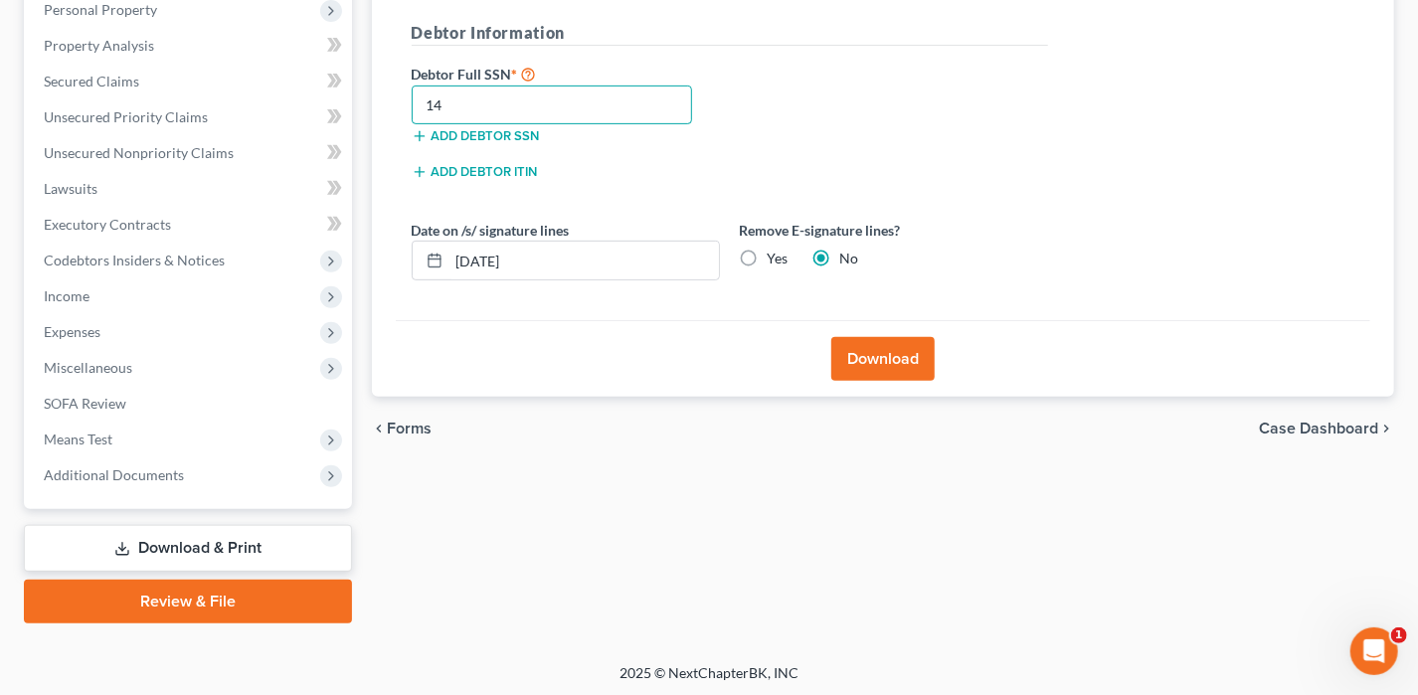
type input "1"
type input "431-69-7719"
click at [918, 363] on button "Download" at bounding box center [882, 359] width 103 height 44
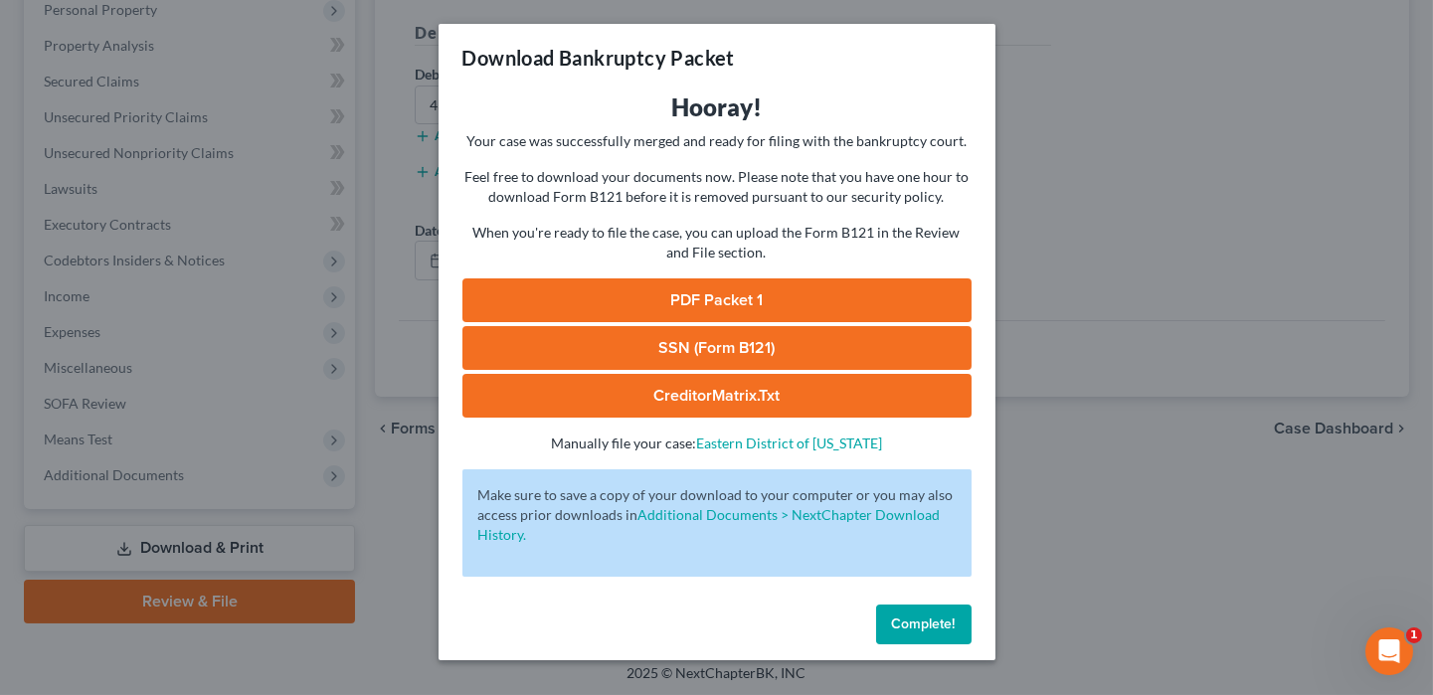
click at [695, 290] on link "PDF Packet 1" at bounding box center [716, 300] width 509 height 44
